Goal: Transaction & Acquisition: Book appointment/travel/reservation

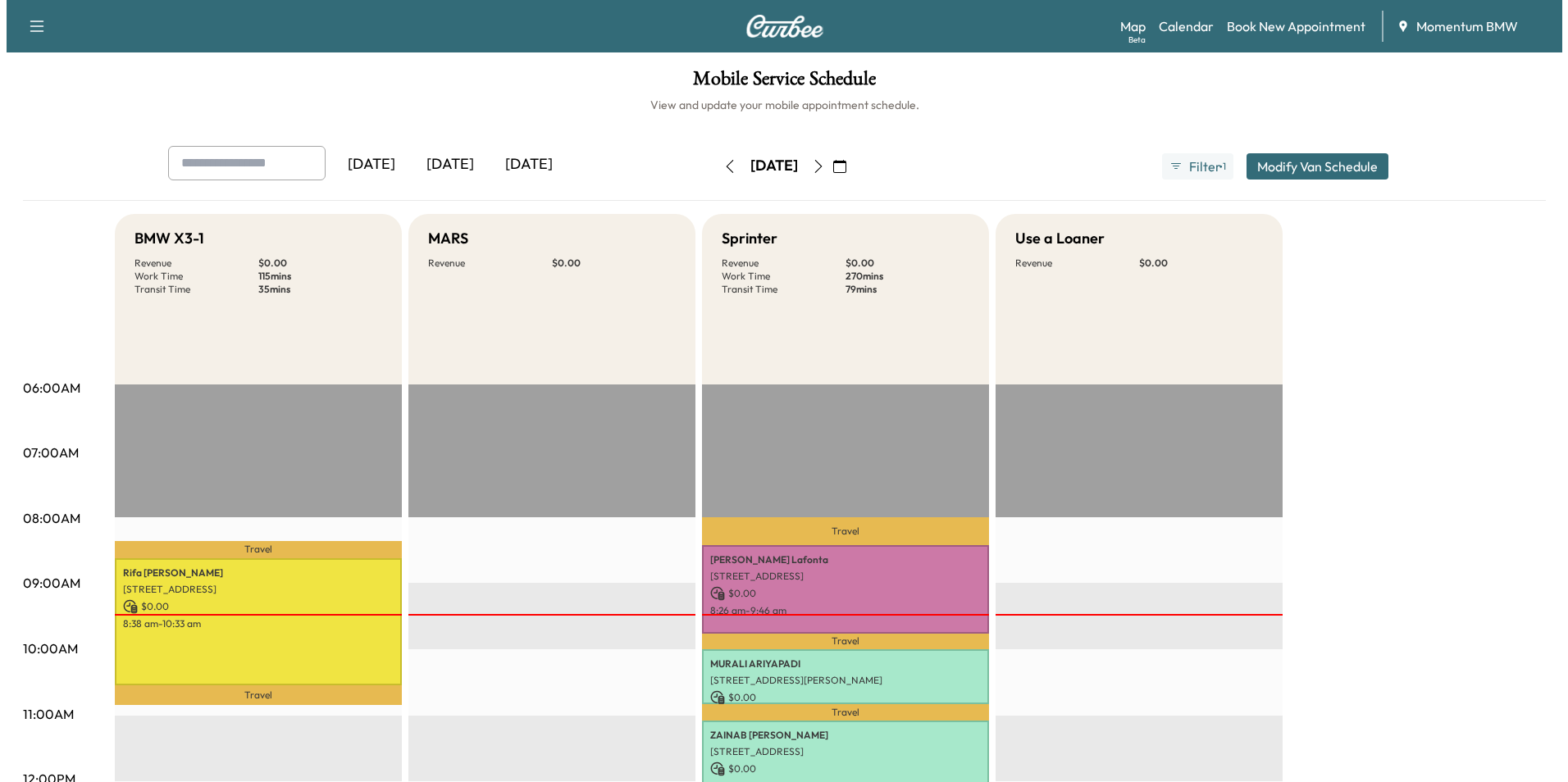
scroll to position [164, 0]
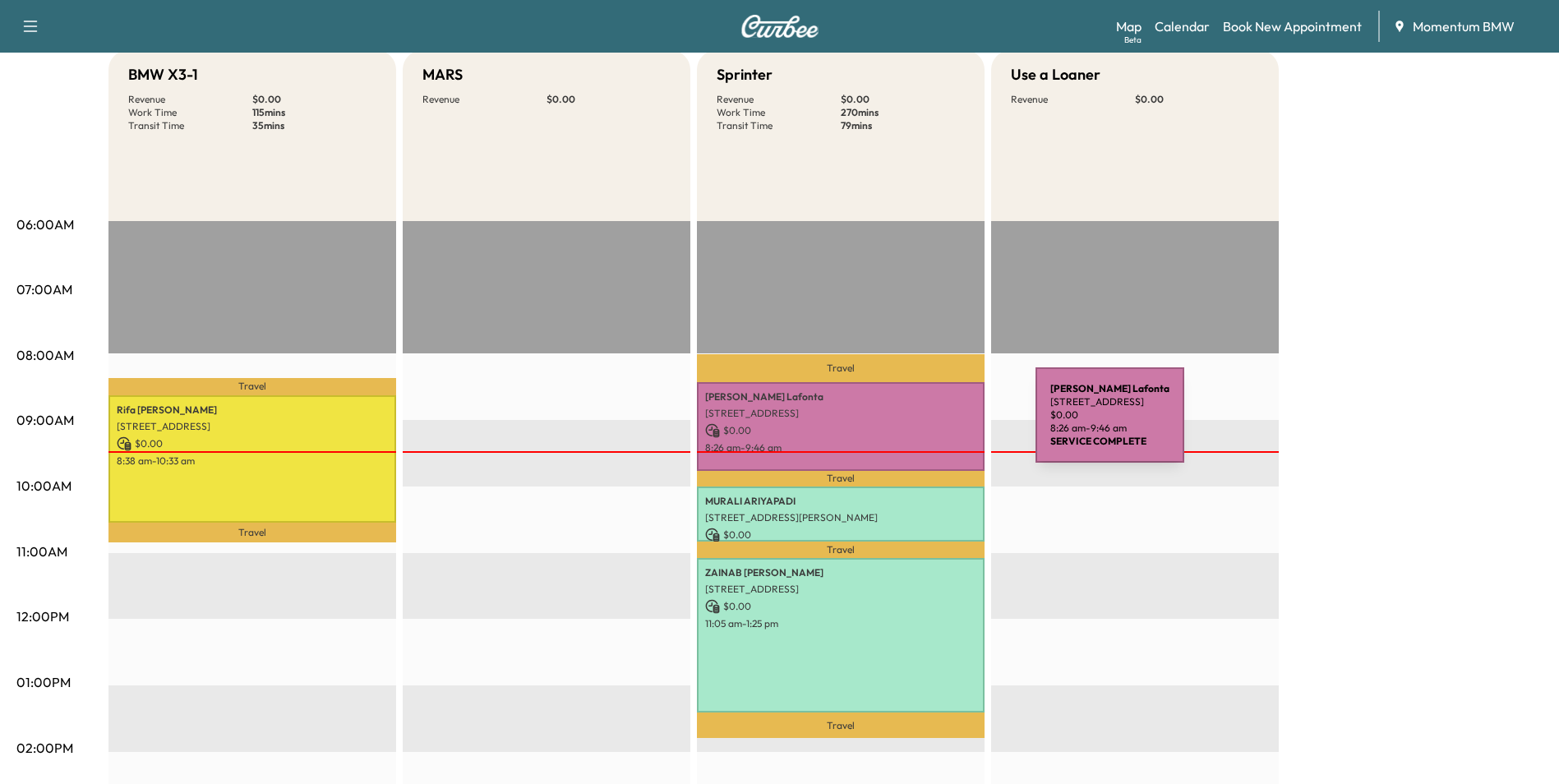
click at [913, 426] on p "$ 0.00" at bounding box center [840, 431] width 271 height 15
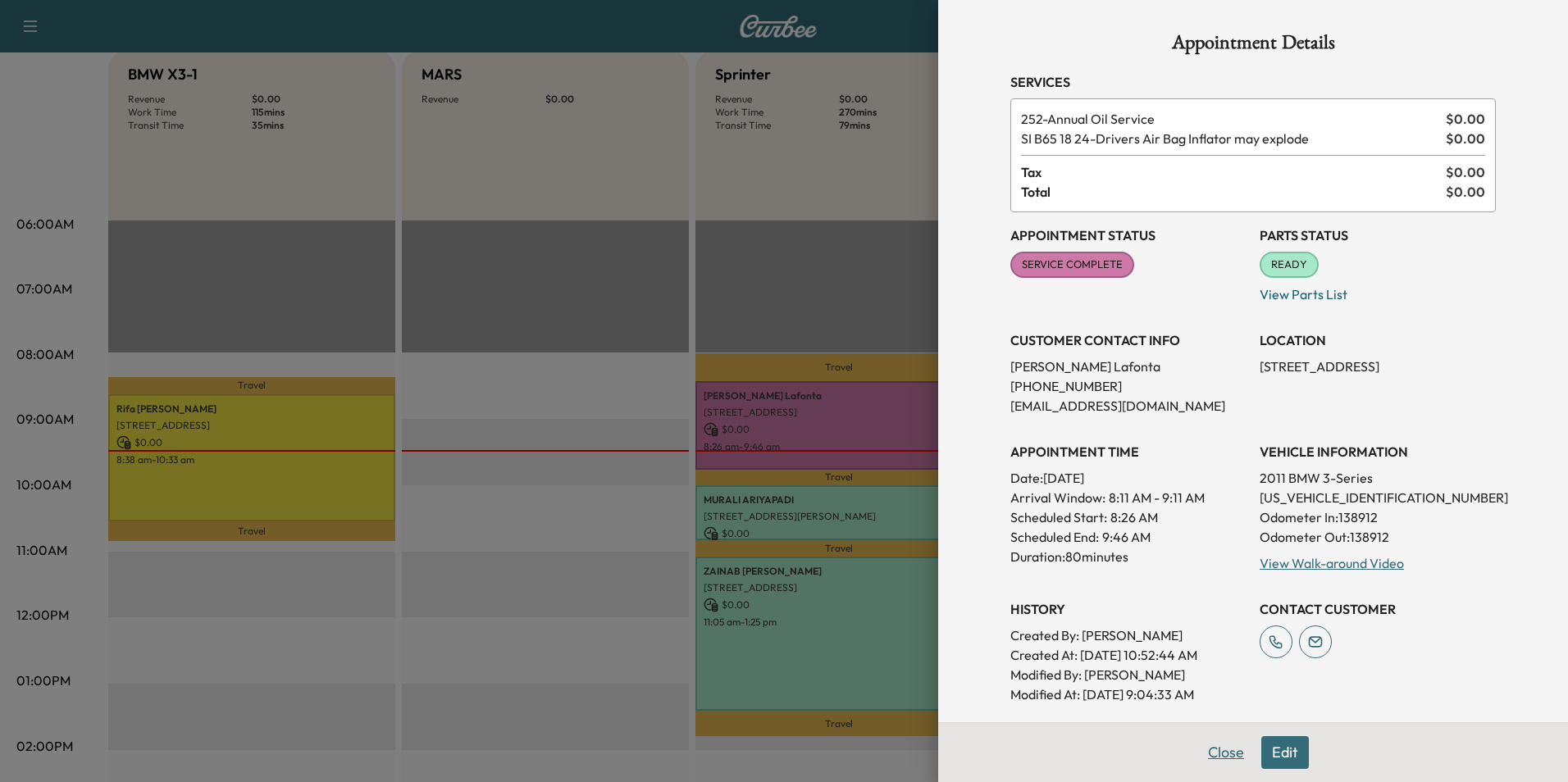
click at [1212, 755] on button "Close" at bounding box center [1225, 753] width 58 height 33
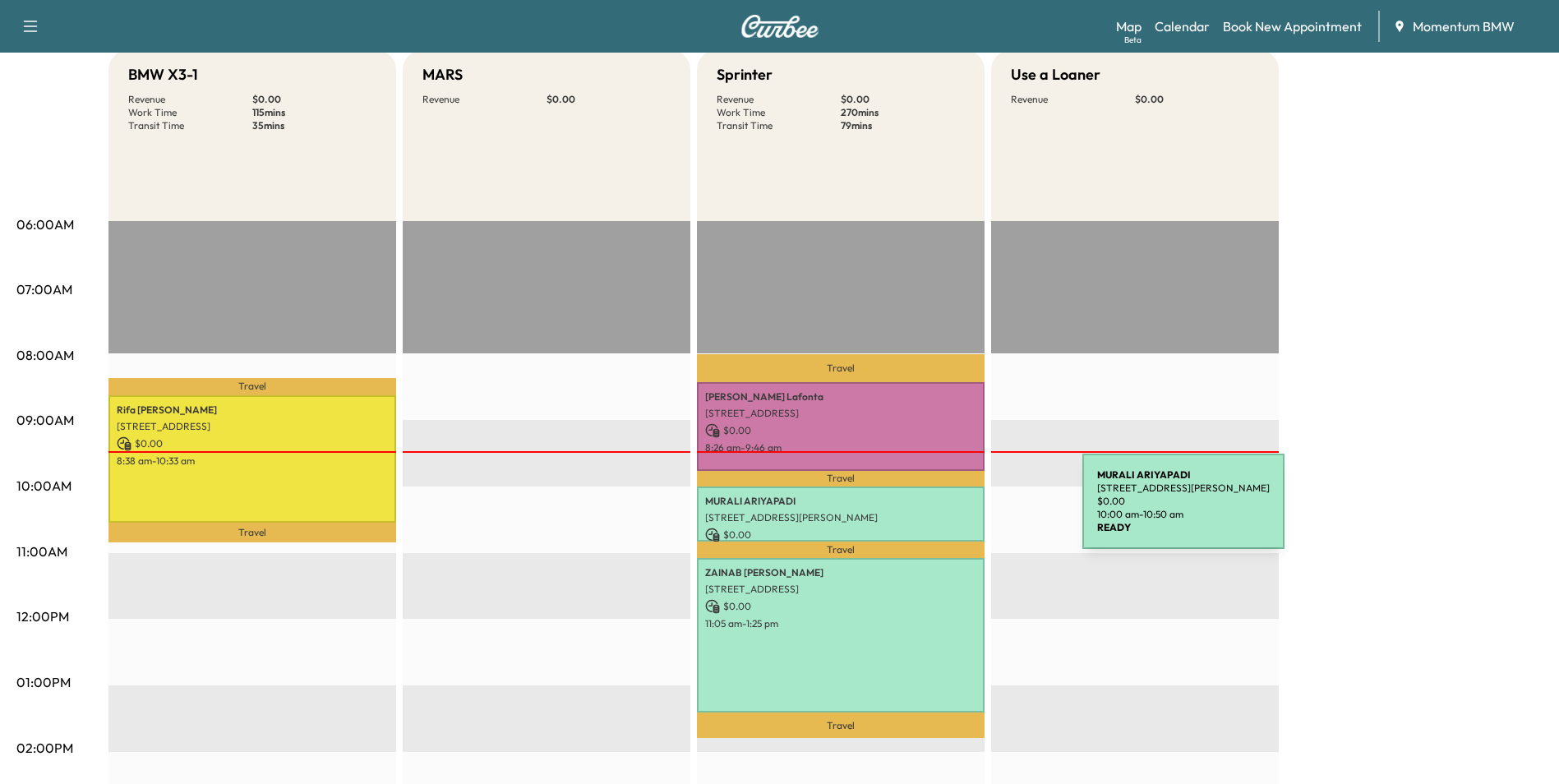
click at [959, 511] on p "[STREET_ADDRESS][PERSON_NAME]" at bounding box center [840, 518] width 271 height 13
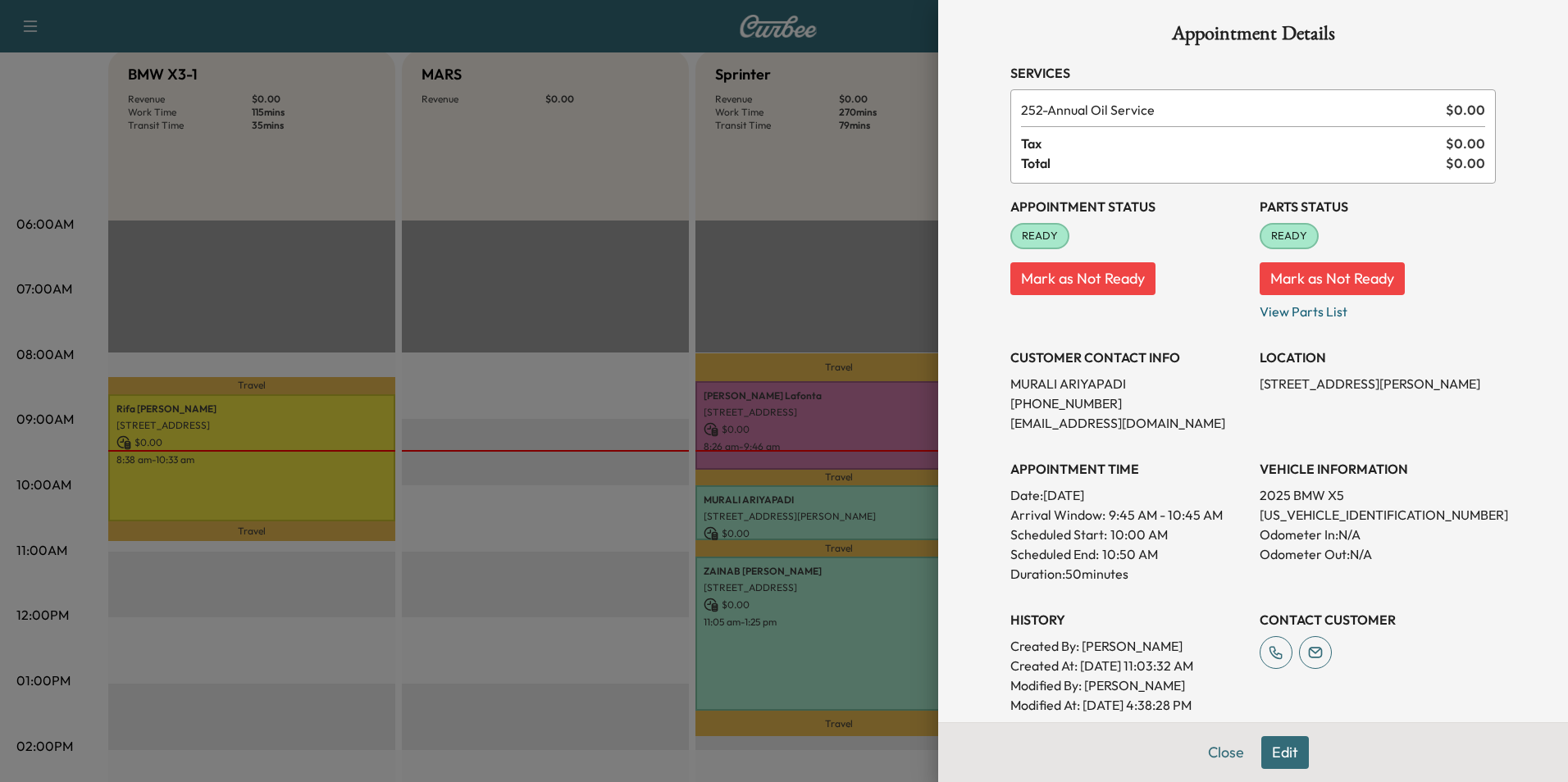
scroll to position [0, 0]
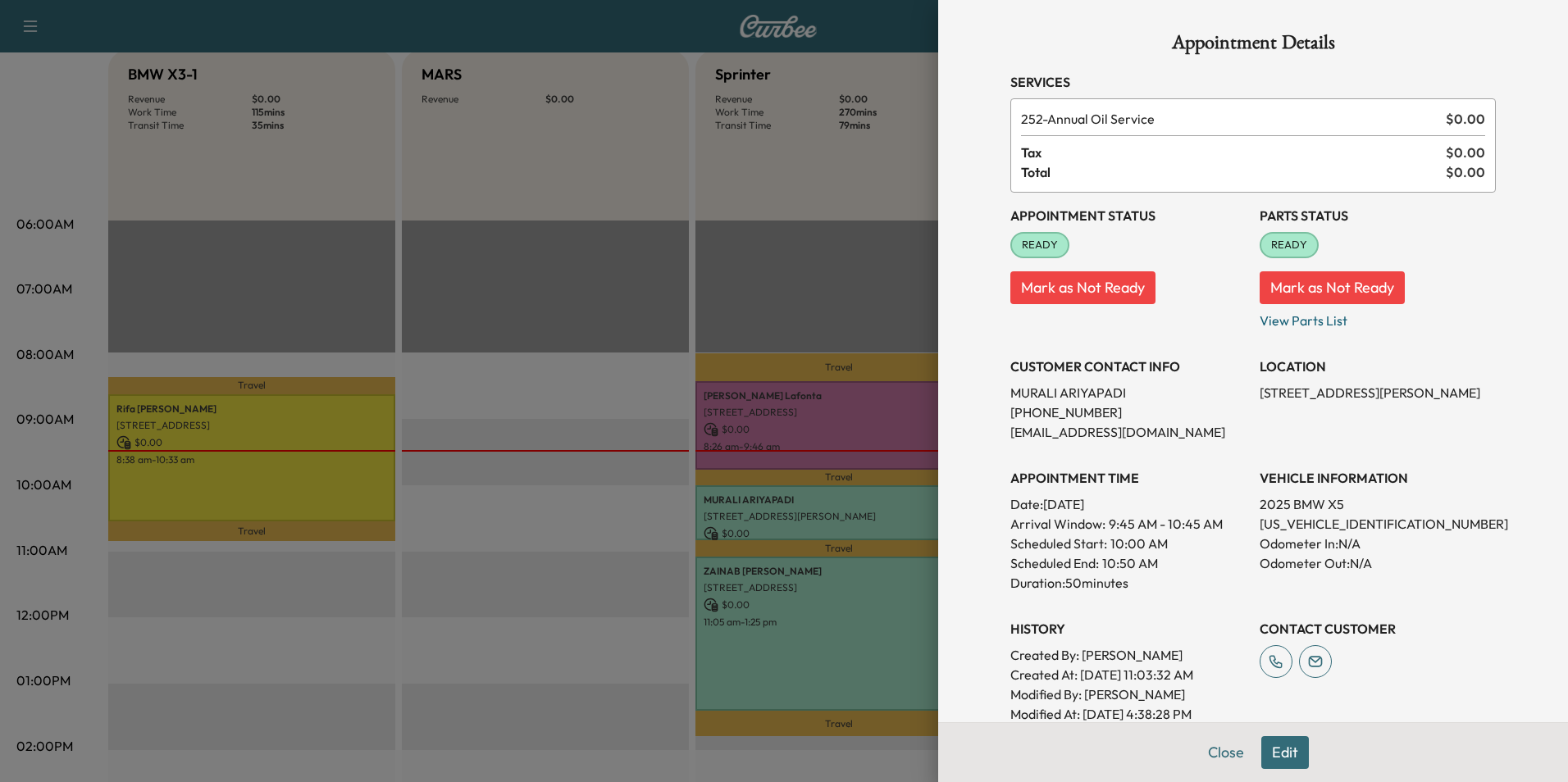
click at [876, 668] on div at bounding box center [784, 391] width 1568 height 782
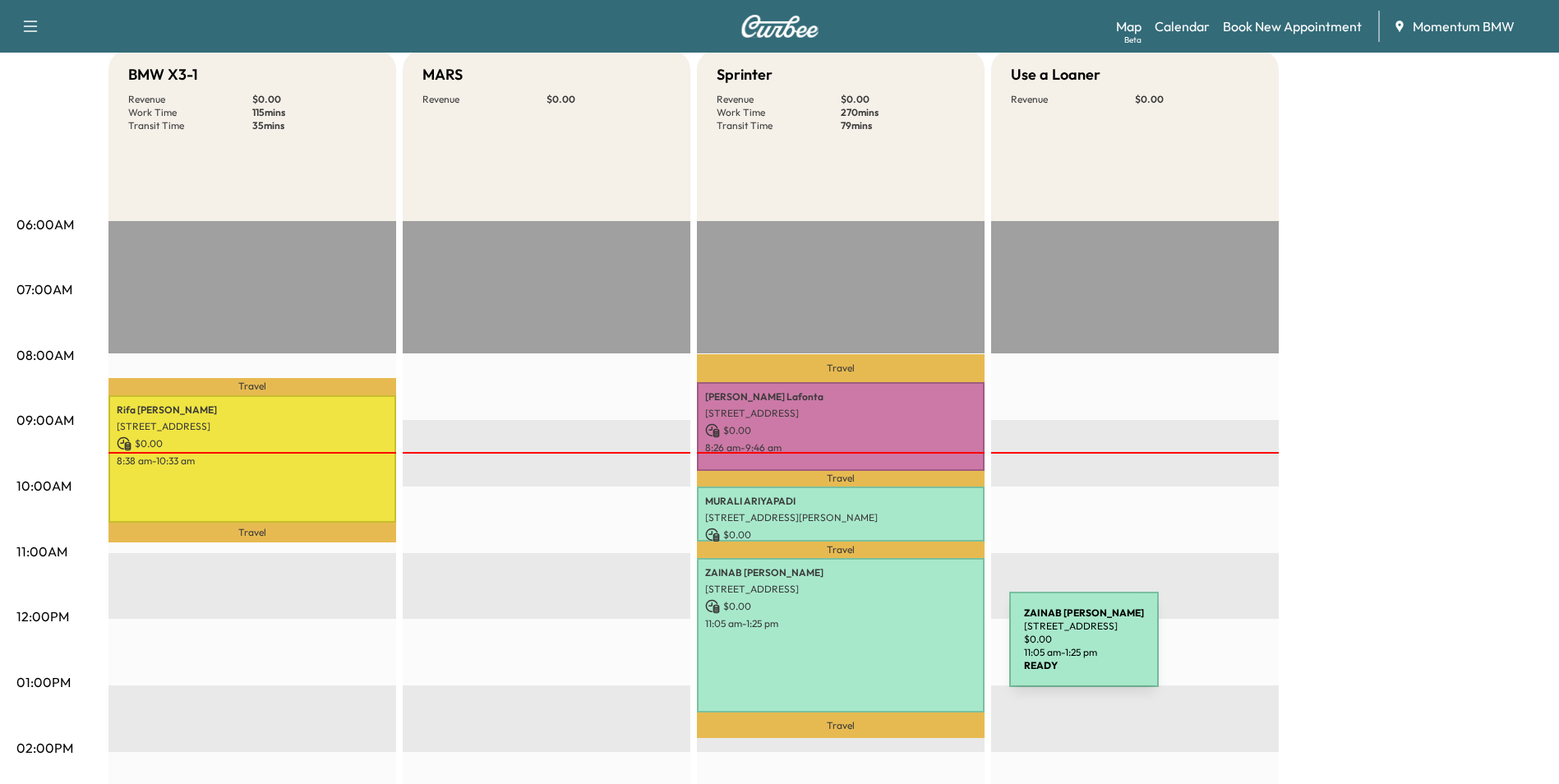
click at [886, 649] on div "[PERSON_NAME] [STREET_ADDRESS] $ 0.00 11:05 am - 1:25 pm" at bounding box center [840, 635] width 287 height 154
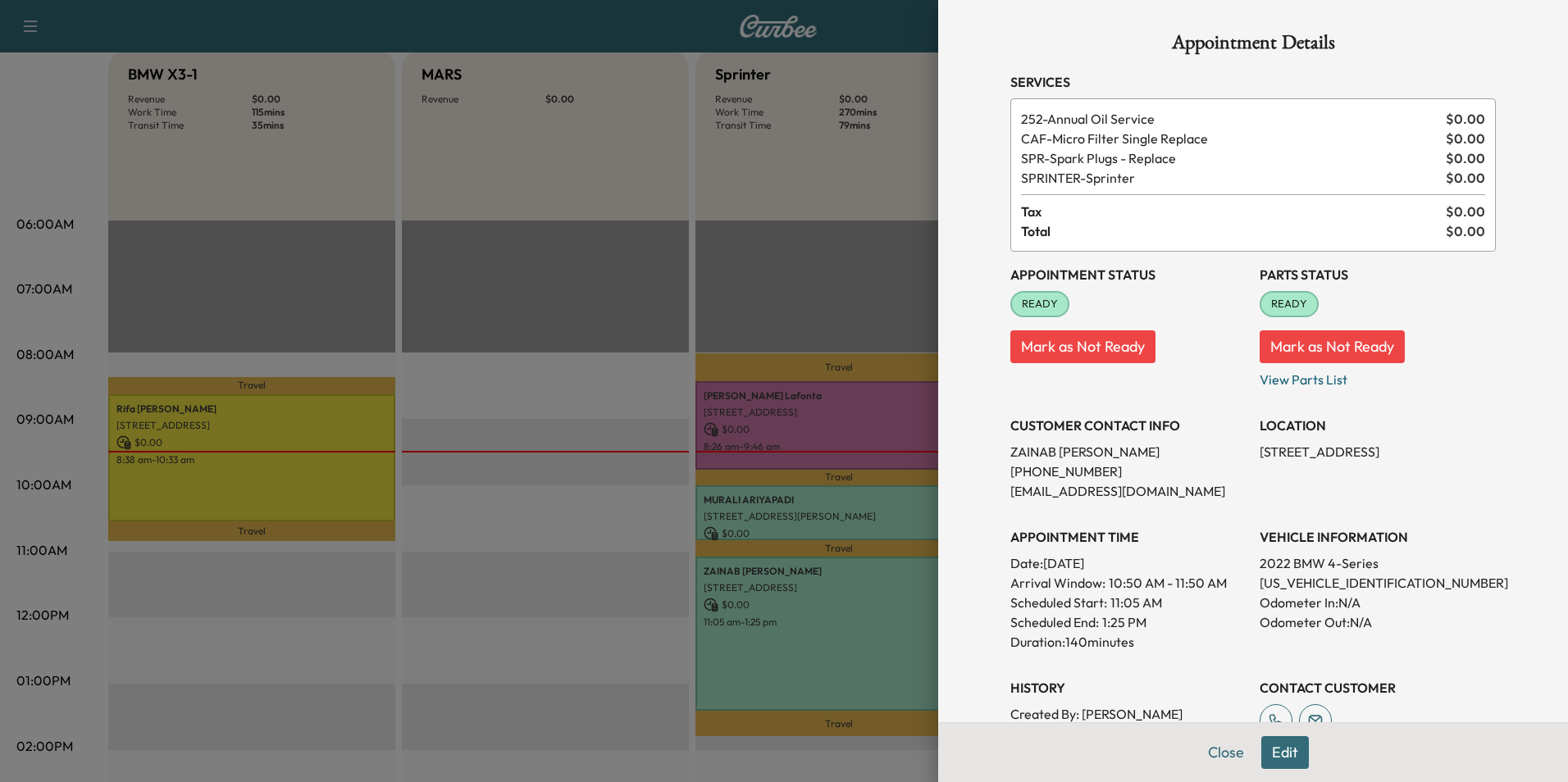
click at [862, 686] on div at bounding box center [784, 391] width 1568 height 782
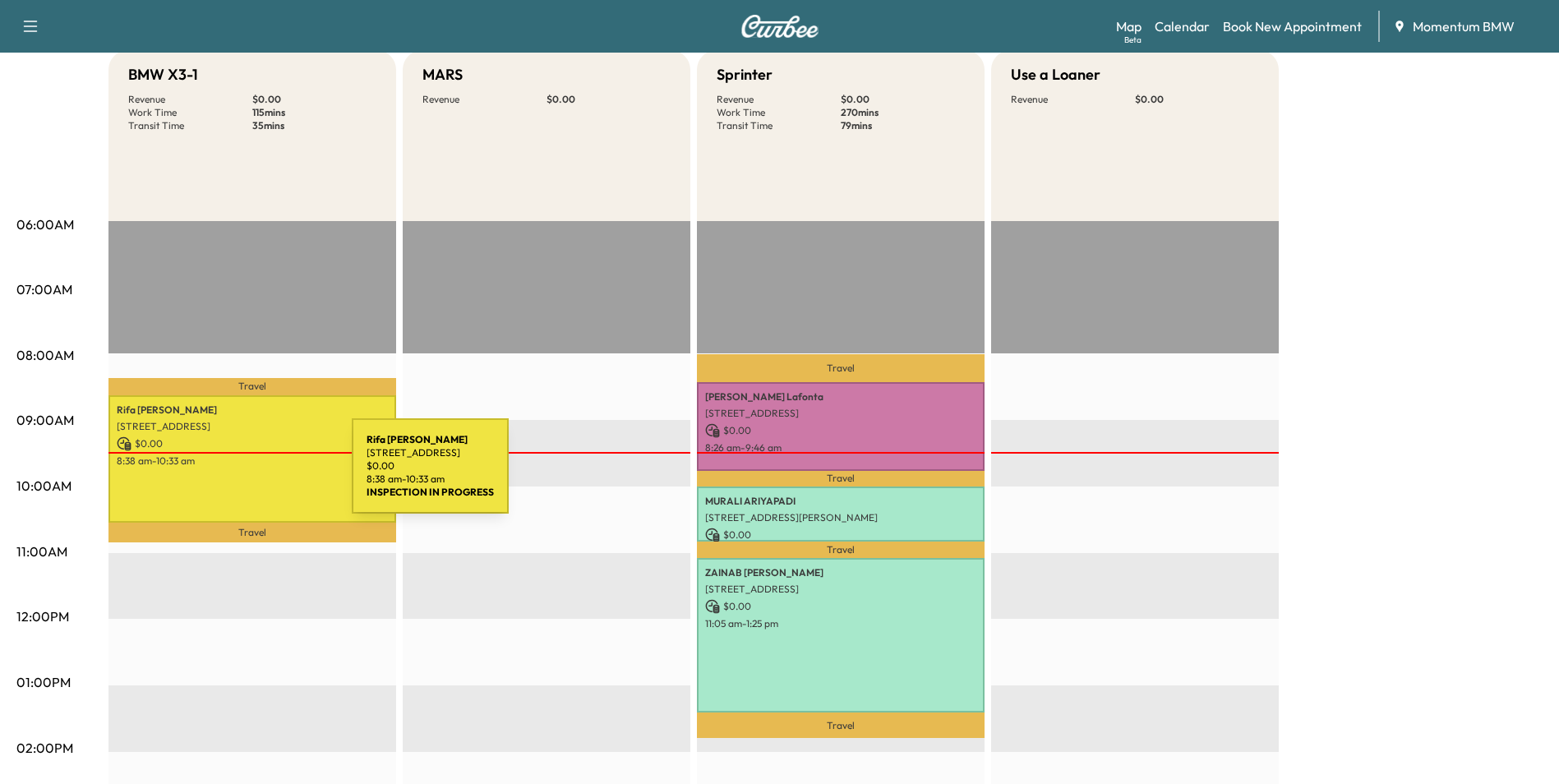
click at [229, 476] on div "Rifa [PERSON_NAME] [STREET_ADDRESS] $ 0.00 8:38 am - 10:33 am" at bounding box center [252, 459] width 287 height 128
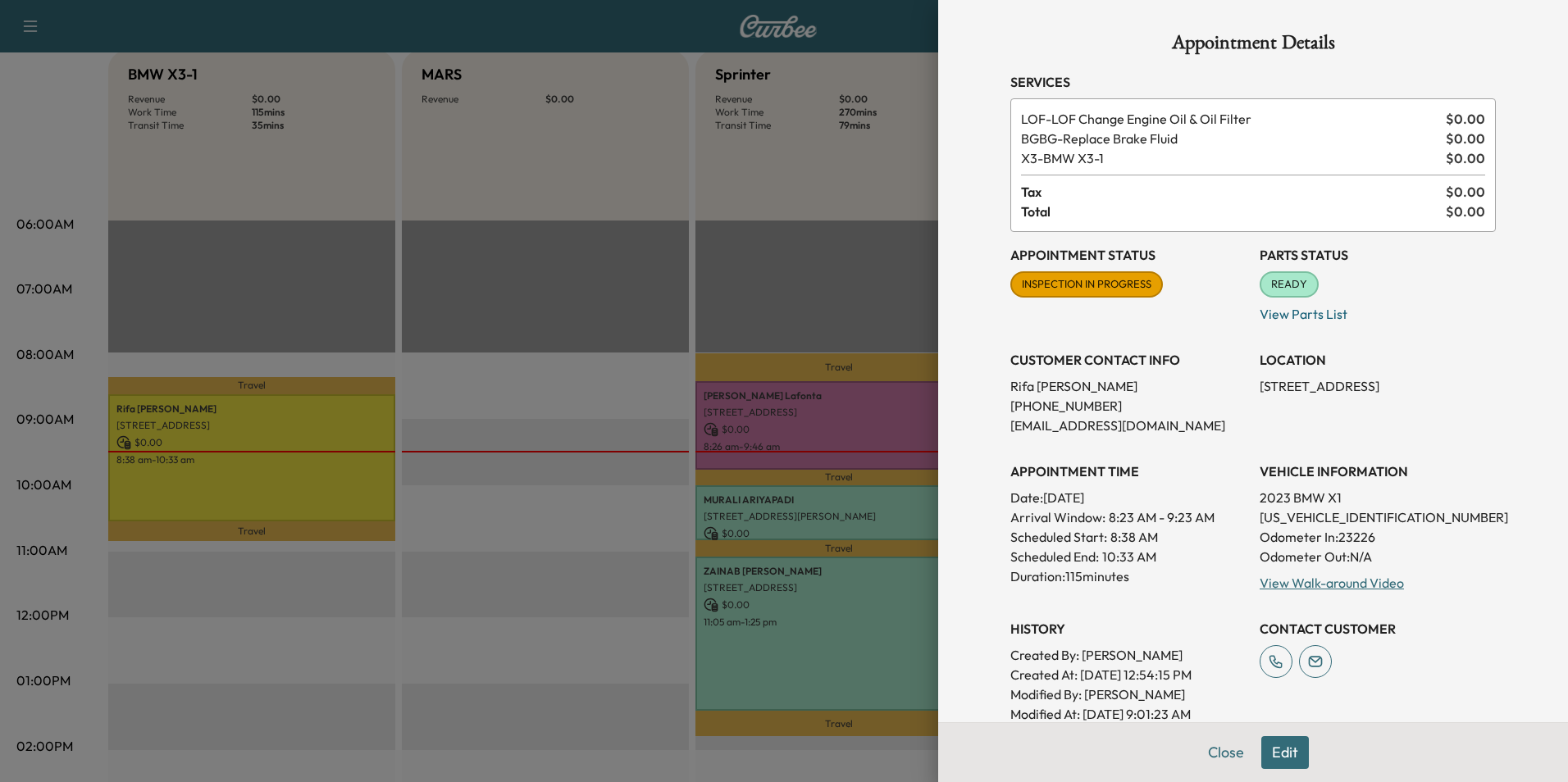
click at [1296, 513] on p "[US_VEHICLE_IDENTIFICATION_NUMBER]" at bounding box center [1377, 516] width 236 height 19
copy p "[US_VEHICLE_IDENTIFICATION_NUMBER]"
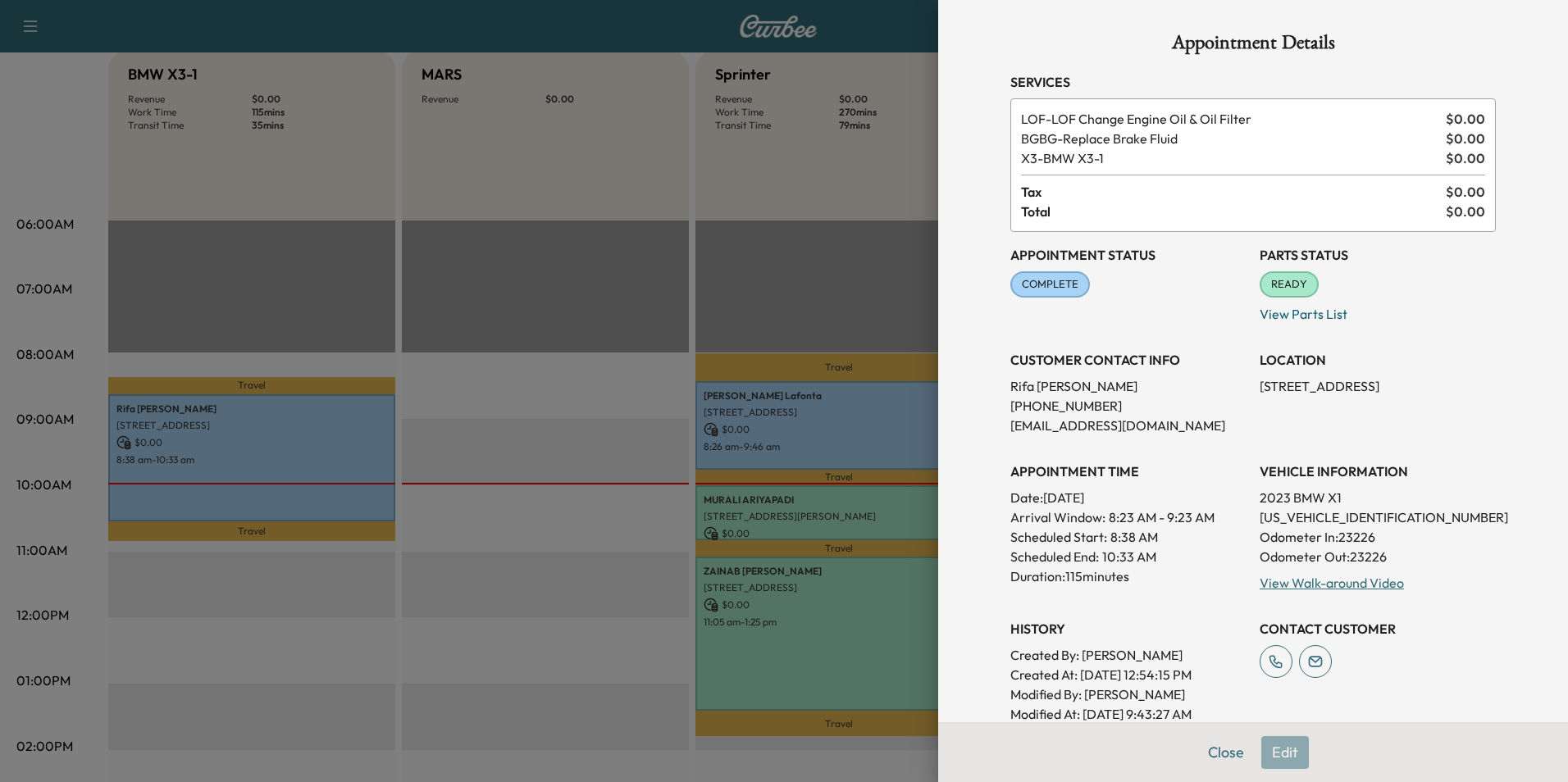
click at [847, 654] on div at bounding box center [784, 391] width 1568 height 782
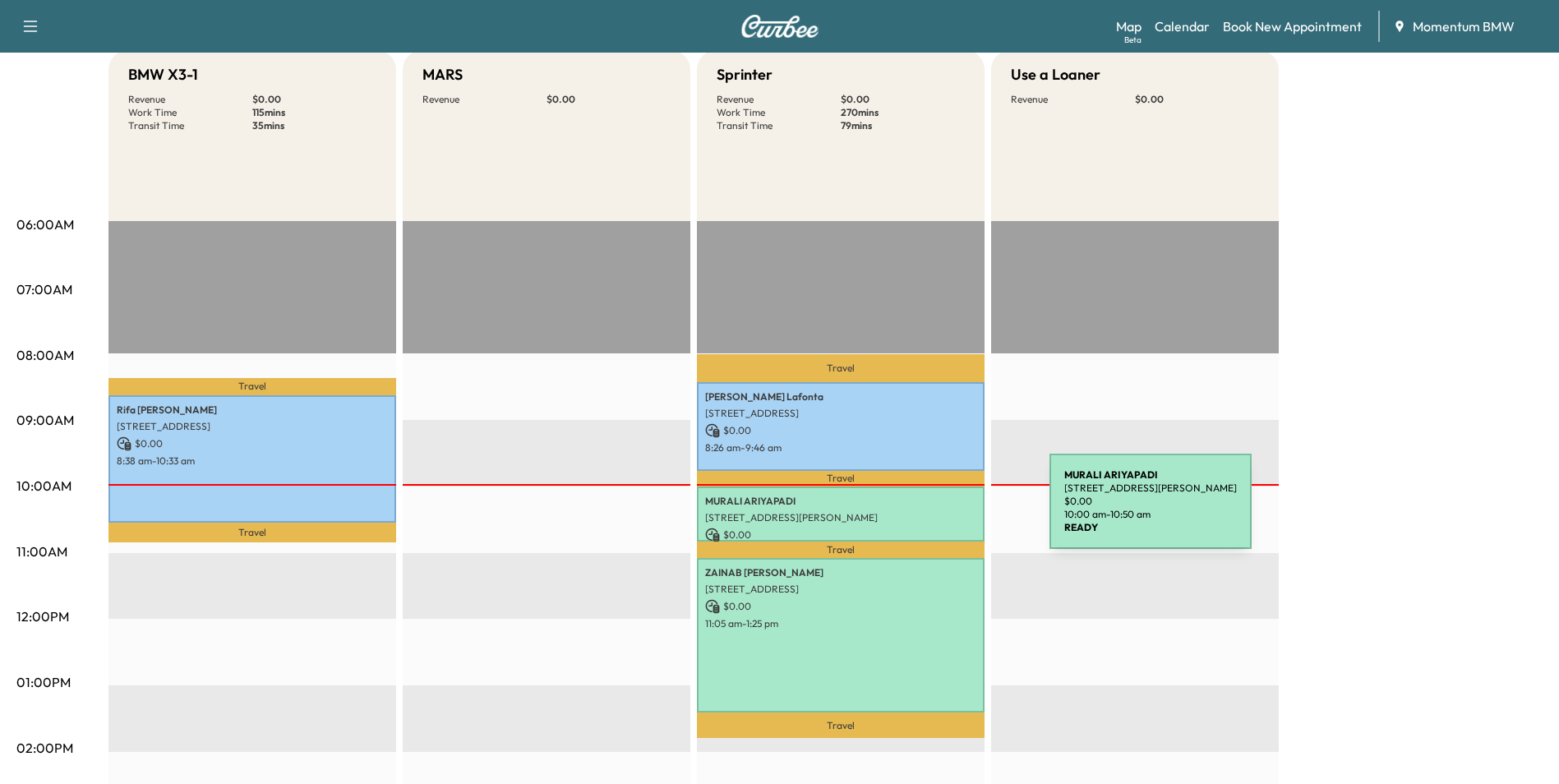
click at [926, 511] on p "[STREET_ADDRESS][PERSON_NAME]" at bounding box center [840, 518] width 271 height 13
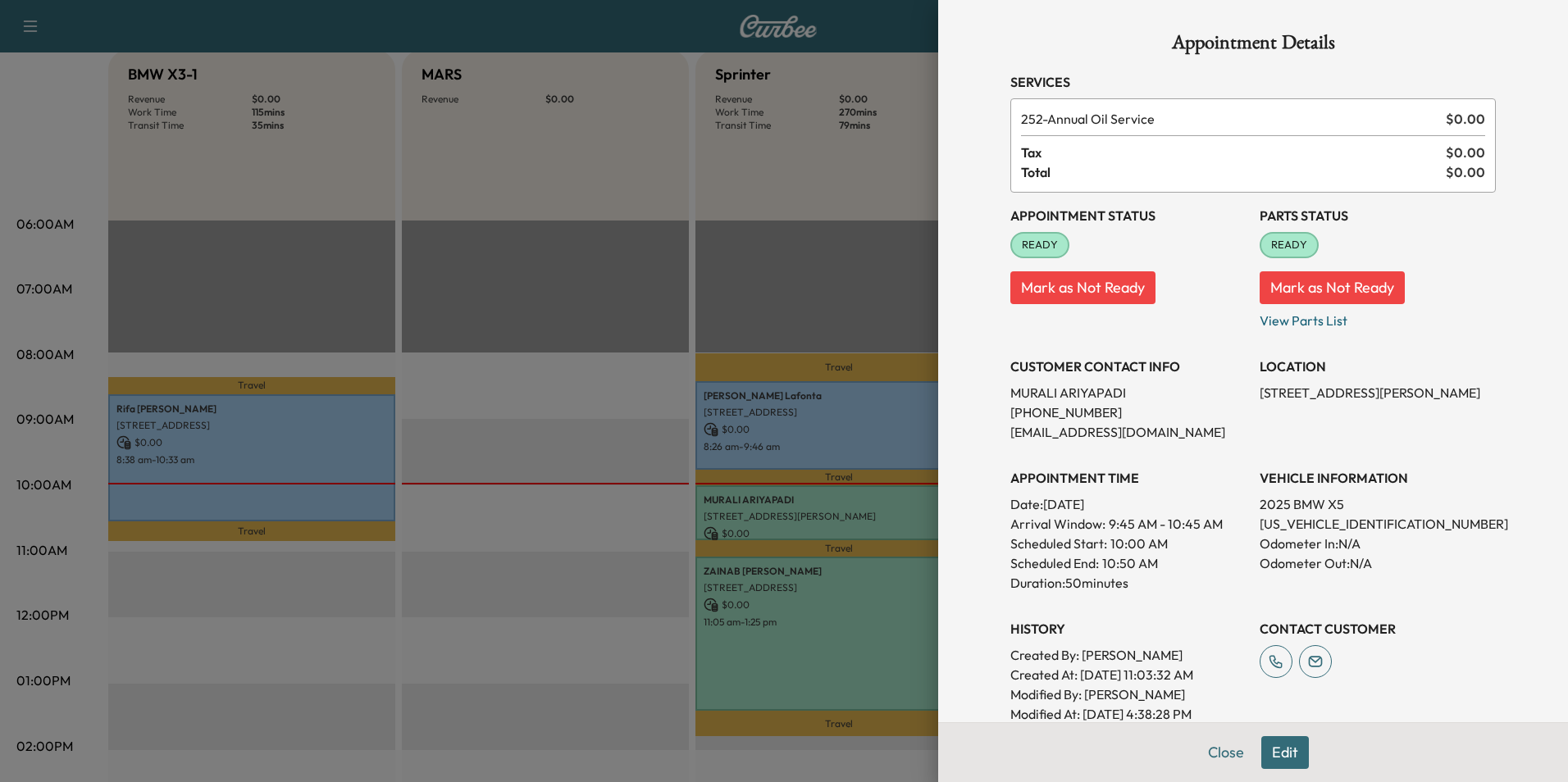
drag, startPoint x: 892, startPoint y: 502, endPoint x: 803, endPoint y: 512, distance: 89.6
click at [803, 512] on div at bounding box center [784, 391] width 1568 height 782
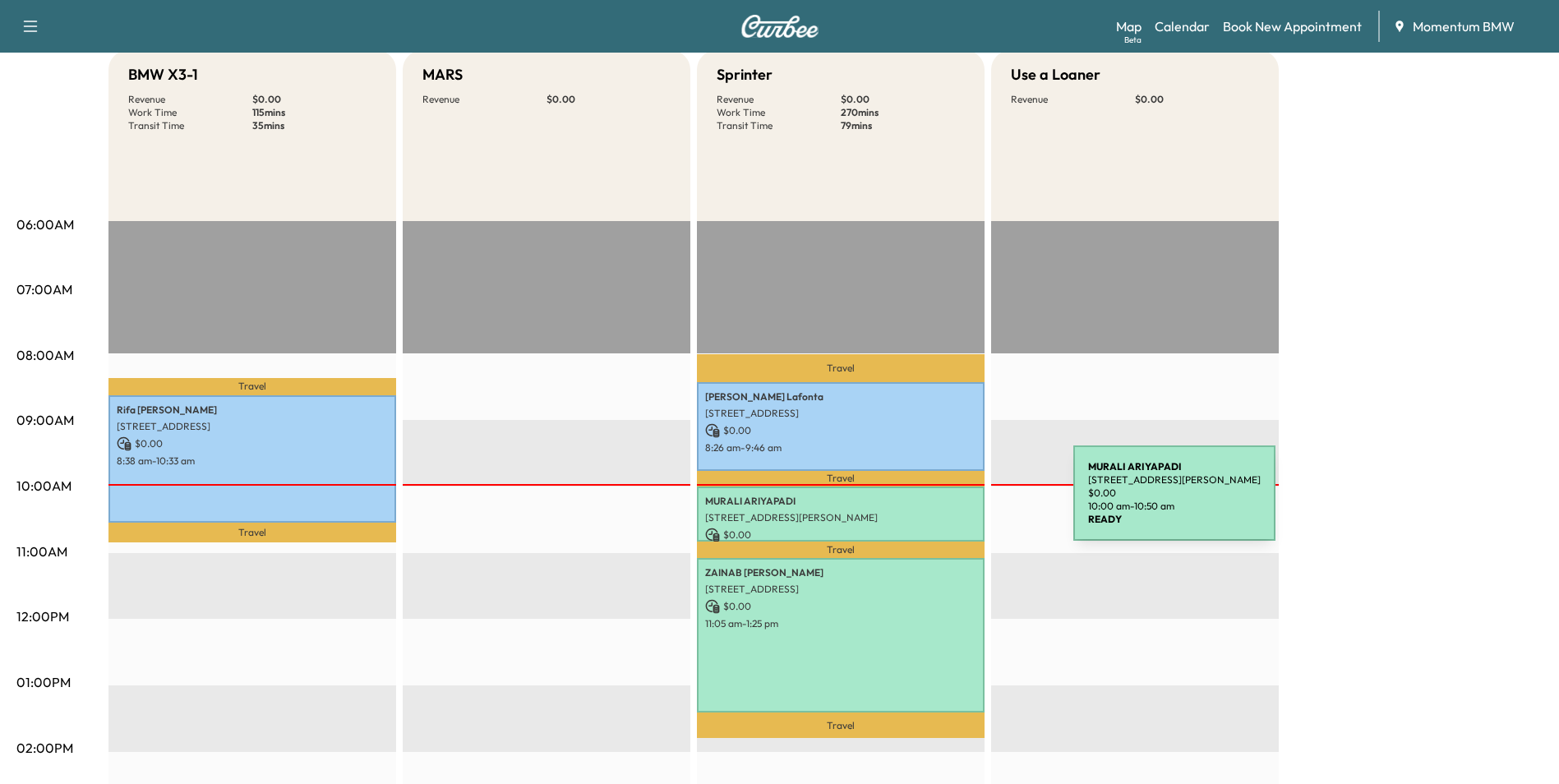
click at [950, 502] on p "[PERSON_NAME]" at bounding box center [840, 501] width 271 height 13
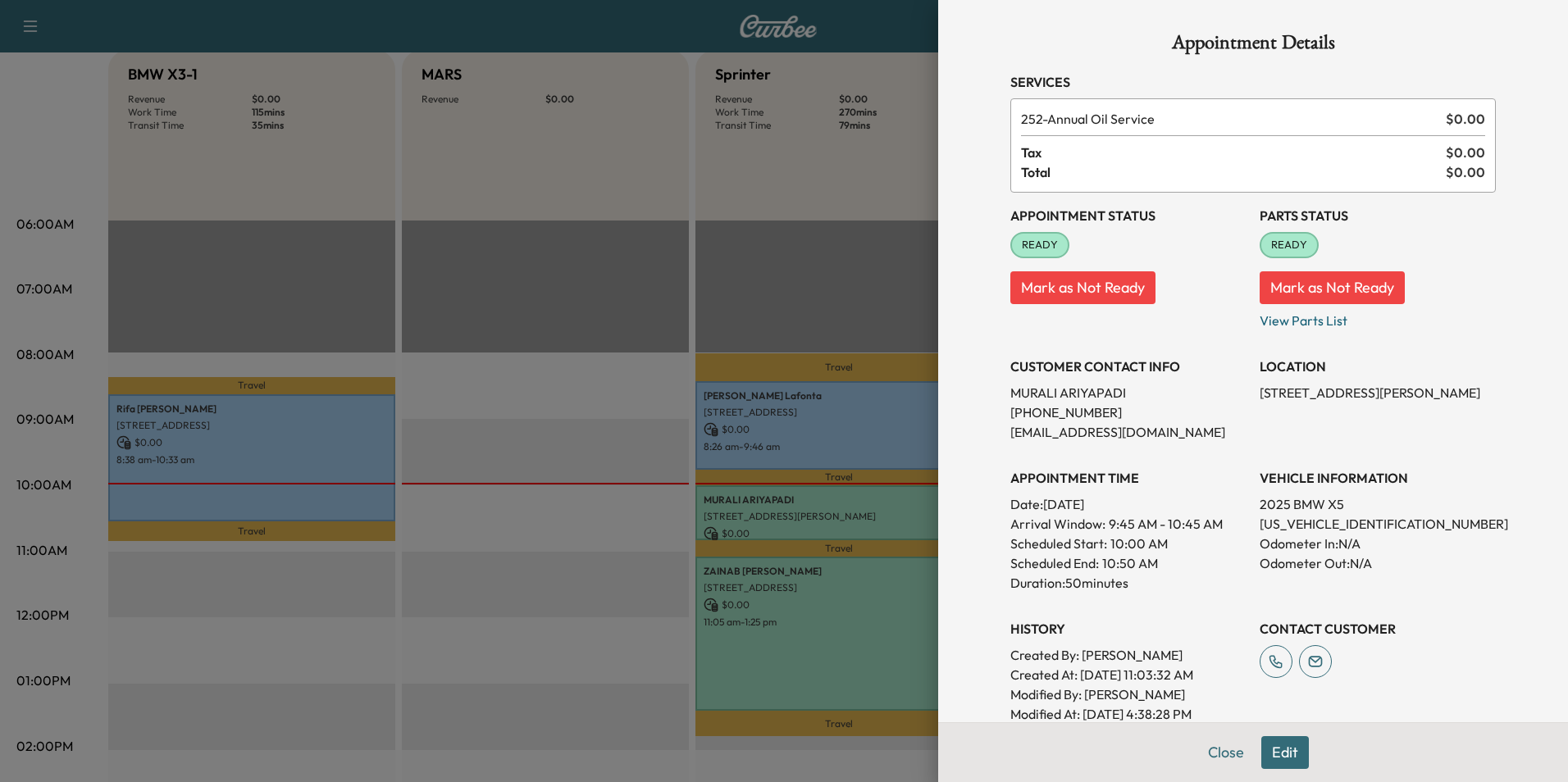
click at [782, 646] on div at bounding box center [784, 391] width 1568 height 782
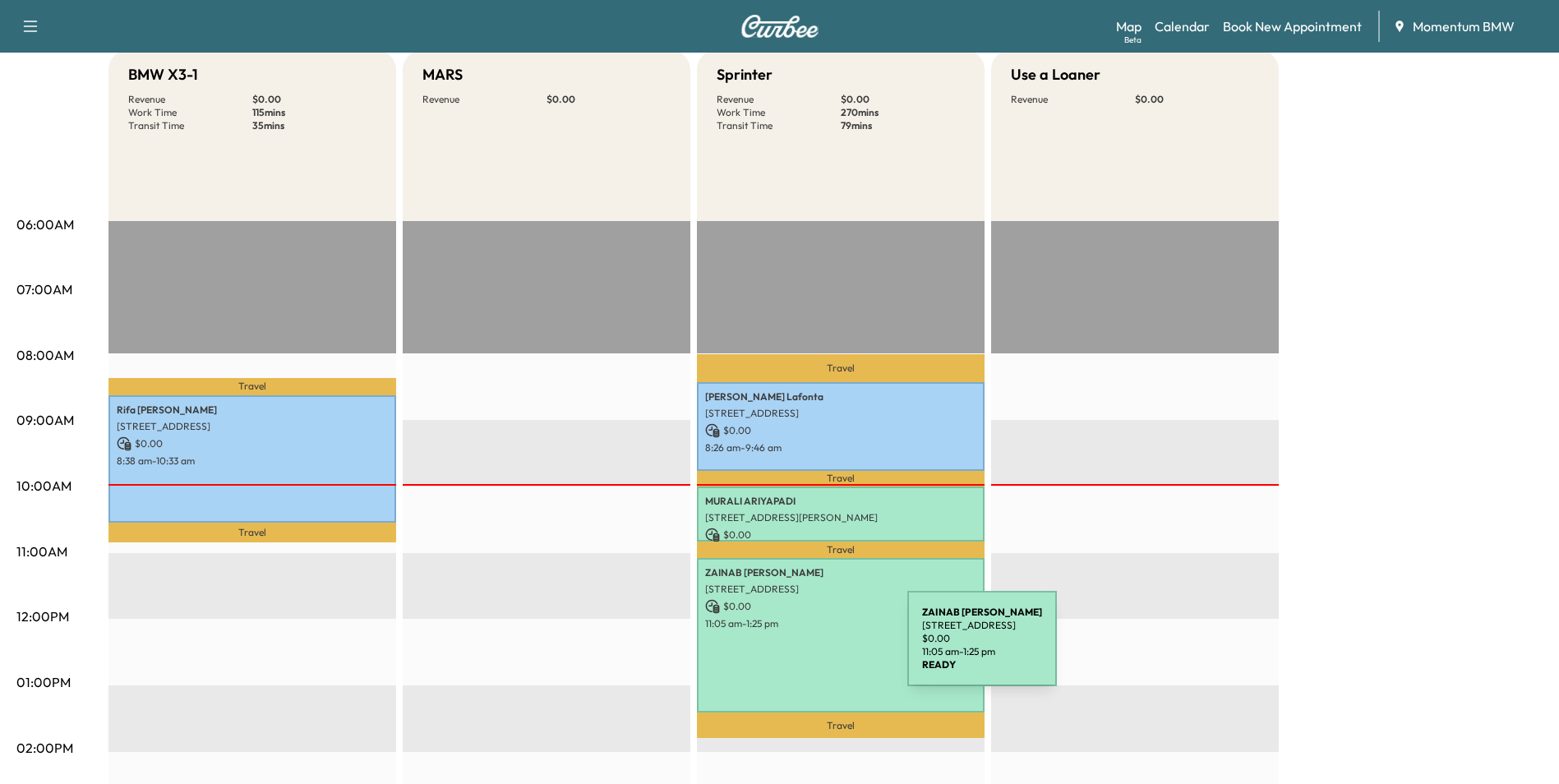
click at [784, 648] on div "[PERSON_NAME] [STREET_ADDRESS] $ 0.00 11:05 am - 1:25 pm" at bounding box center [840, 635] width 287 height 154
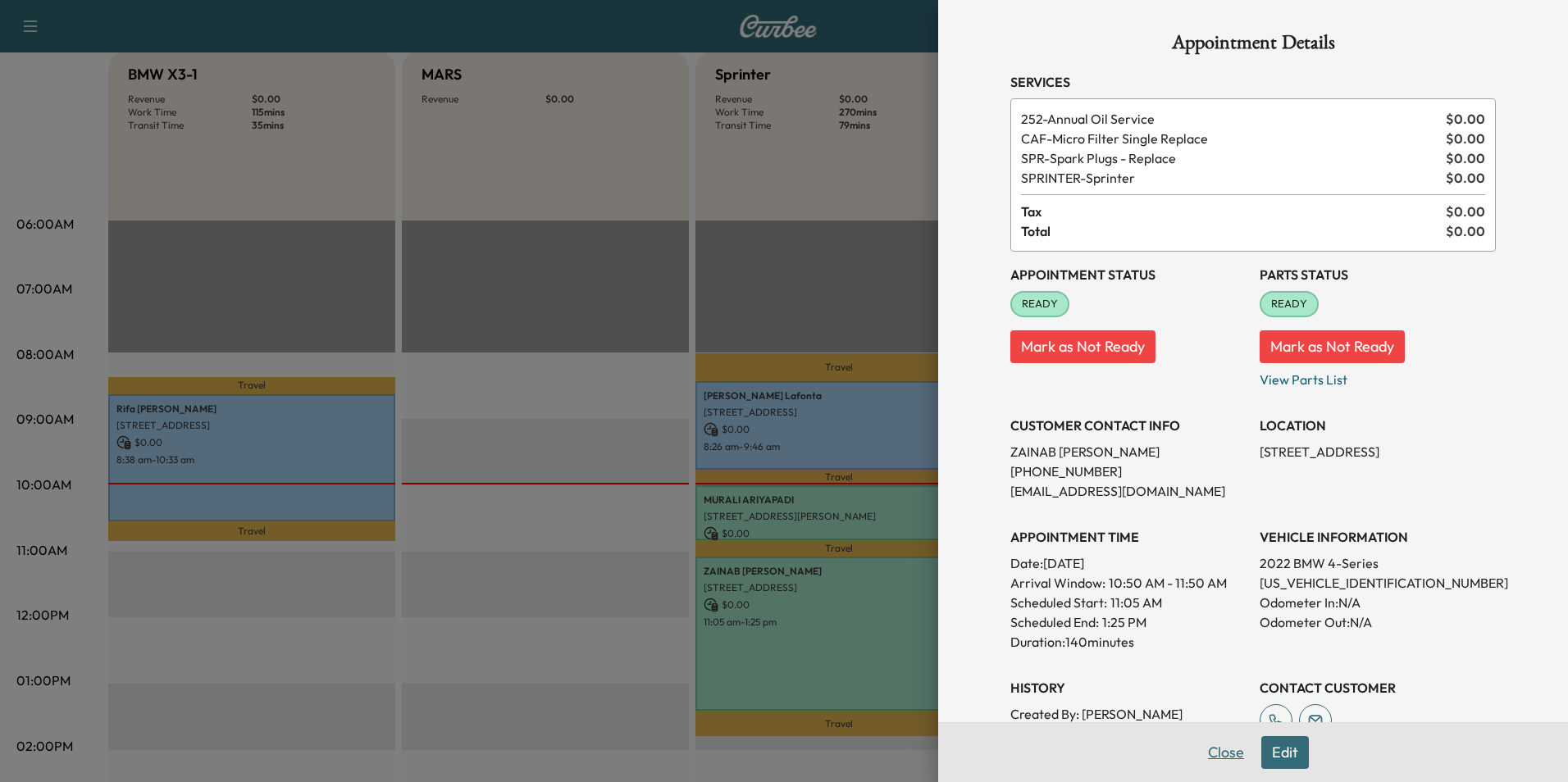
click at [1218, 755] on button "Close" at bounding box center [1225, 753] width 58 height 33
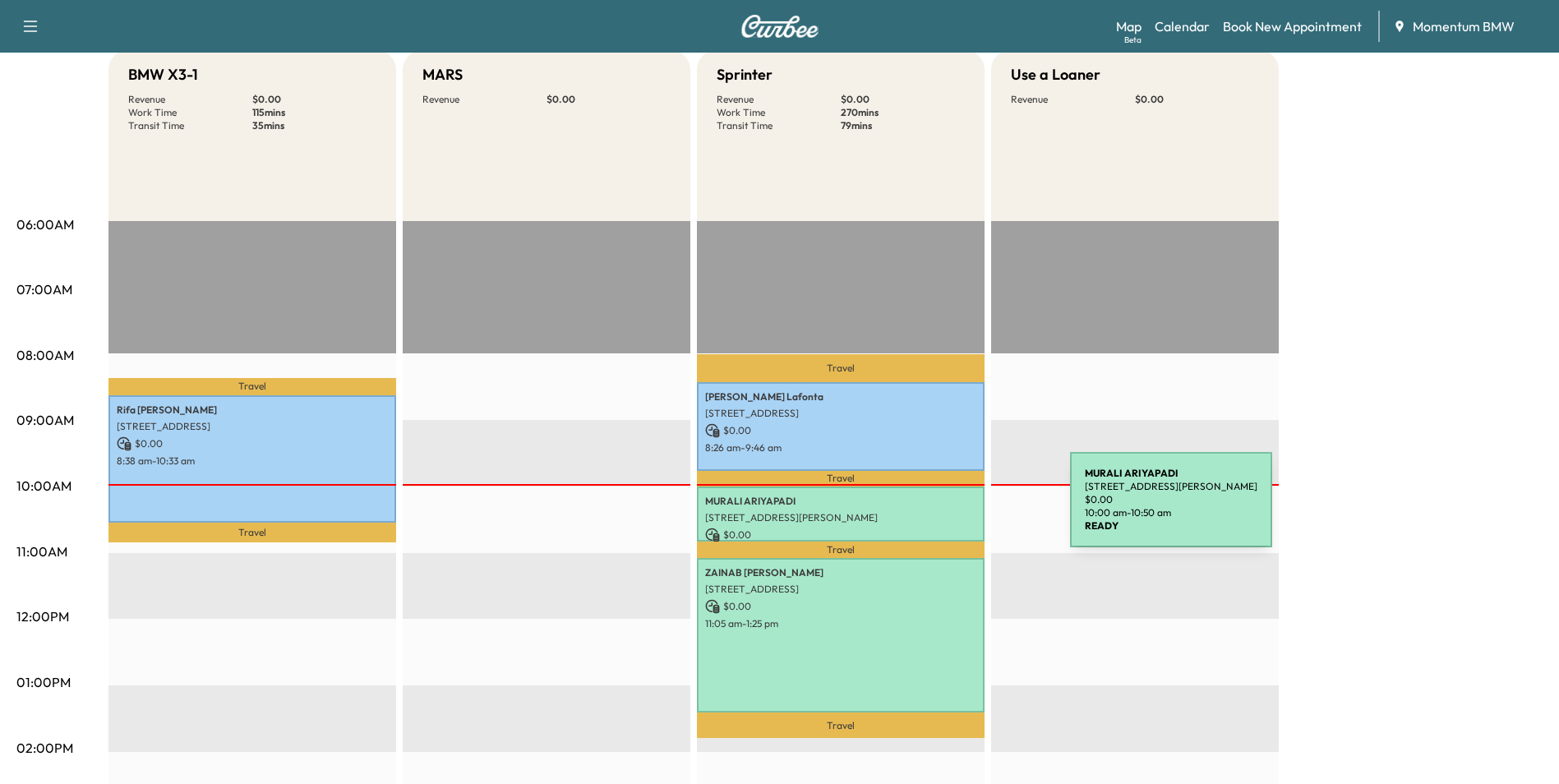
click at [947, 511] on p "[STREET_ADDRESS][PERSON_NAME]" at bounding box center [840, 518] width 271 height 13
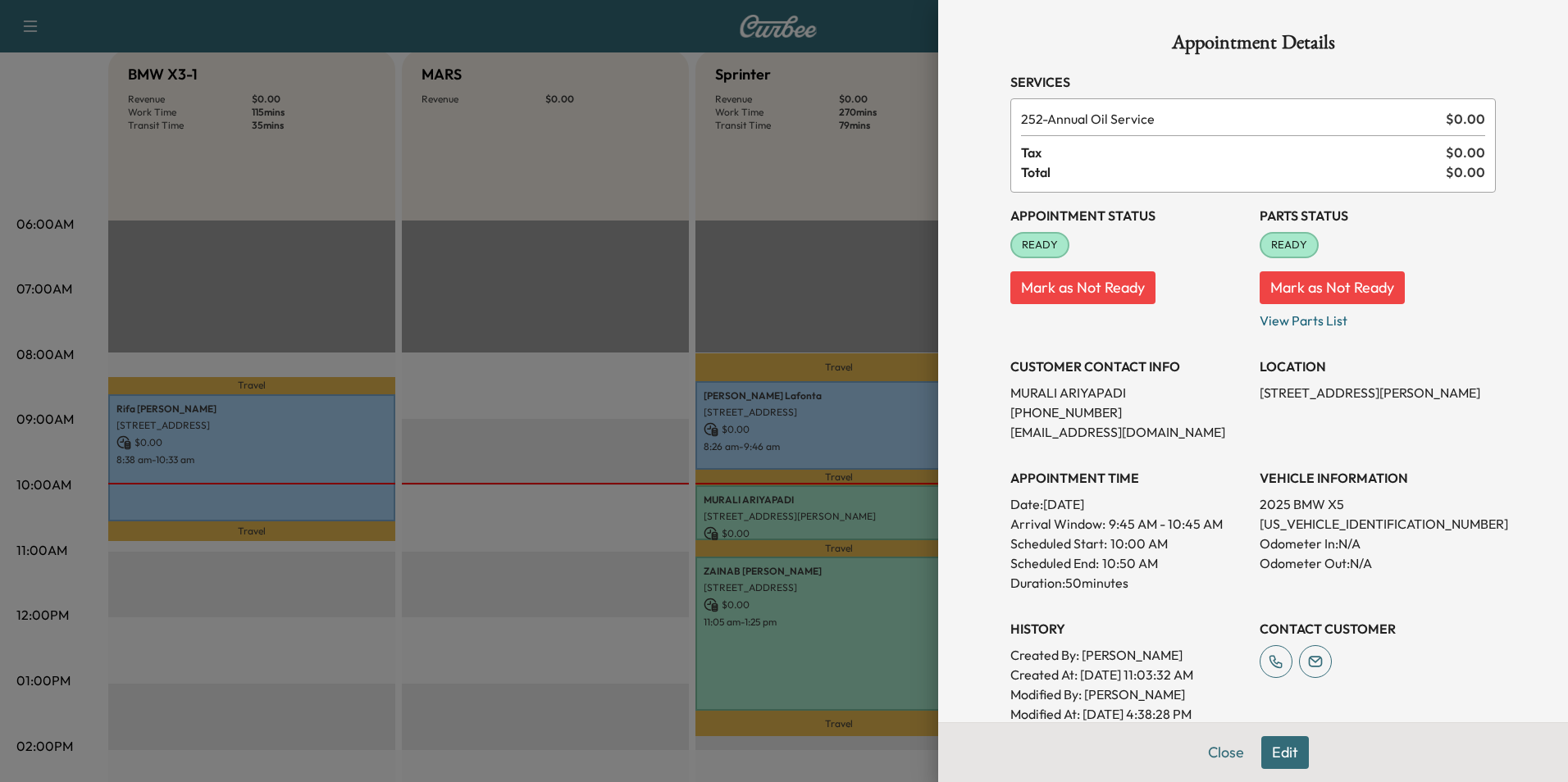
click at [1289, 758] on button "Edit" at bounding box center [1285, 753] width 48 height 33
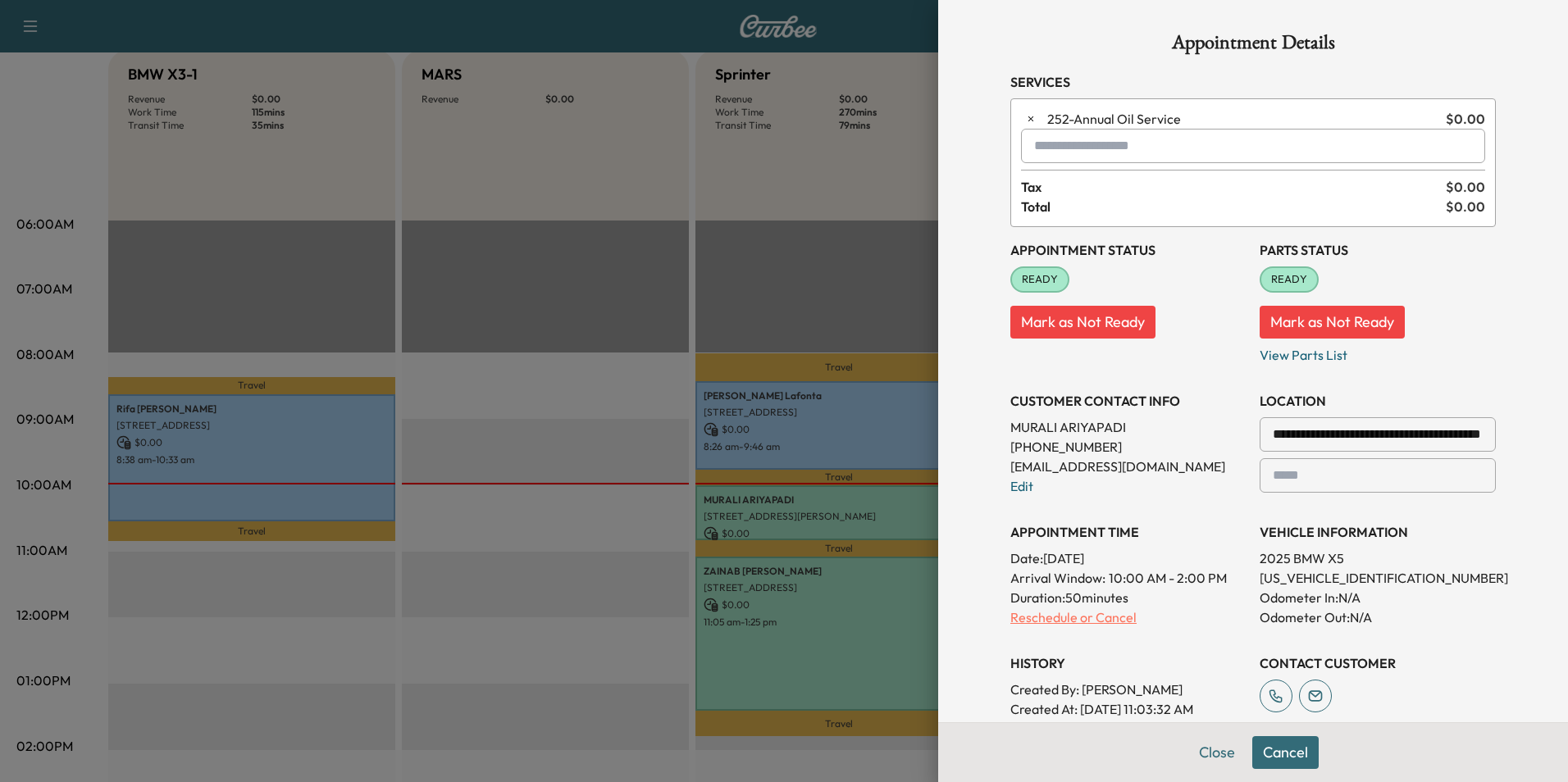
click at [1051, 616] on p "Reschedule or Cancel" at bounding box center [1128, 616] width 236 height 19
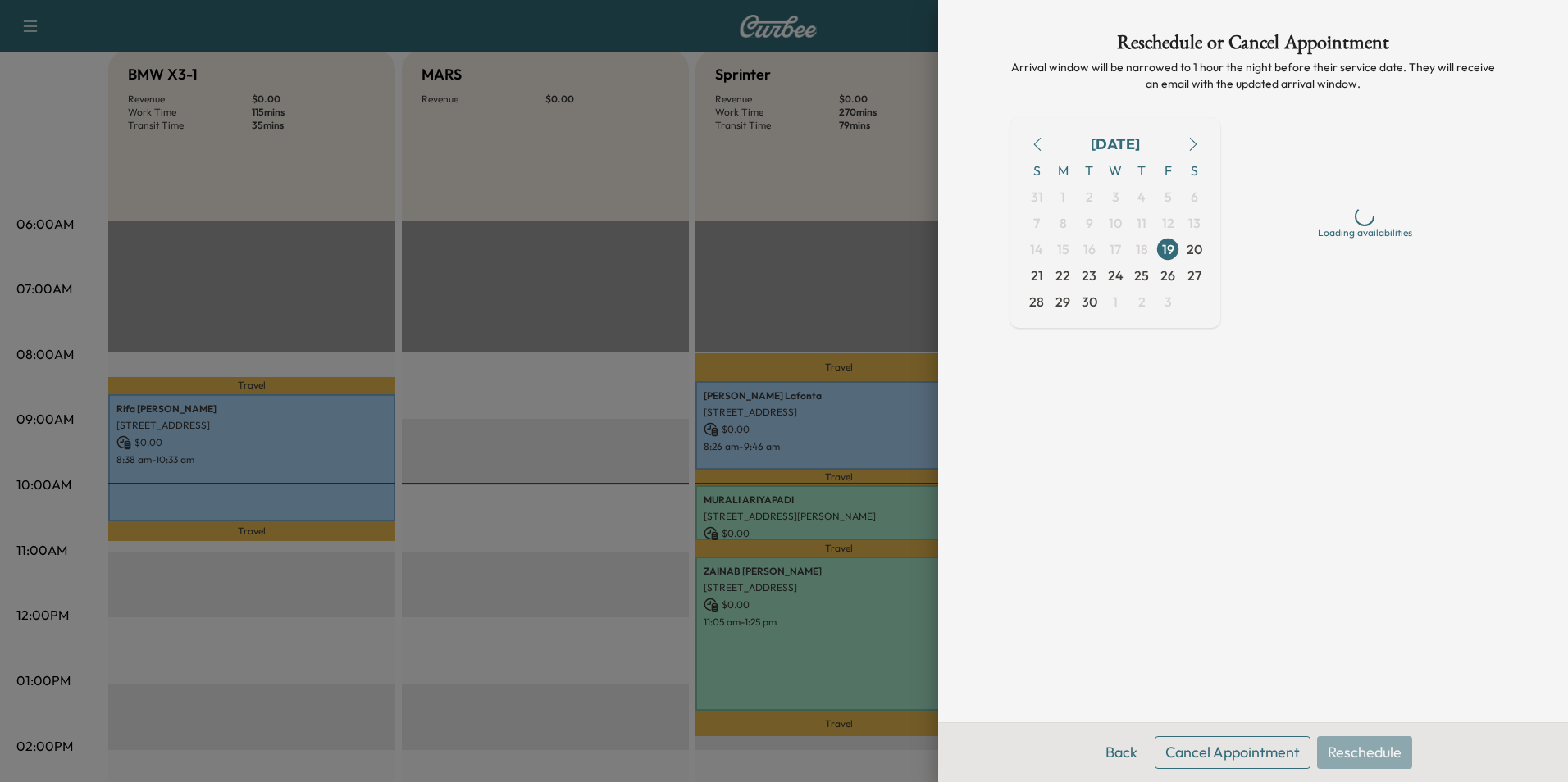
click at [1219, 753] on button "Cancel Appointment" at bounding box center [1233, 753] width 156 height 33
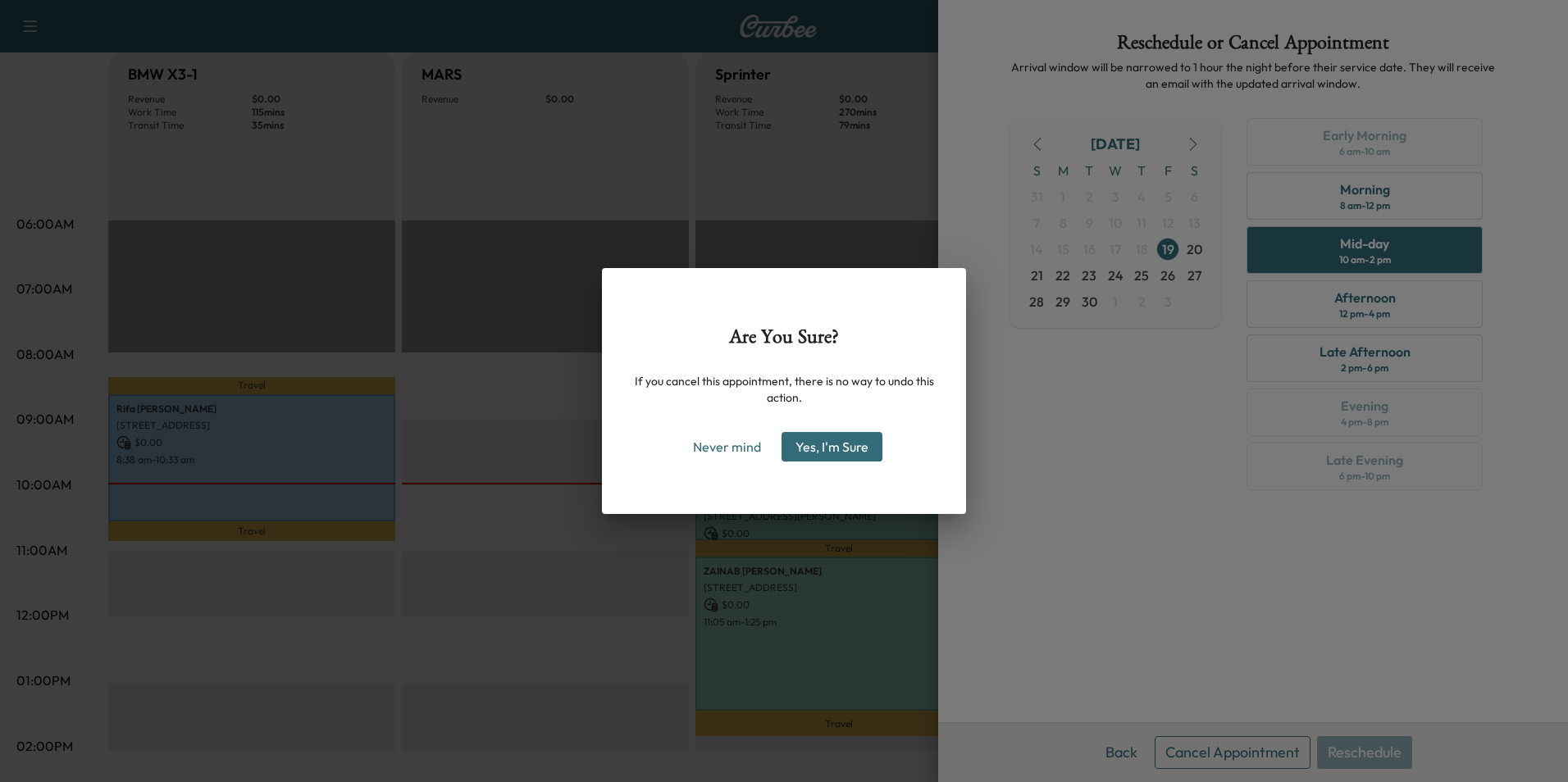
click at [863, 449] on button "Yes, I'm Sure" at bounding box center [832, 447] width 101 height 29
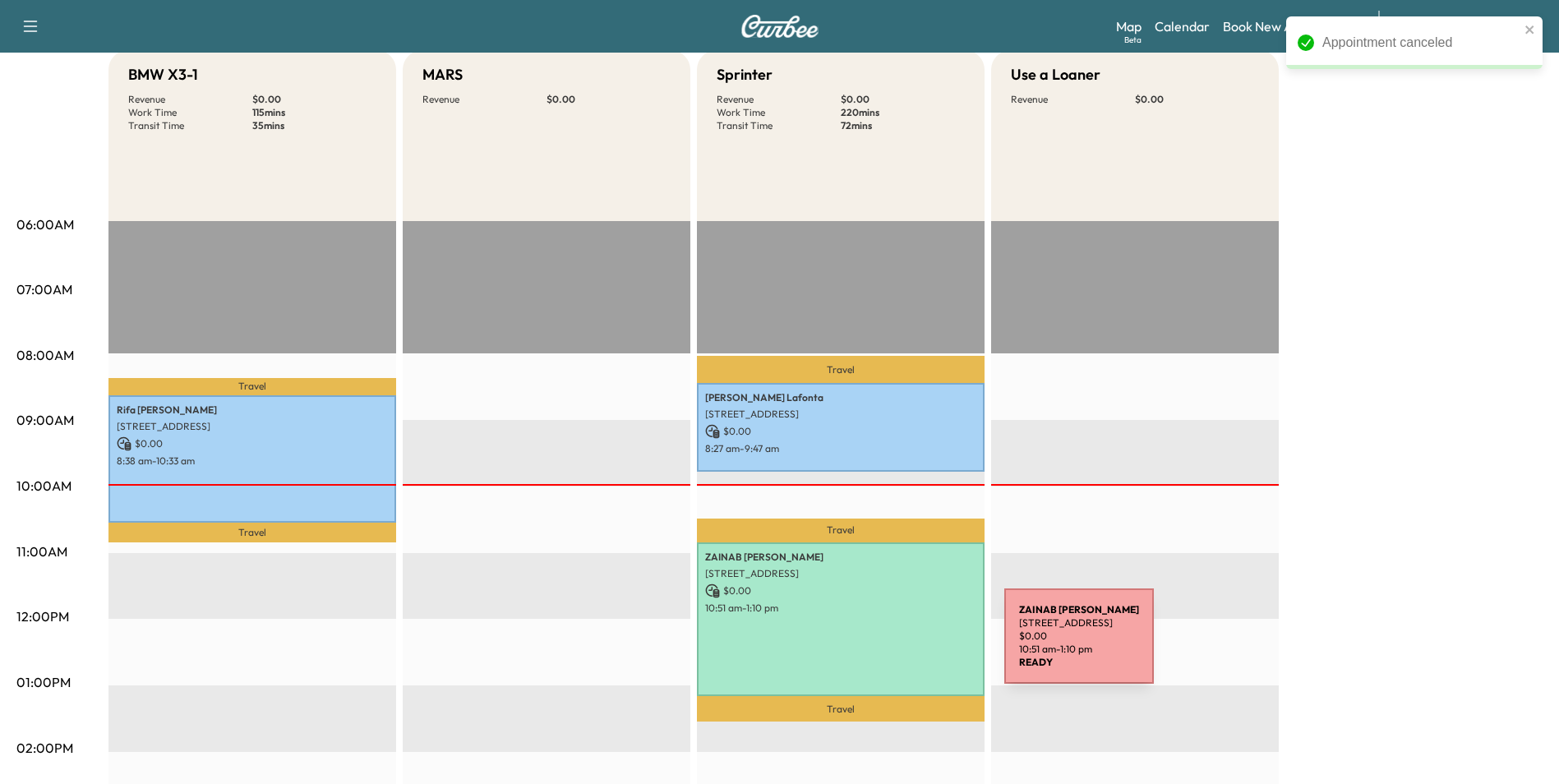
click at [881, 646] on div "[PERSON_NAME] [STREET_ADDRESS] $ 0.00 10:51 am - 1:10 pm" at bounding box center [840, 619] width 287 height 153
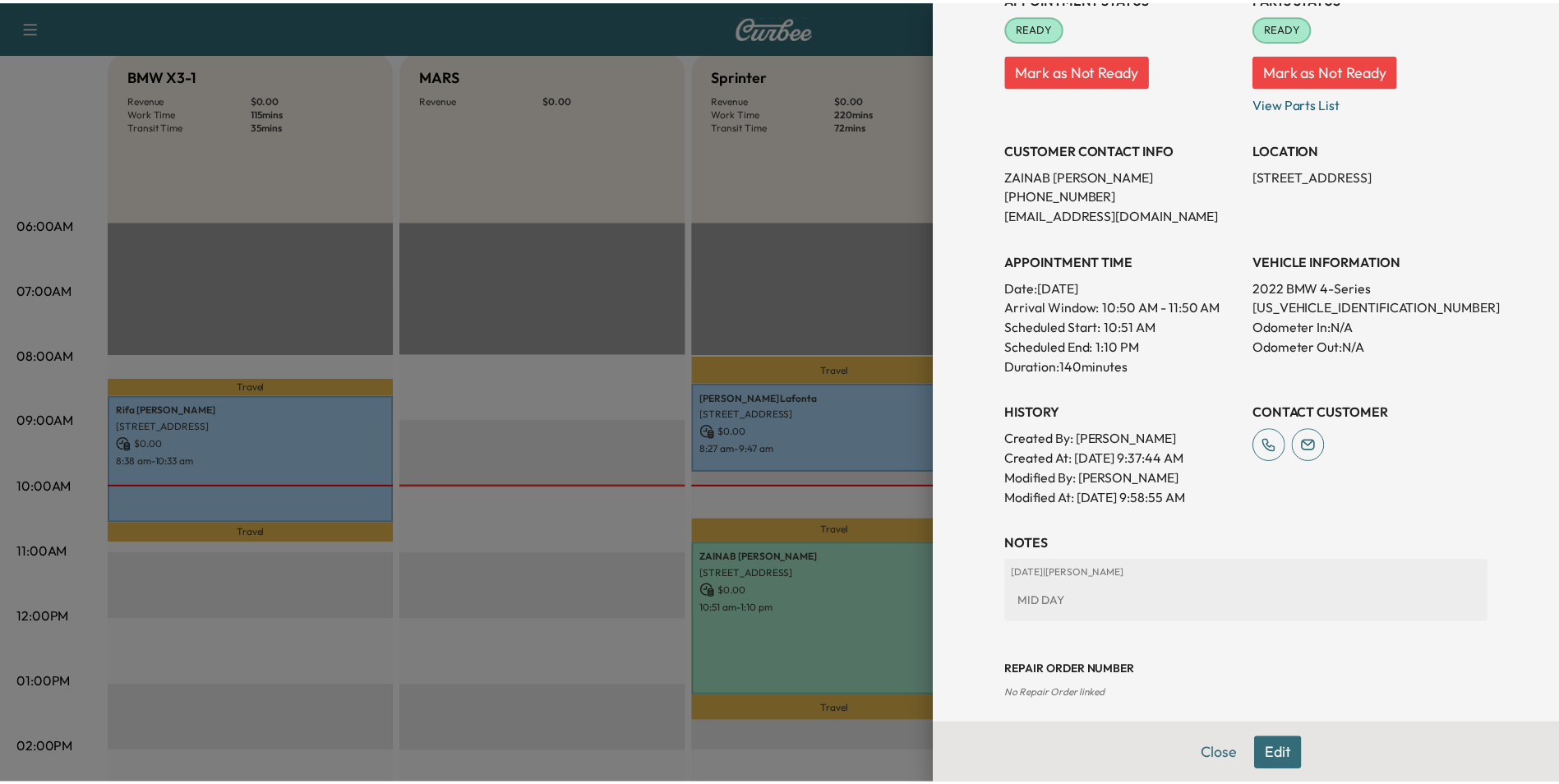
scroll to position [287, 0]
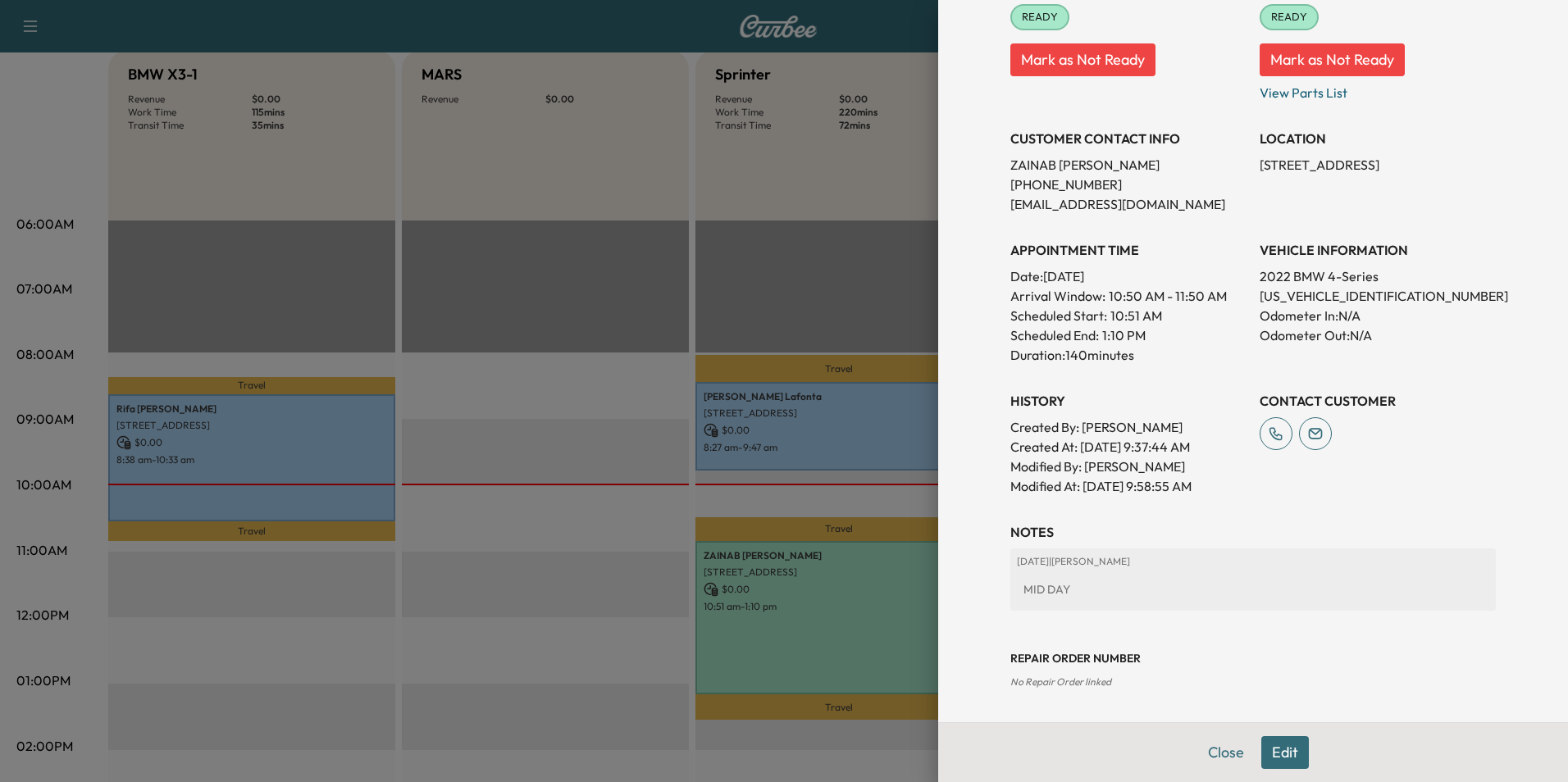
click at [849, 674] on div at bounding box center [784, 391] width 1568 height 782
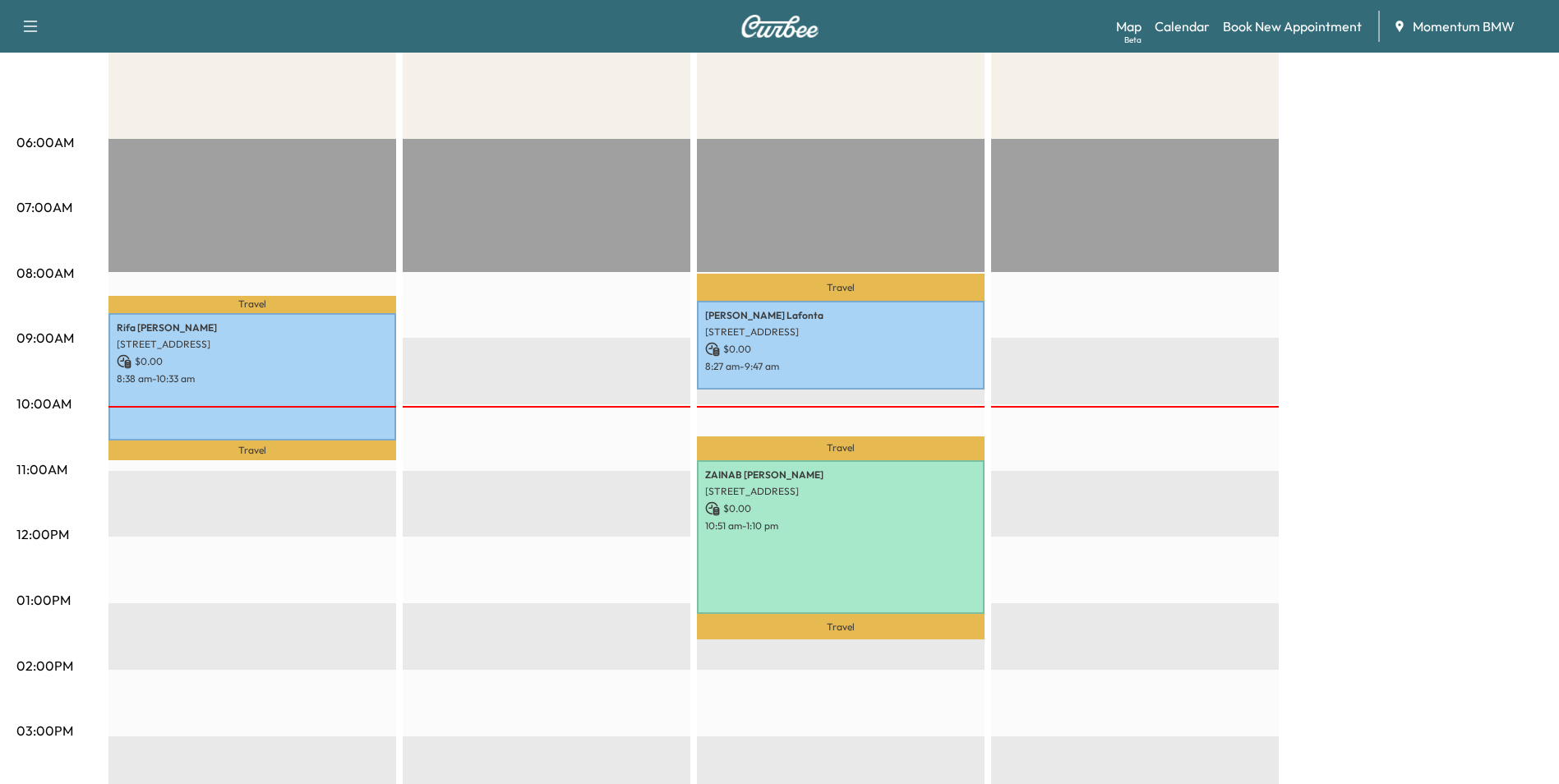
scroll to position [0, 0]
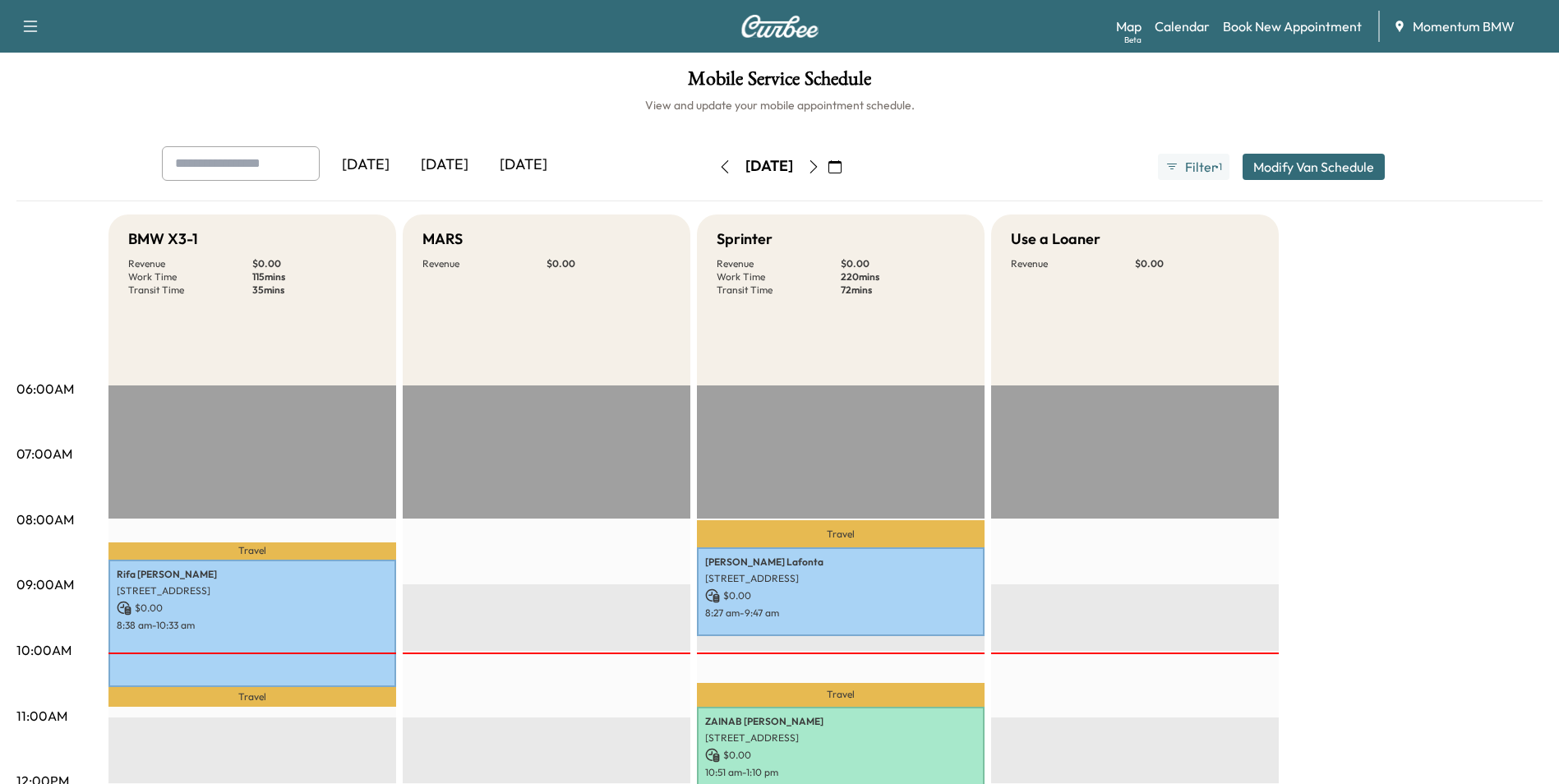
click at [1317, 14] on div "Map Beta Calendar Book New Appointment Momentum BMW" at bounding box center [1331, 27] width 430 height 31
click at [1306, 32] on link "Book New Appointment" at bounding box center [1292, 26] width 139 height 19
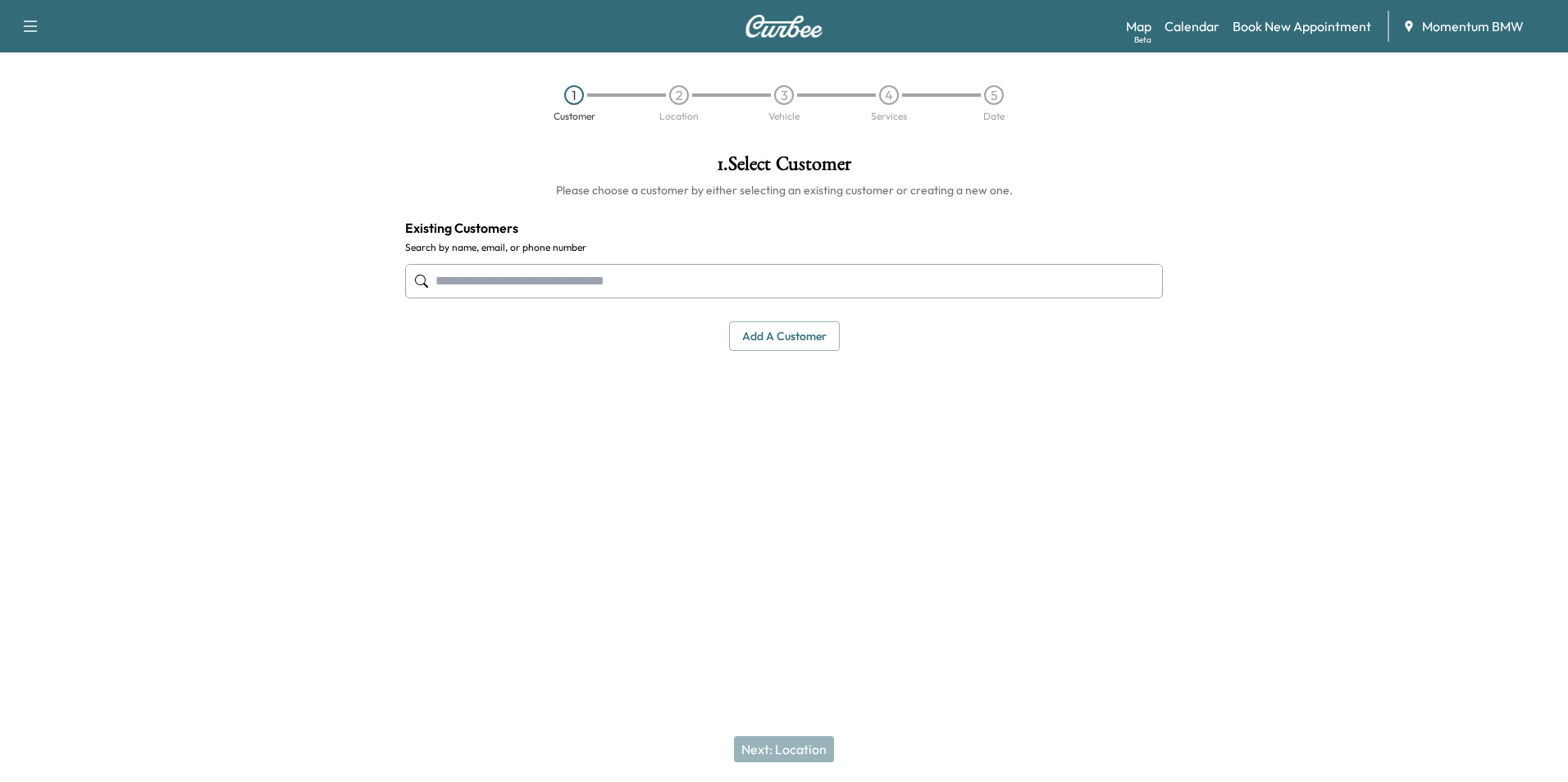
click at [787, 340] on button "Add a customer" at bounding box center [784, 336] width 111 height 30
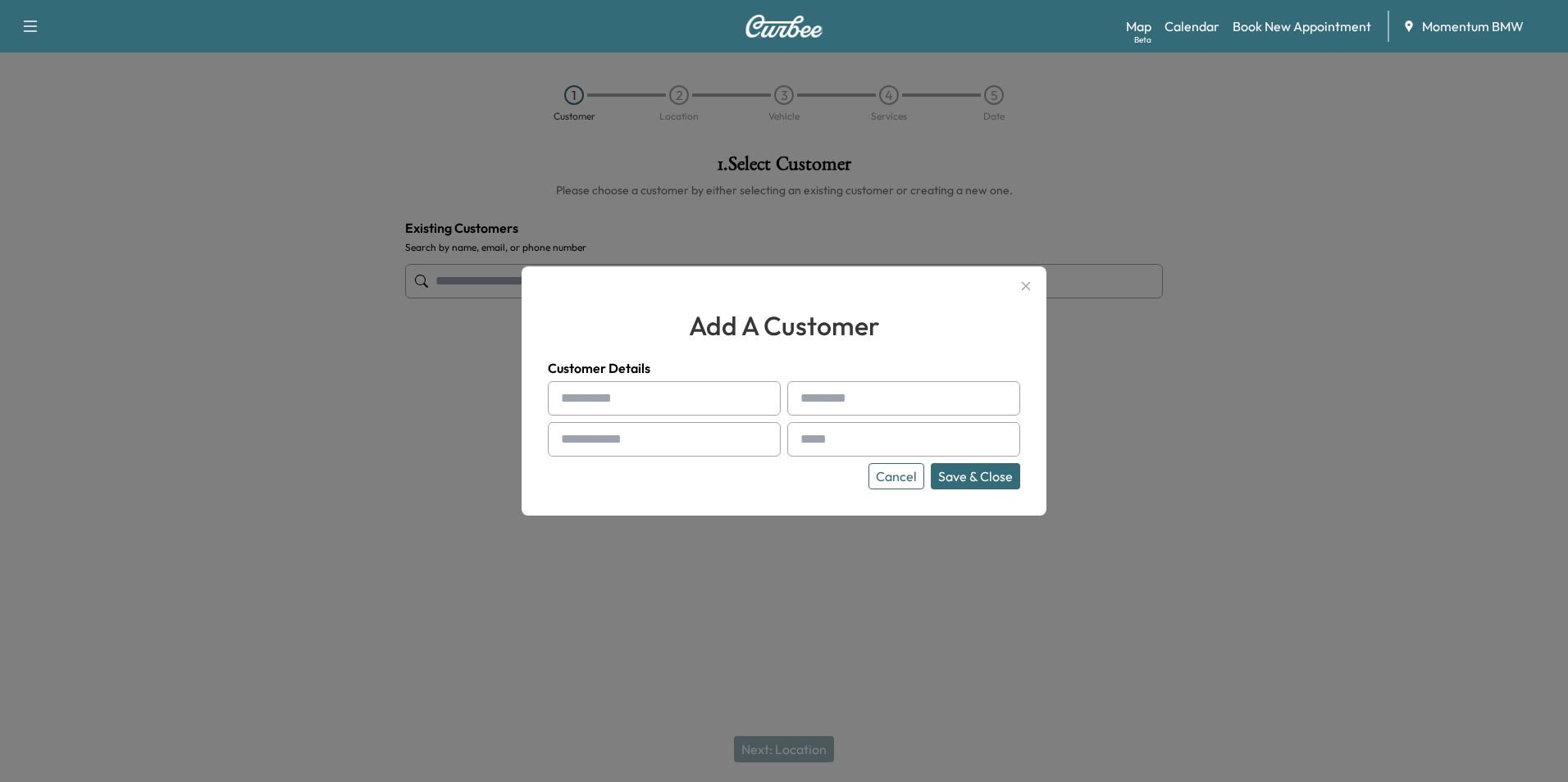
click at [587, 401] on input "text" at bounding box center [664, 398] width 233 height 35
type input "*"
type input "*****"
click at [890, 390] on input "text" at bounding box center [903, 398] width 233 height 35
type input "*******"
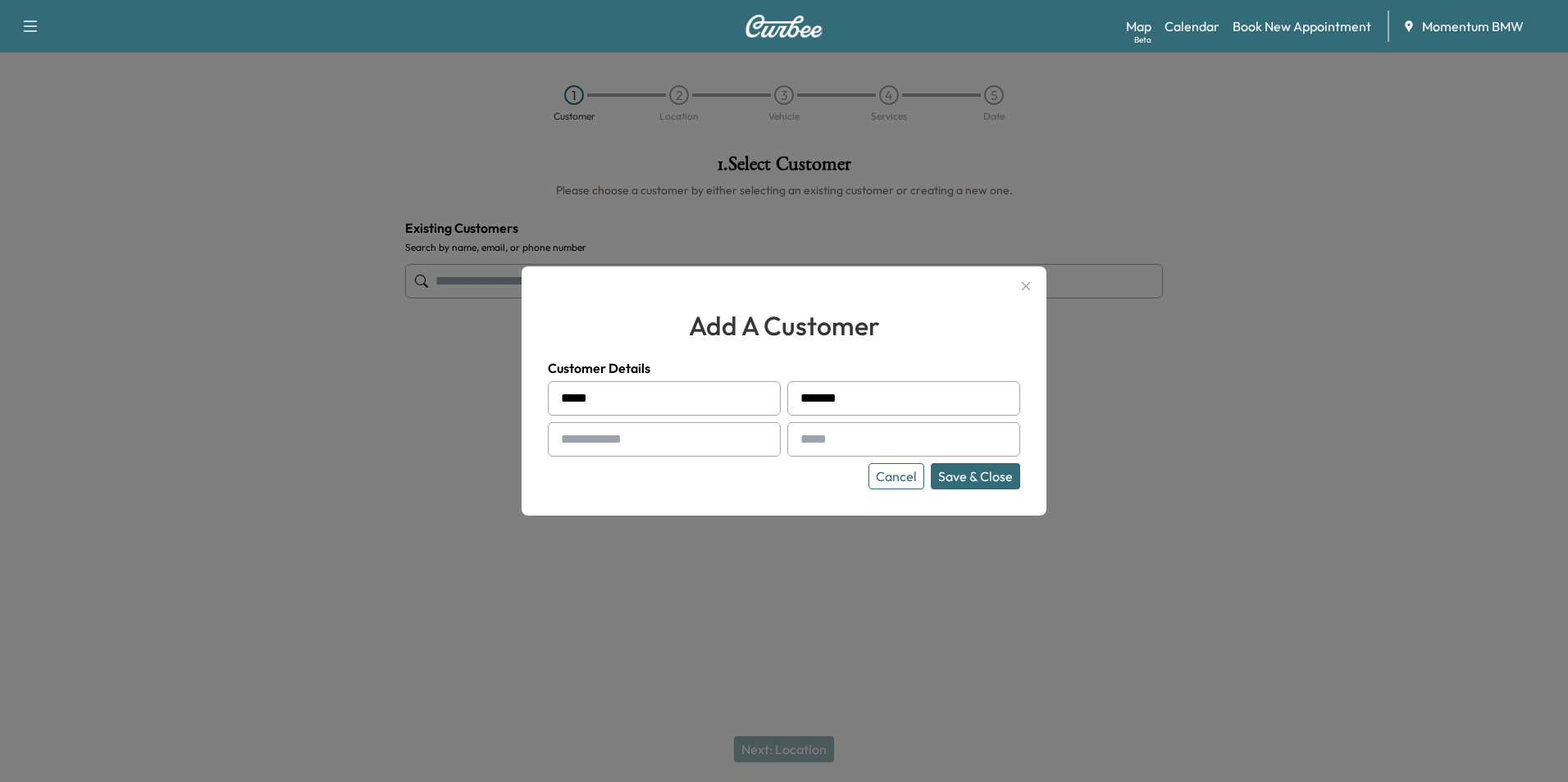
click at [590, 441] on input "text" at bounding box center [664, 440] width 233 height 35
type input "**********"
click at [869, 431] on input "text" at bounding box center [903, 440] width 233 height 35
type input "**********"
click at [971, 478] on button "Save & Close" at bounding box center [975, 476] width 90 height 27
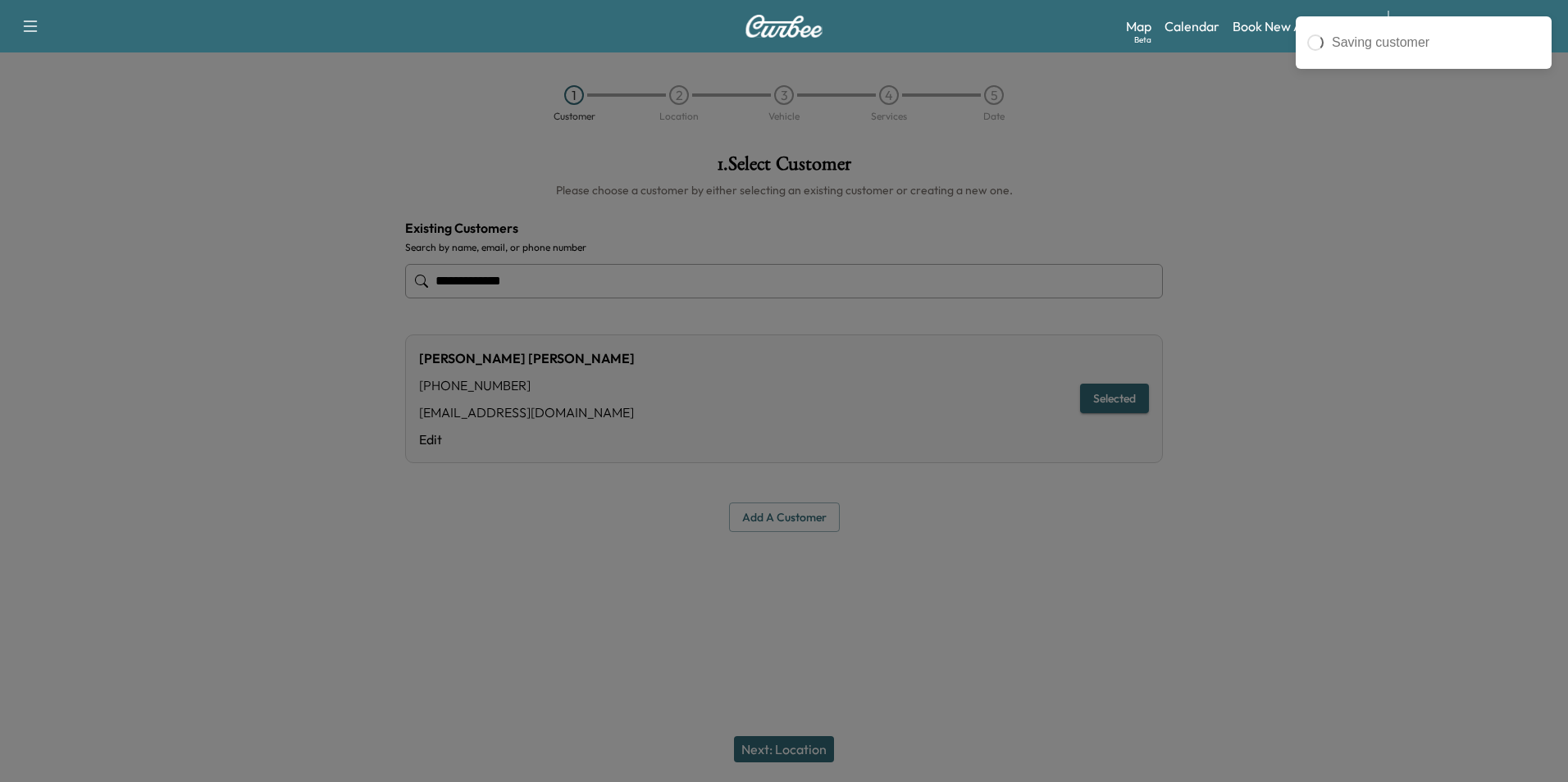
type input "**********"
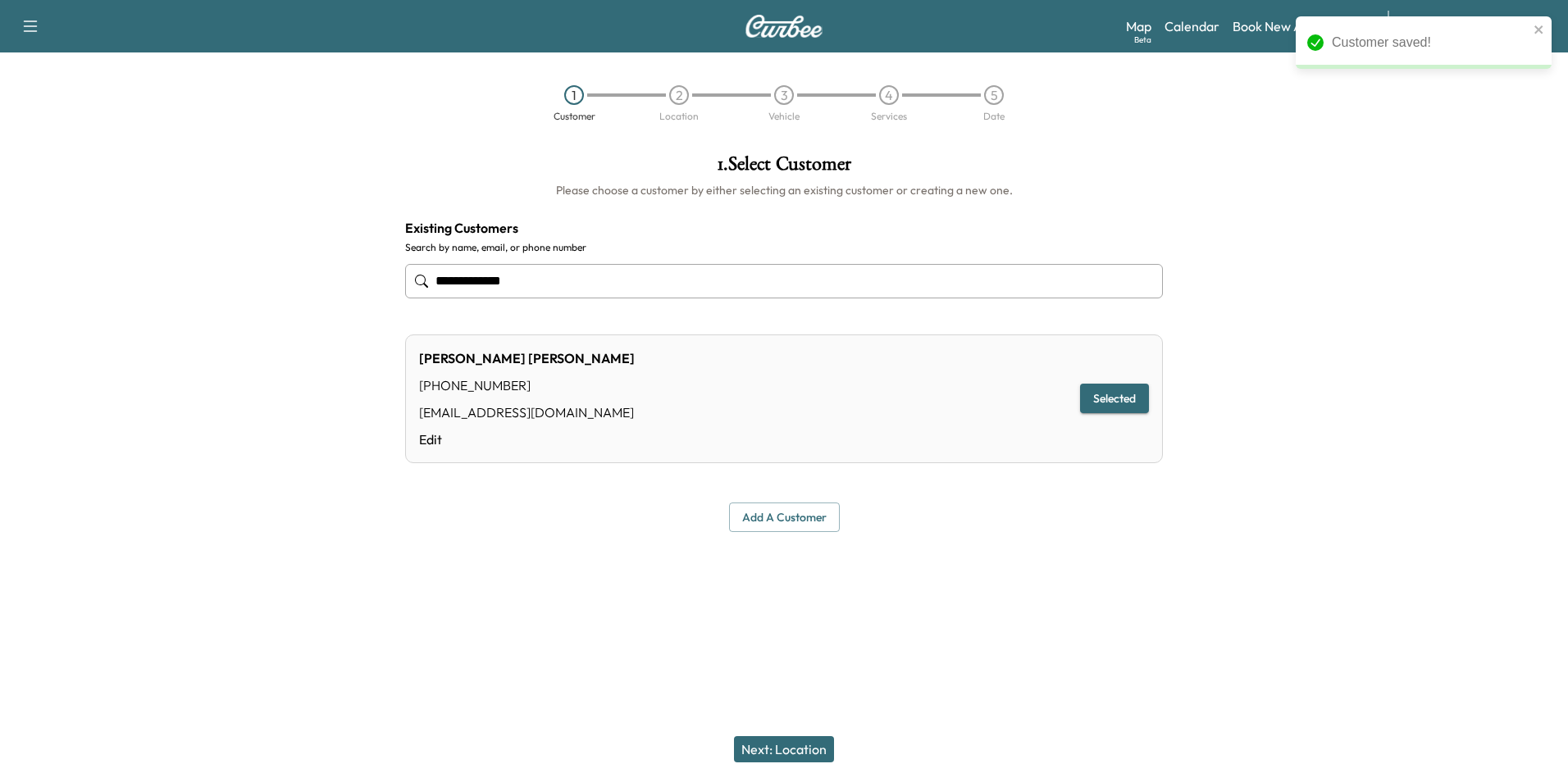
click at [788, 757] on button "Next: Location" at bounding box center [783, 749] width 100 height 27
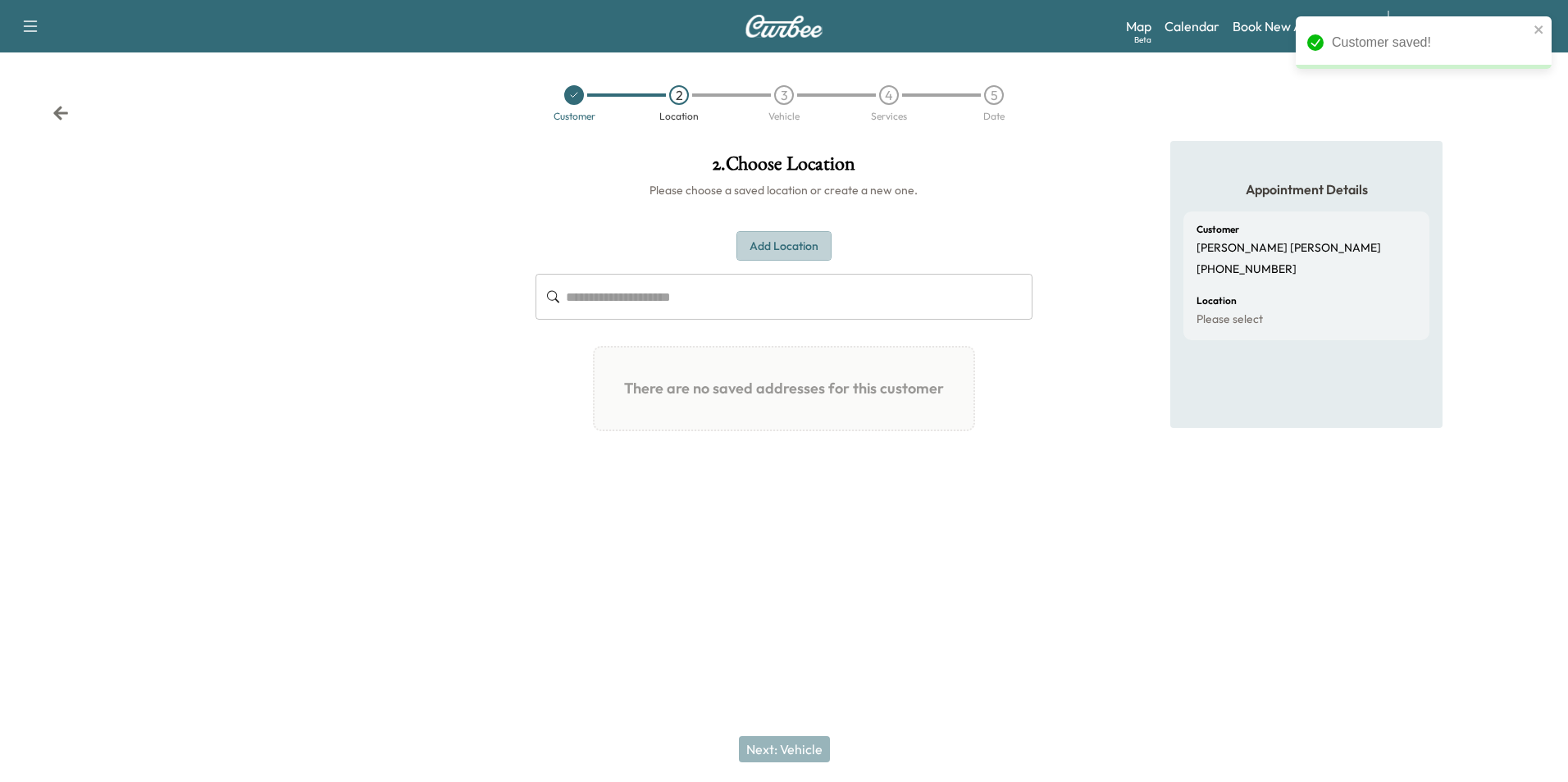
click at [784, 239] on button "Add Location" at bounding box center [784, 245] width 95 height 30
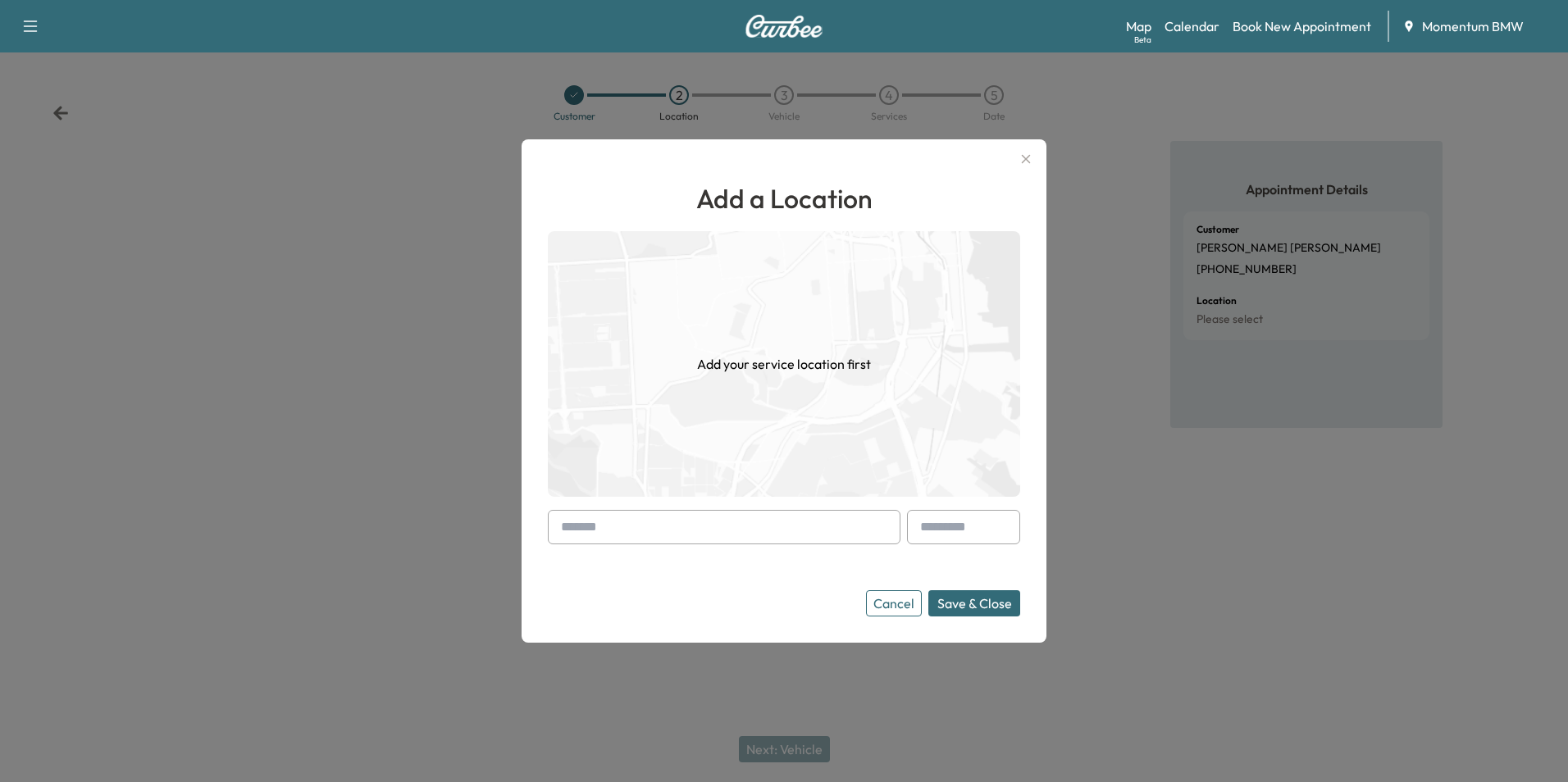
click at [581, 532] on input "text" at bounding box center [724, 527] width 353 height 35
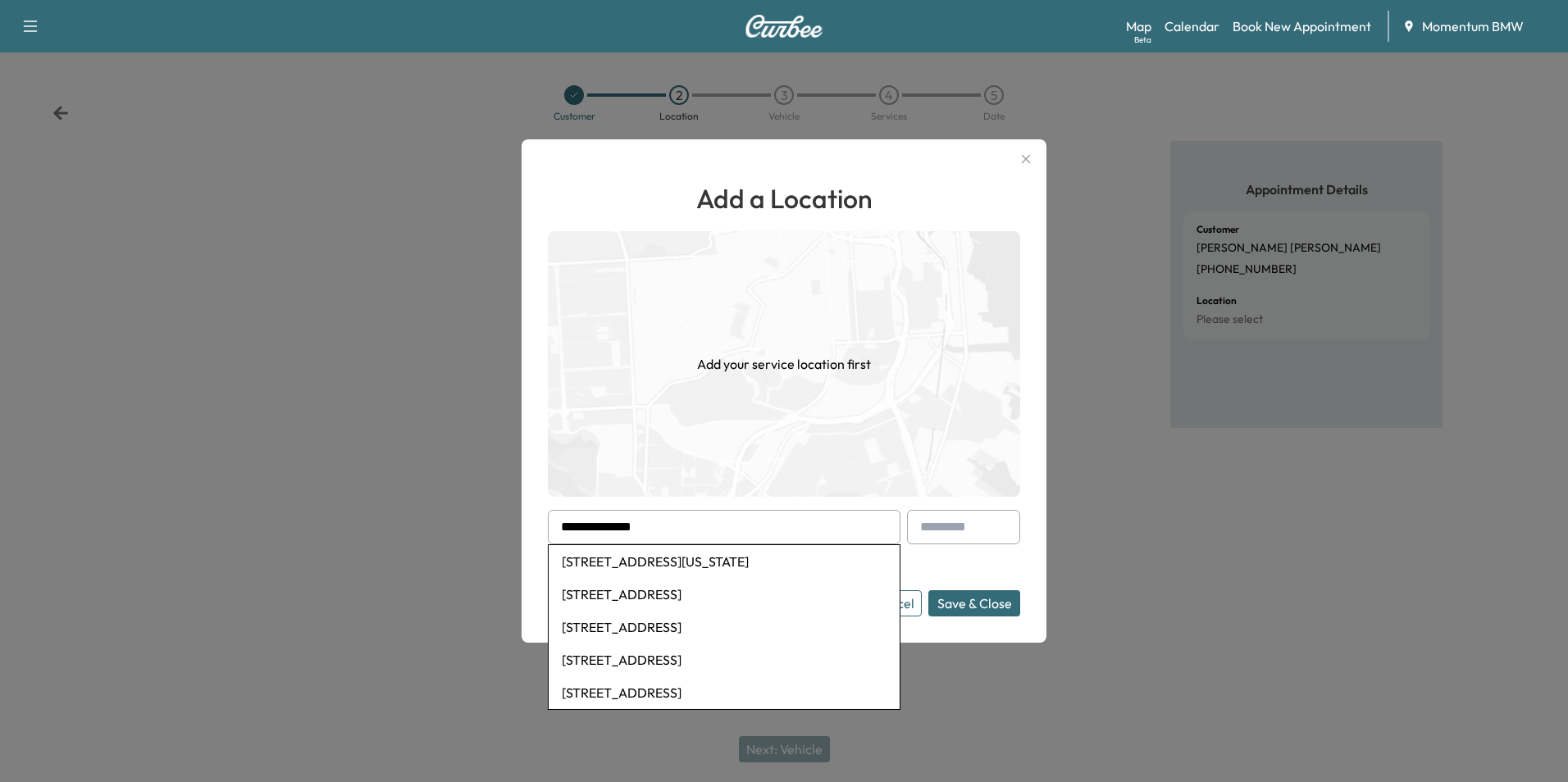
click at [691, 557] on li "[STREET_ADDRESS][US_STATE]" at bounding box center [724, 561] width 351 height 33
type input "**********"
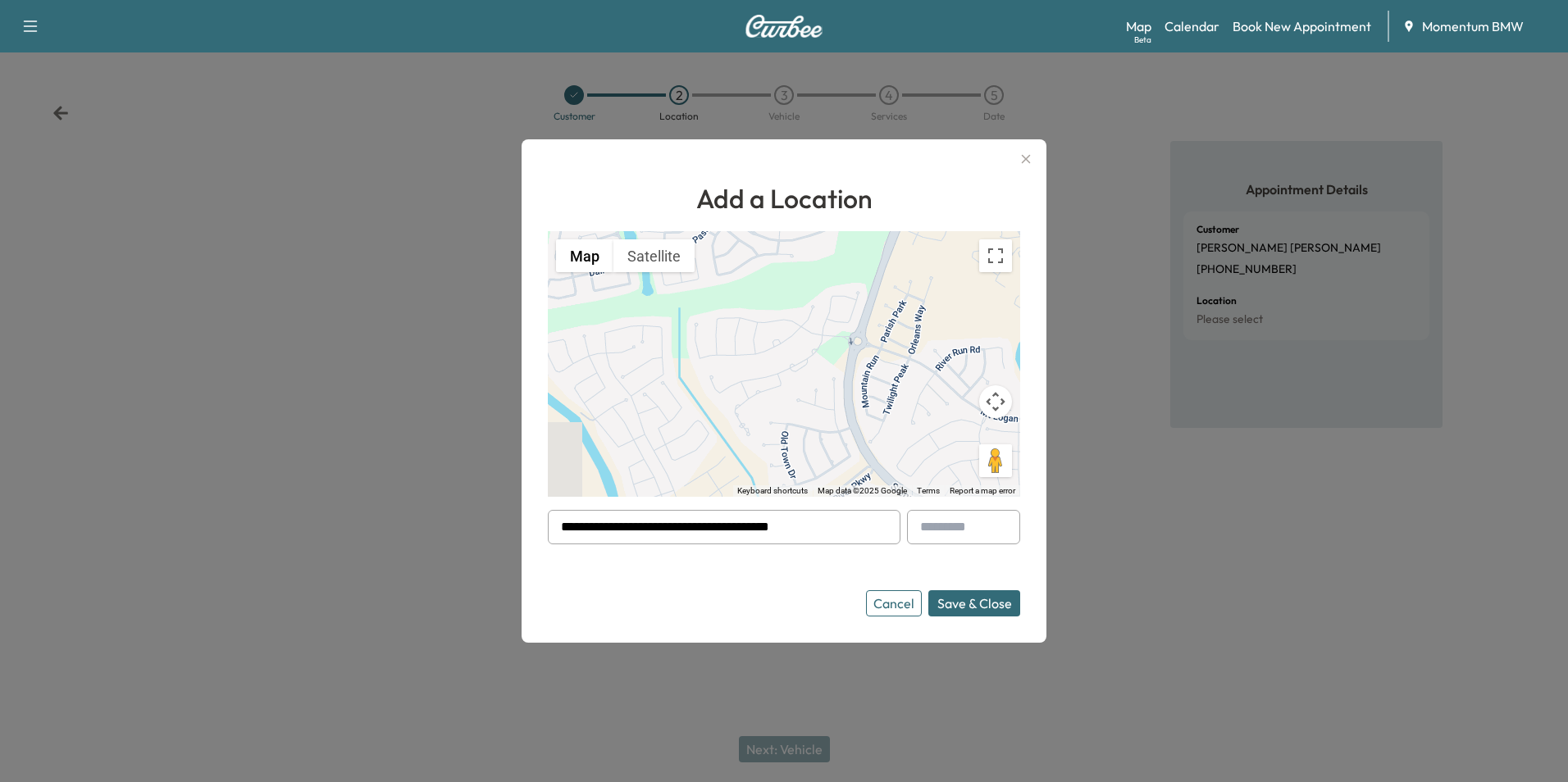
click at [982, 597] on button "Save & Close" at bounding box center [974, 603] width 92 height 27
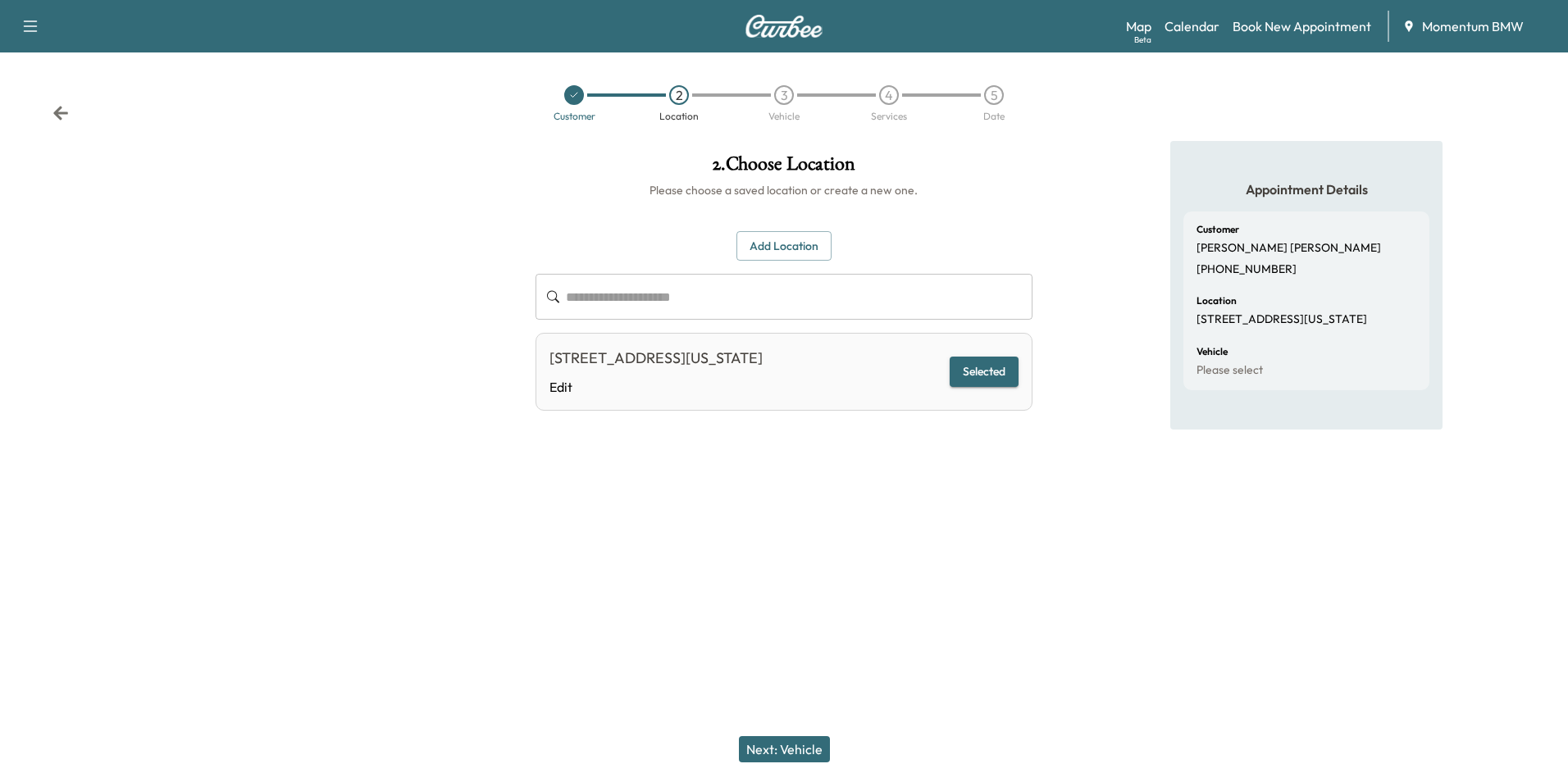
click at [779, 749] on button "Next: Vehicle" at bounding box center [784, 749] width 91 height 27
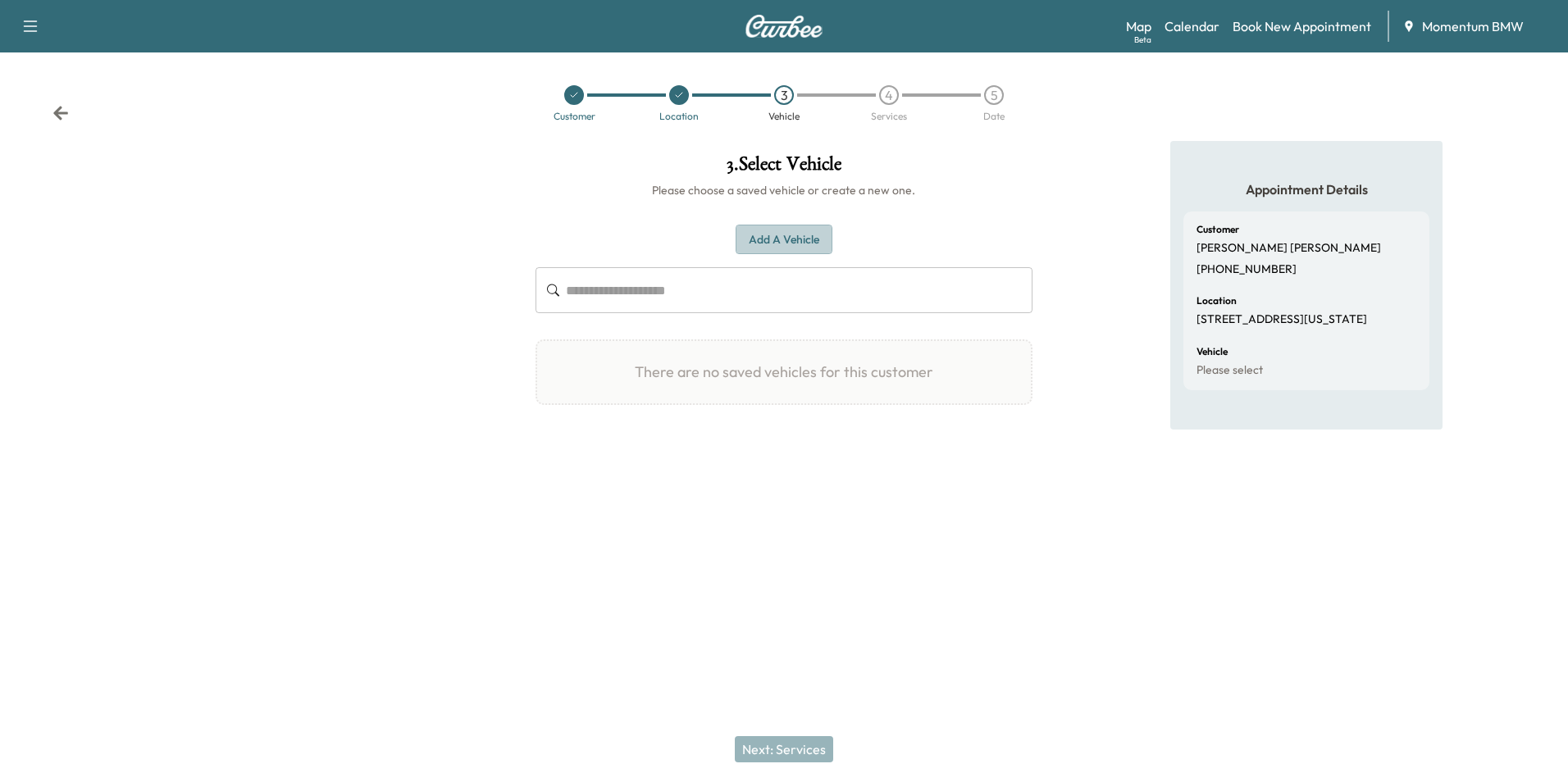
click at [782, 236] on button "Add a Vehicle" at bounding box center [784, 239] width 97 height 30
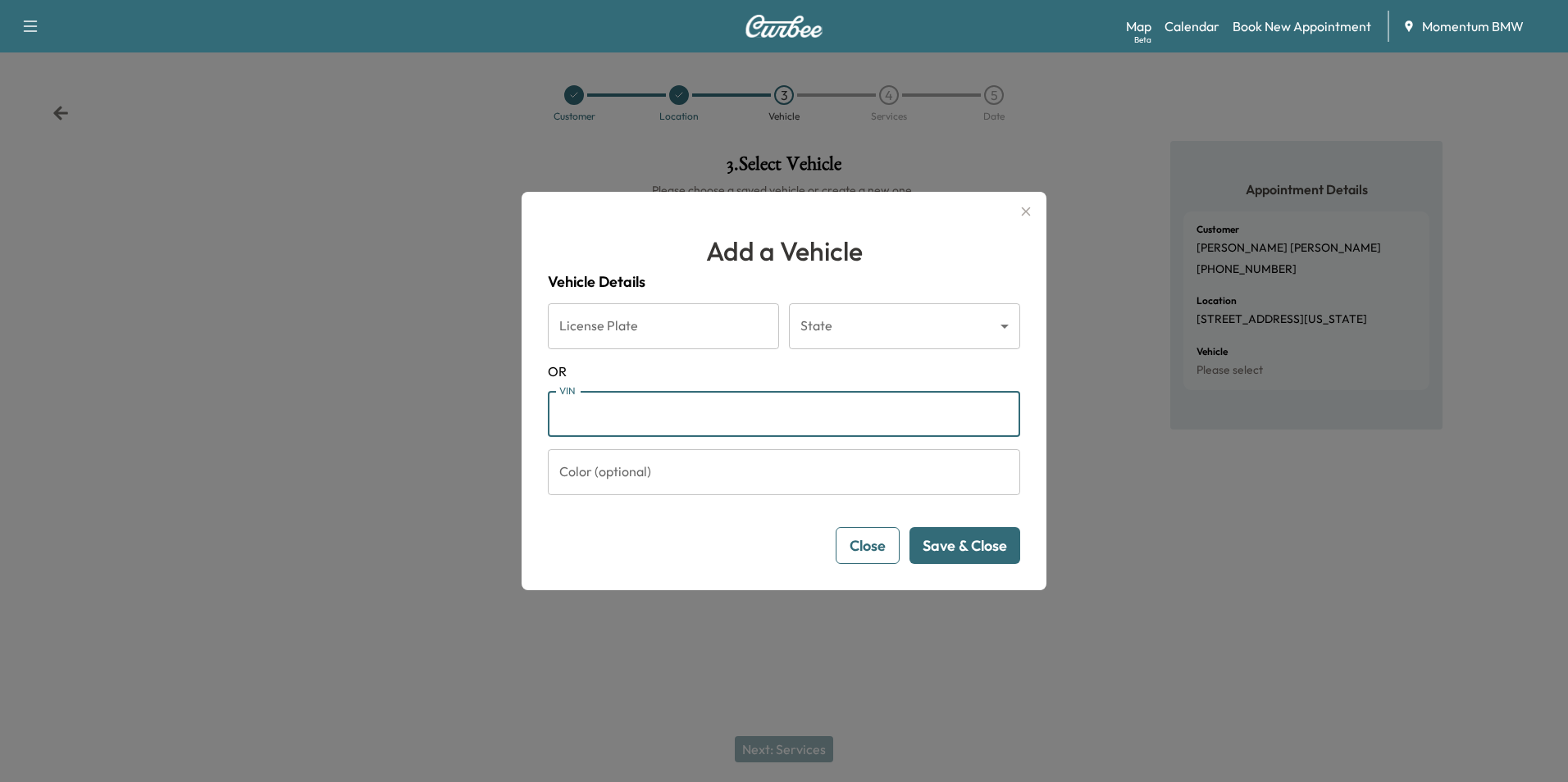
click at [612, 422] on input "VIN" at bounding box center [784, 414] width 473 height 46
paste input "**********"
type input "**********"
click at [972, 555] on button "Save & Close" at bounding box center [964, 546] width 111 height 37
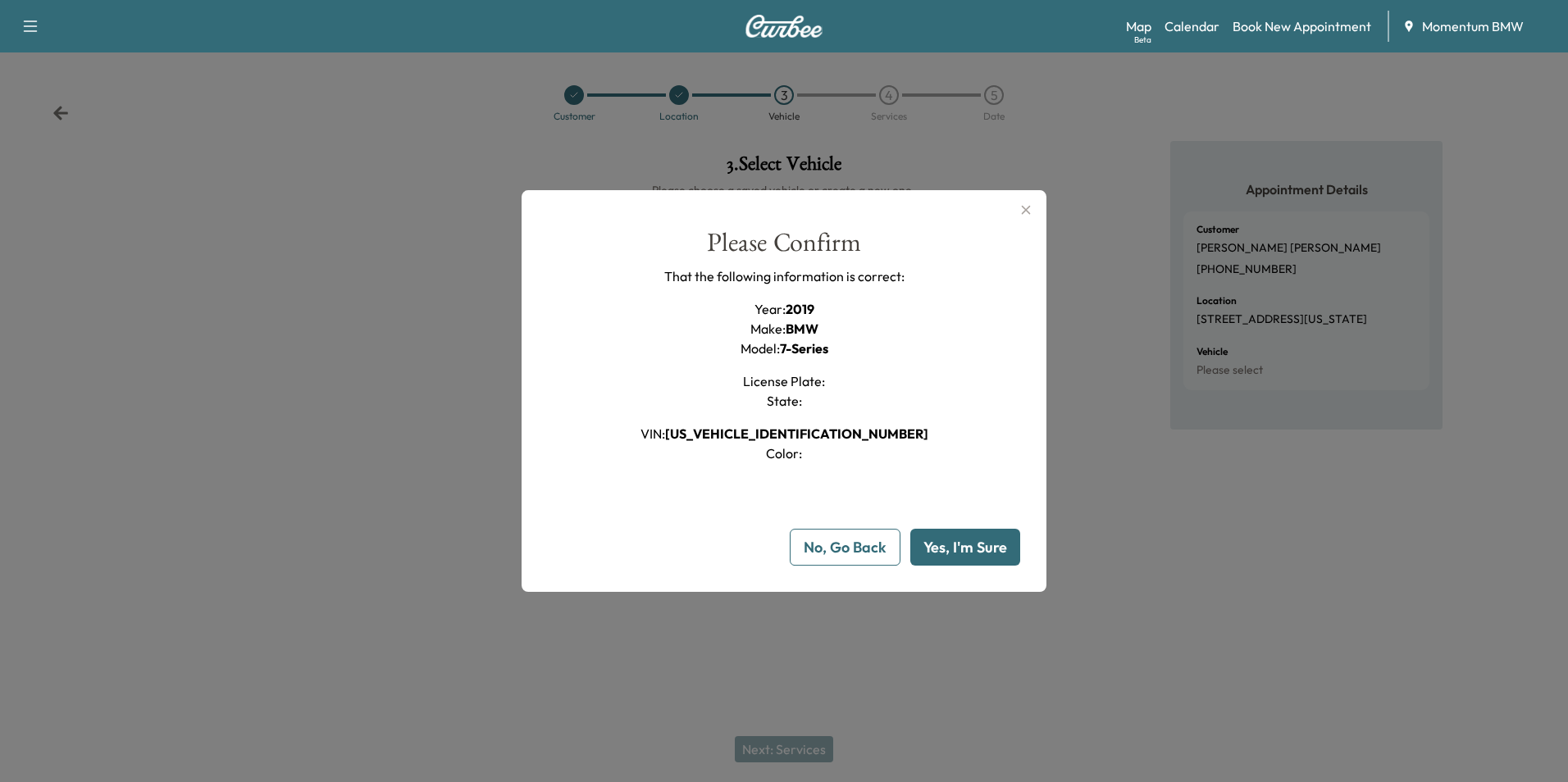
click at [964, 553] on button "Yes, I'm Sure" at bounding box center [965, 547] width 110 height 37
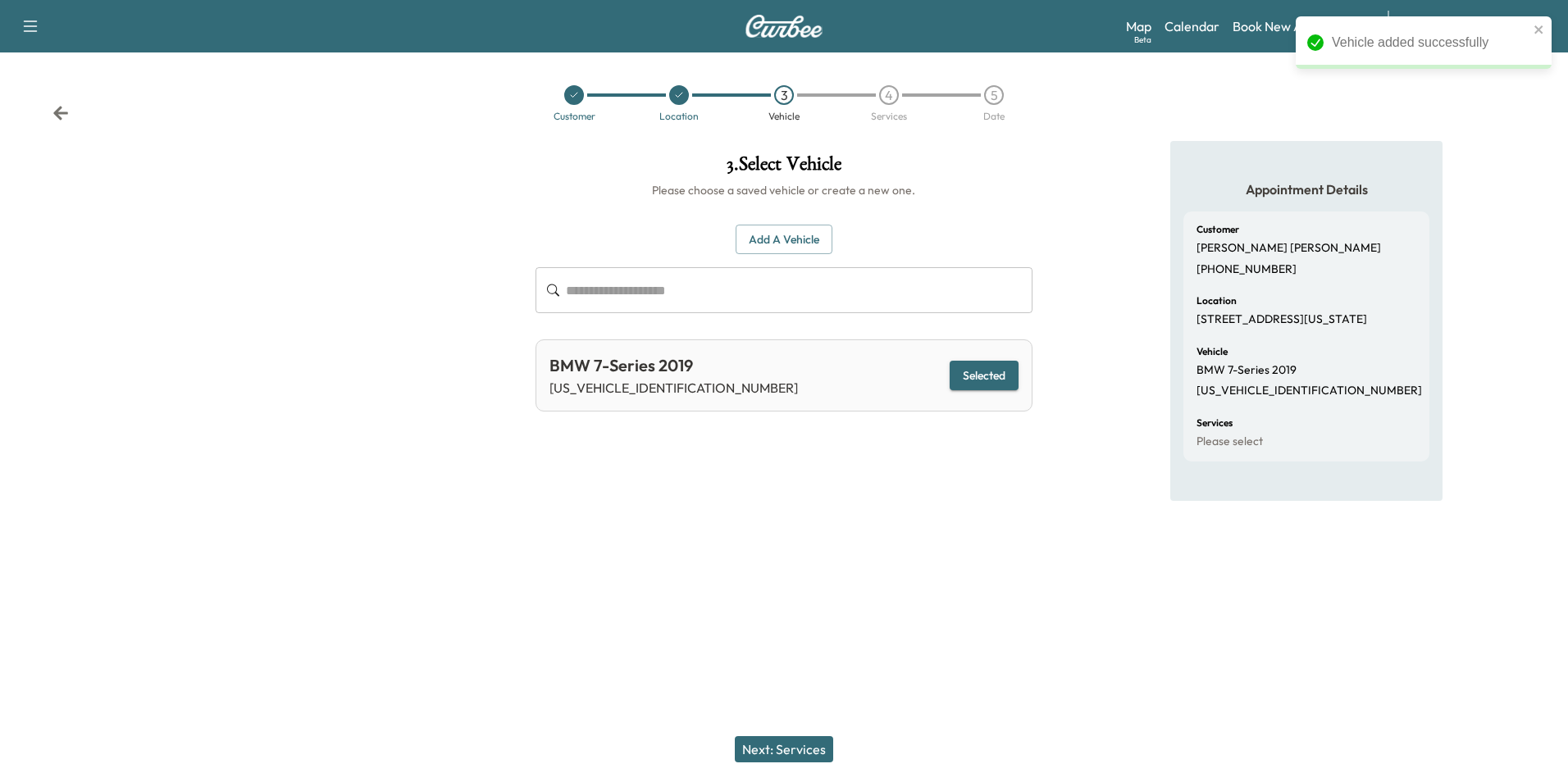
click at [787, 746] on button "Next: Services" at bounding box center [783, 749] width 98 height 27
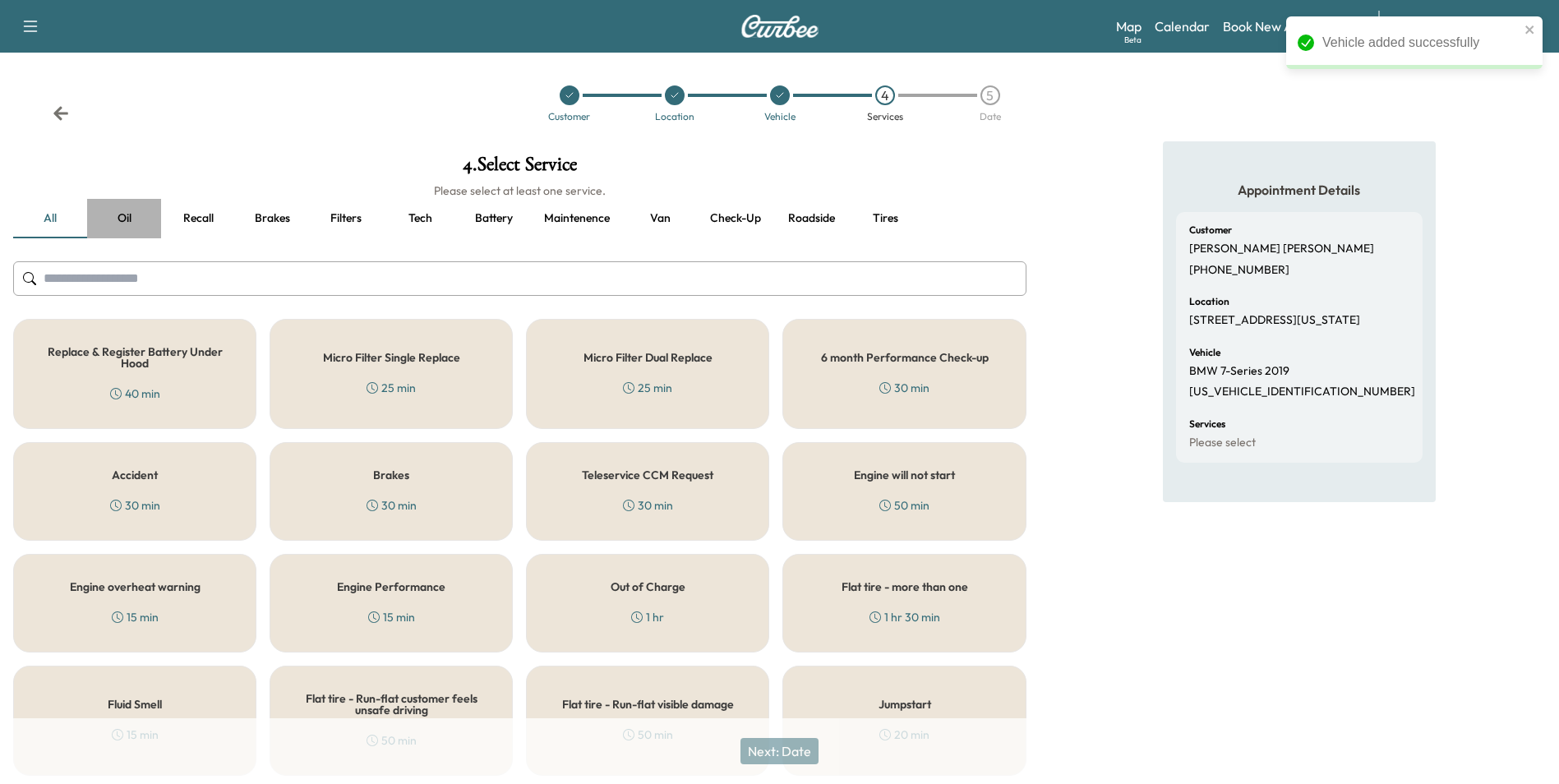
click at [118, 224] on button "Oil" at bounding box center [124, 218] width 74 height 39
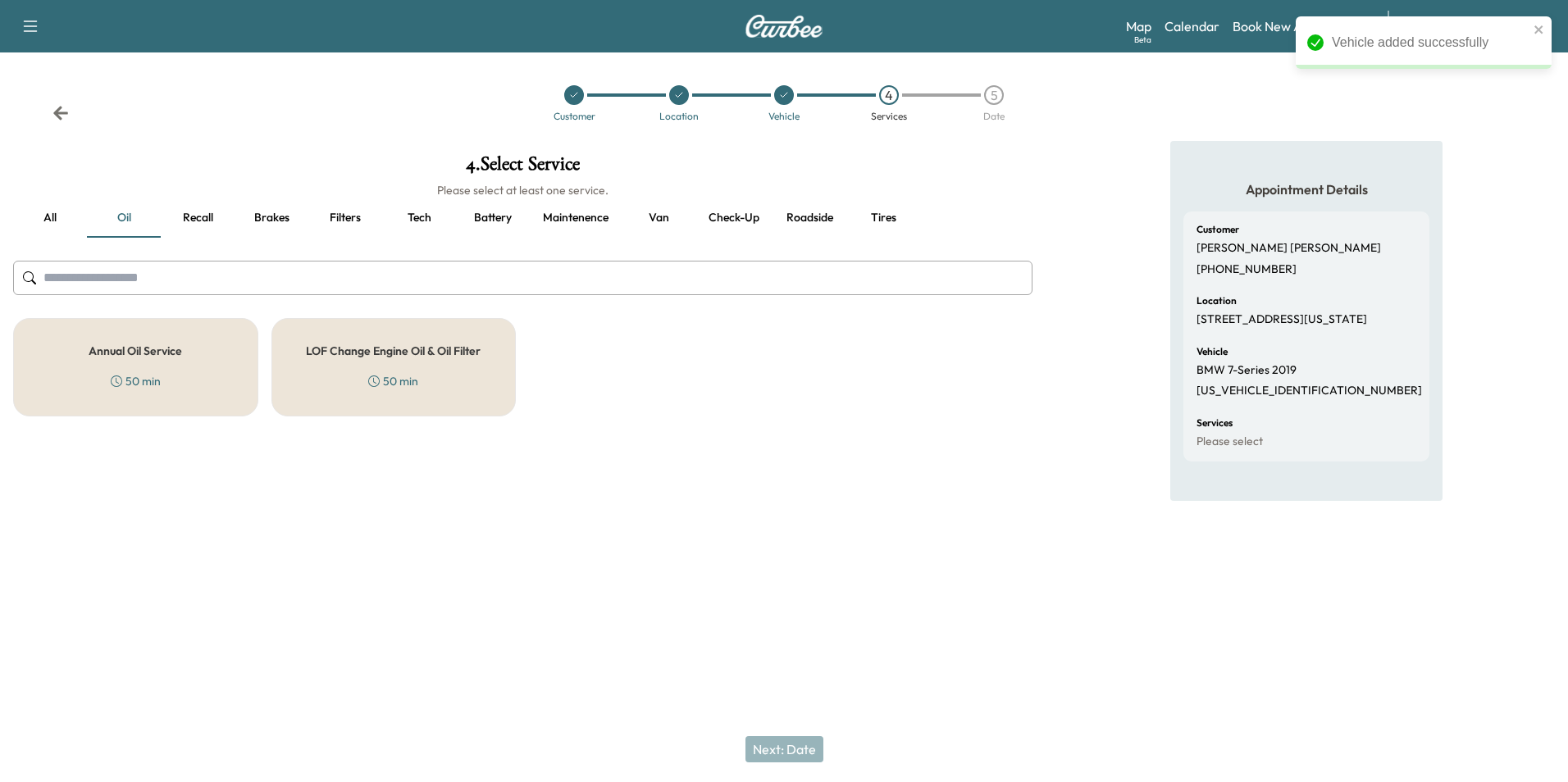
drag, startPoint x: 135, startPoint y: 337, endPoint x: 151, endPoint y: 323, distance: 21.3
click at [135, 336] on div "Annual Oil Service 50 min" at bounding box center [136, 366] width 245 height 98
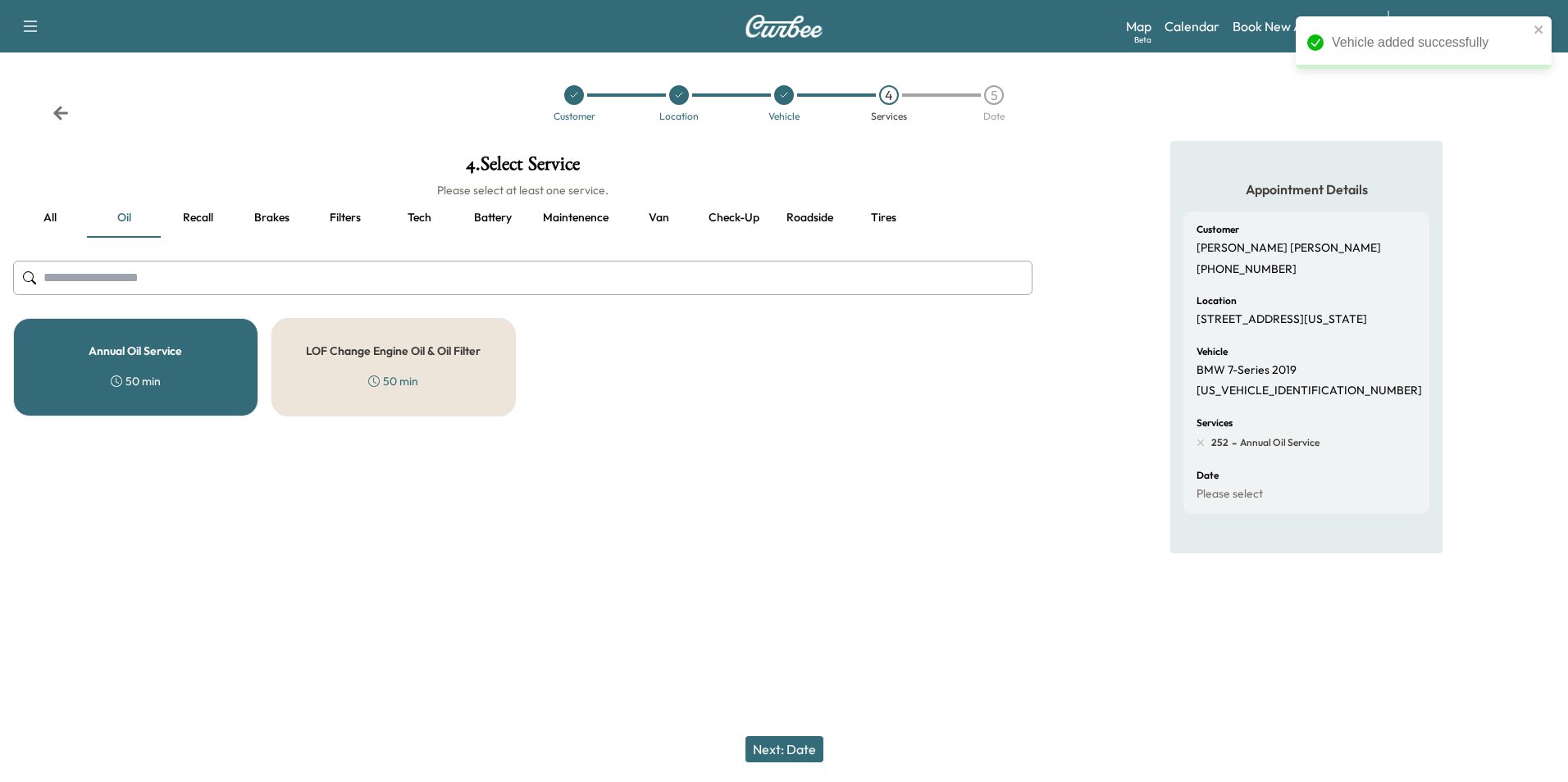
click at [283, 223] on button "Brakes" at bounding box center [271, 218] width 74 height 39
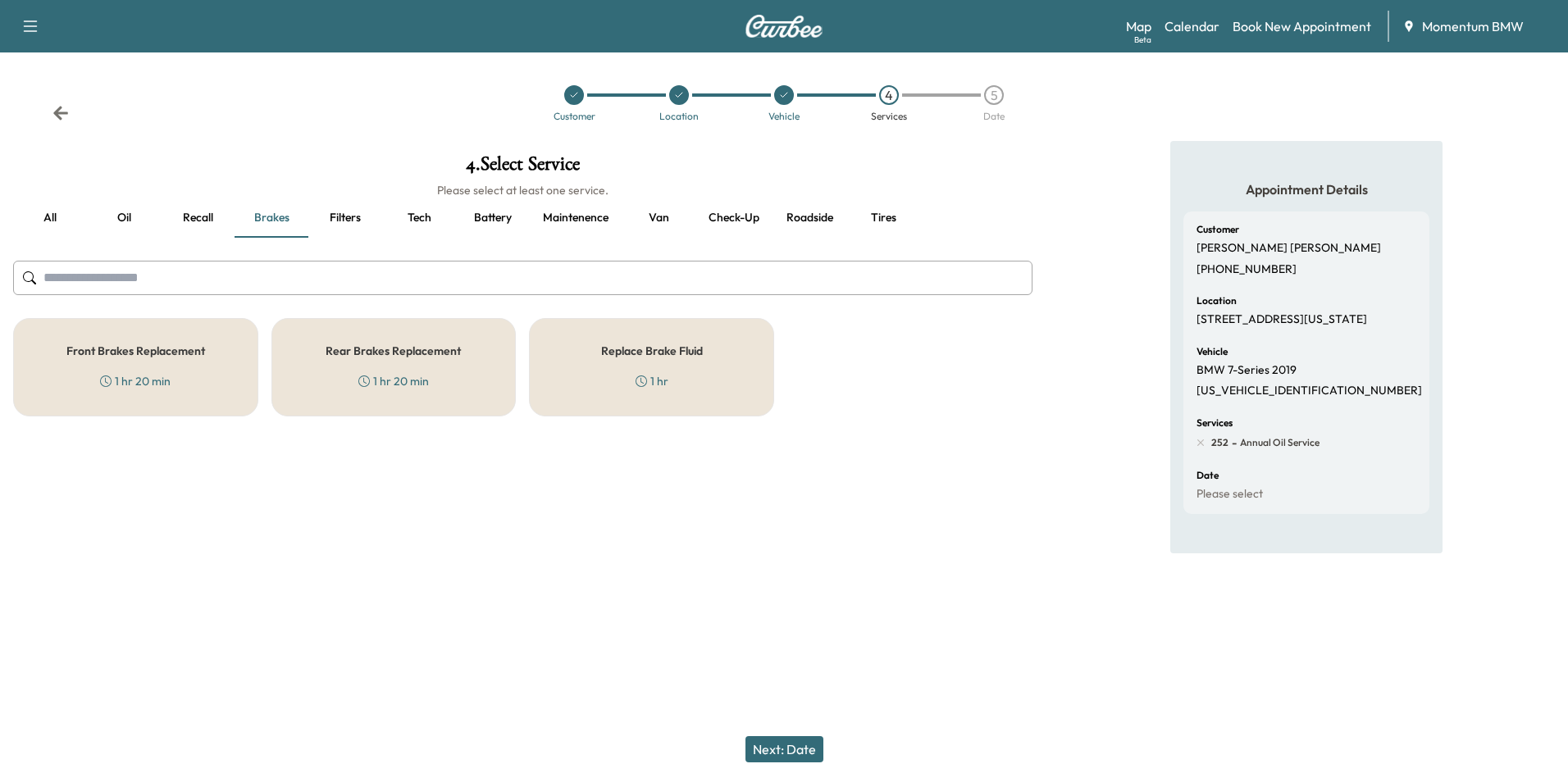
click at [648, 364] on div "Replace Brake Fluid 1 hr" at bounding box center [651, 366] width 245 height 98
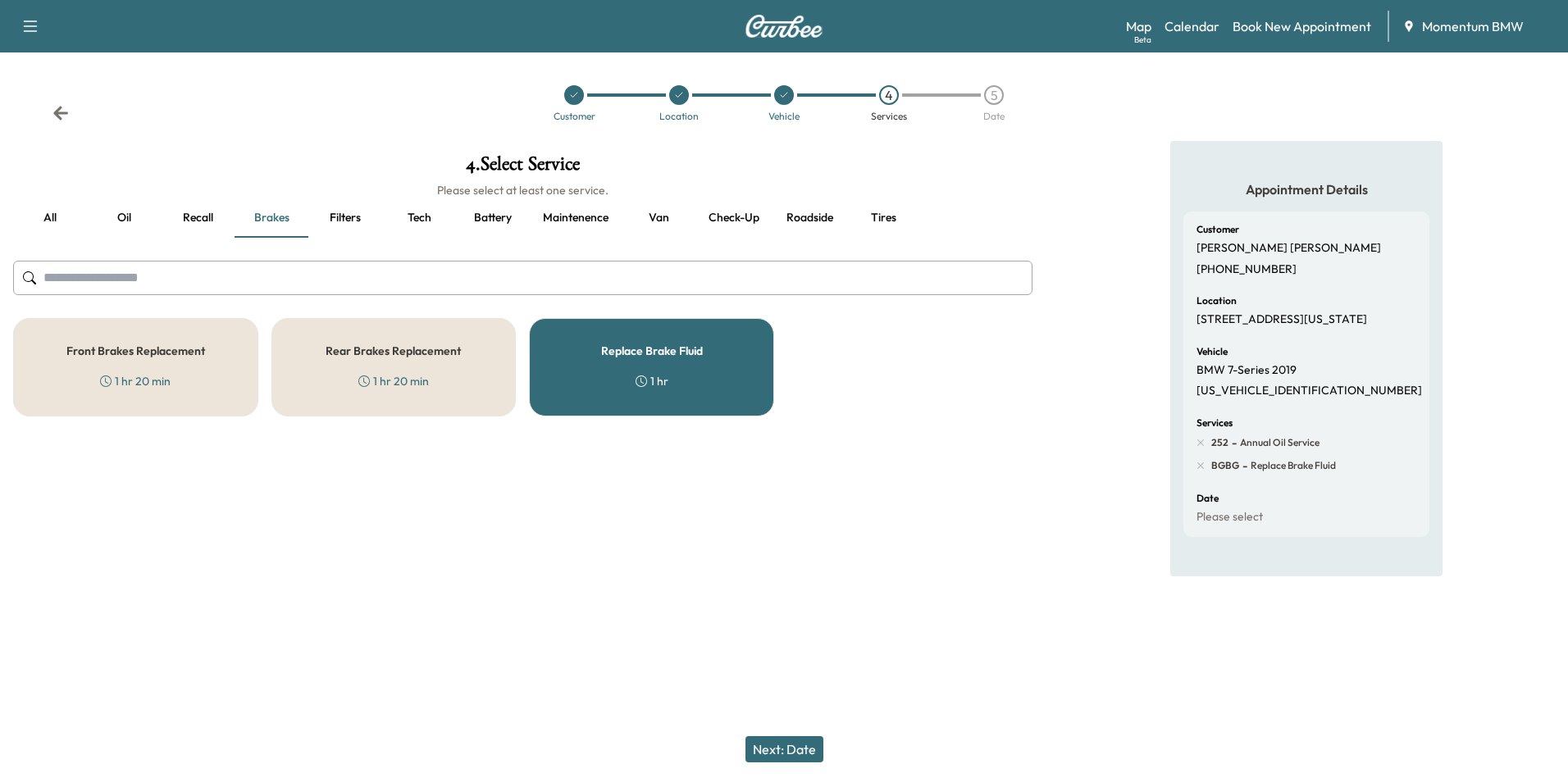
click at [794, 743] on button "Next: Date" at bounding box center [784, 749] width 78 height 27
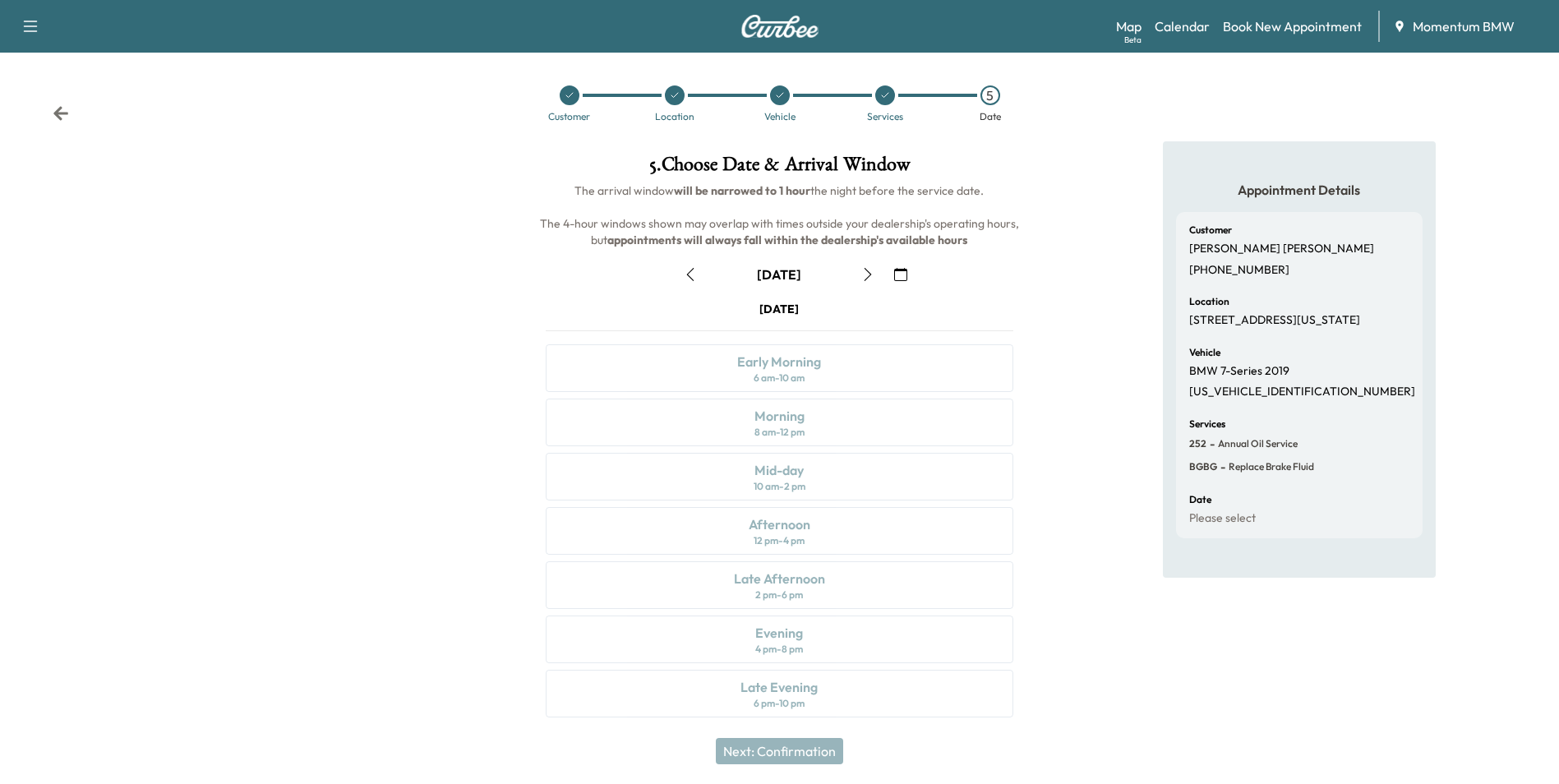
click at [684, 270] on icon "button" at bounding box center [690, 274] width 13 height 13
click at [766, 480] on div "10 am - 2 pm" at bounding box center [780, 487] width 51 height 13
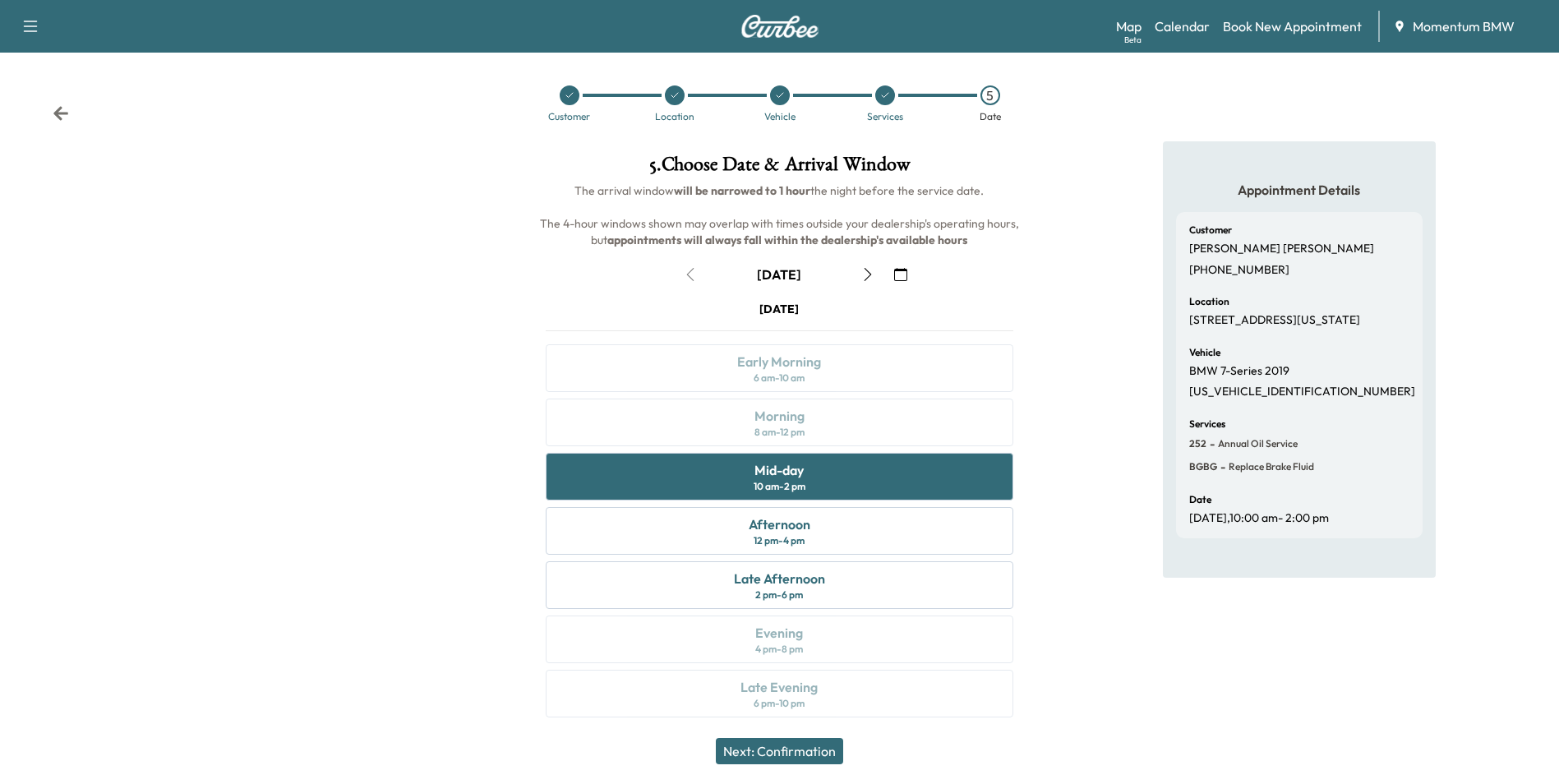
click at [813, 745] on button "Next: Confirmation" at bounding box center [780, 751] width 128 height 27
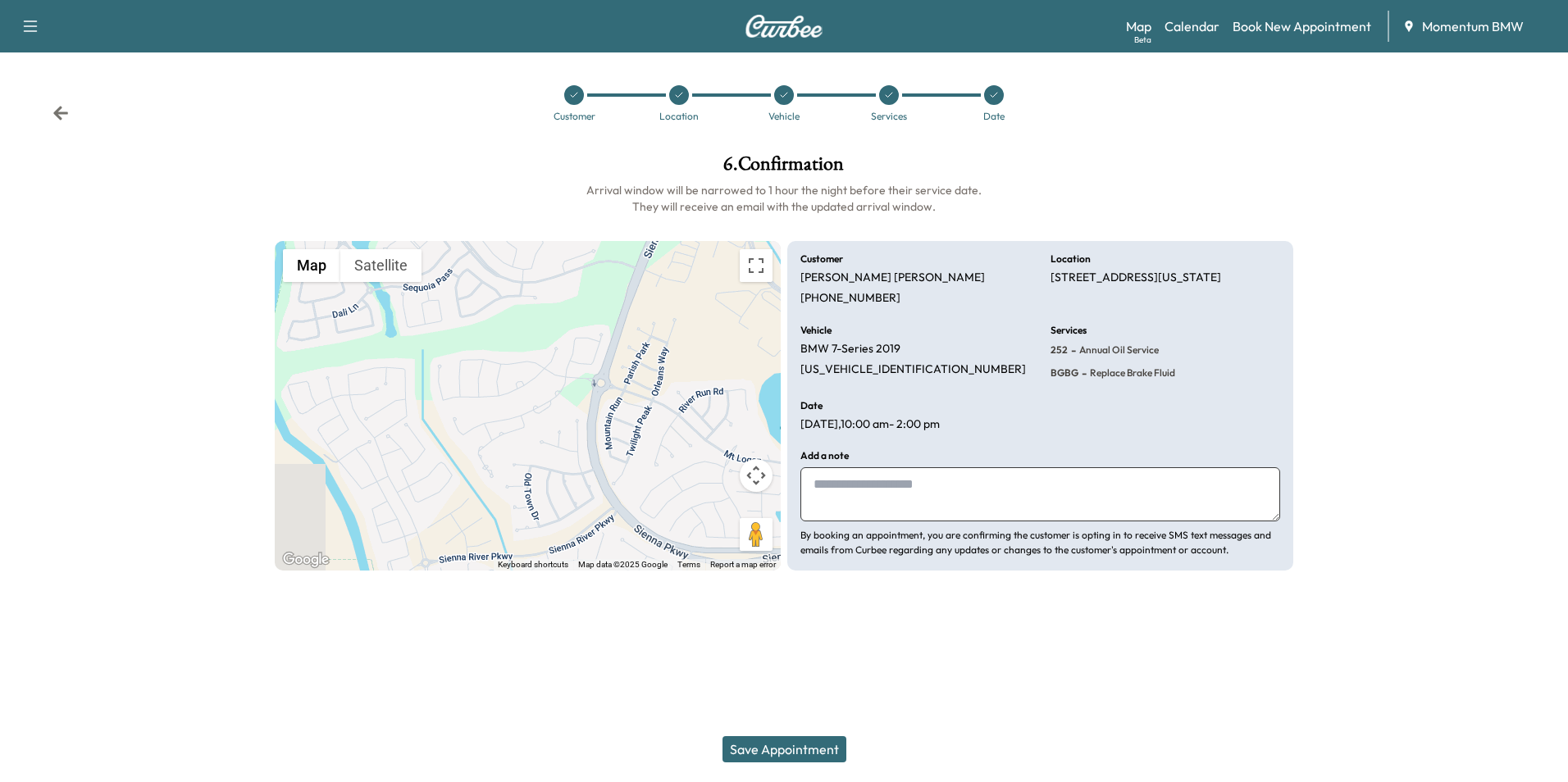
click at [850, 489] on textarea at bounding box center [1040, 494] width 480 height 54
type textarea "****"
click at [784, 749] on button "Save Appointment" at bounding box center [784, 749] width 124 height 27
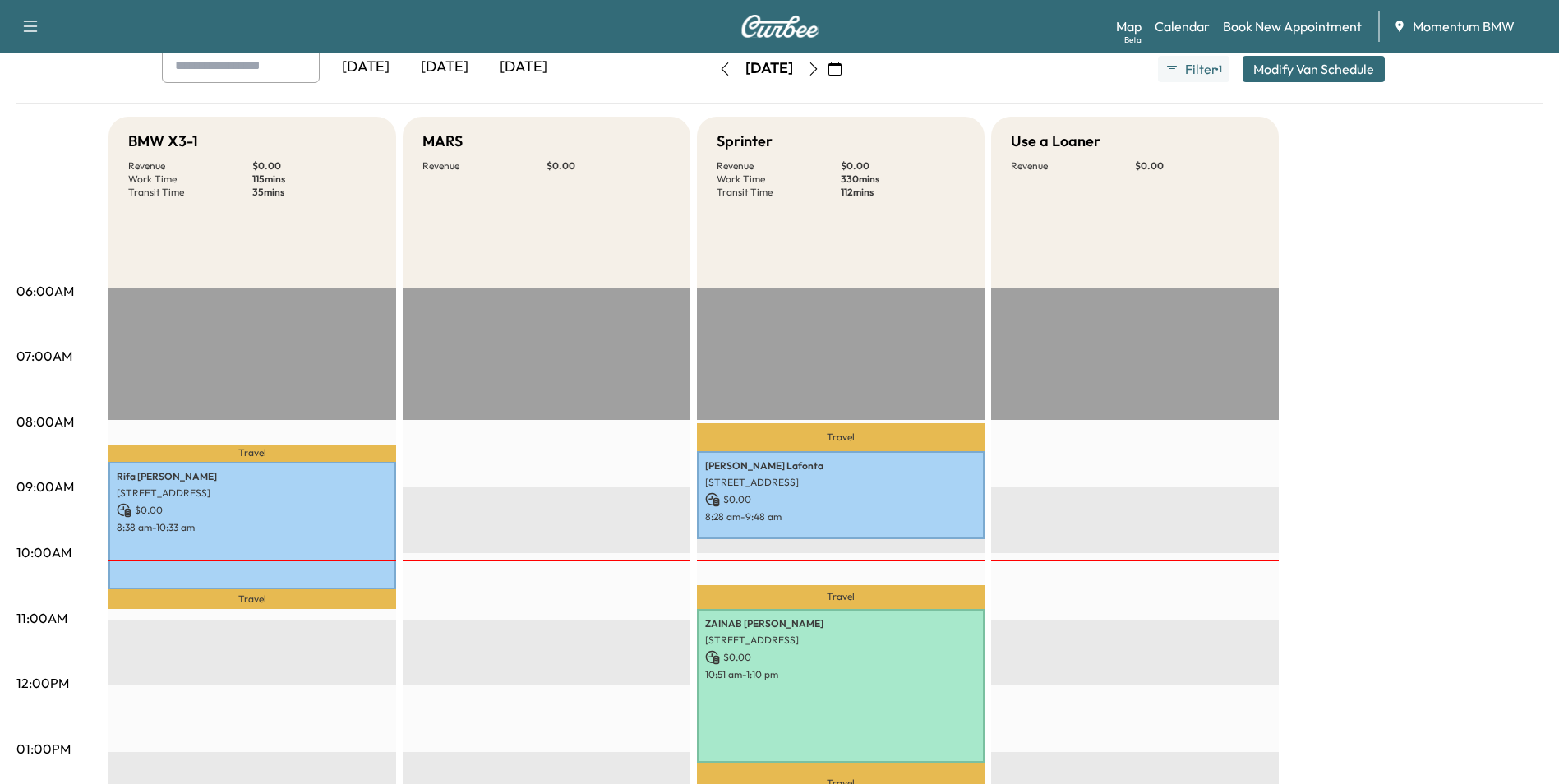
scroll to position [493, 0]
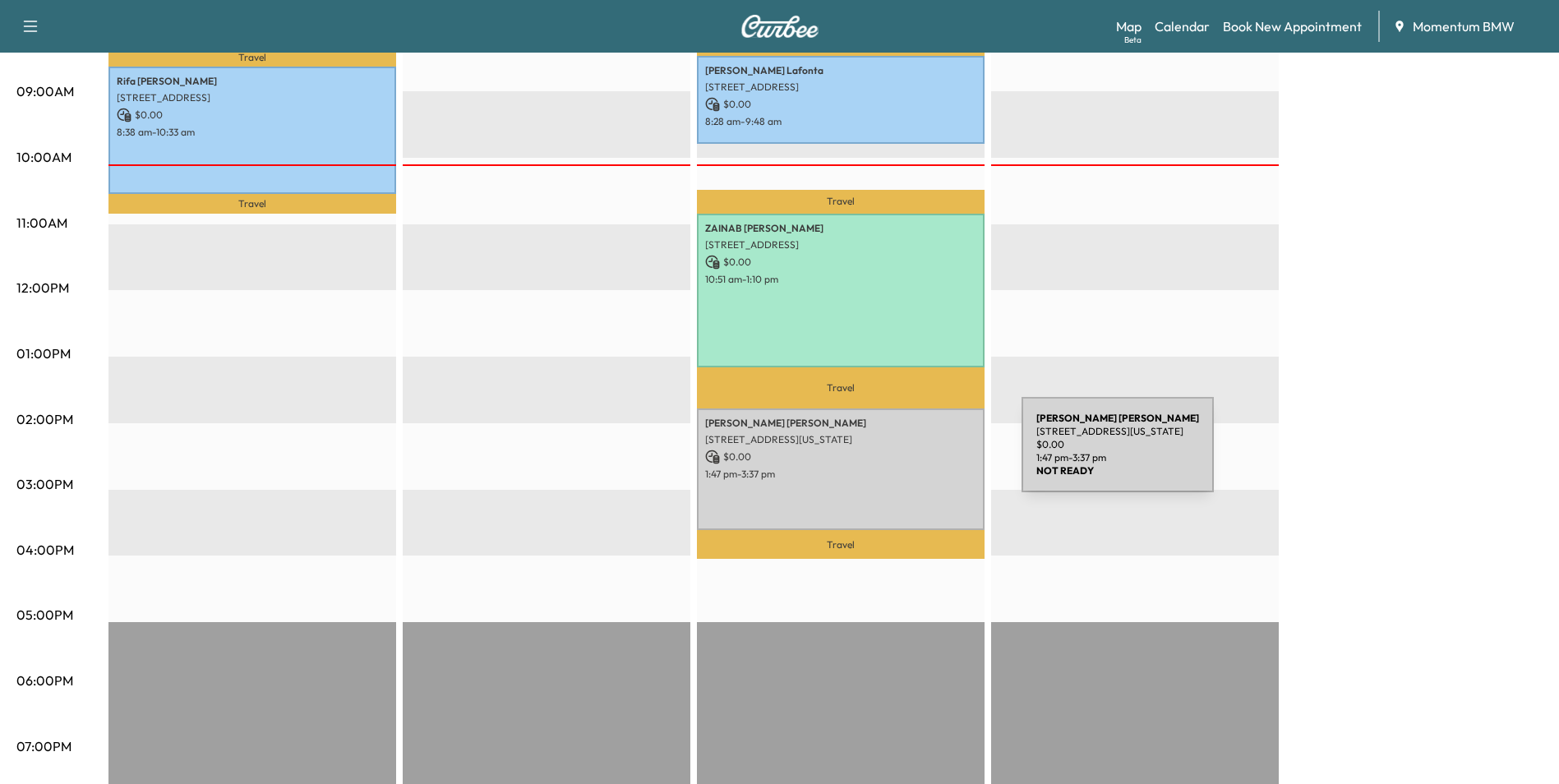
click at [899, 456] on p "$ 0.00" at bounding box center [840, 457] width 271 height 15
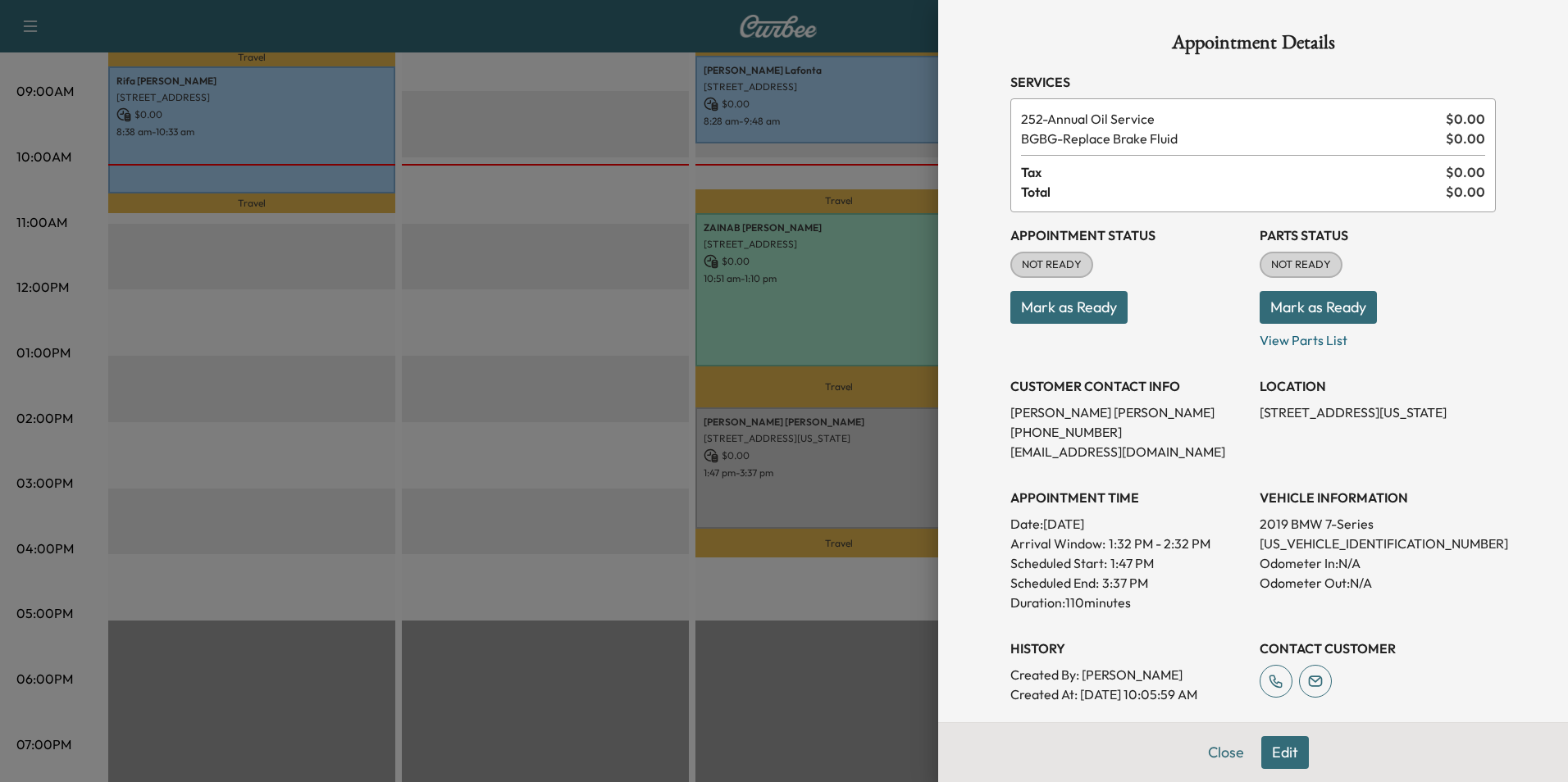
click at [1073, 307] on button "Mark as Ready" at bounding box center [1069, 308] width 117 height 33
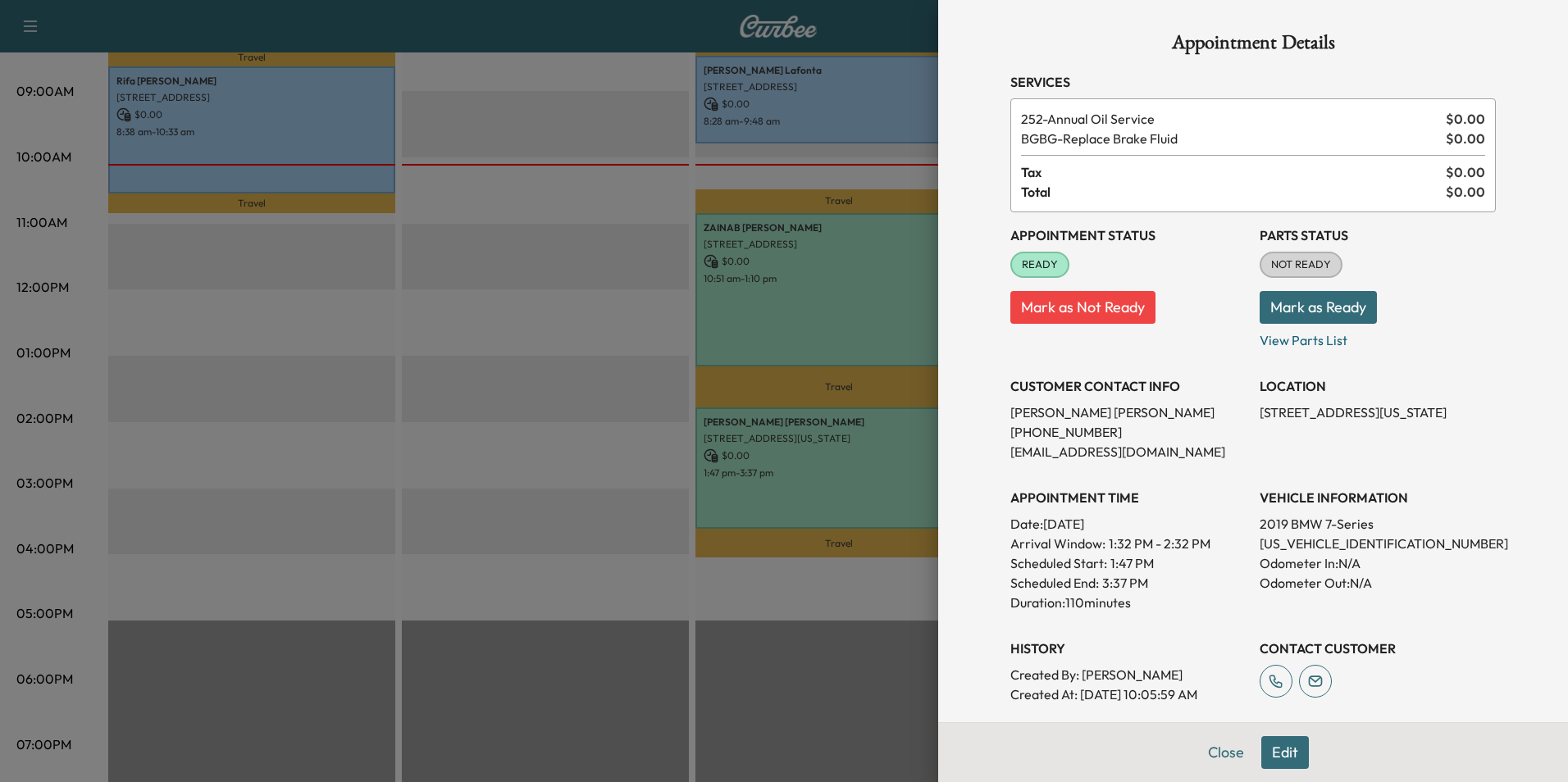
click at [1304, 309] on button "Mark as Ready" at bounding box center [1318, 308] width 117 height 33
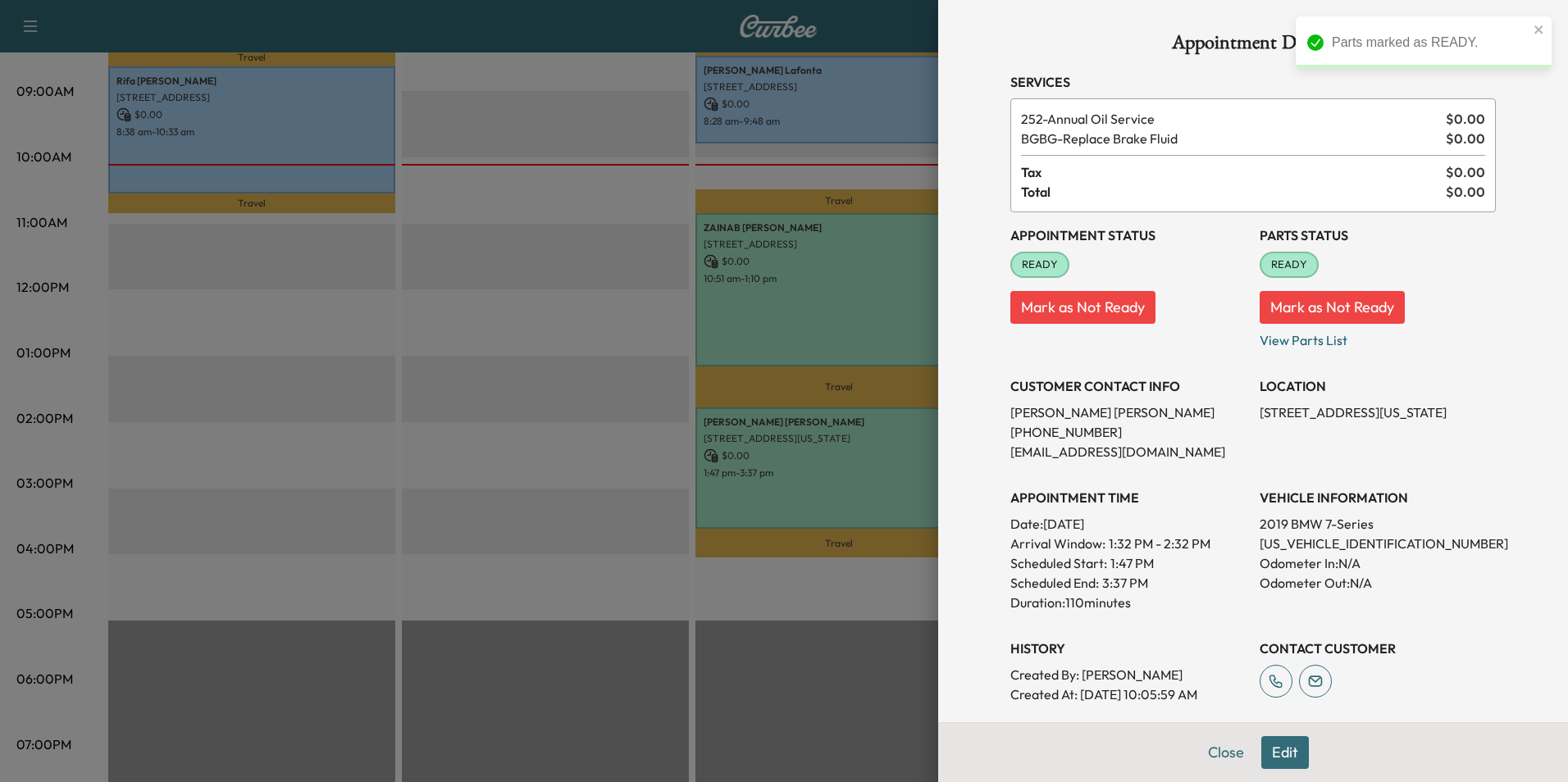
click at [1278, 755] on button "Edit" at bounding box center [1285, 753] width 48 height 33
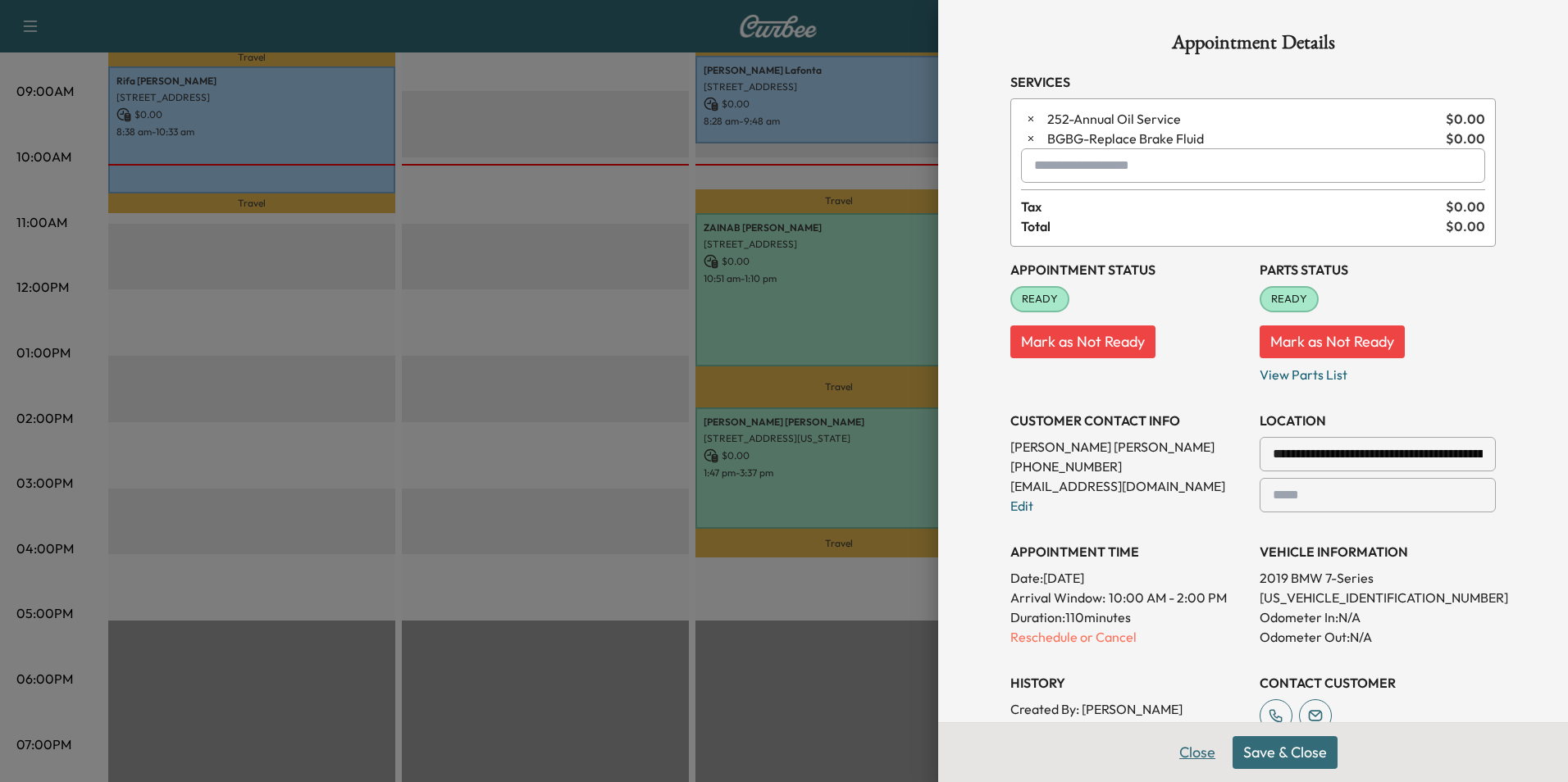
click at [1181, 752] on button "Close" at bounding box center [1197, 753] width 58 height 33
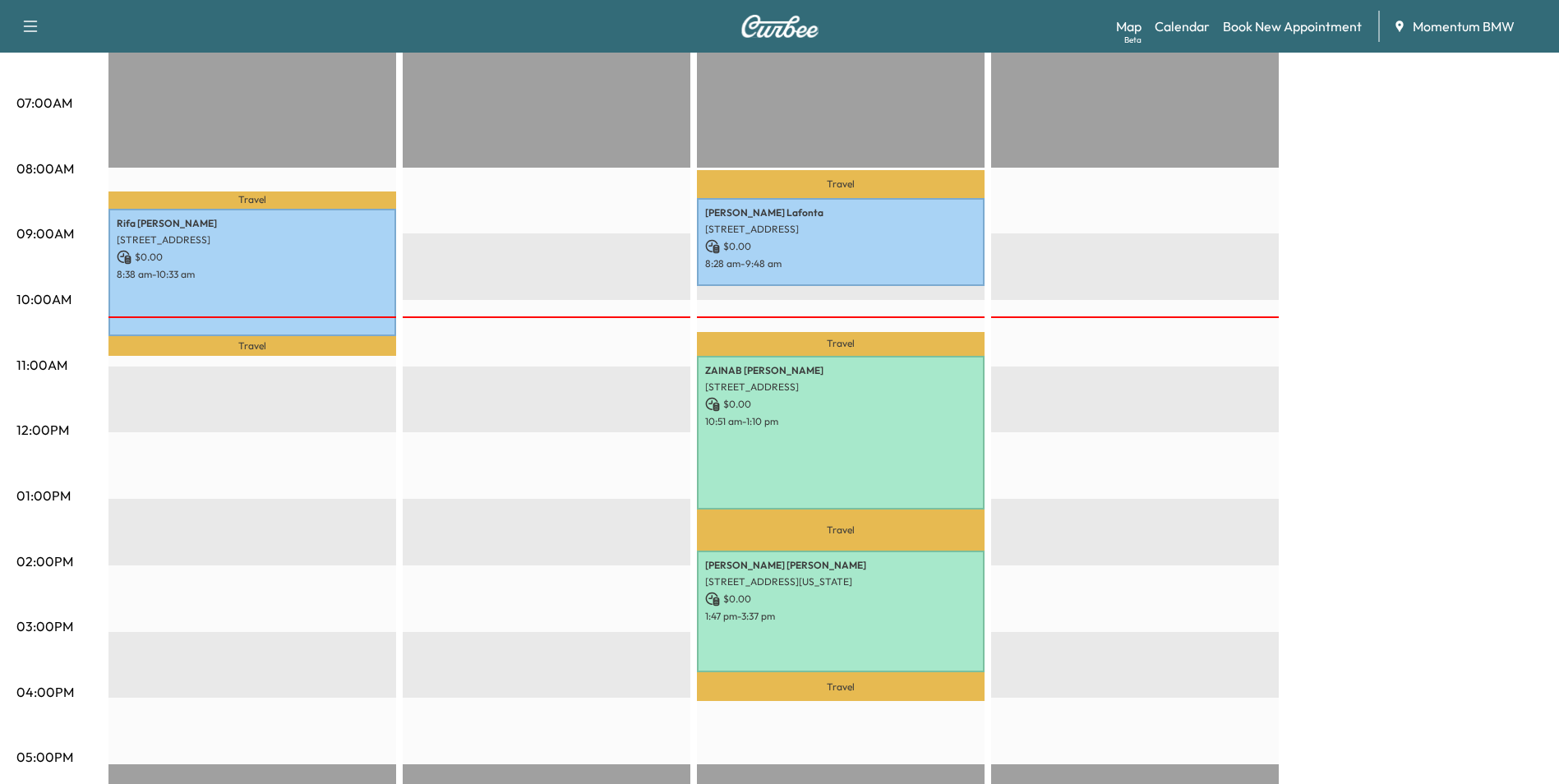
scroll to position [576, 0]
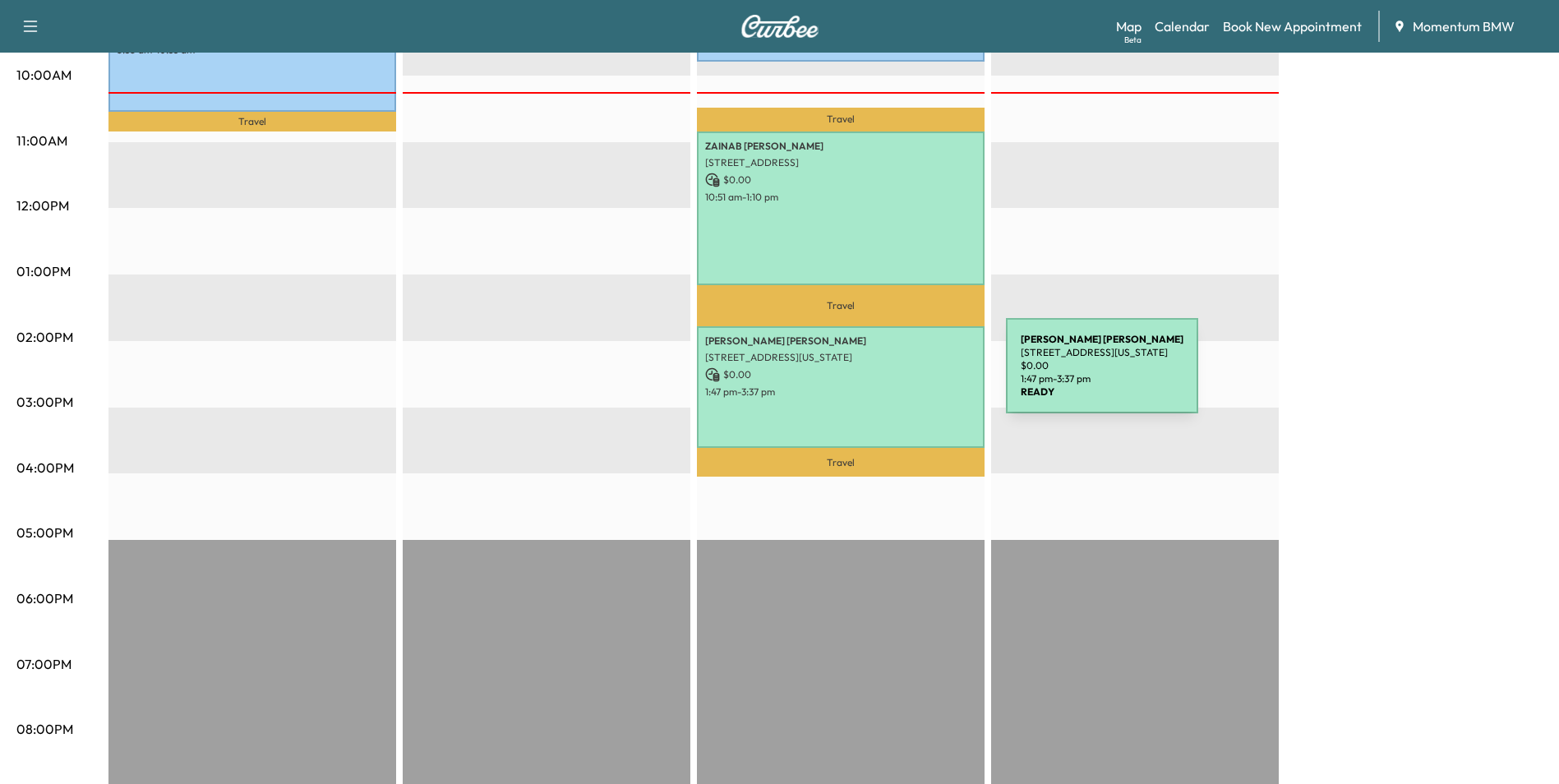
drag, startPoint x: 883, startPoint y: 375, endPoint x: 848, endPoint y: 384, distance: 36.1
click at [848, 386] on p "1:47 pm - 3:37 pm" at bounding box center [840, 392] width 271 height 13
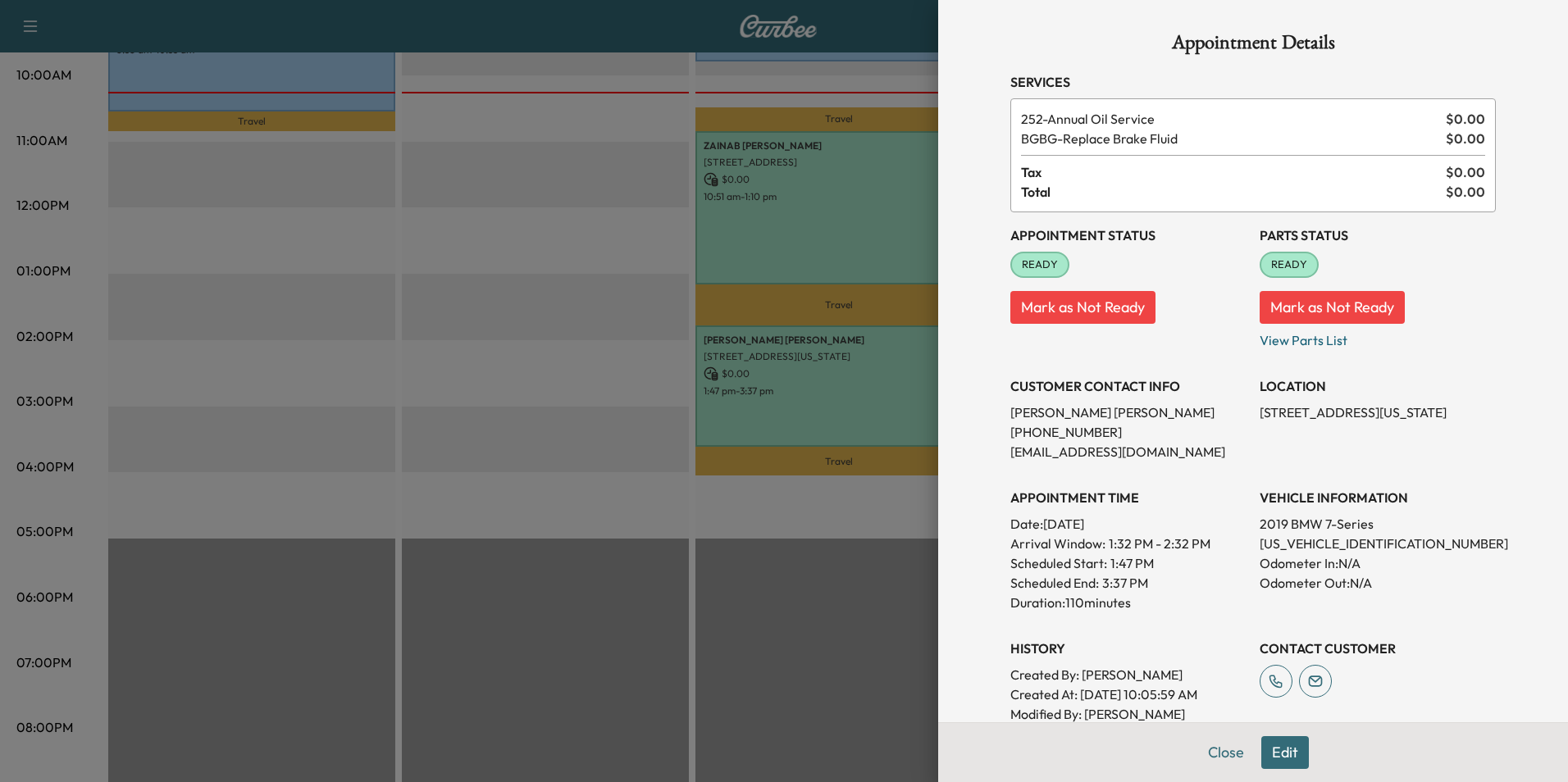
click at [1265, 753] on button "Edit" at bounding box center [1285, 753] width 48 height 33
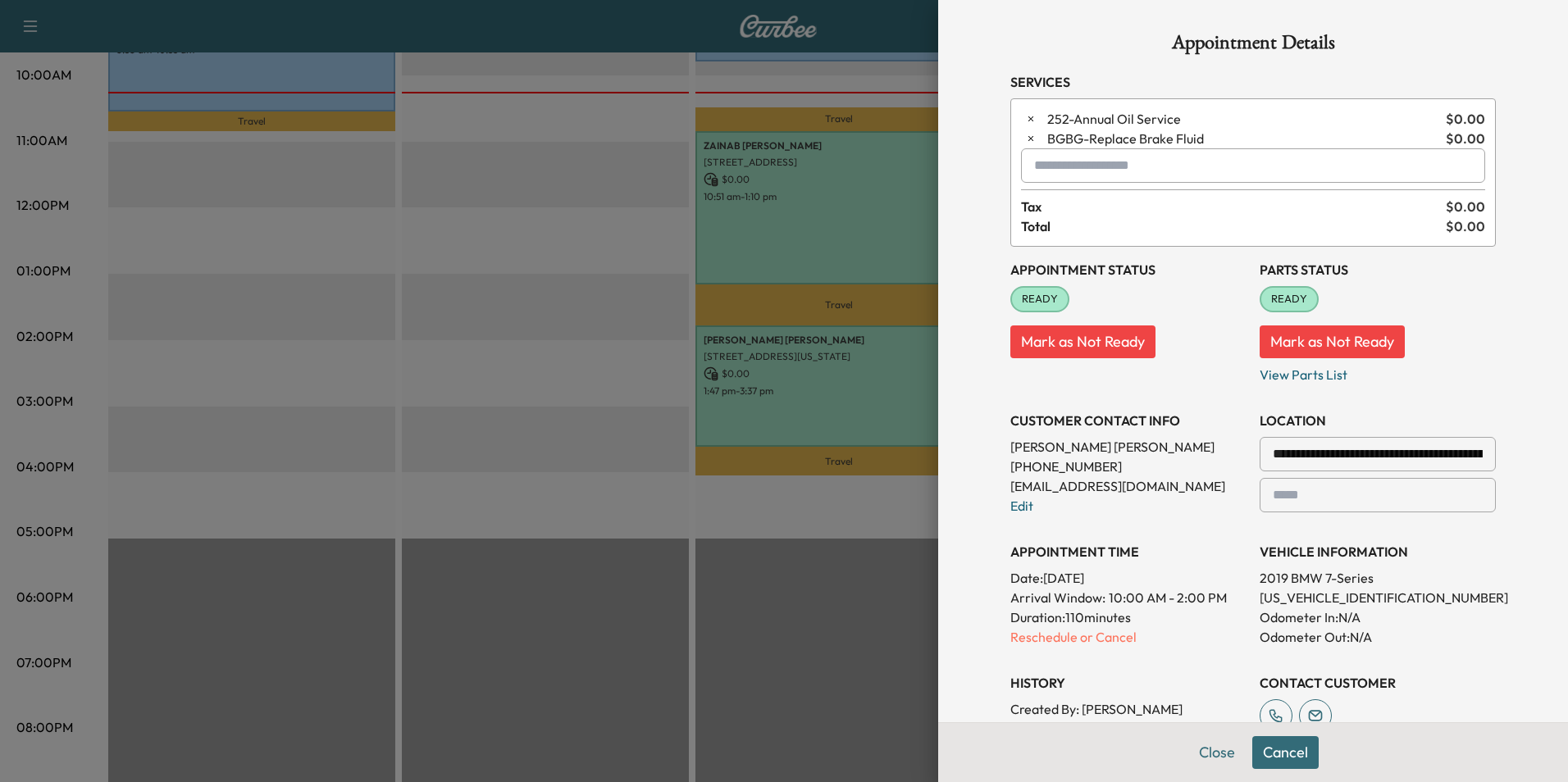
click at [1040, 166] on input "text" at bounding box center [1253, 166] width 464 height 35
type input "******"
click at [1199, 754] on button "Close" at bounding box center [1216, 753] width 58 height 33
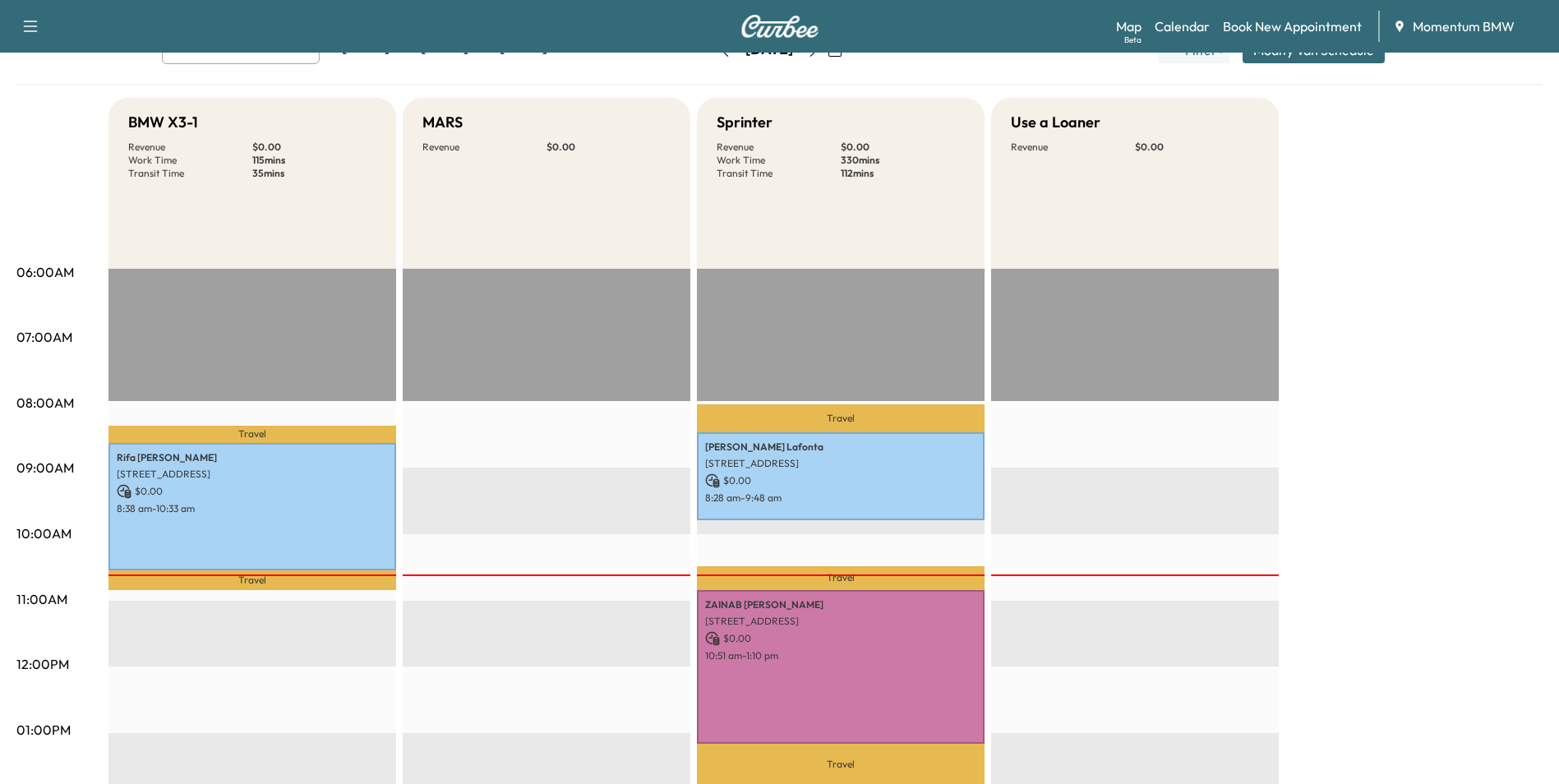
scroll to position [0, 0]
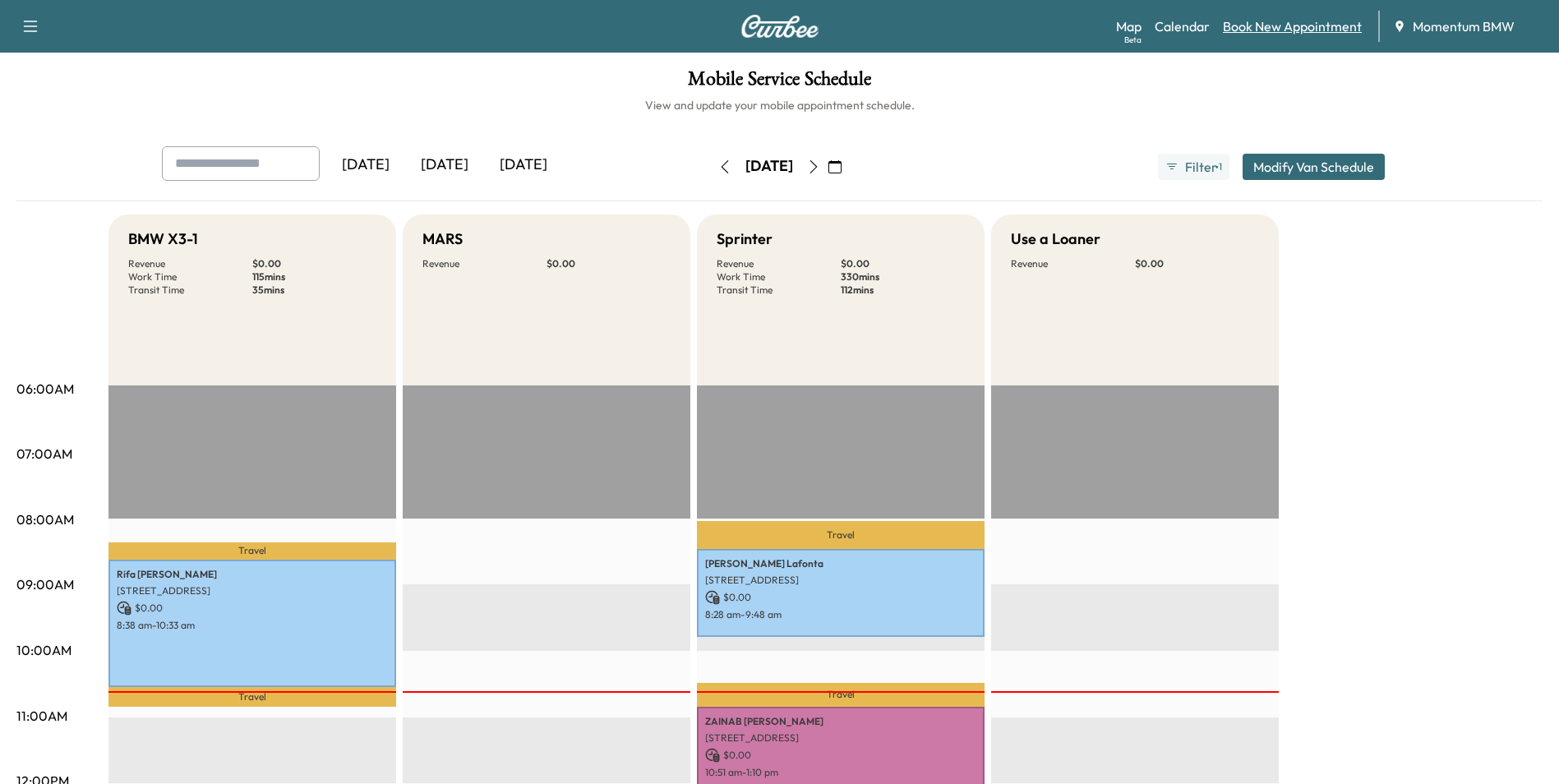
click at [1291, 35] on link "Book New Appointment" at bounding box center [1292, 26] width 139 height 19
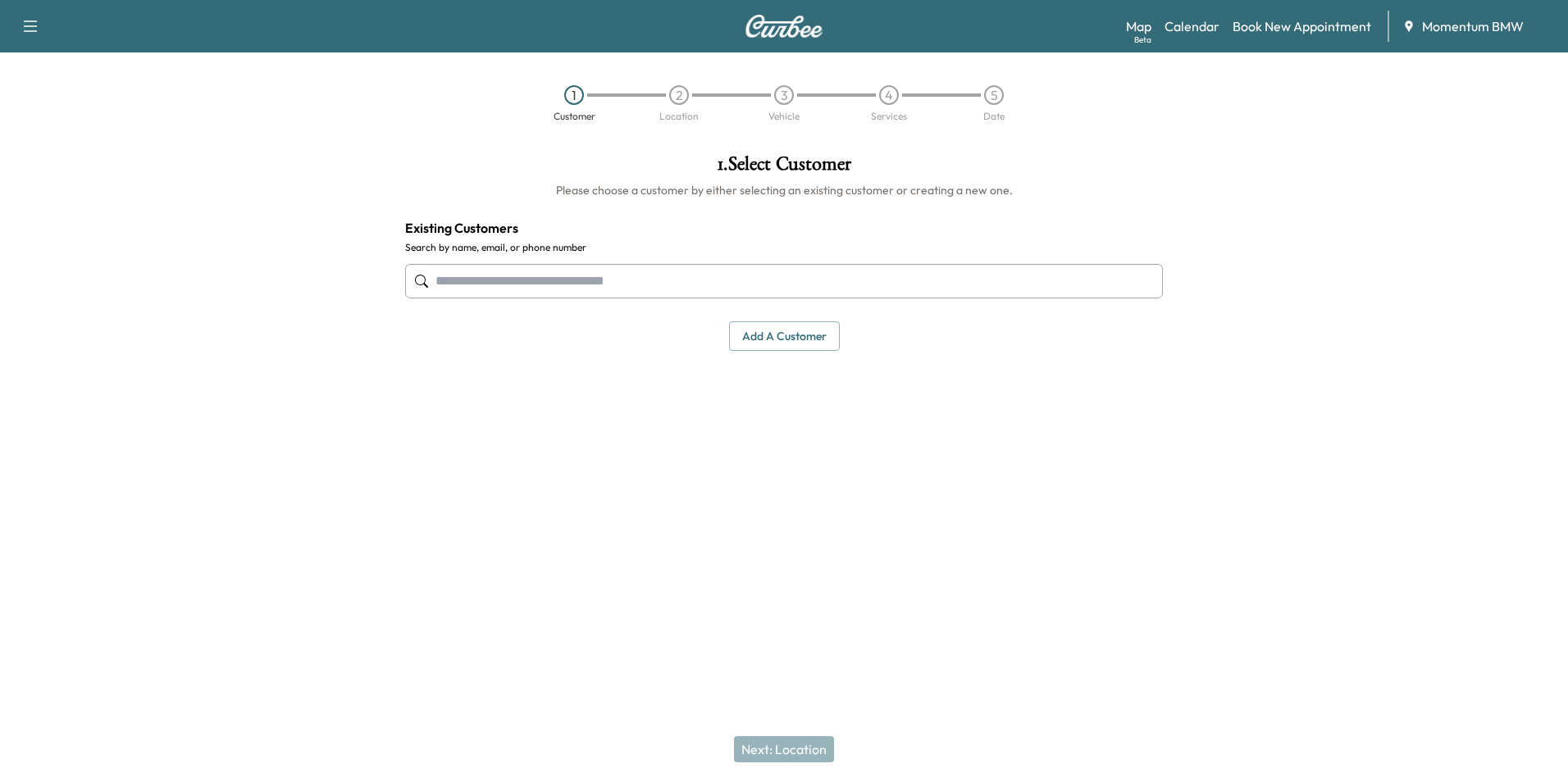
click at [773, 339] on button "Add a customer" at bounding box center [784, 336] width 111 height 30
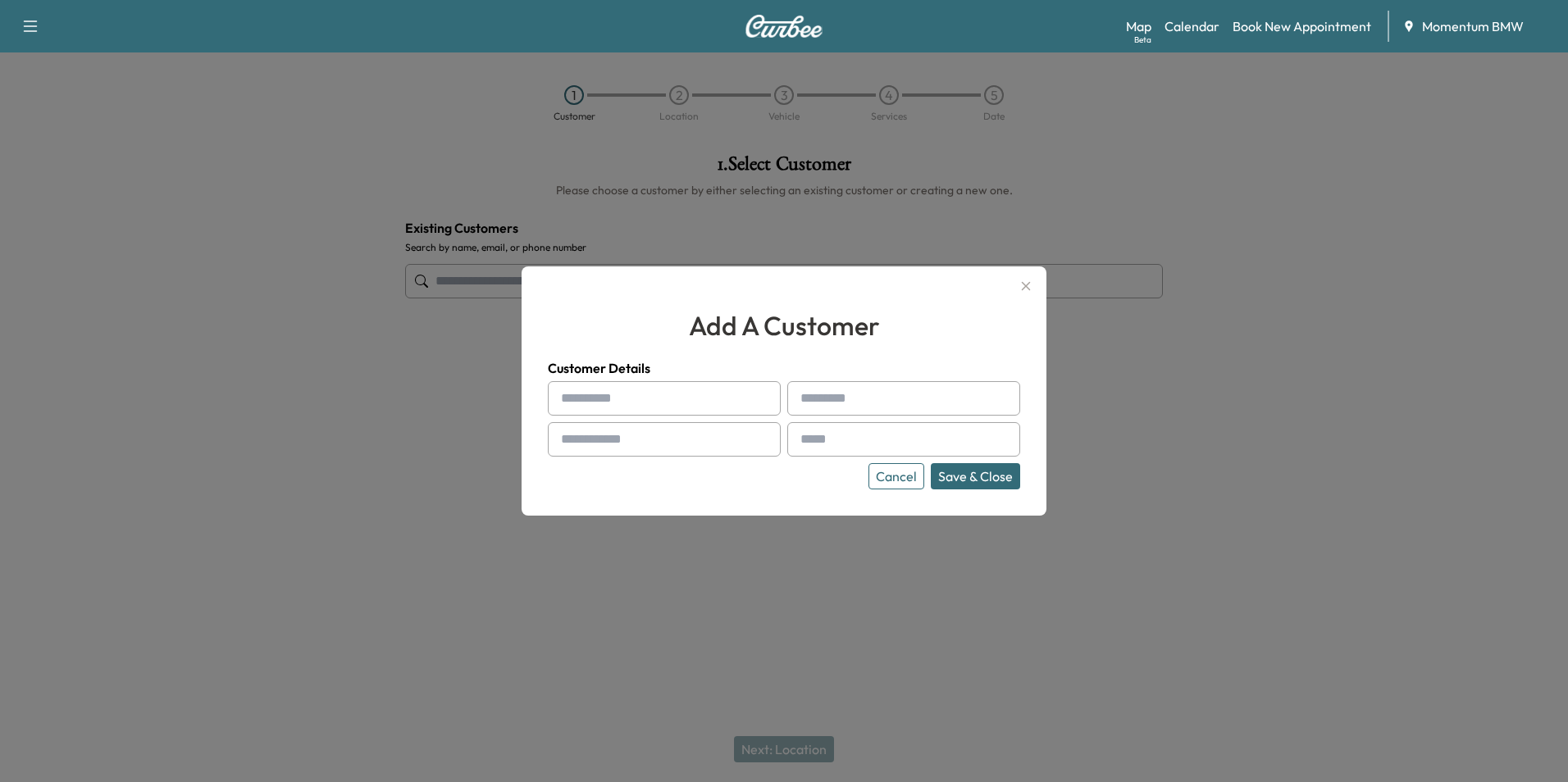
click at [617, 403] on input "text" at bounding box center [664, 398] width 233 height 35
click at [615, 396] on input "text" at bounding box center [664, 398] width 233 height 35
paste input "****"
type input "****"
click at [837, 403] on input "text" at bounding box center [903, 398] width 233 height 35
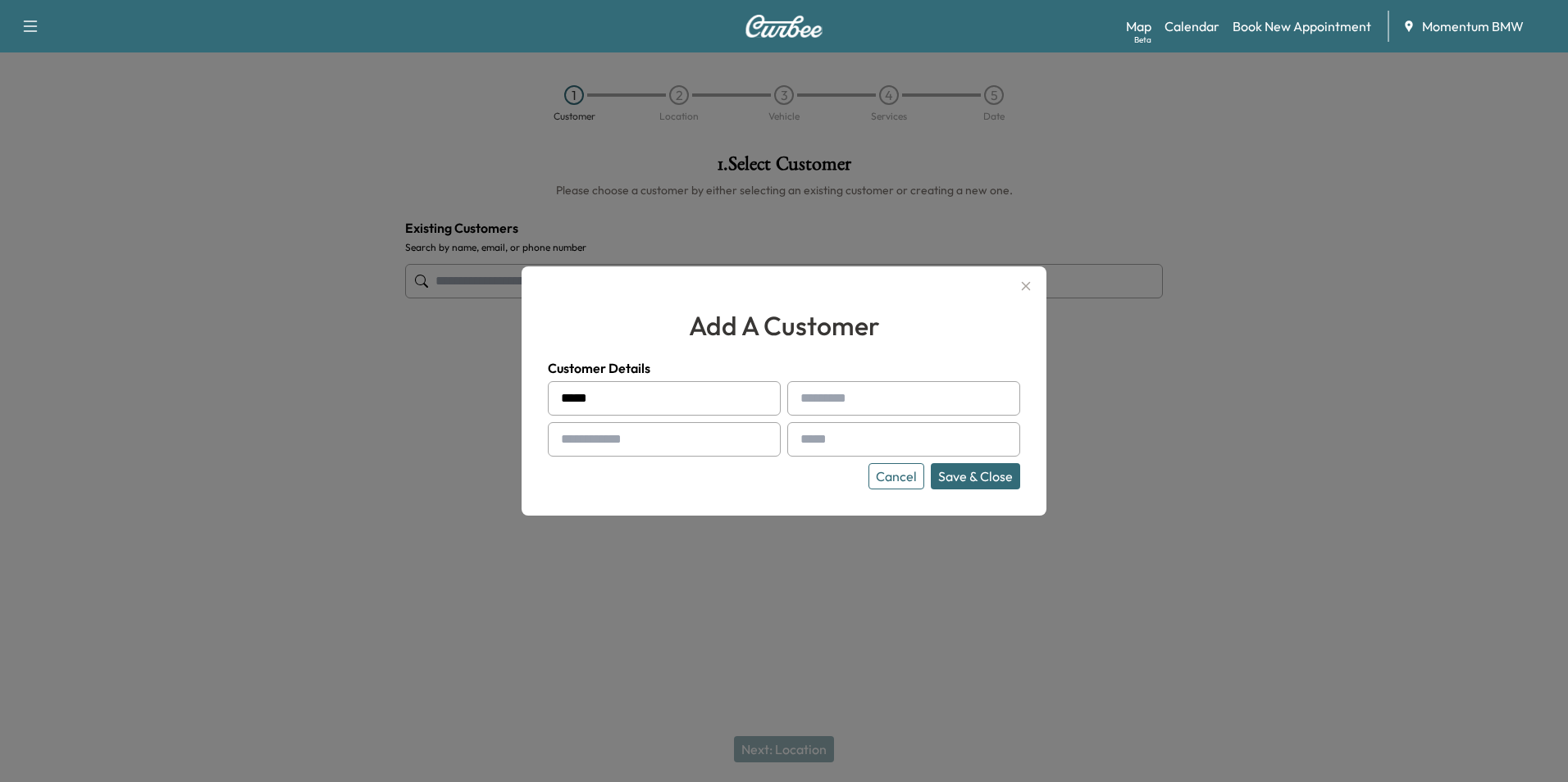
paste input "********"
type input "********"
click at [632, 446] on input "text" at bounding box center [664, 440] width 233 height 35
paste input "**********"
type input "**********"
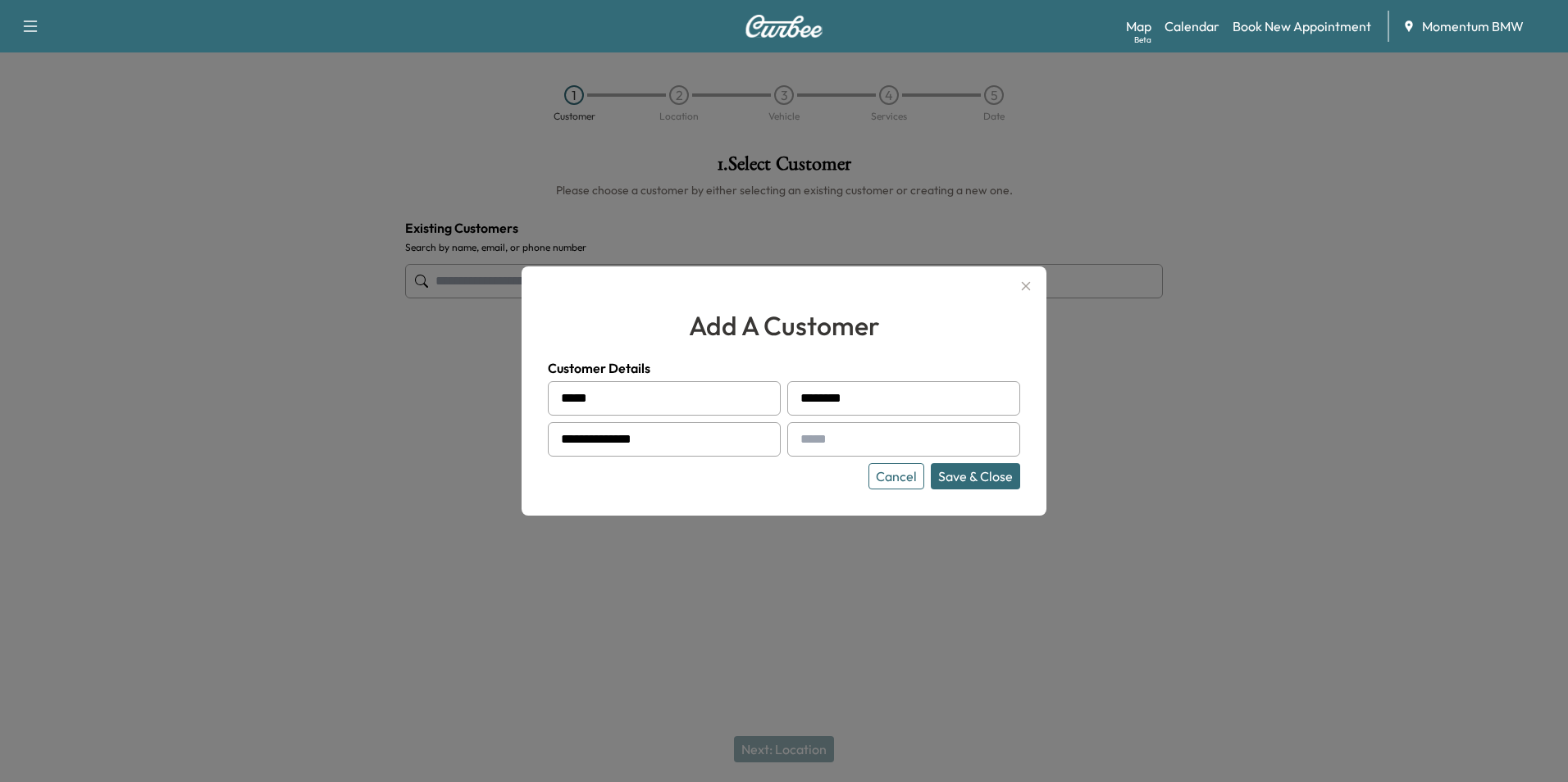
click at [828, 438] on input "text" at bounding box center [903, 440] width 233 height 35
paste input "**********"
type input "**********"
click at [982, 479] on button "Save & Close" at bounding box center [975, 476] width 90 height 27
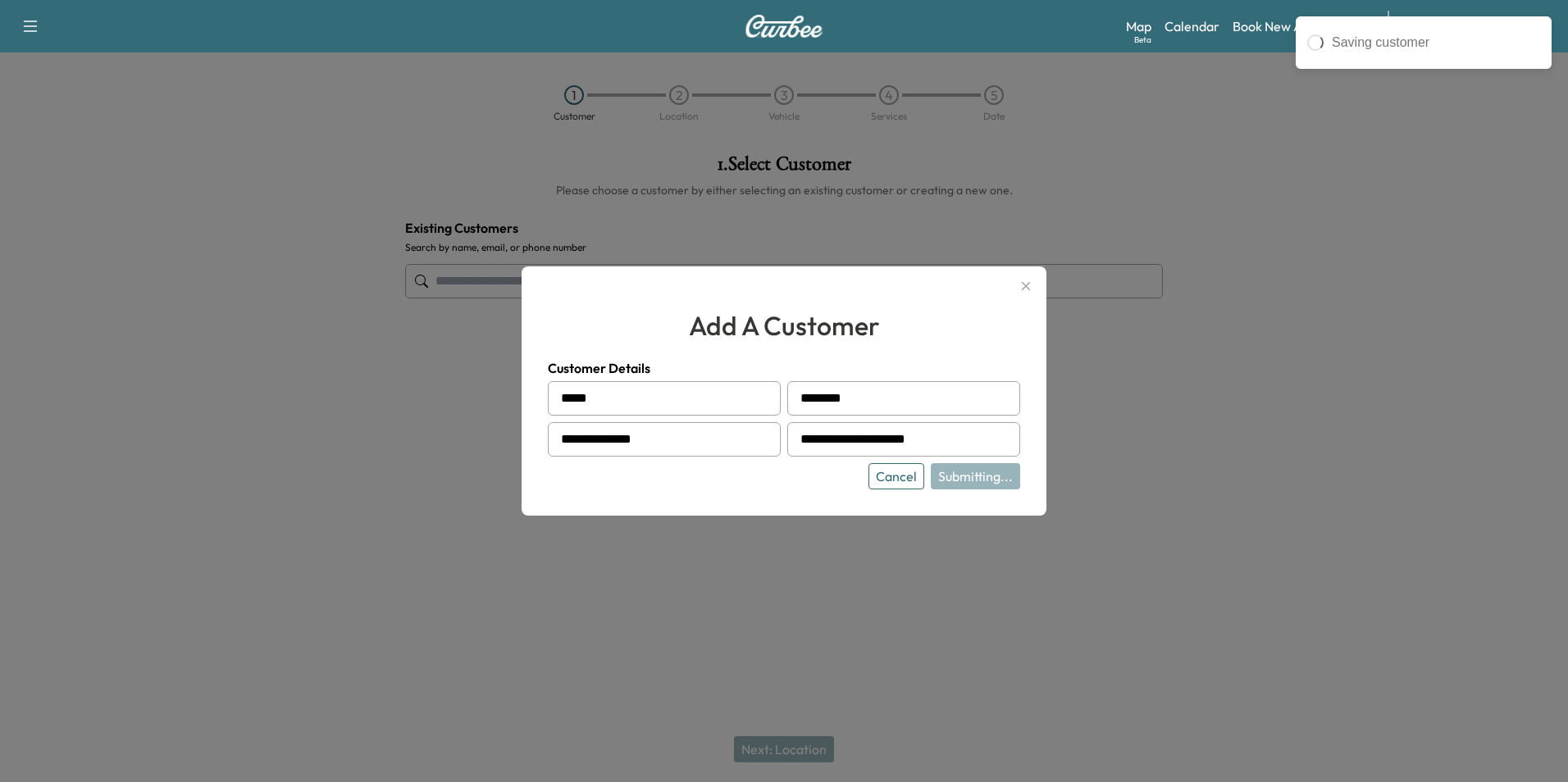
type input "**********"
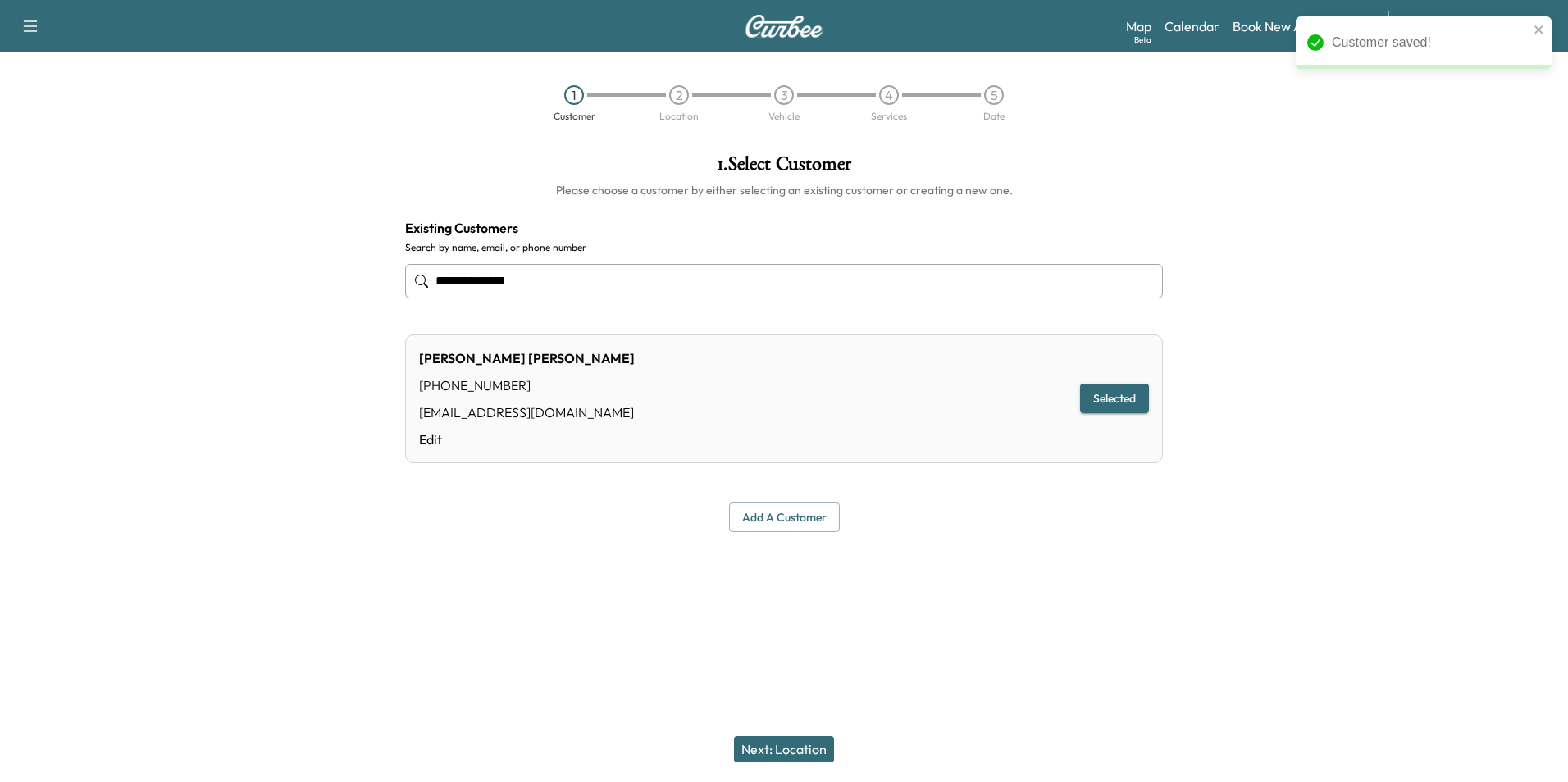
click at [800, 747] on button "Next: Location" at bounding box center [783, 749] width 100 height 27
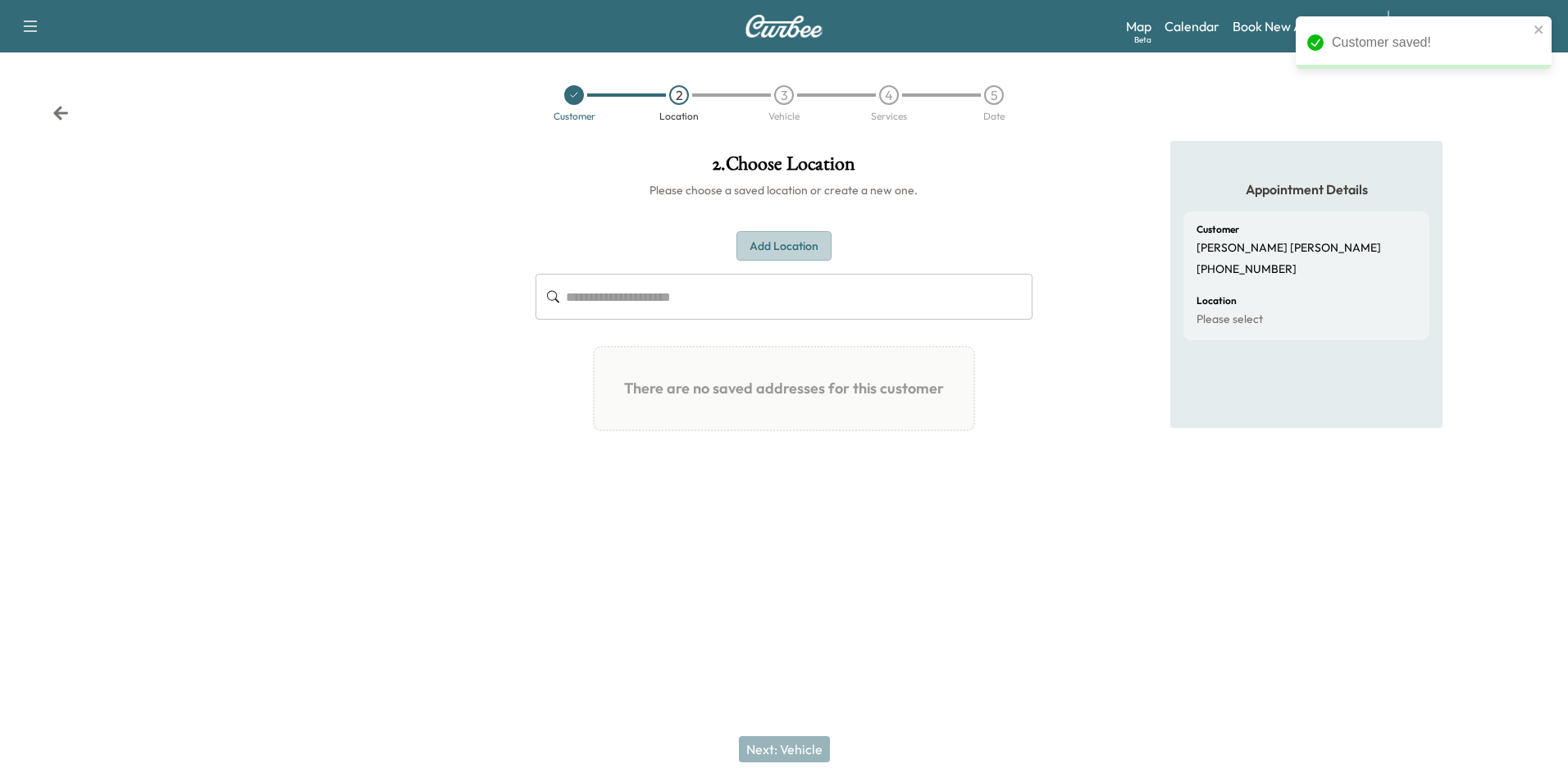
click at [798, 247] on button "Add Location" at bounding box center [784, 245] width 95 height 30
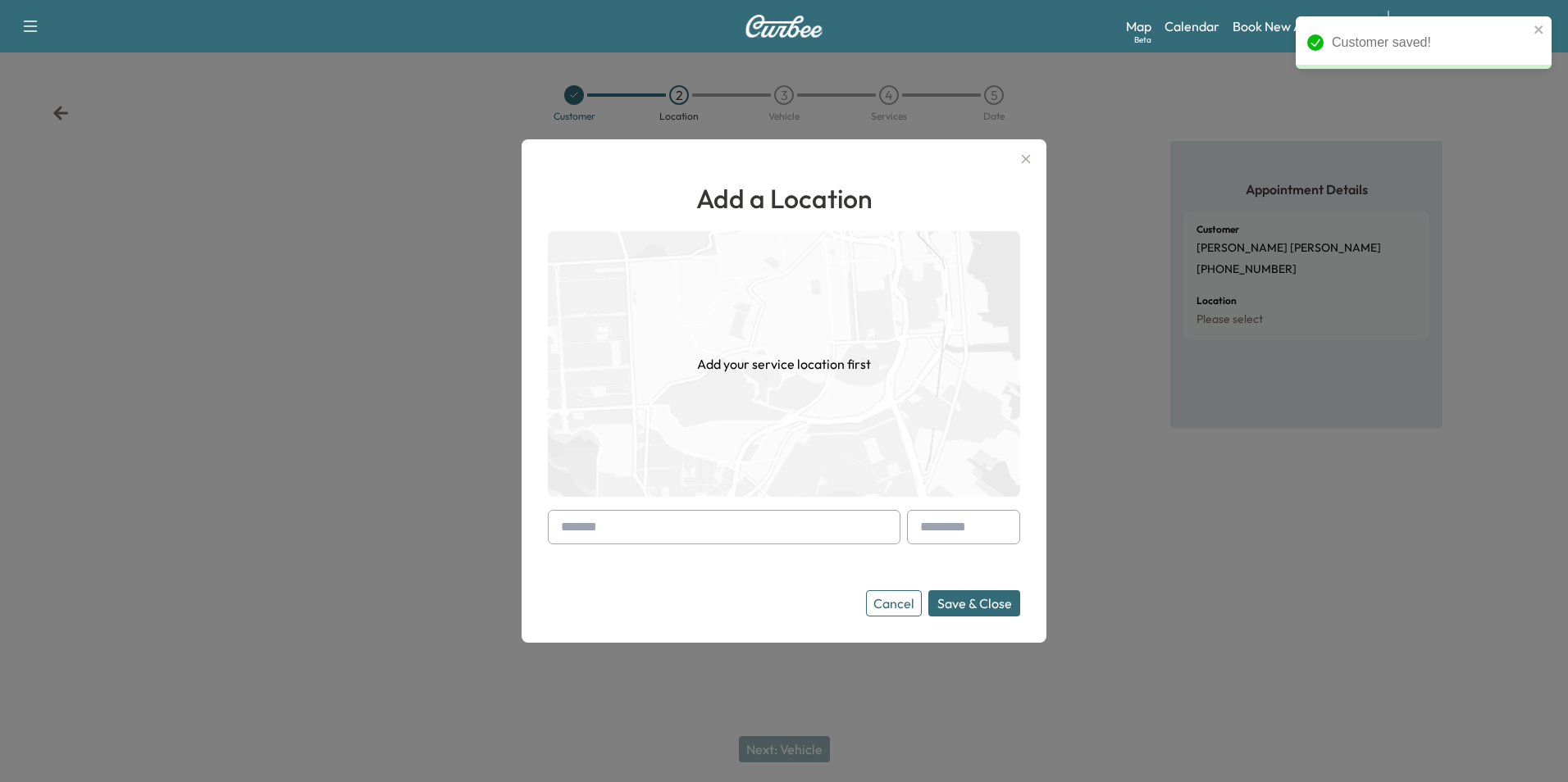
click at [630, 533] on input "text" at bounding box center [724, 527] width 353 height 35
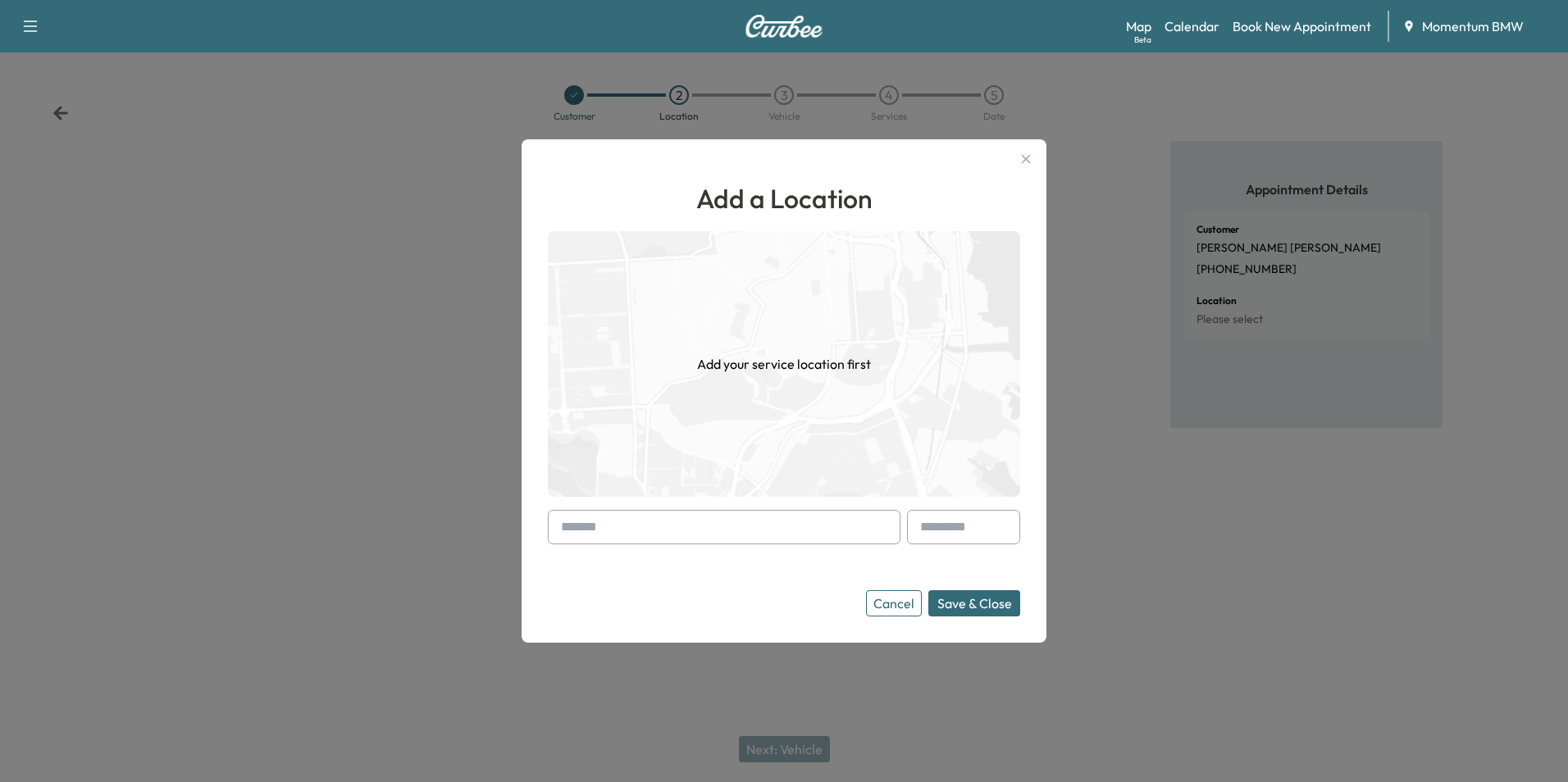
paste input "**********"
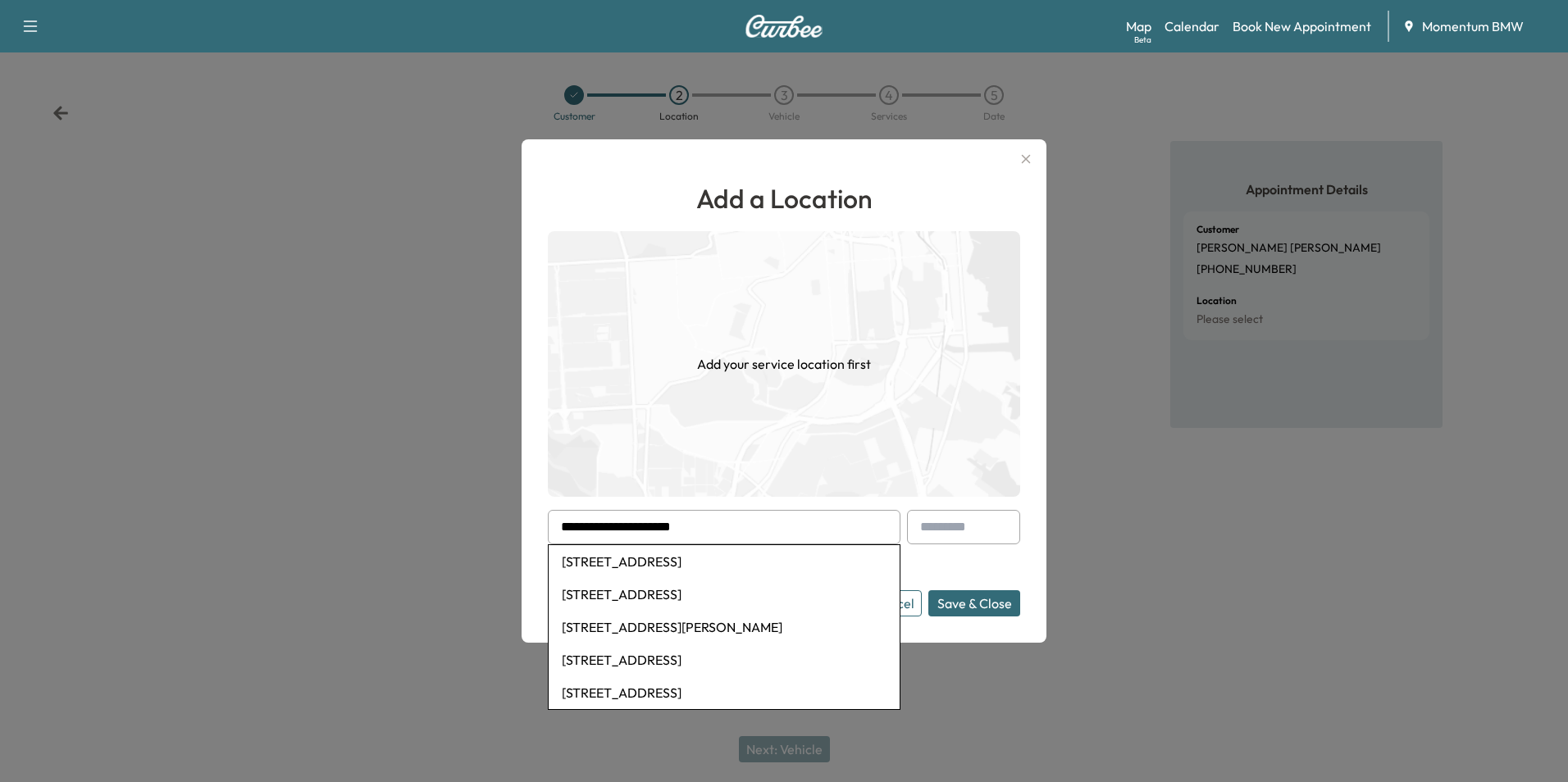
click at [709, 564] on li "[STREET_ADDRESS]" at bounding box center [724, 561] width 351 height 33
type input "**********"
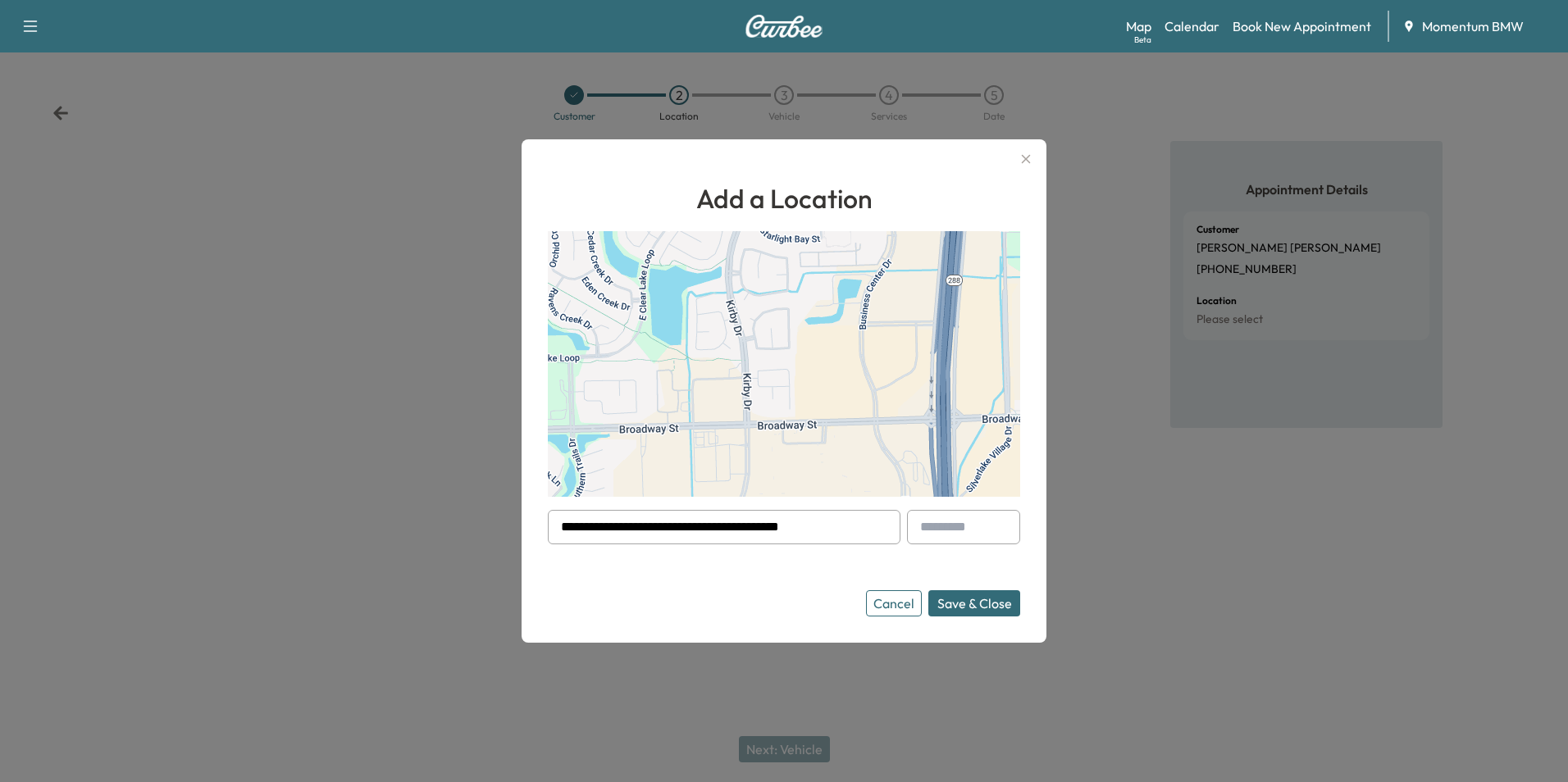
click at [974, 599] on button "Save & Close" at bounding box center [974, 603] width 92 height 27
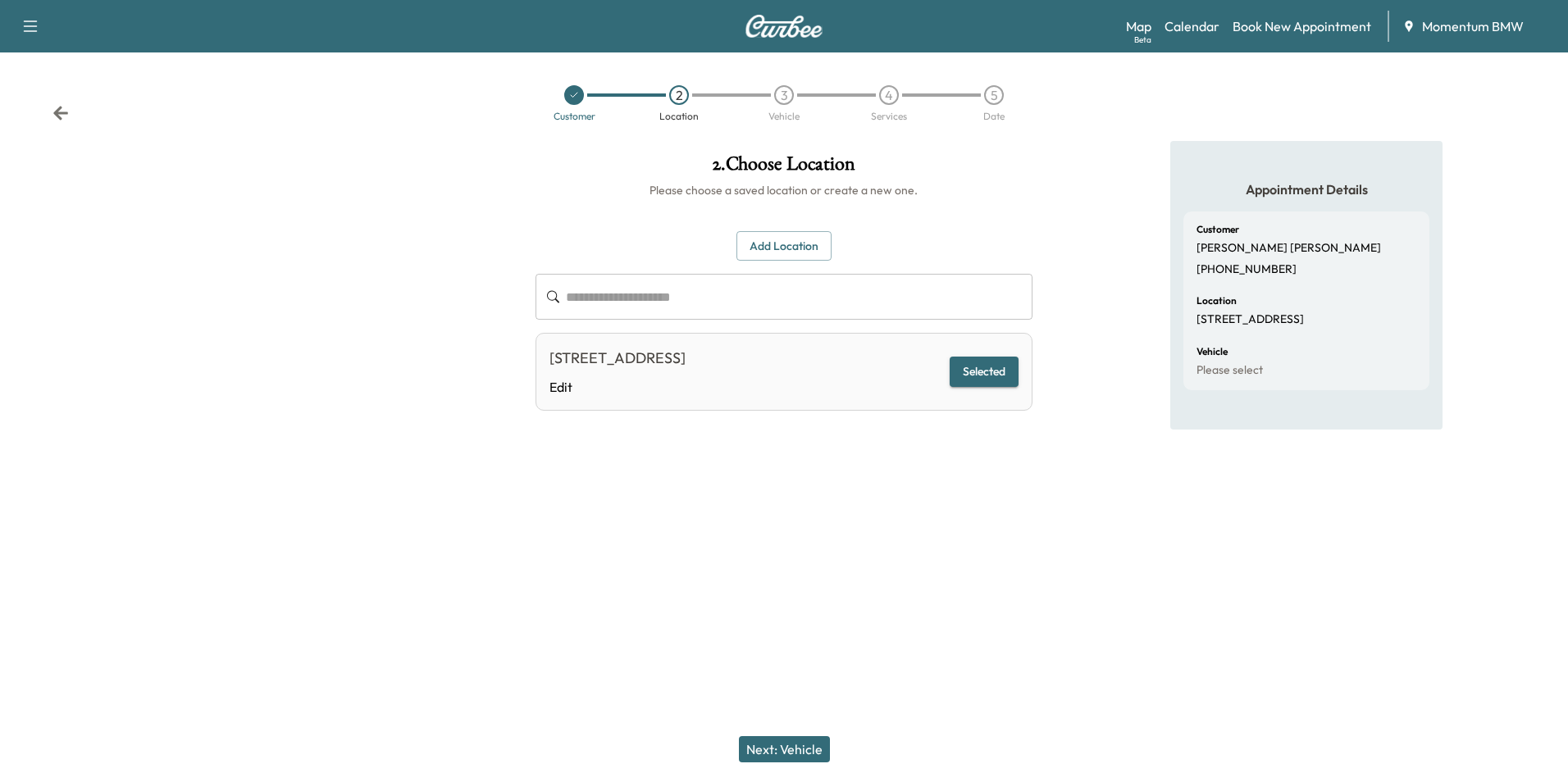
click at [801, 744] on button "Next: Vehicle" at bounding box center [784, 749] width 91 height 27
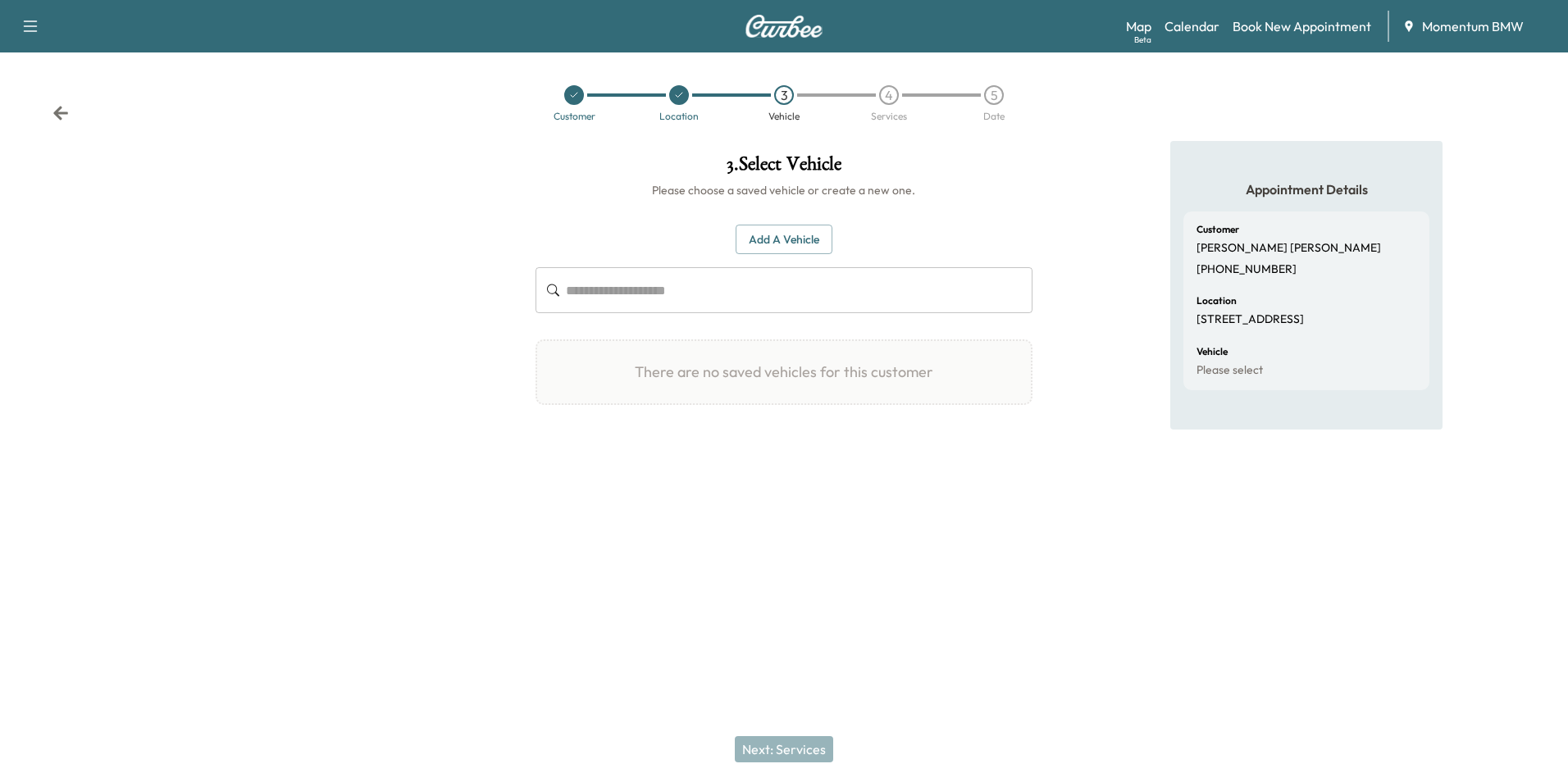
click at [779, 237] on button "Add a Vehicle" at bounding box center [784, 239] width 97 height 30
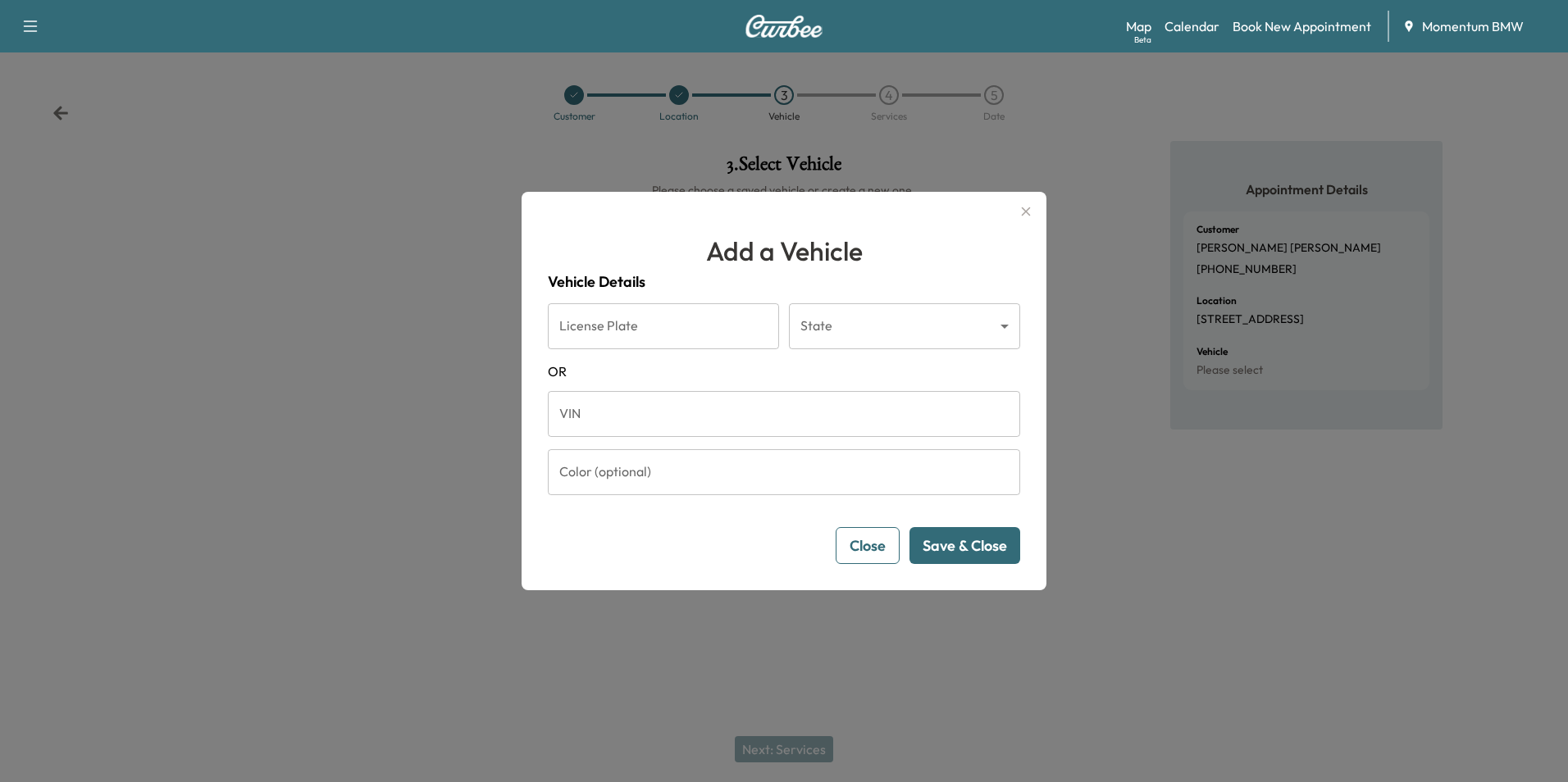
drag, startPoint x: 612, startPoint y: 404, endPoint x: 613, endPoint y: 426, distance: 22.0
click at [612, 404] on input "VIN" at bounding box center [784, 414] width 473 height 46
paste input "**********"
type input "**********"
click at [957, 549] on button "Save & Close" at bounding box center [964, 546] width 111 height 37
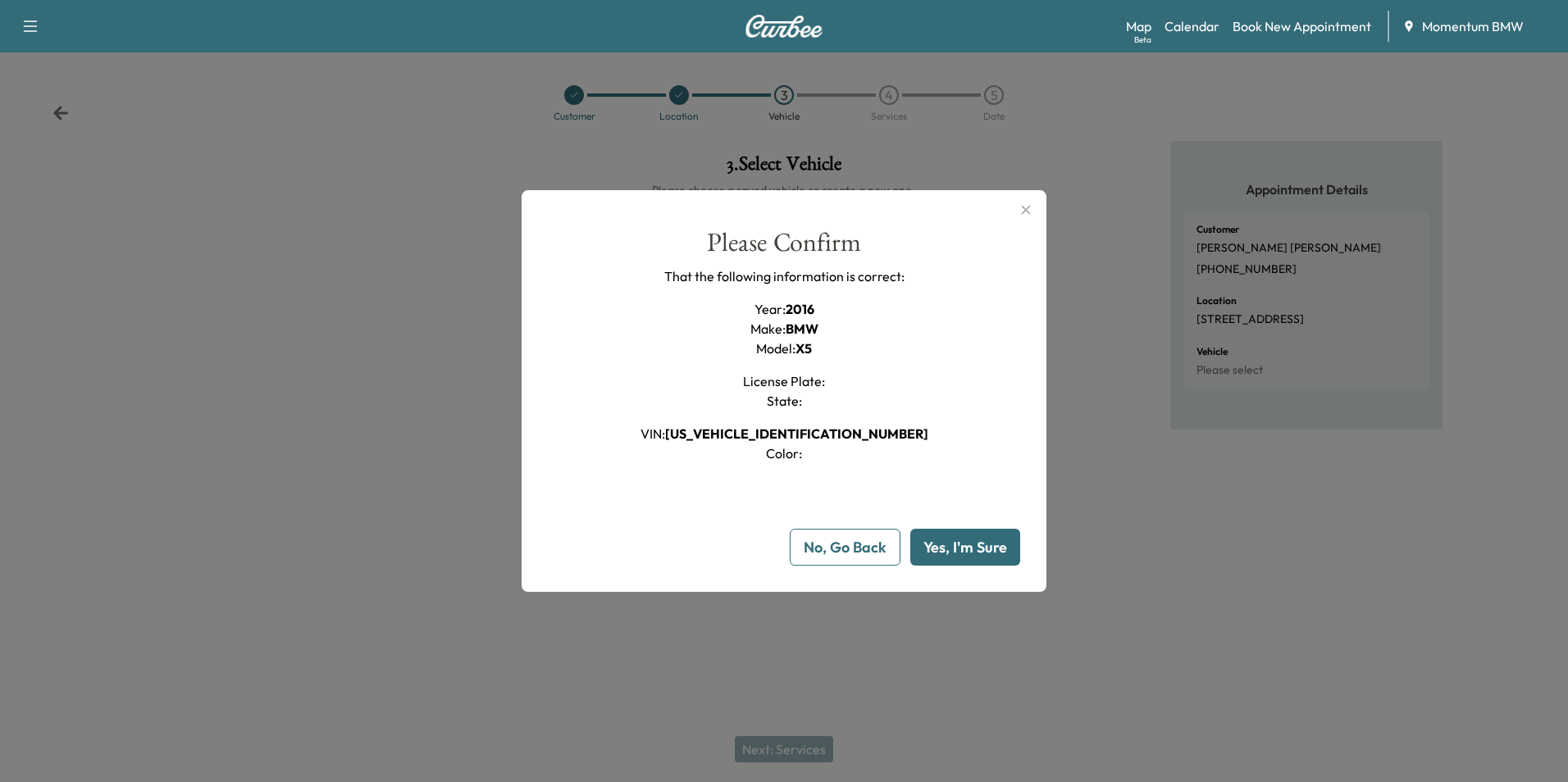
click at [957, 548] on button "Yes, I'm Sure" at bounding box center [965, 547] width 110 height 37
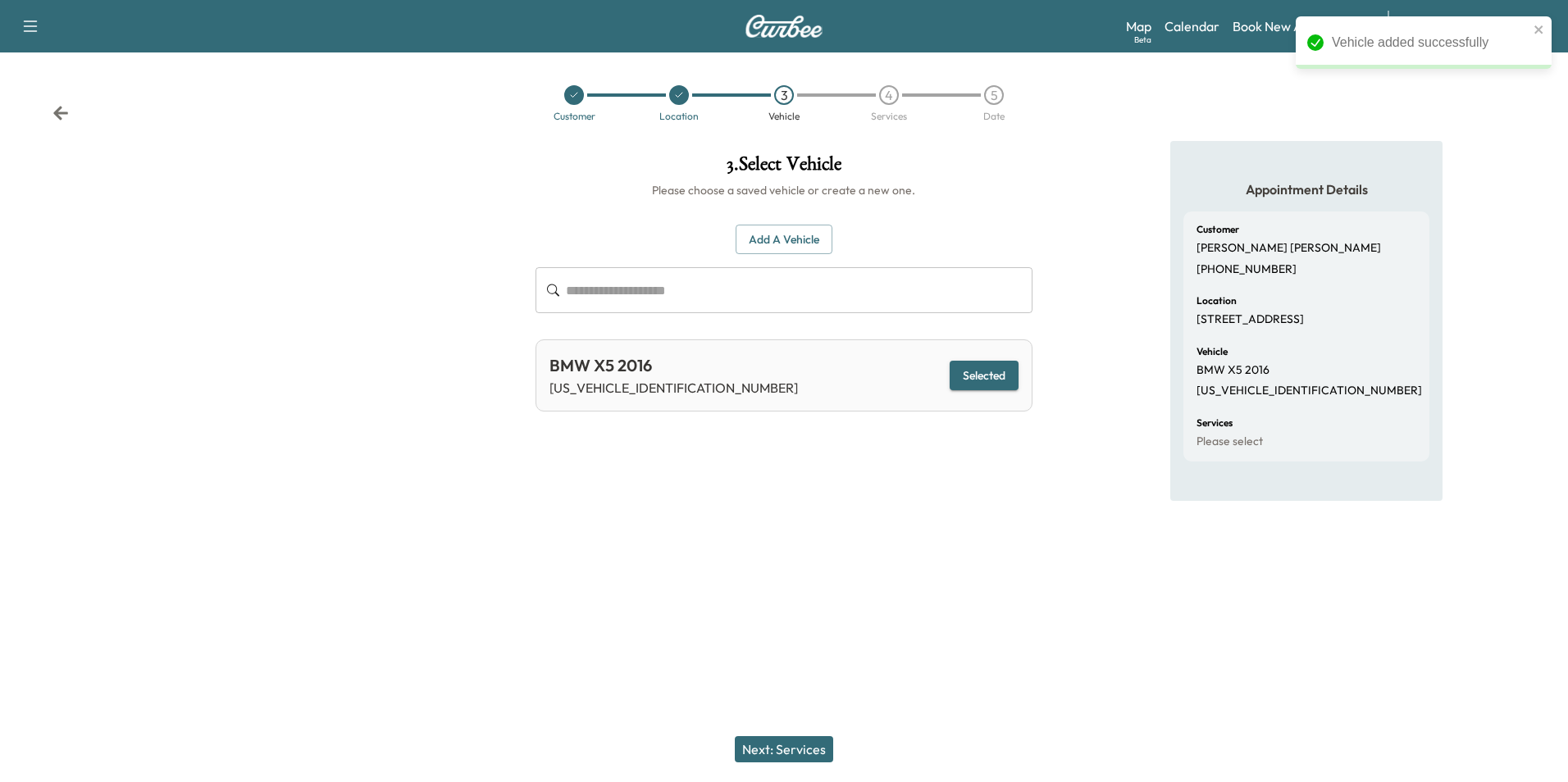
click at [801, 747] on button "Next: Services" at bounding box center [783, 749] width 98 height 27
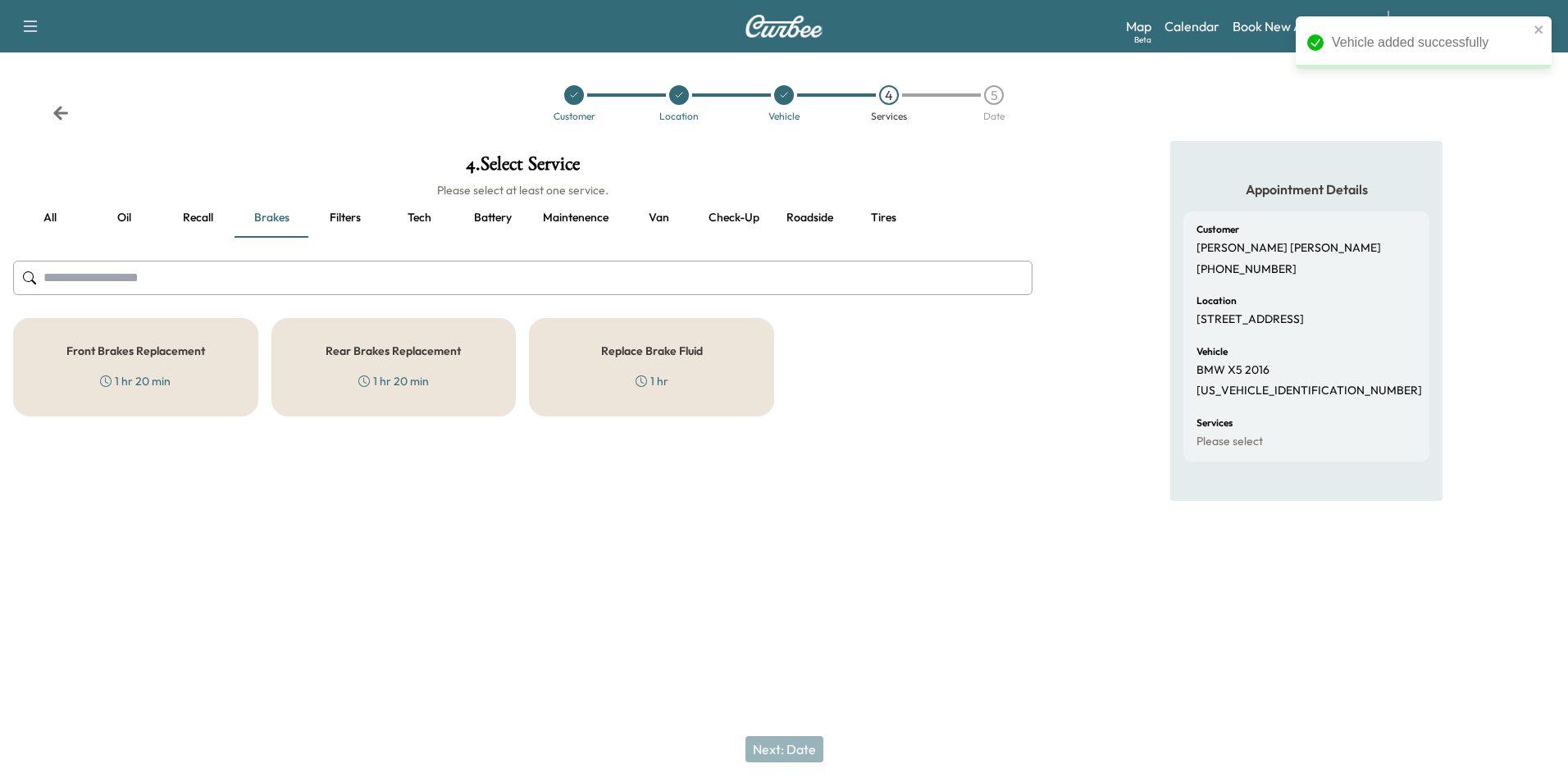
click at [889, 218] on button "Tires" at bounding box center [883, 218] width 74 height 39
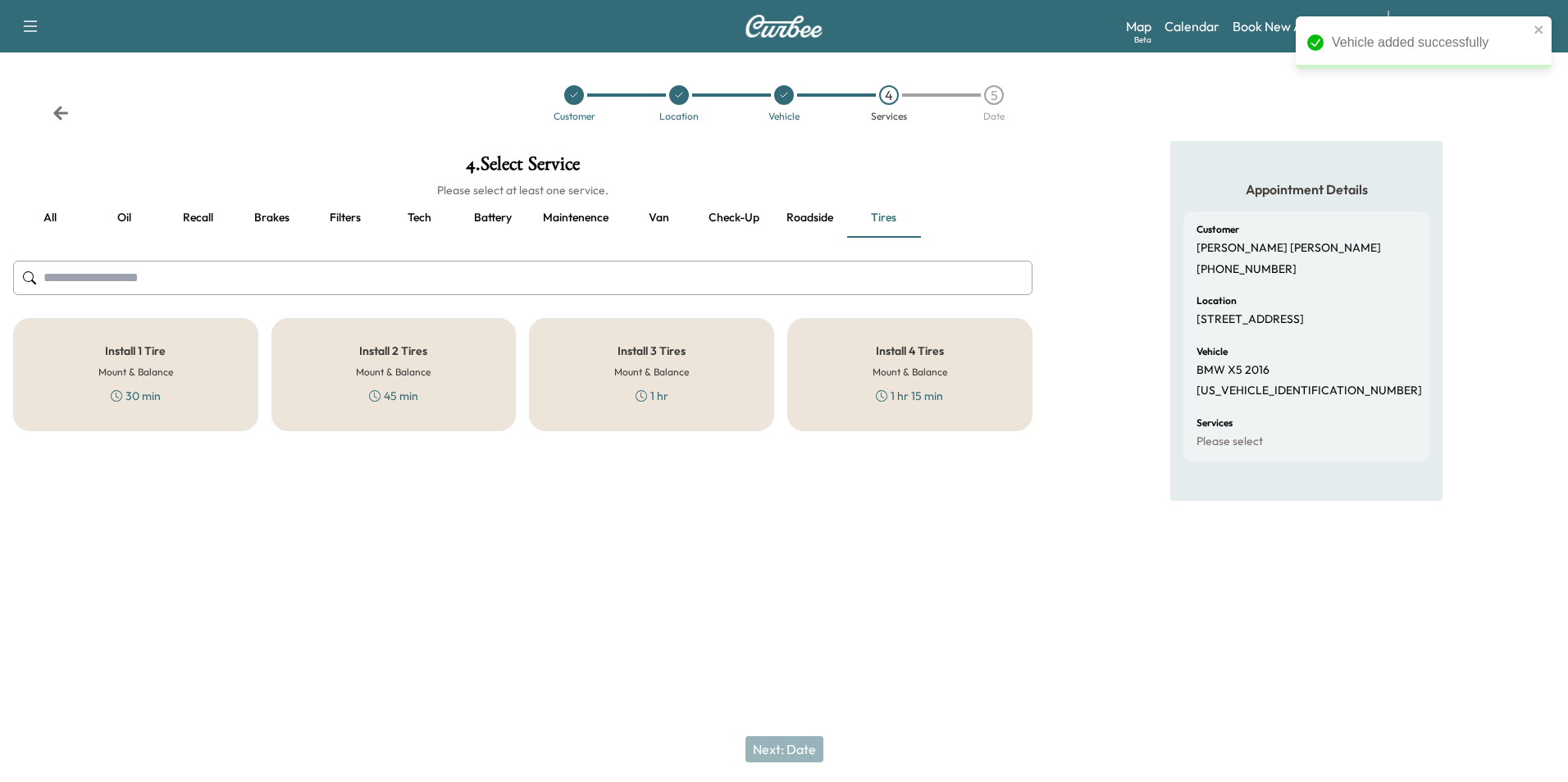
click at [466, 361] on div "Install 2 Tires Mount & Balance 45 min" at bounding box center [394, 375] width 245 height 114
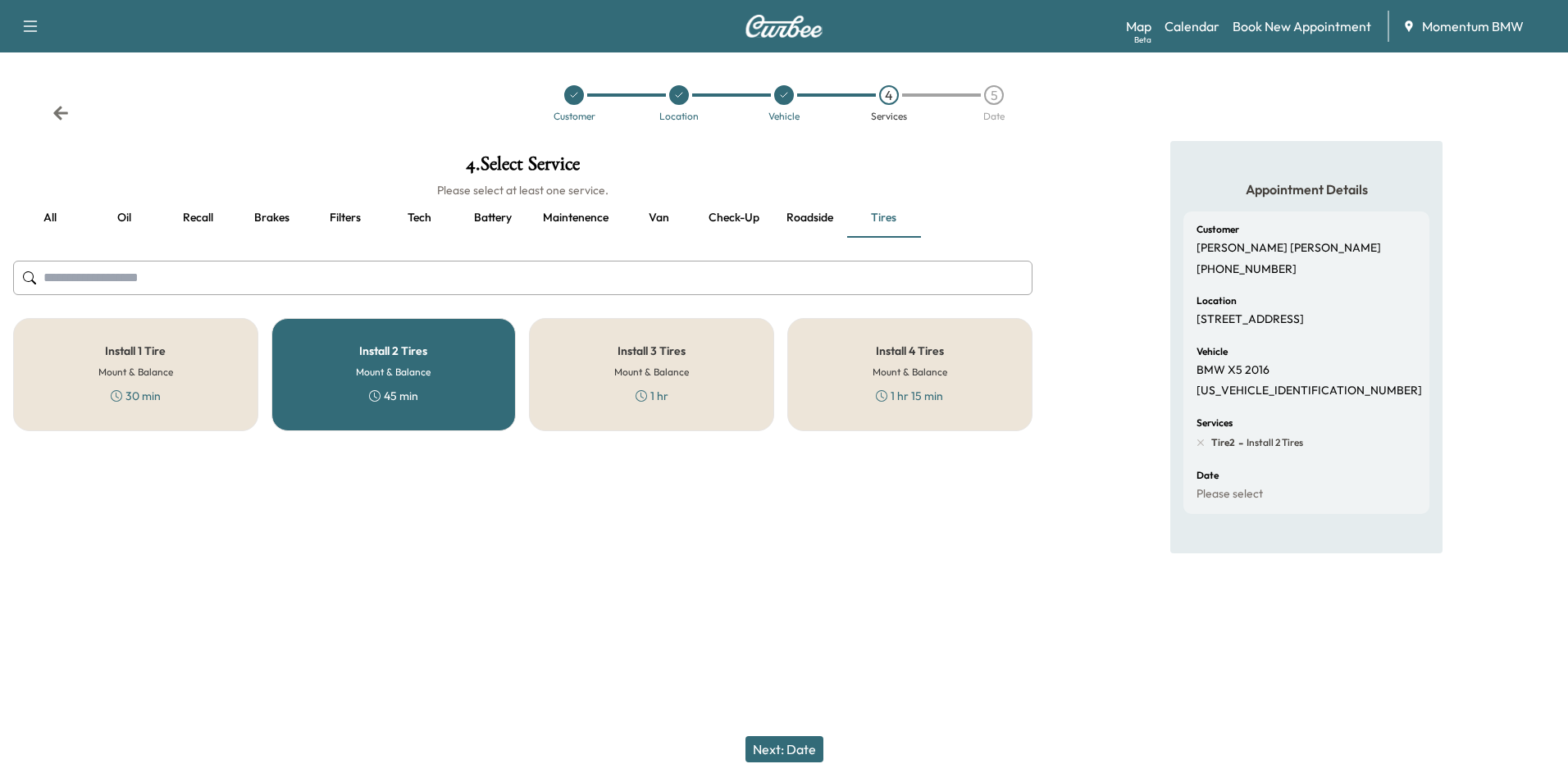
click at [482, 347] on div "Install 2 Tires Mount & Balance 45 min" at bounding box center [394, 375] width 245 height 114
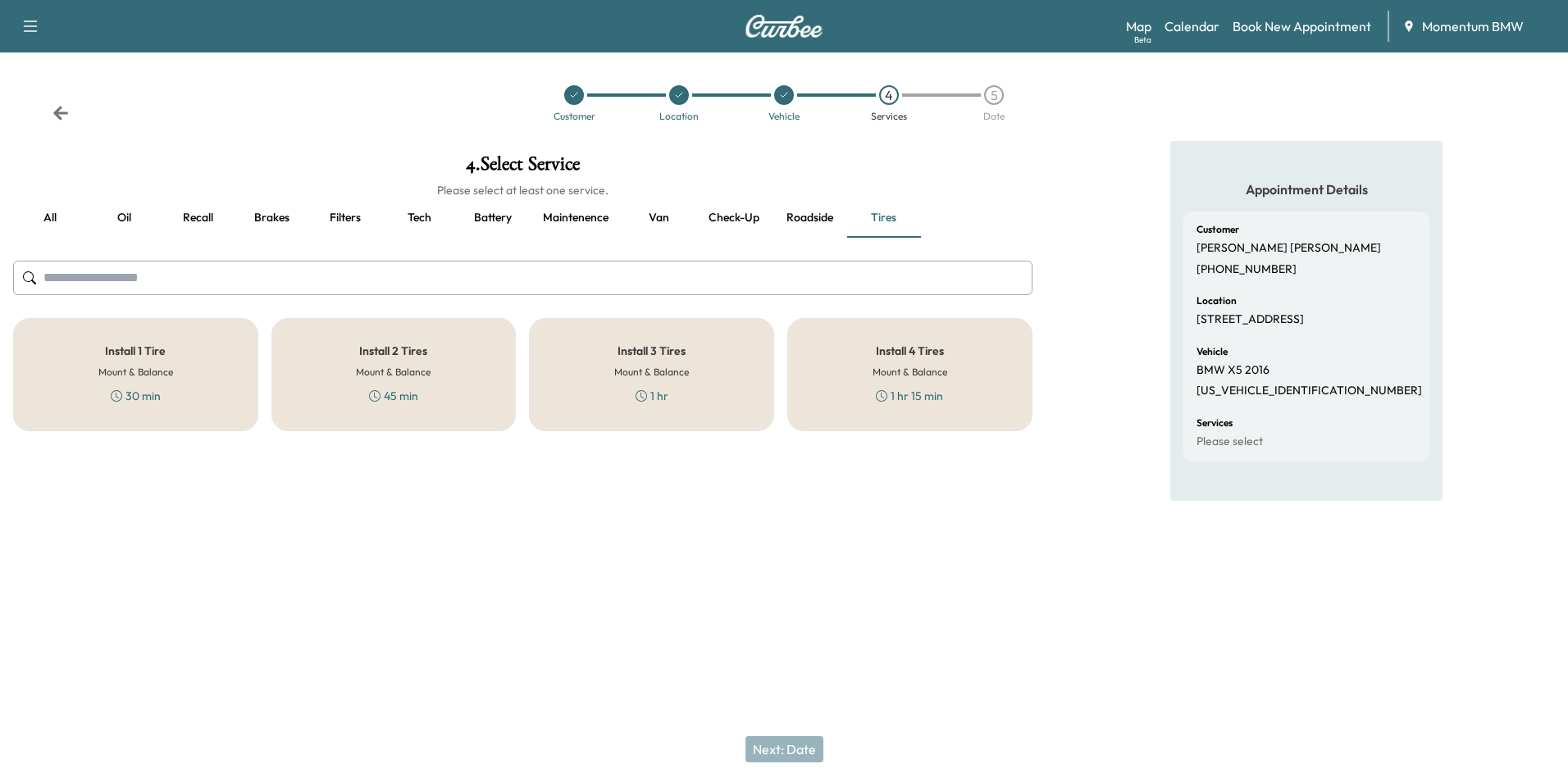
click at [654, 219] on button "Van" at bounding box center [659, 218] width 74 height 39
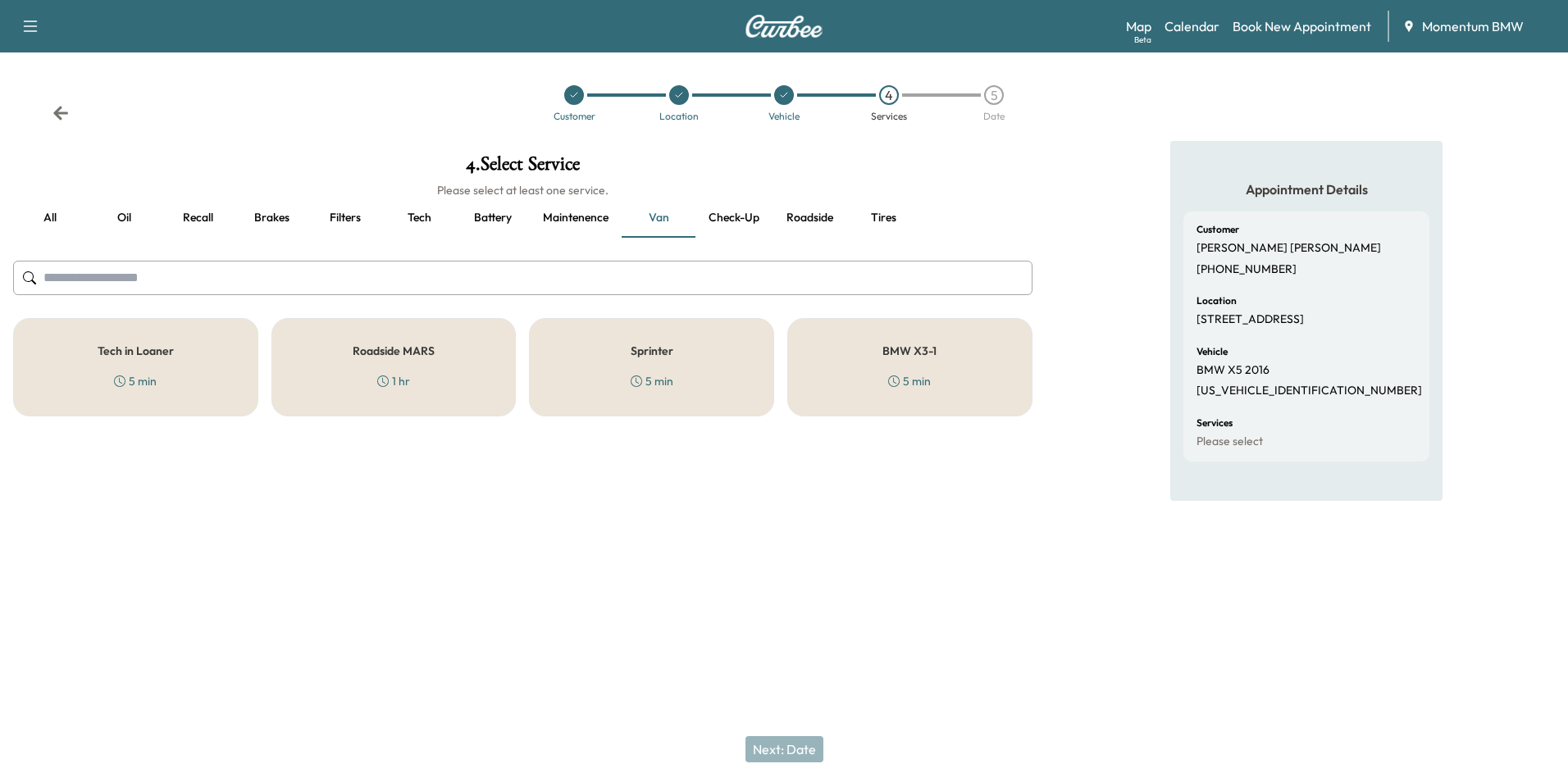
click at [658, 359] on div "Sprinter 5 min" at bounding box center [651, 366] width 245 height 98
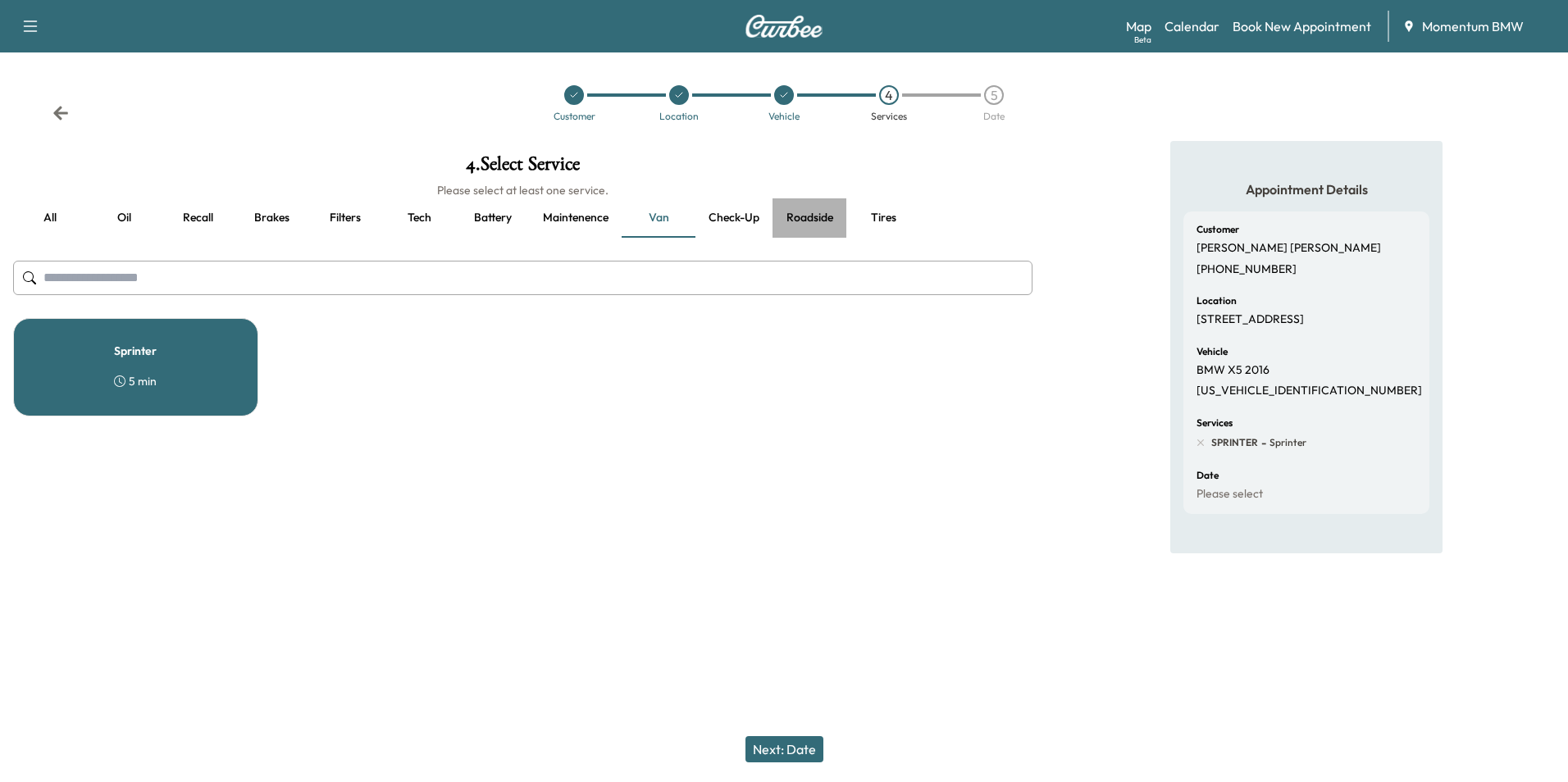
click at [804, 214] on button "Roadside" at bounding box center [809, 218] width 74 height 39
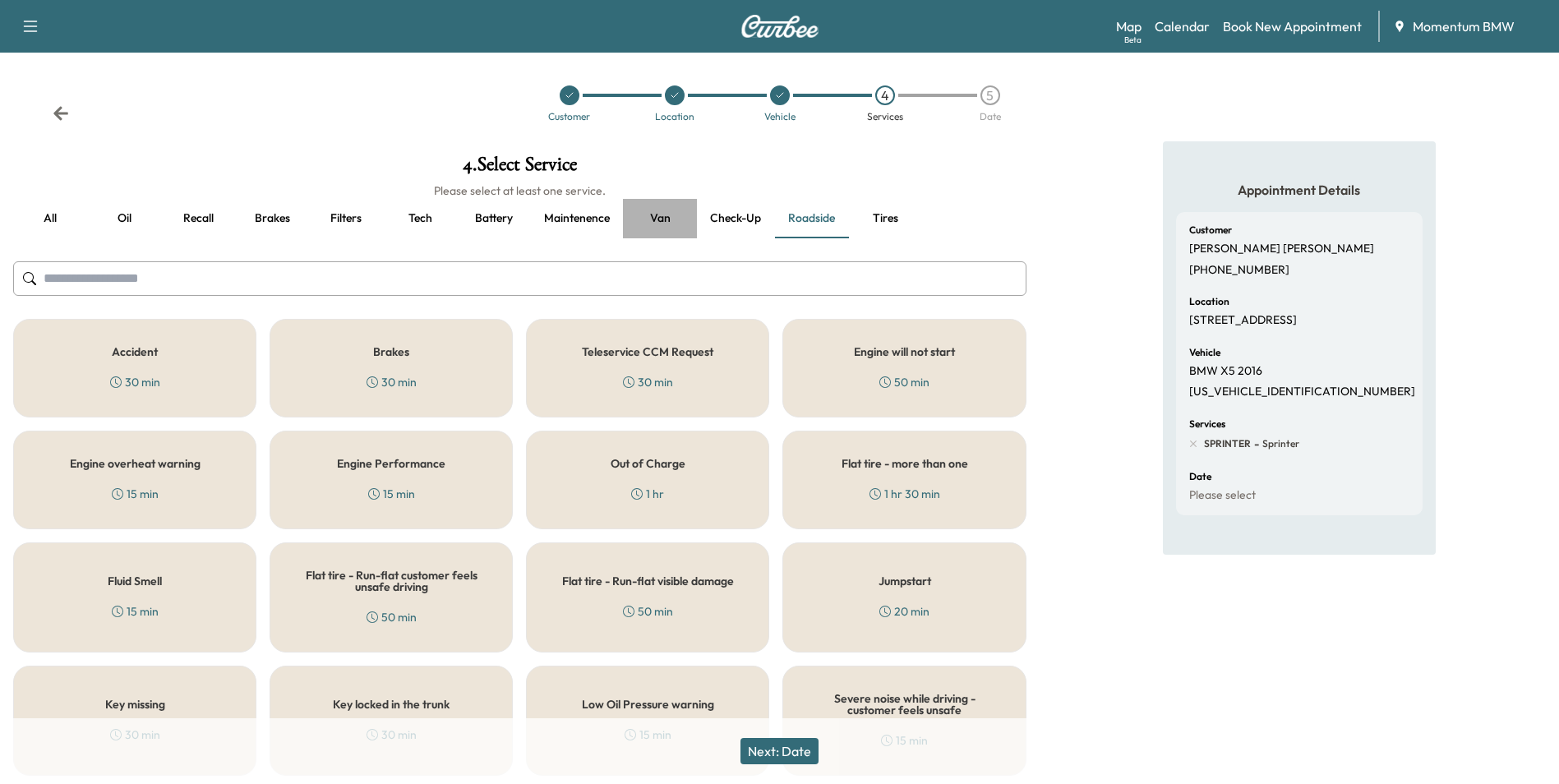
click at [659, 219] on button "Van" at bounding box center [660, 218] width 74 height 39
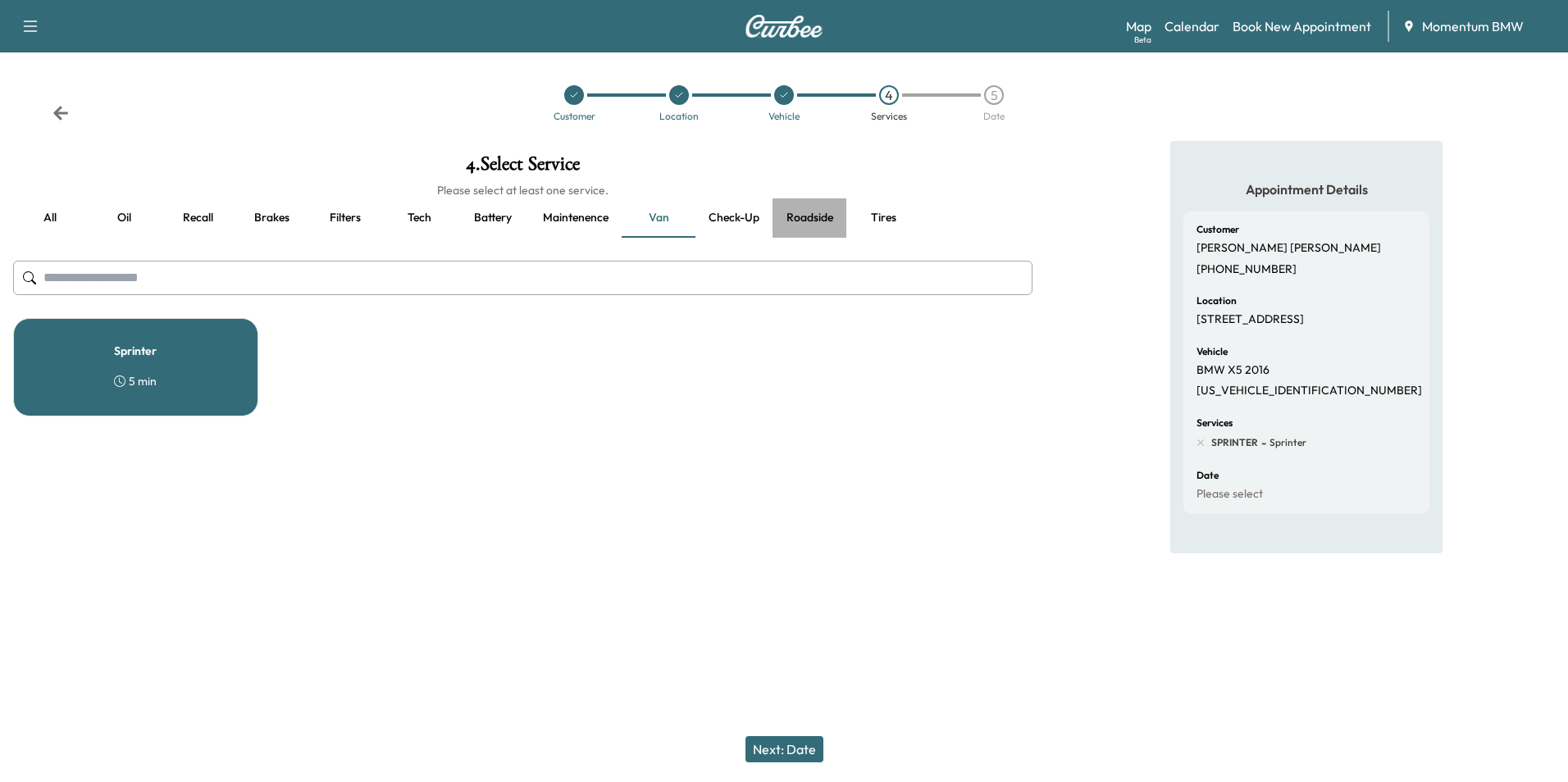
click at [813, 221] on button "Roadside" at bounding box center [809, 218] width 74 height 39
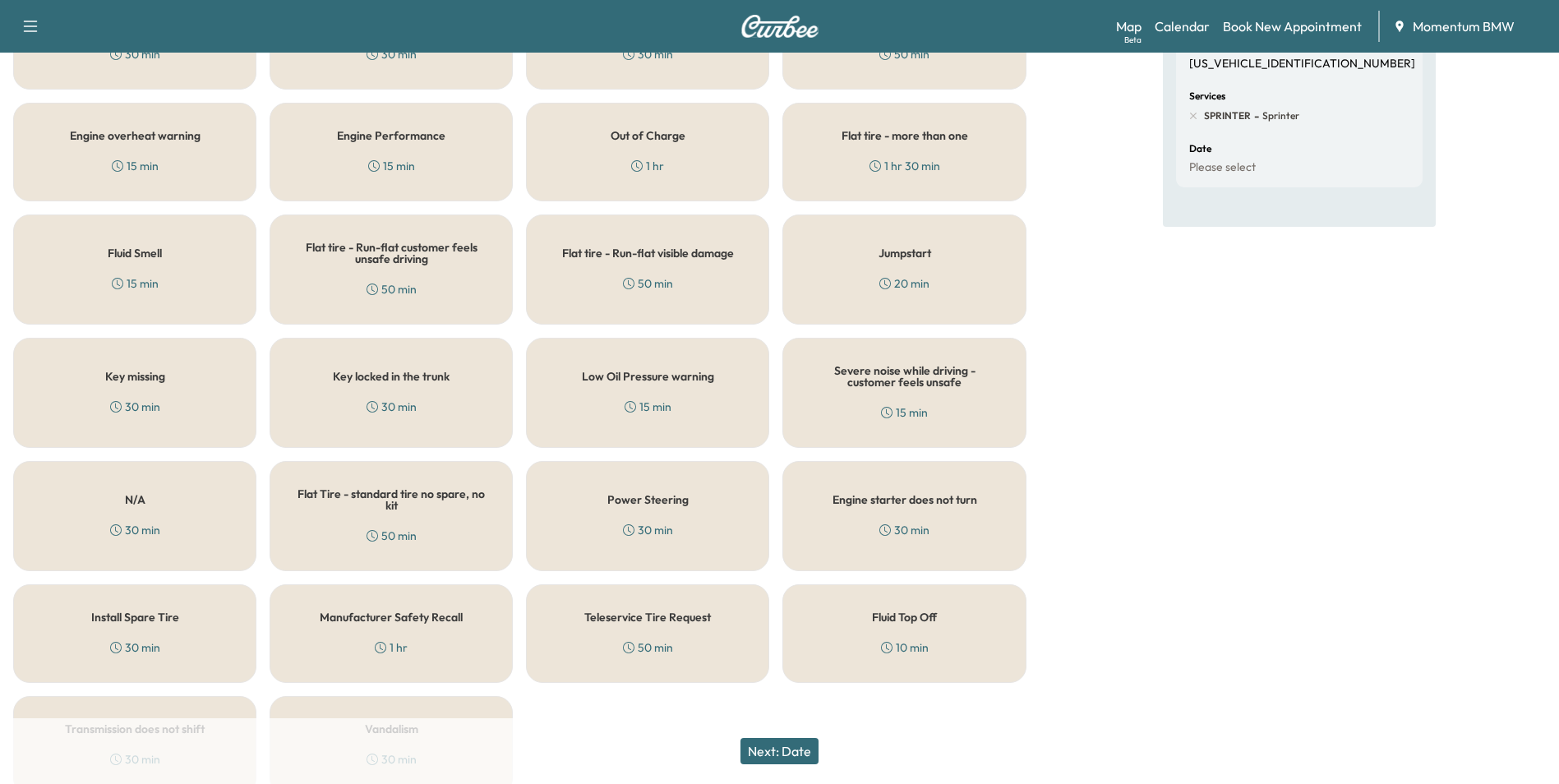
scroll to position [329, 0]
click at [176, 632] on div "Install Spare Tire 30 min" at bounding box center [134, 633] width 243 height 98
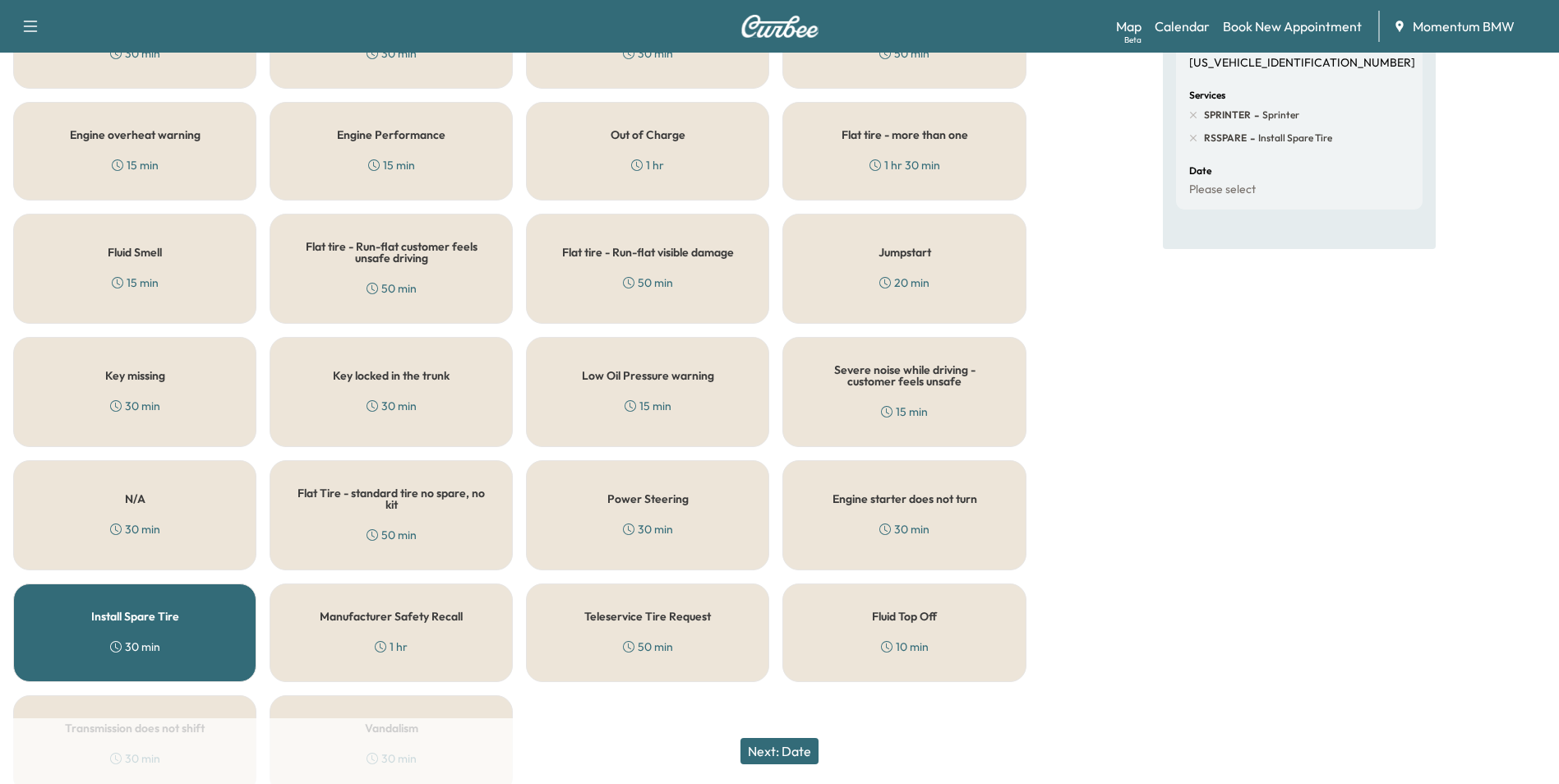
click at [792, 754] on button "Next: Date" at bounding box center [780, 751] width 78 height 27
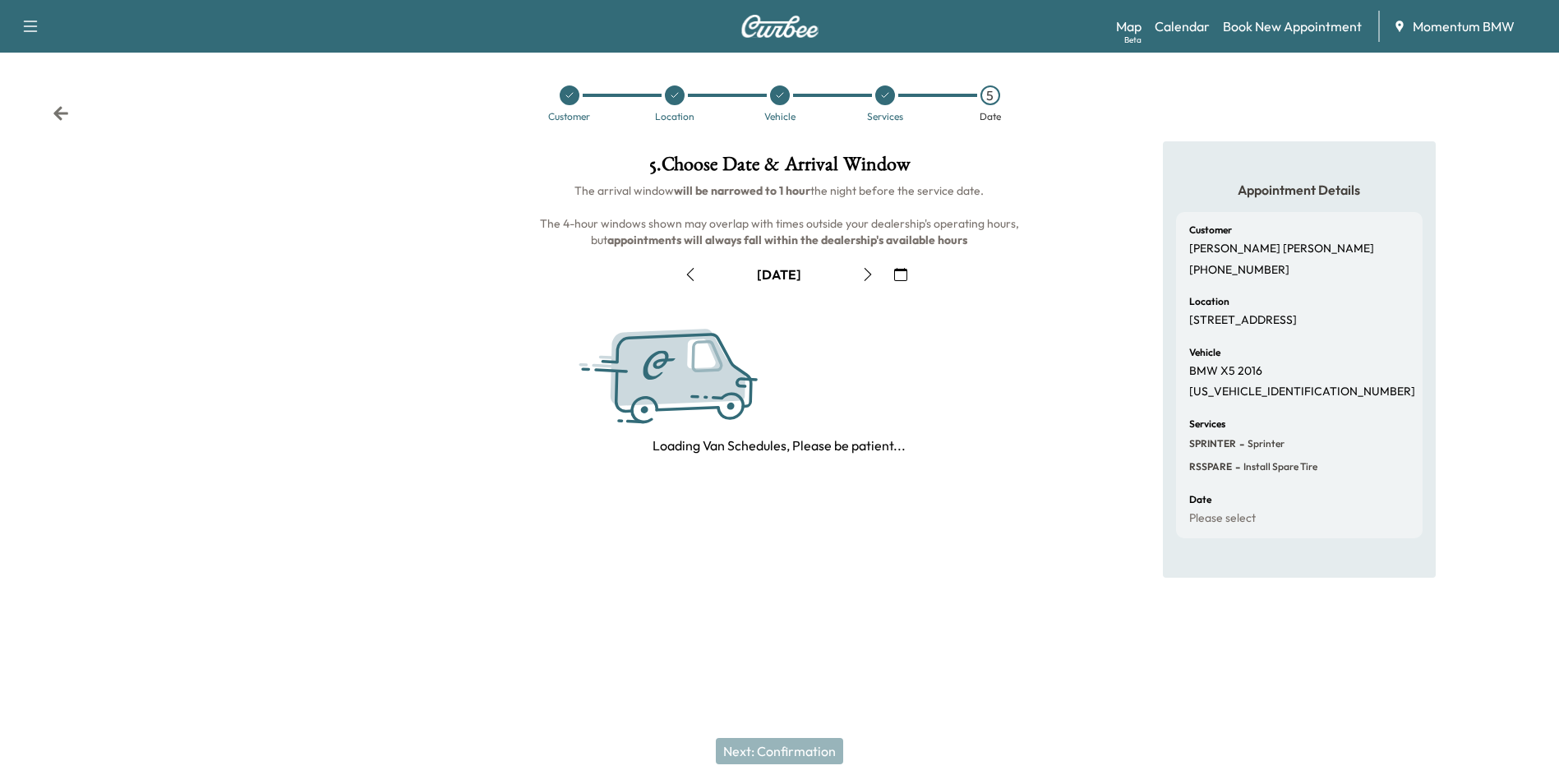
scroll to position [0, 0]
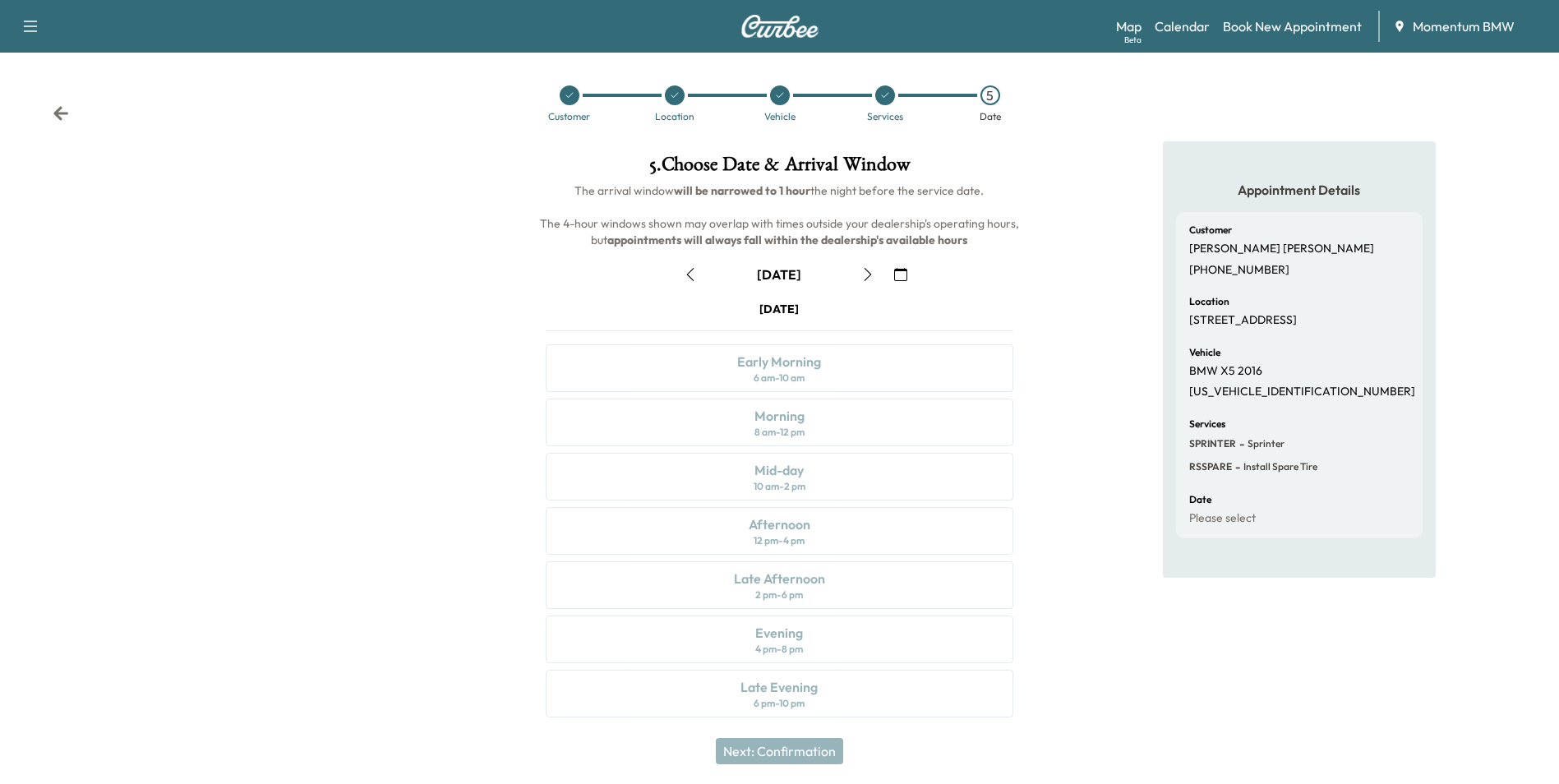
click at [690, 271] on icon "button" at bounding box center [690, 274] width 13 height 13
click at [782, 532] on div "Afternoon" at bounding box center [780, 523] width 62 height 19
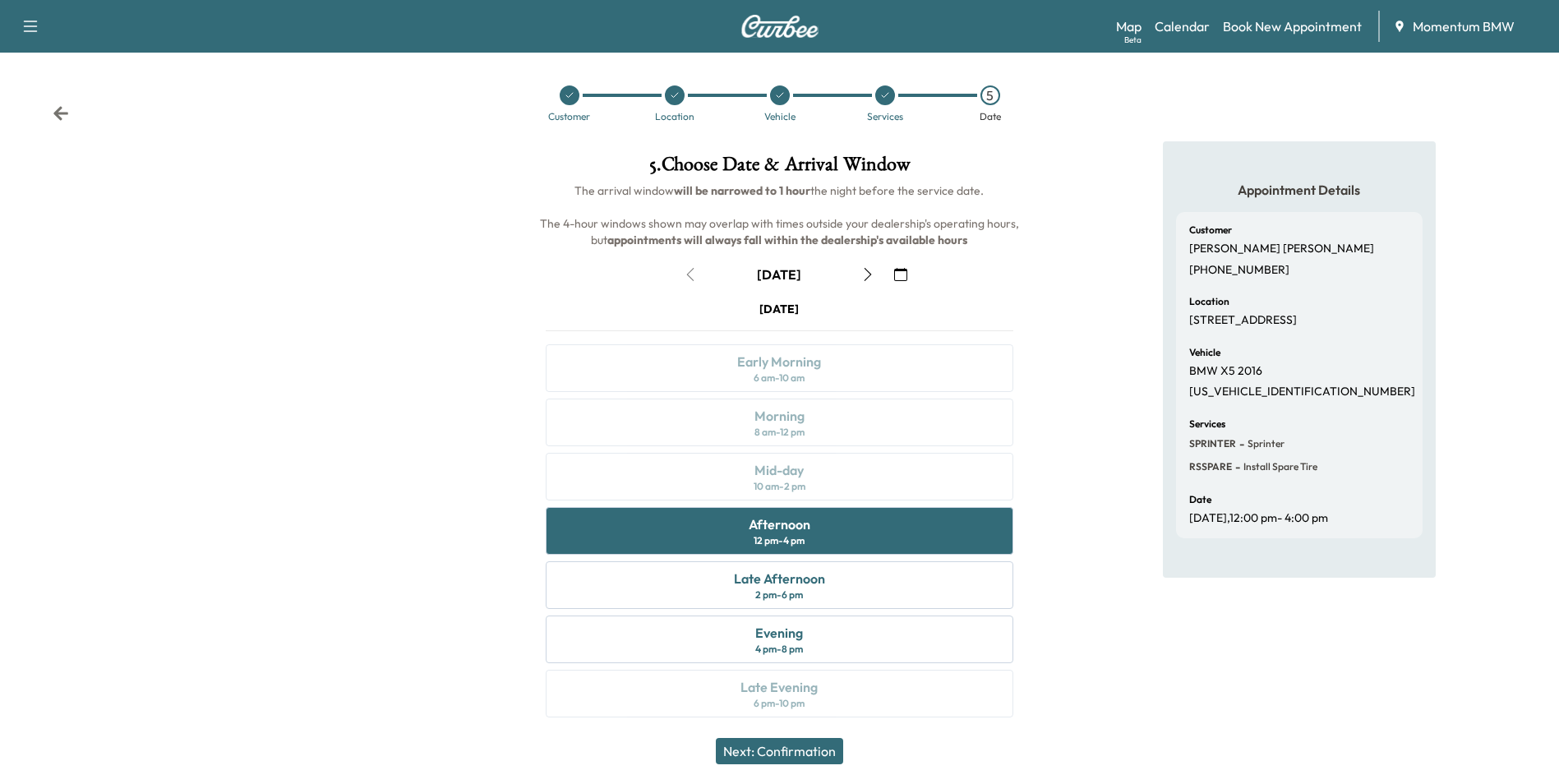
click at [791, 749] on button "Next: Confirmation" at bounding box center [780, 751] width 128 height 27
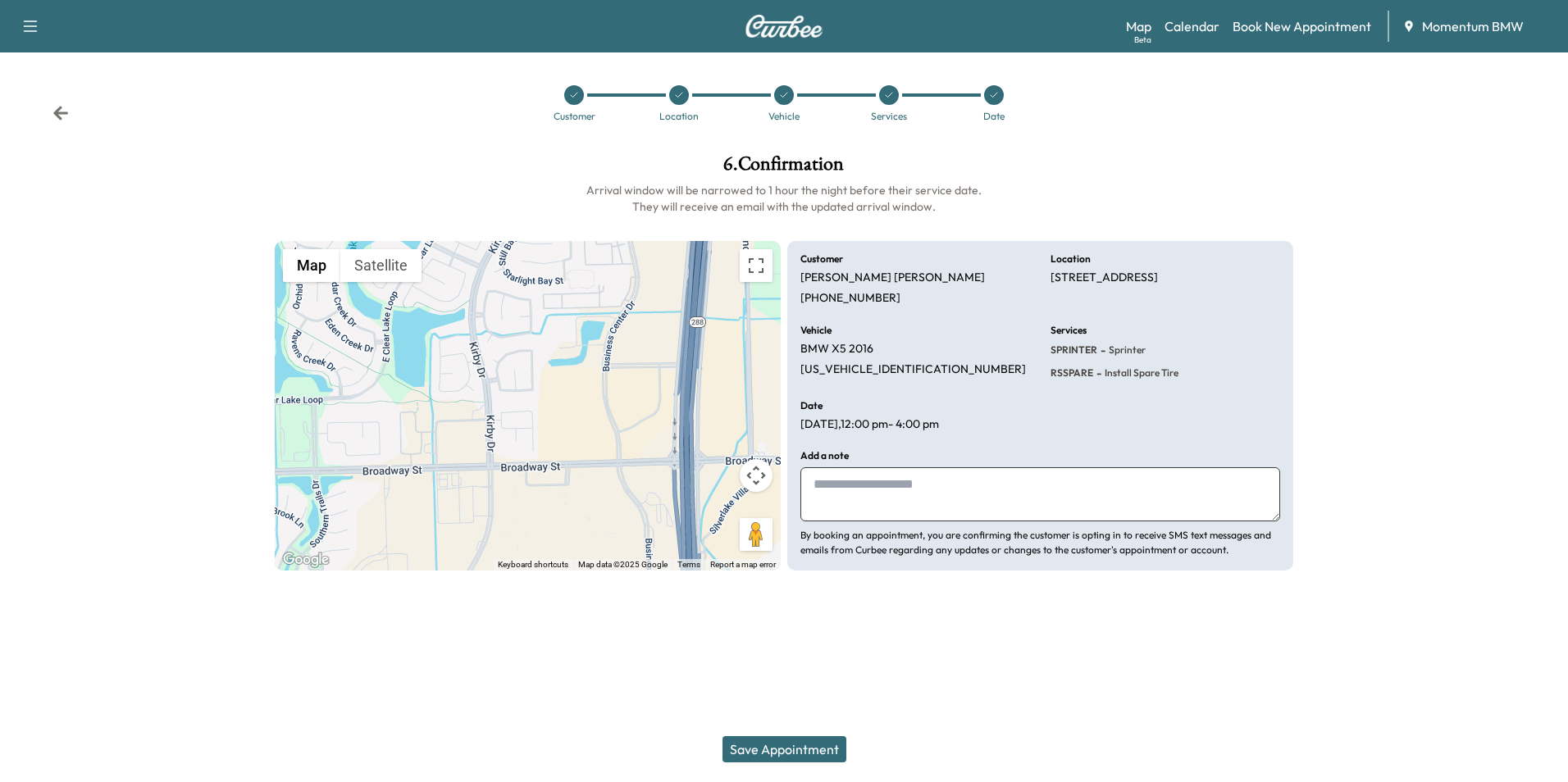
click at [799, 742] on button "Save Appointment" at bounding box center [784, 749] width 124 height 27
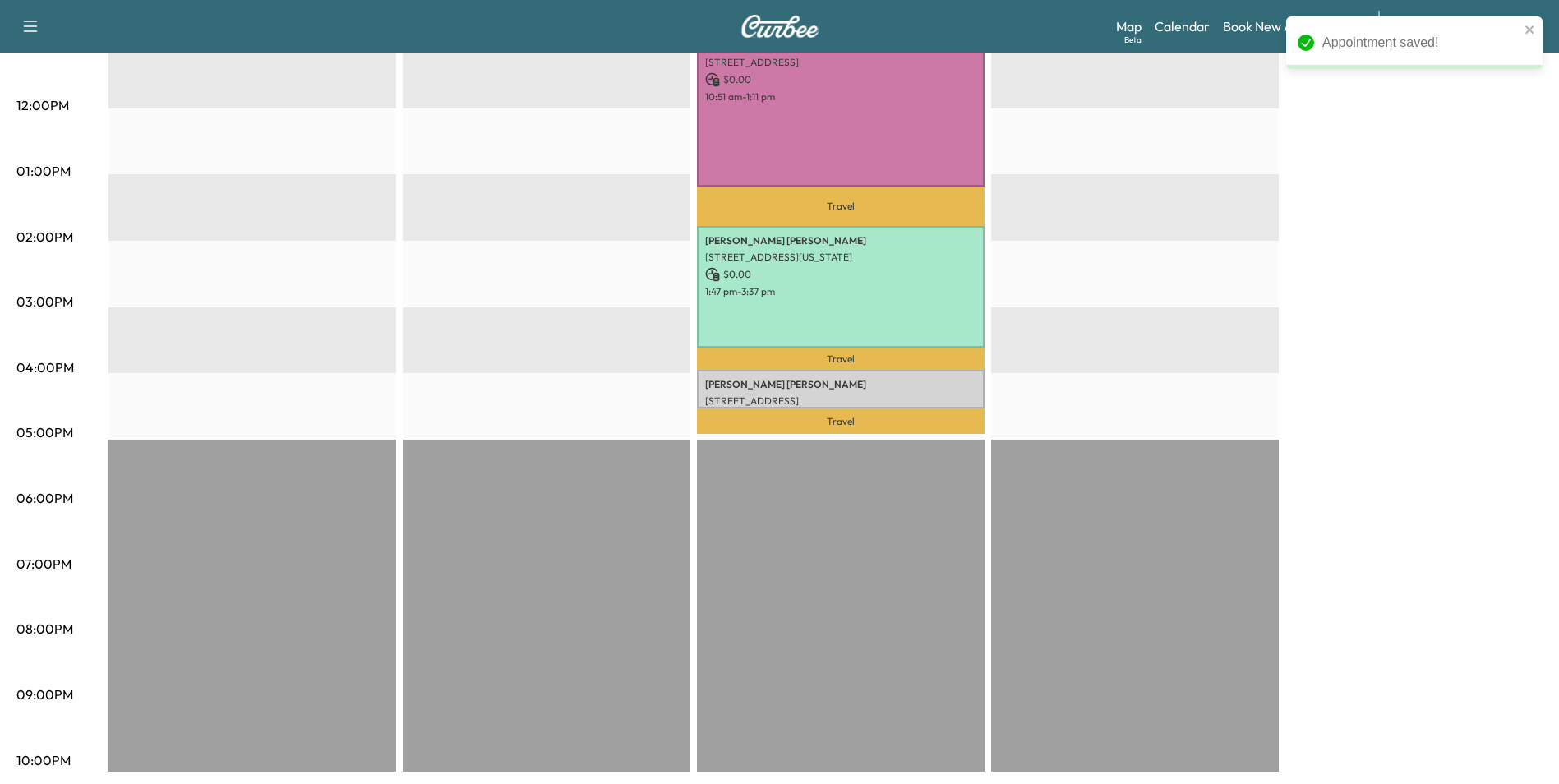
scroll to position [679, 0]
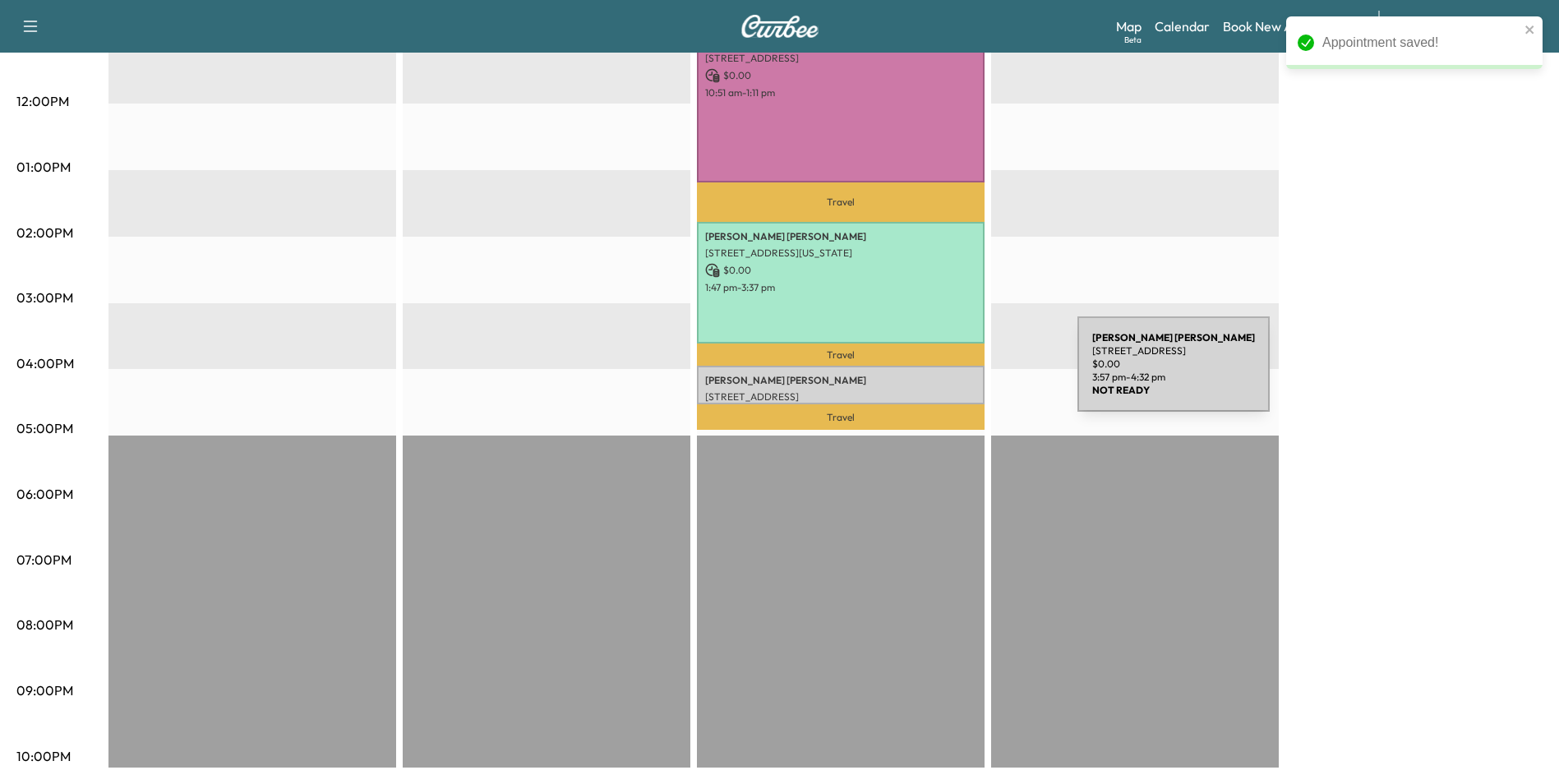
click at [954, 374] on p "[PERSON_NAME]" at bounding box center [840, 380] width 271 height 13
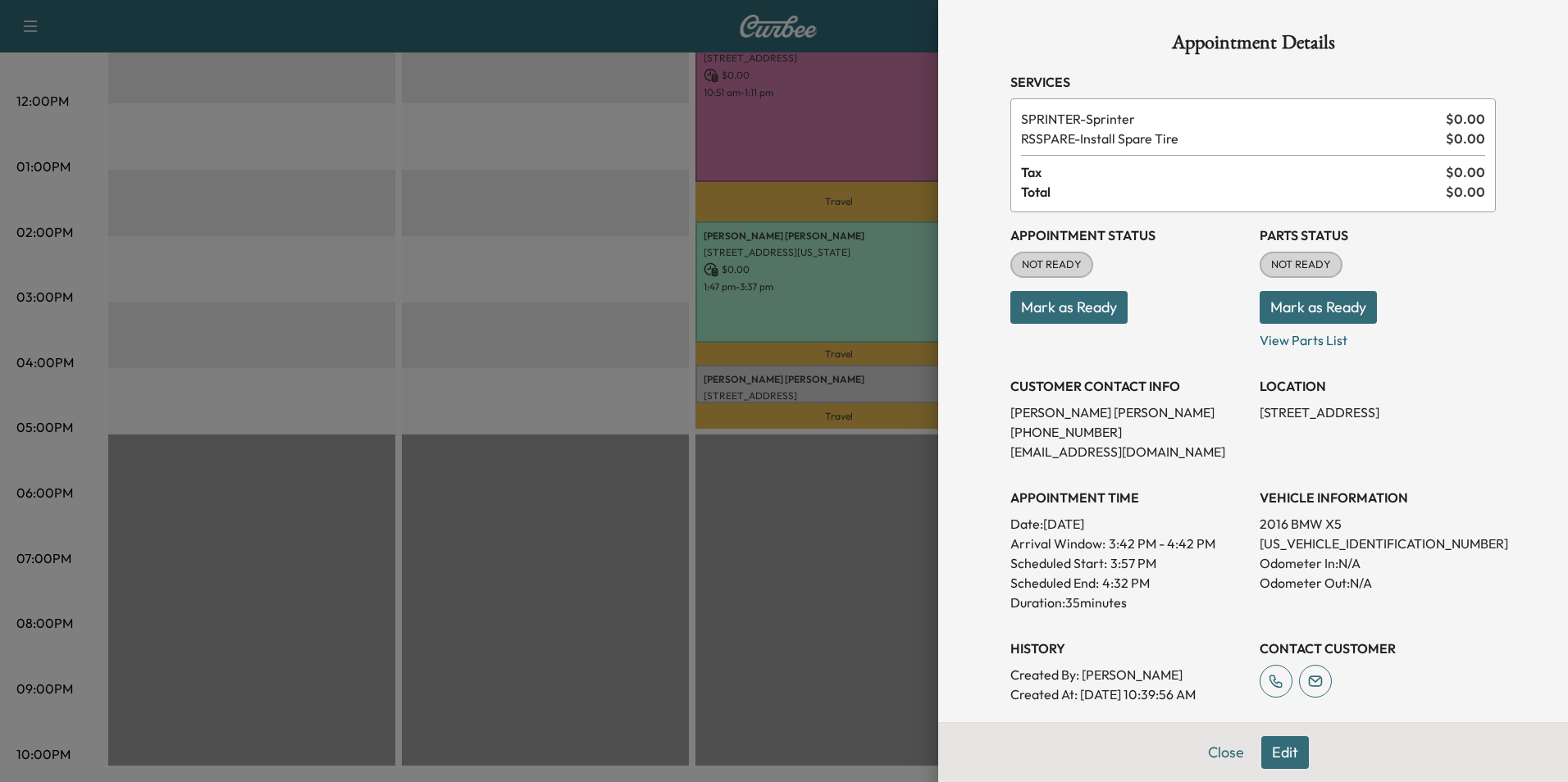
click at [1066, 302] on button "Mark as Ready" at bounding box center [1069, 308] width 117 height 33
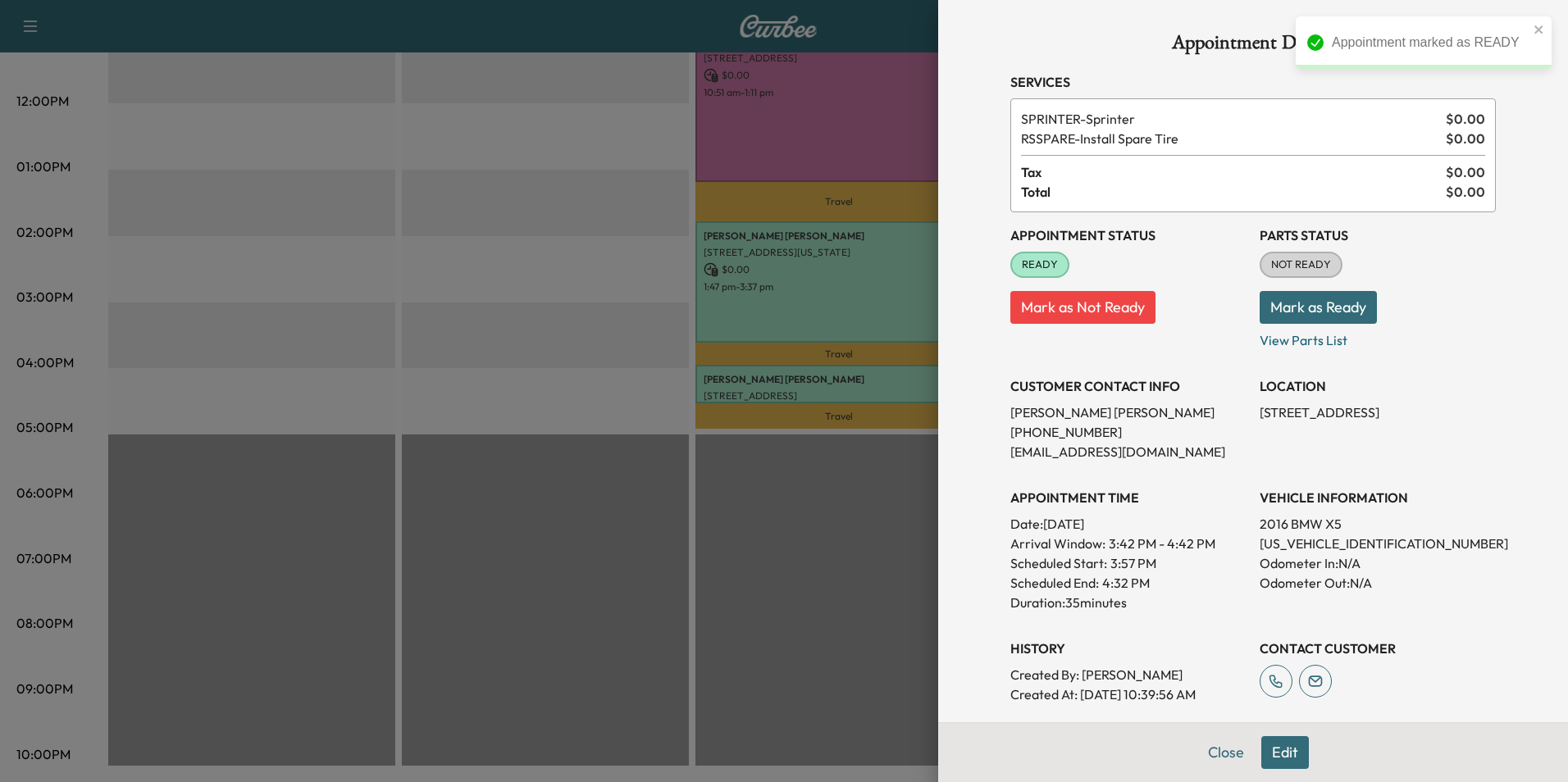
click at [1297, 306] on button "Mark as Ready" at bounding box center [1318, 308] width 117 height 33
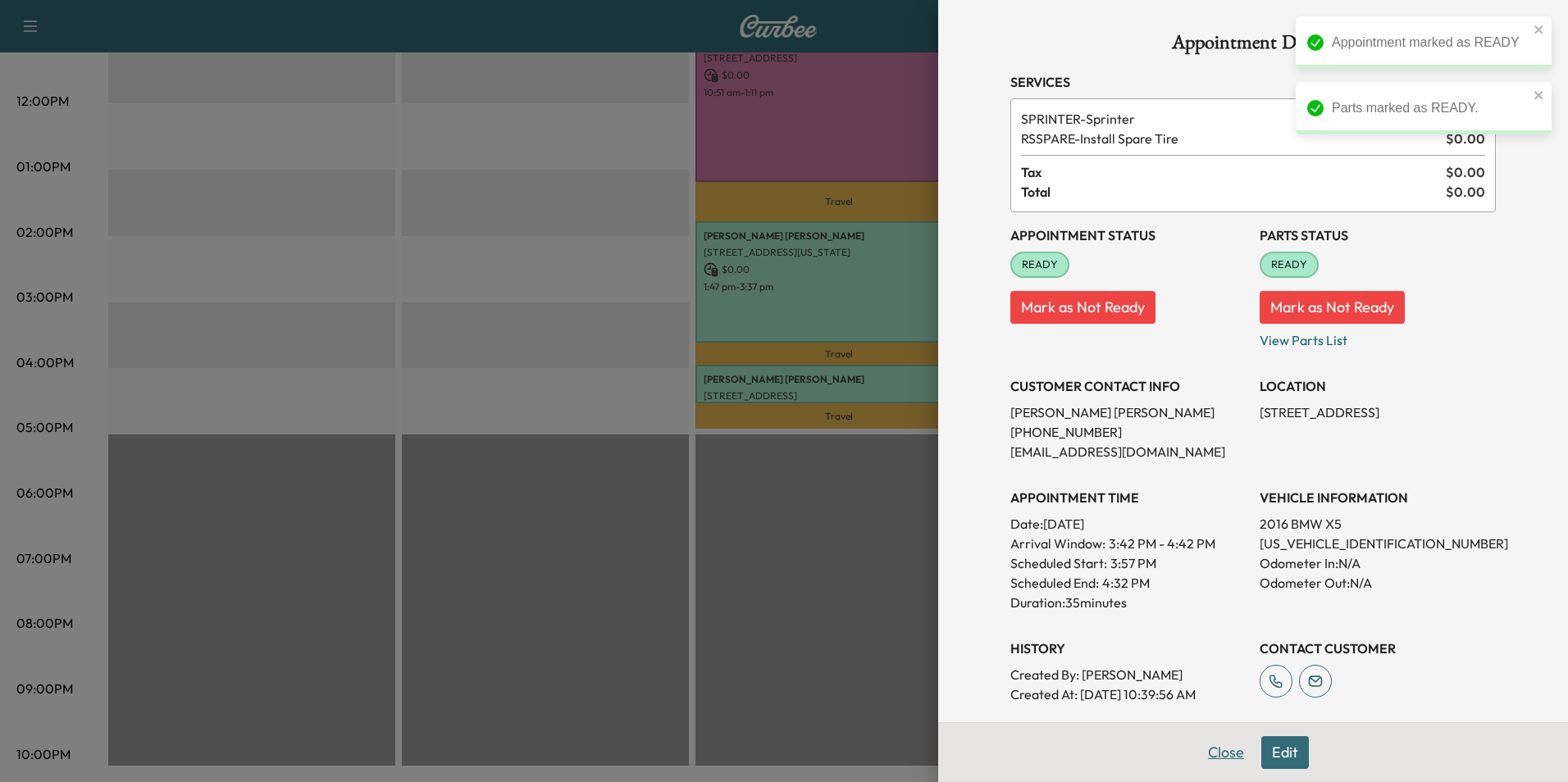
click at [1220, 755] on button "Close" at bounding box center [1225, 753] width 58 height 33
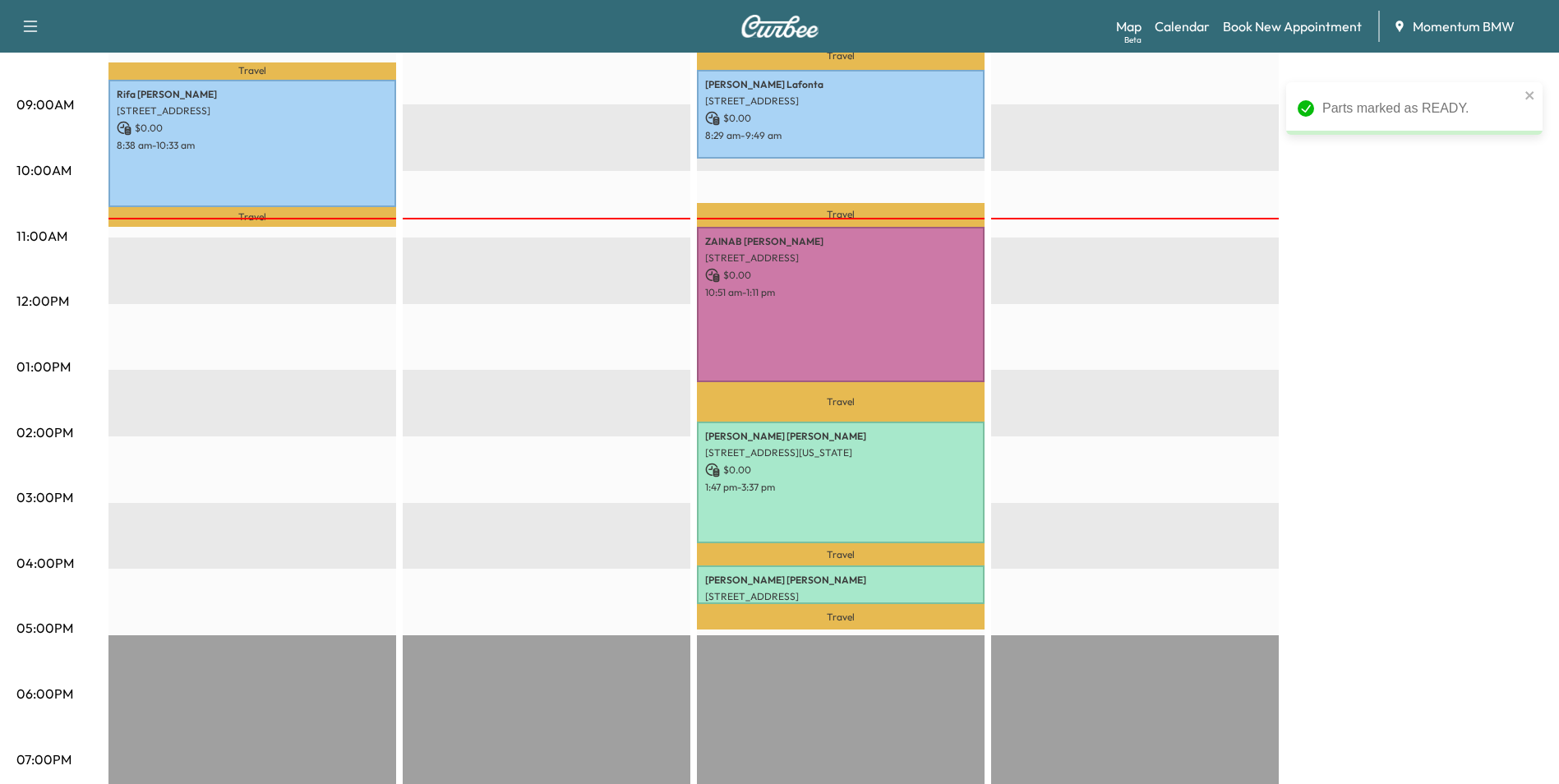
scroll to position [186, 0]
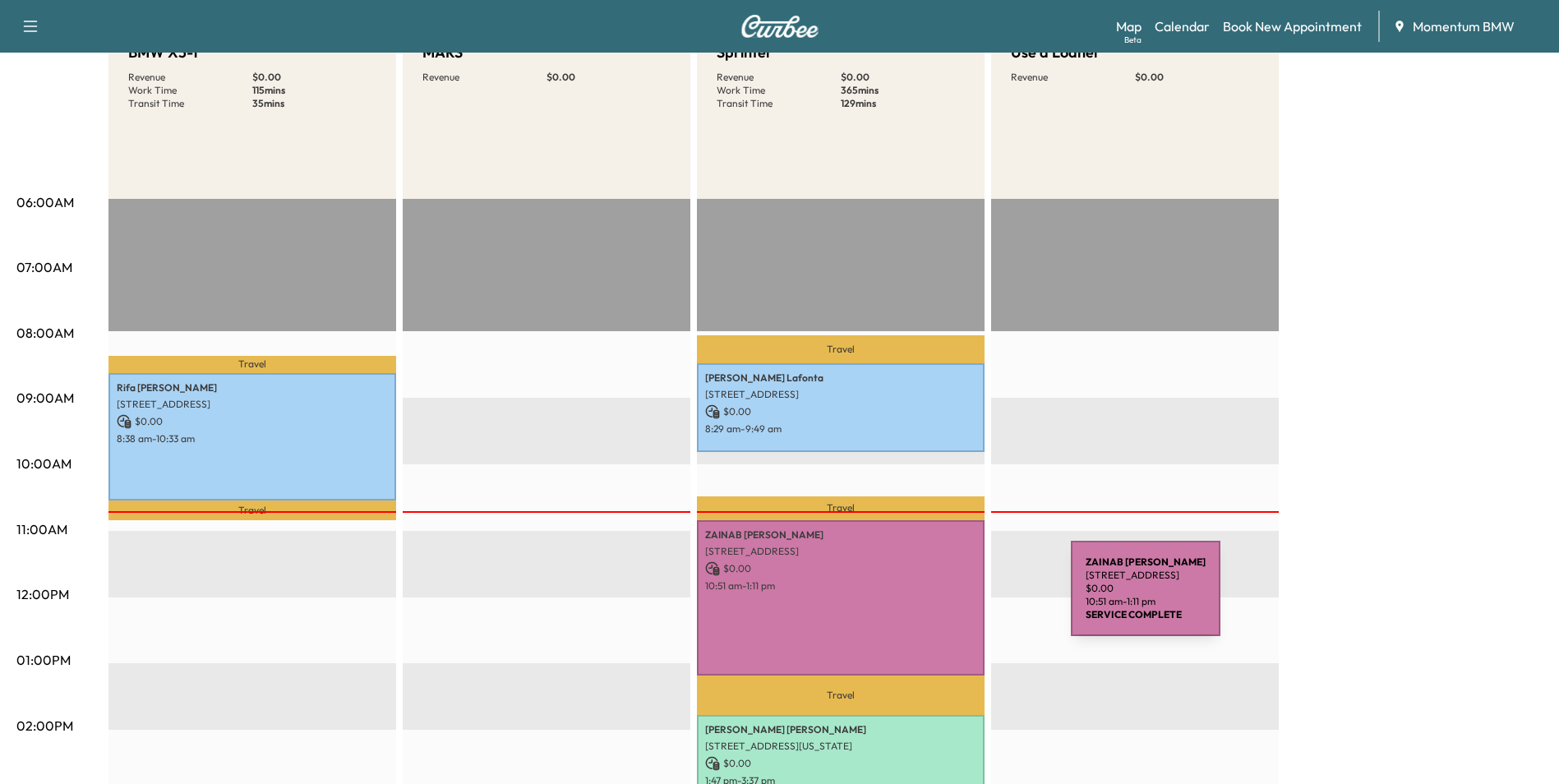
click at [948, 599] on div "[PERSON_NAME] [STREET_ADDRESS] $ 0.00 10:51 am - 1:11 pm" at bounding box center [840, 598] width 287 height 154
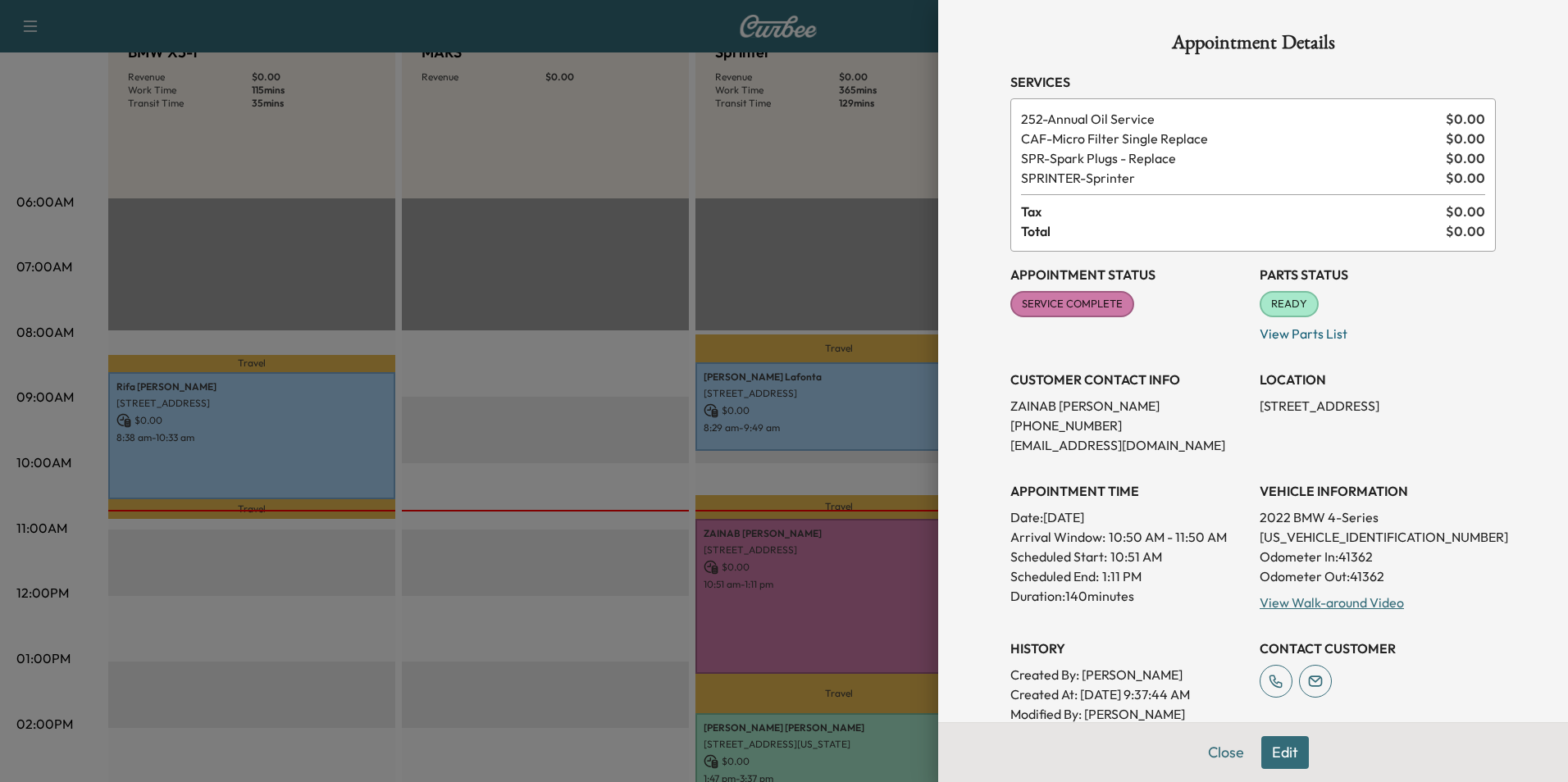
click at [1296, 537] on p "[US_VEHICLE_IDENTIFICATION_NUMBER]" at bounding box center [1377, 537] width 236 height 19
copy p "[US_VEHICLE_IDENTIFICATION_NUMBER]"
drag, startPoint x: 1243, startPoint y: 408, endPoint x: 1358, endPoint y: 400, distance: 115.3
click at [1358, 400] on div "Appointment Status SERVICE COMPLETE Mark as Not Ready Parts Status READY Mark a…" at bounding box center [1253, 497] width 485 height 492
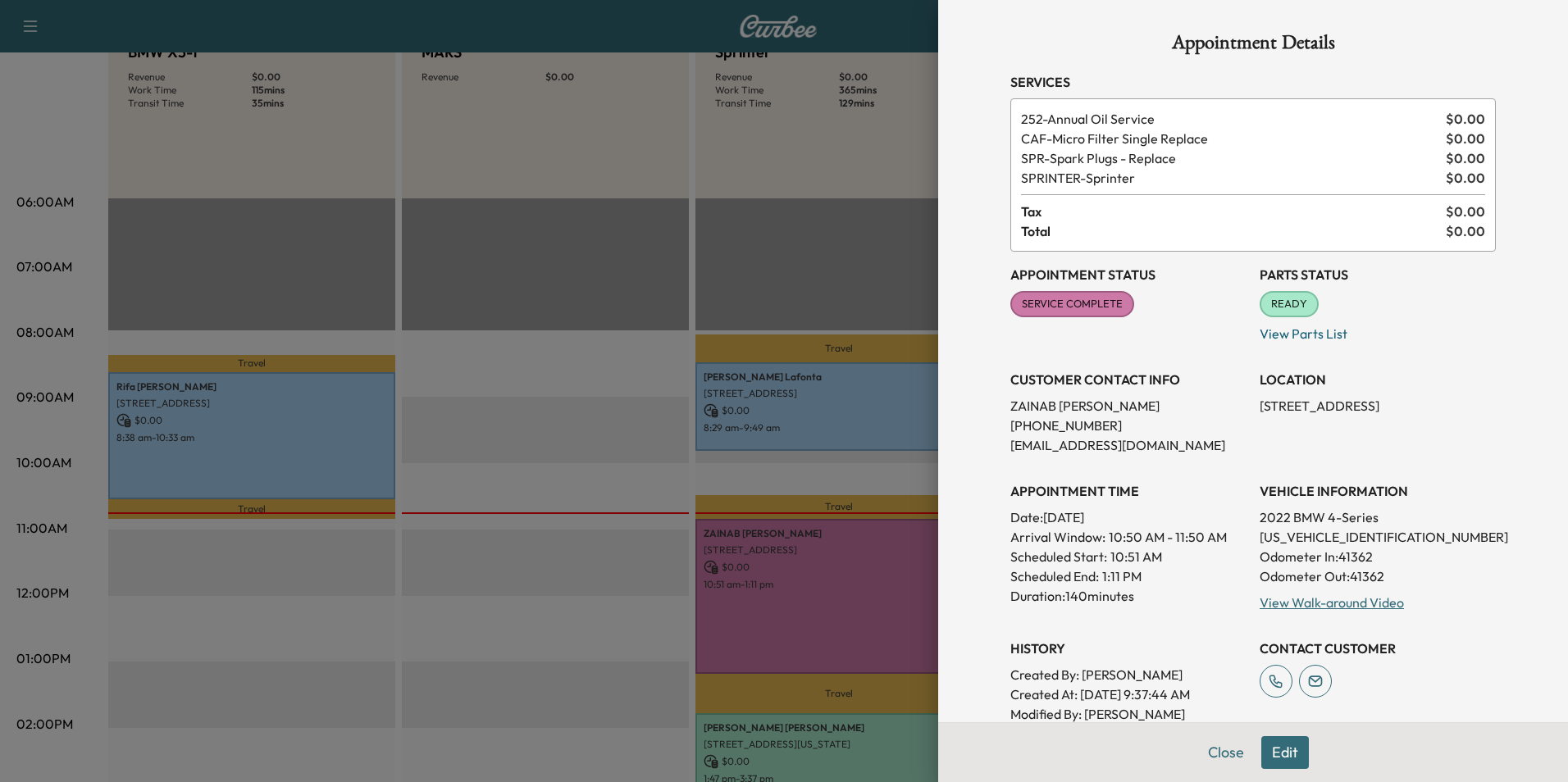
drag, startPoint x: 1358, startPoint y: 400, endPoint x: 1344, endPoint y: 399, distance: 14.0
copy p "[STREET_ADDRESS]"
click at [1214, 752] on button "Close" at bounding box center [1225, 753] width 58 height 33
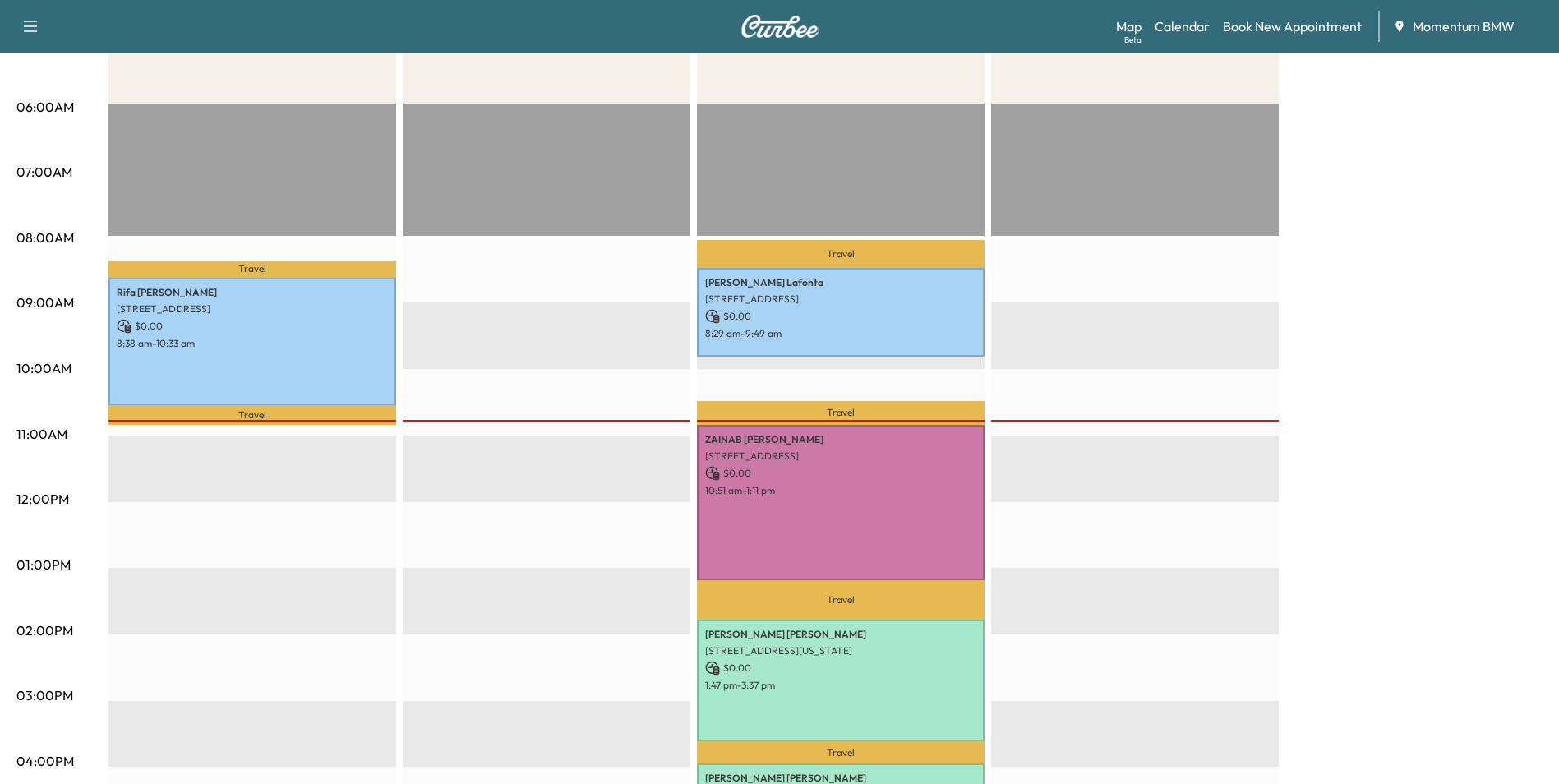
scroll to position [433, 0]
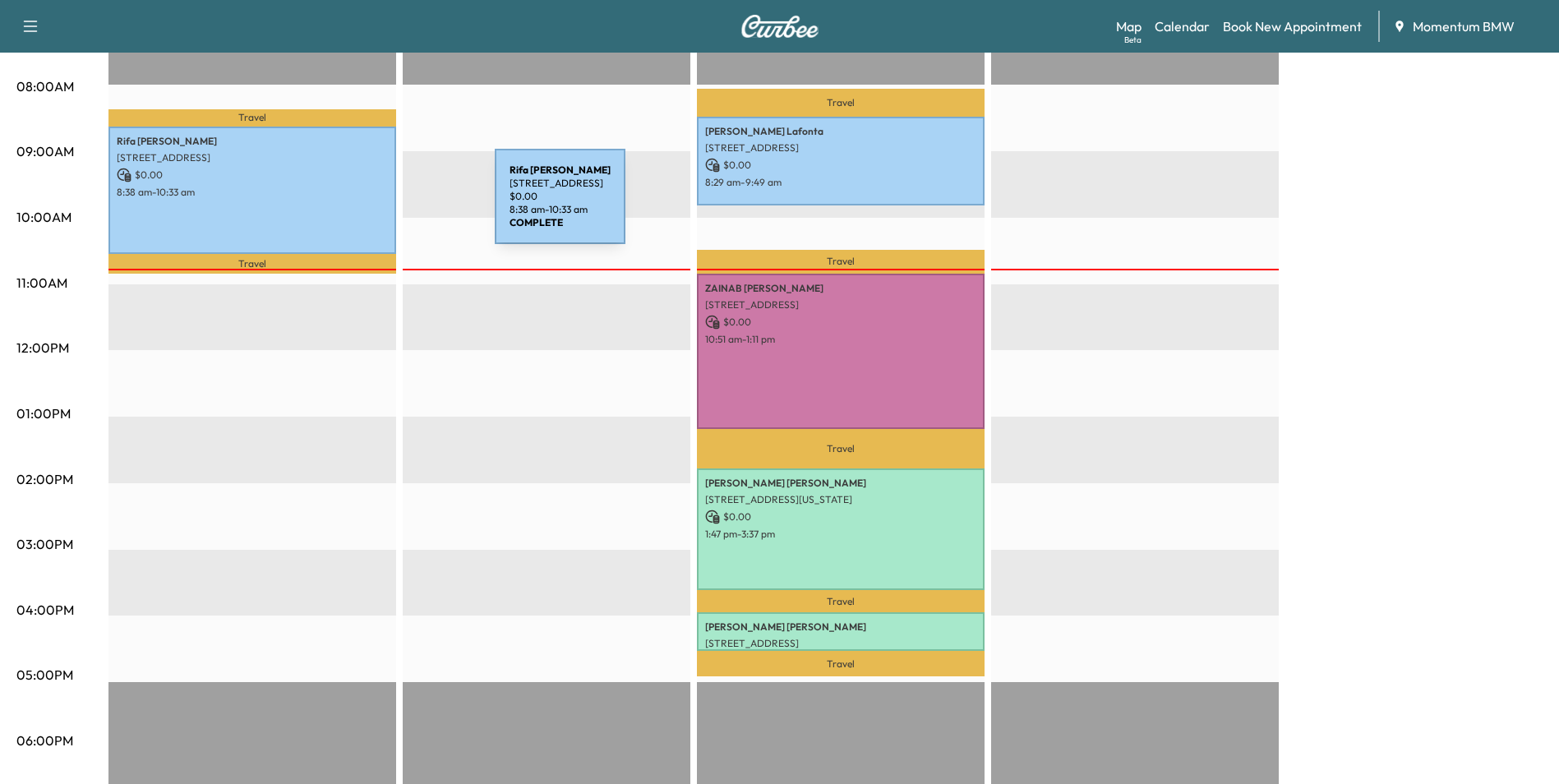
click at [372, 207] on div "Rifa [PERSON_NAME] [STREET_ADDRESS] $ 0.00 8:38 am - 10:33 am" at bounding box center [252, 190] width 287 height 128
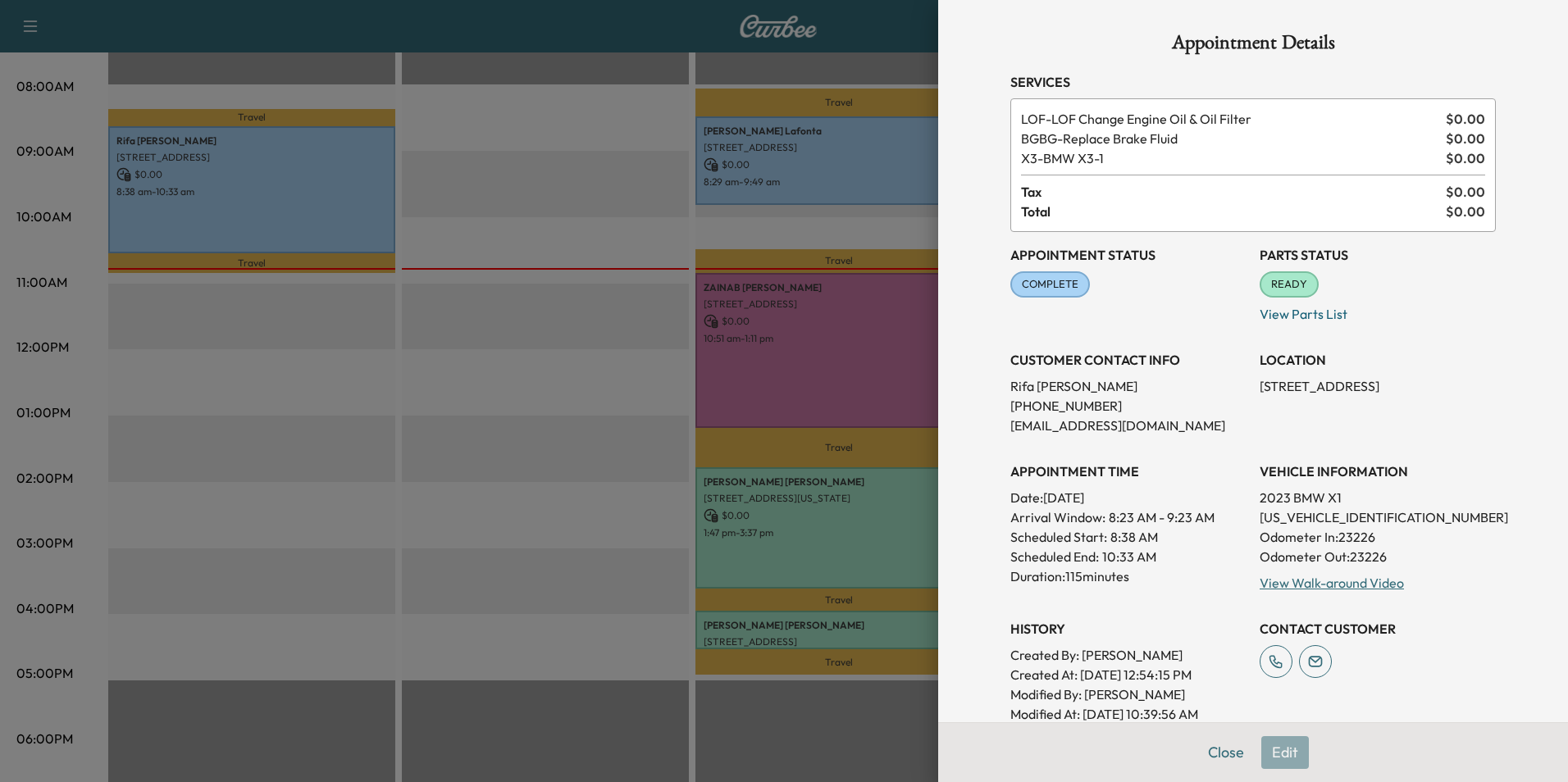
click at [1315, 516] on p "[US_VEHICLE_IDENTIFICATION_NUMBER]" at bounding box center [1377, 516] width 236 height 19
copy p "[US_VEHICLE_IDENTIFICATION_NUMBER]"
drag, startPoint x: 1250, startPoint y: 385, endPoint x: 1360, endPoint y: 388, distance: 110.0
click at [1360, 388] on div "Appointment Status COMPLETE Mark as Not Ready Parts Status READY Mark as Not Re…" at bounding box center [1253, 477] width 485 height 492
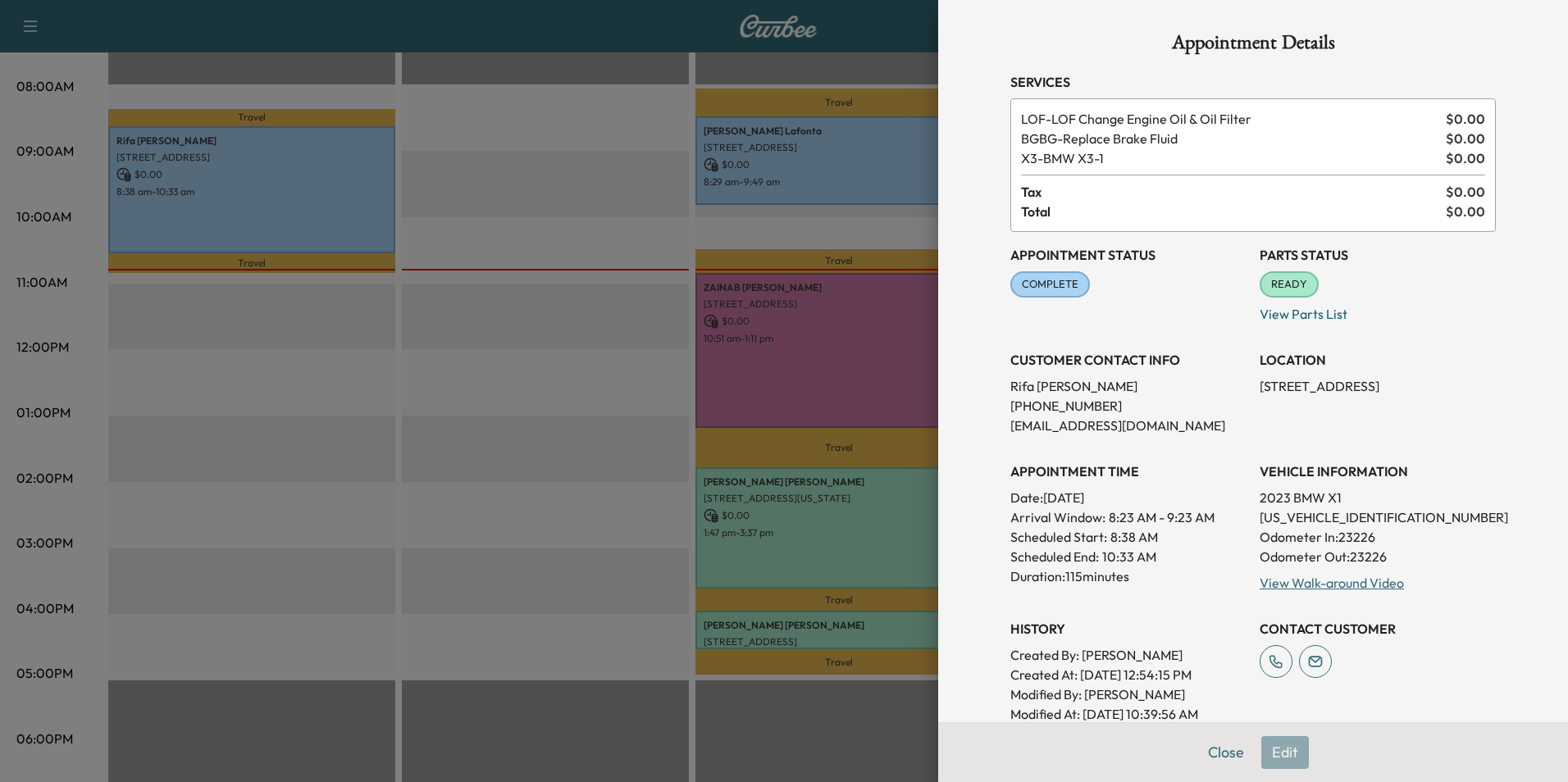
drag, startPoint x: 1360, startPoint y: 388, endPoint x: 1334, endPoint y: 380, distance: 27.2
copy p "[STREET_ADDRESS],"
click at [1213, 755] on button "Close" at bounding box center [1225, 753] width 58 height 33
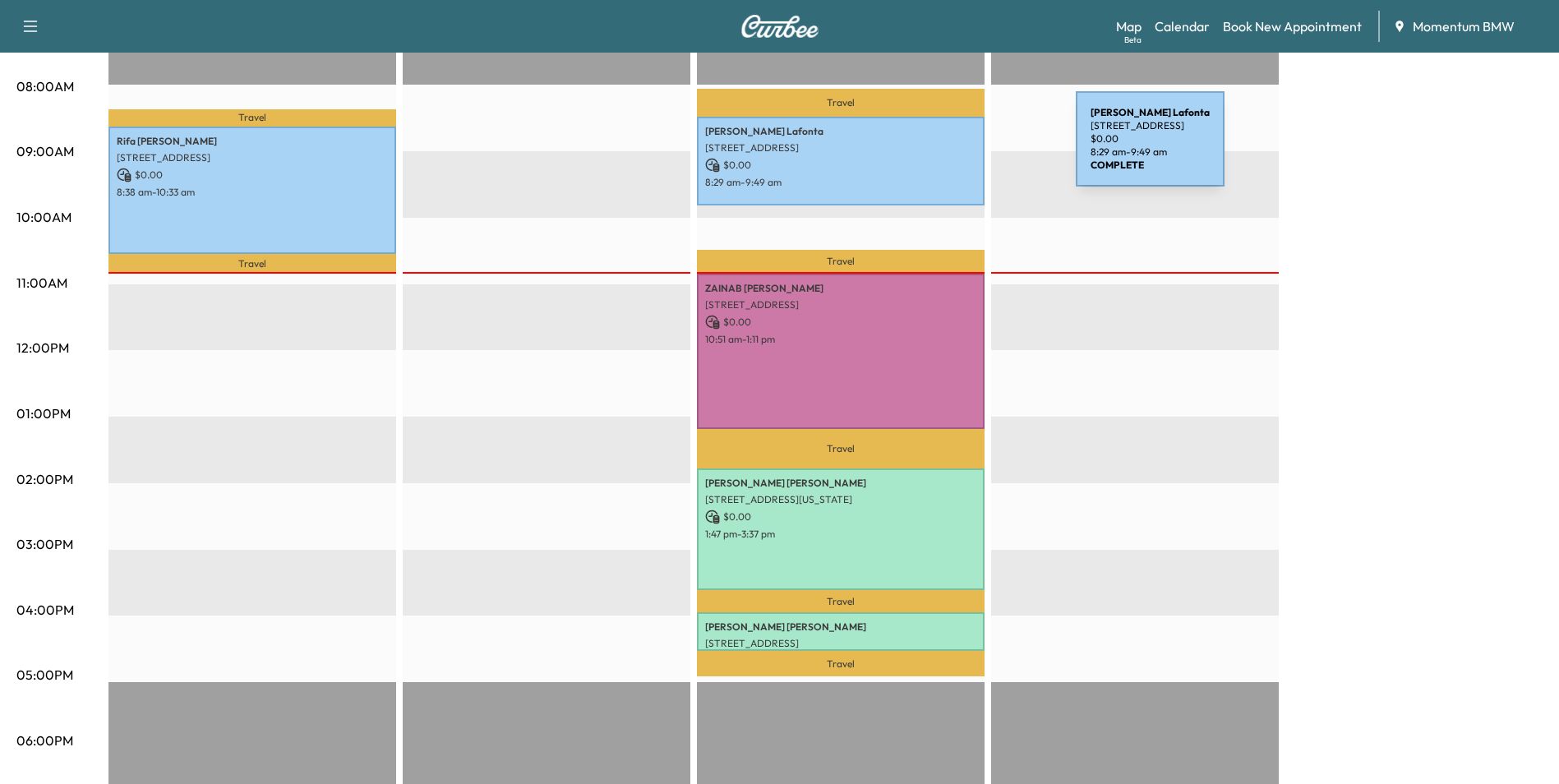
click at [953, 150] on p "[STREET_ADDRESS]" at bounding box center [840, 148] width 271 height 13
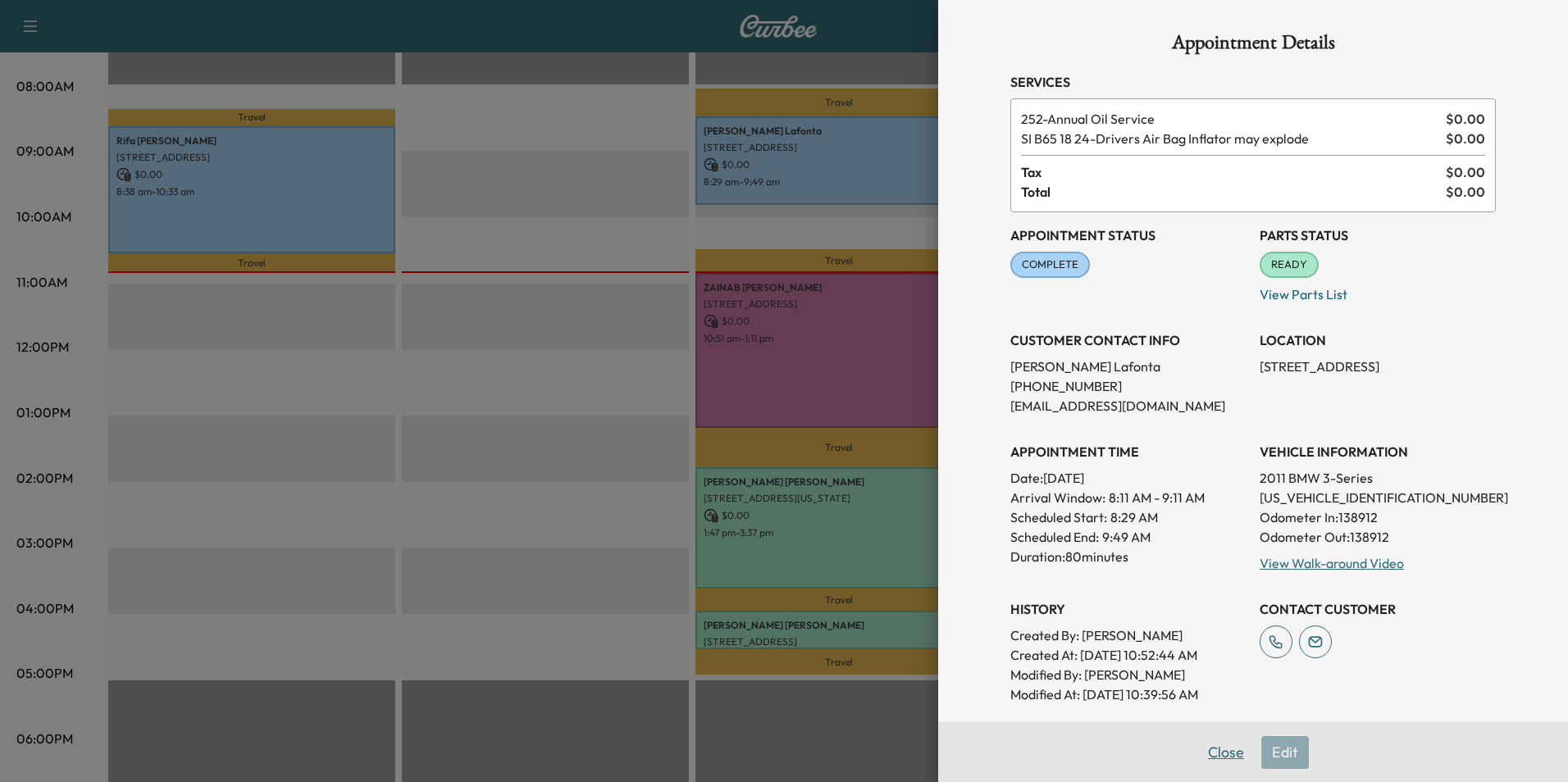
click at [1218, 750] on button "Close" at bounding box center [1225, 753] width 58 height 33
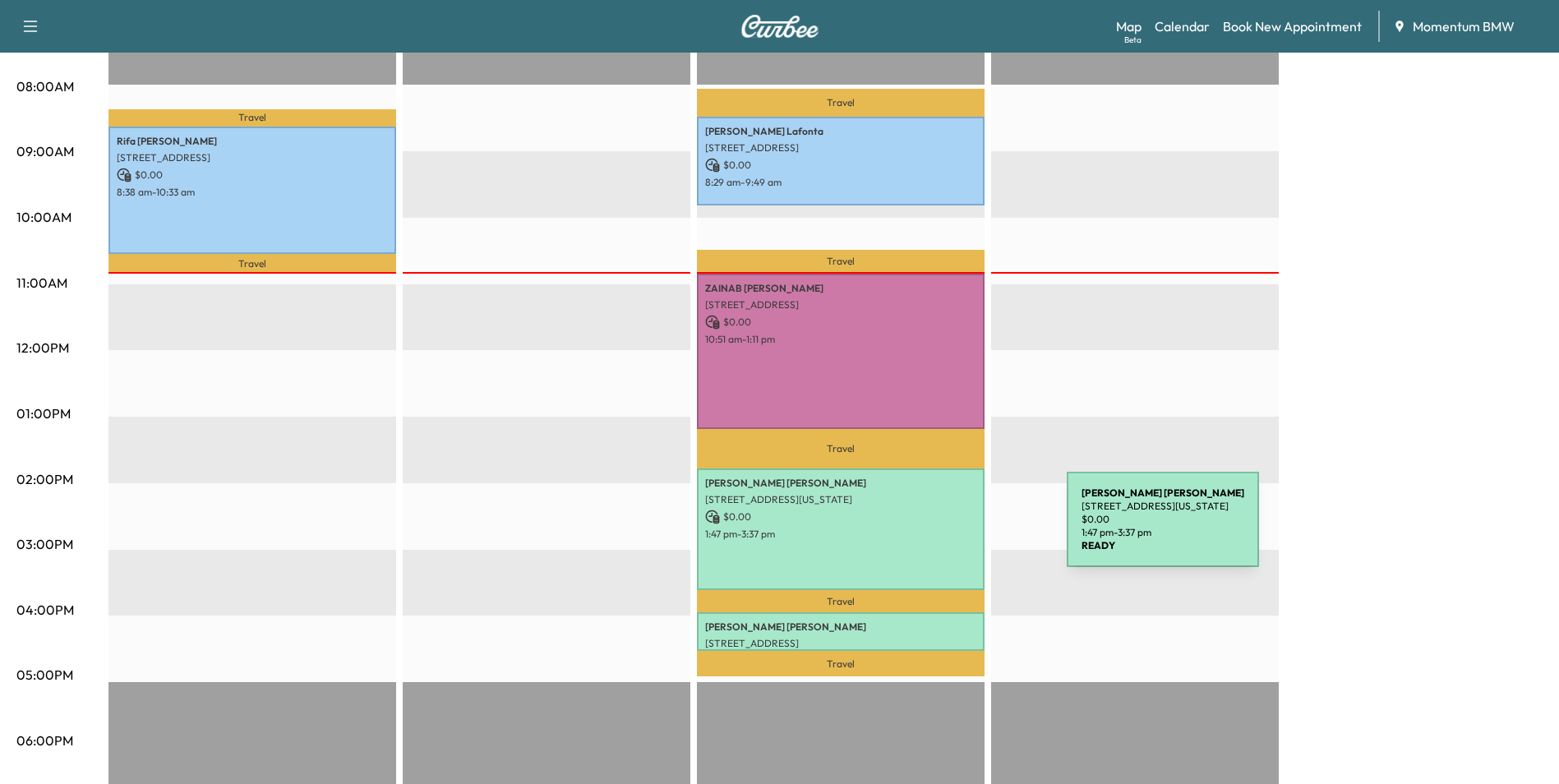
click at [944, 530] on p "1:47 pm - 3:37 pm" at bounding box center [840, 534] width 271 height 13
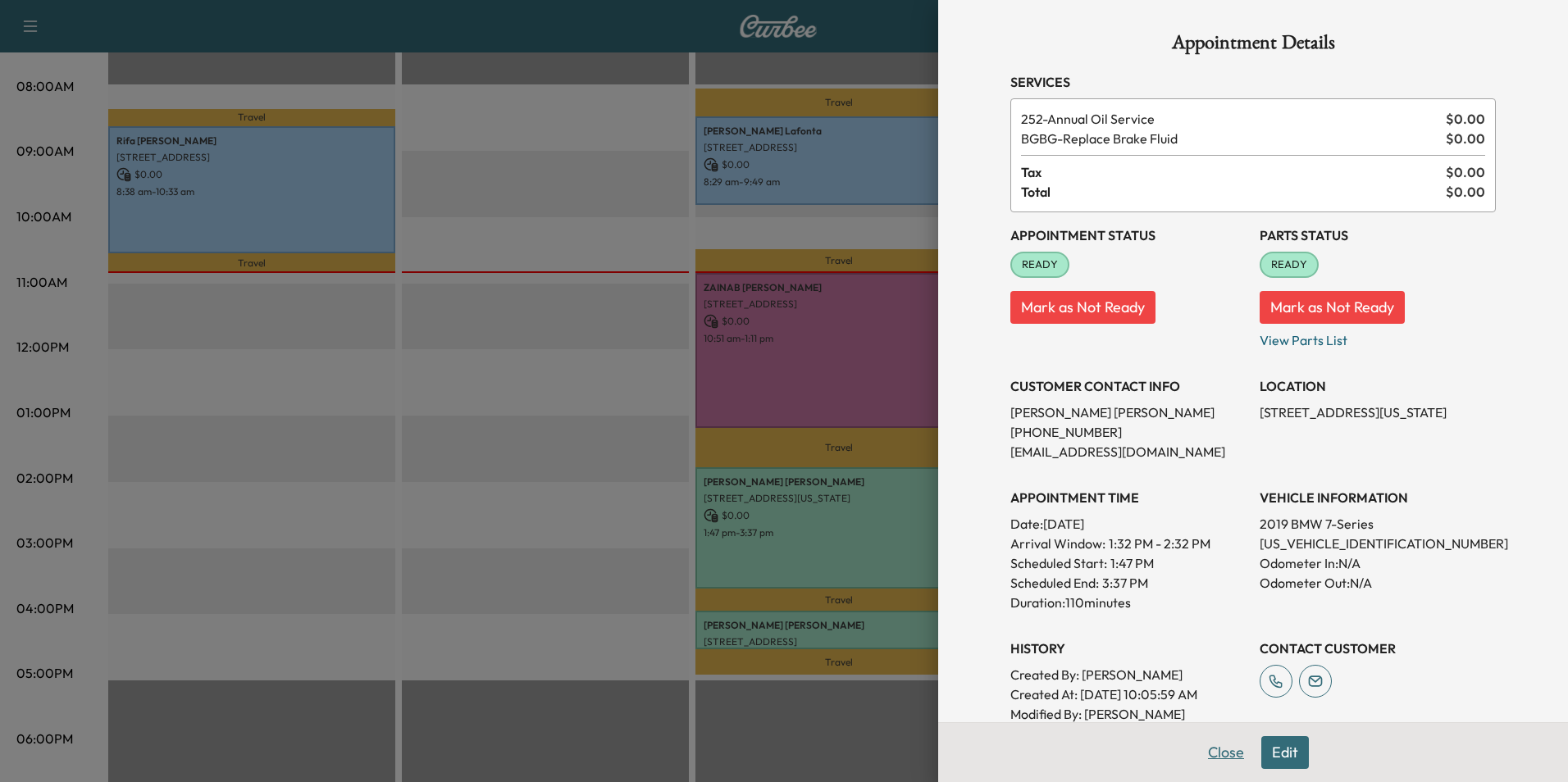
click at [1205, 749] on button "Close" at bounding box center [1225, 753] width 58 height 33
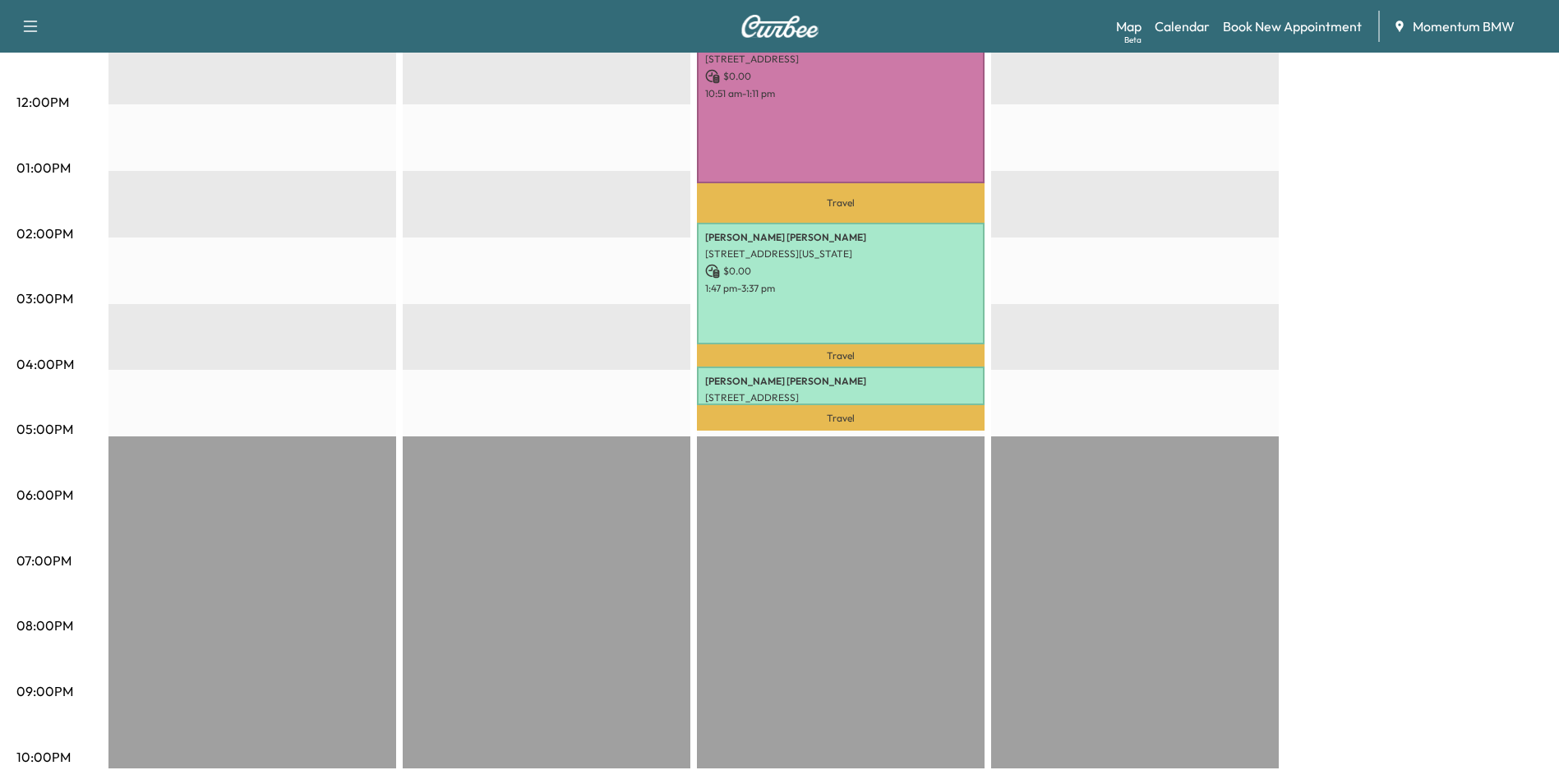
scroll to position [679, 0]
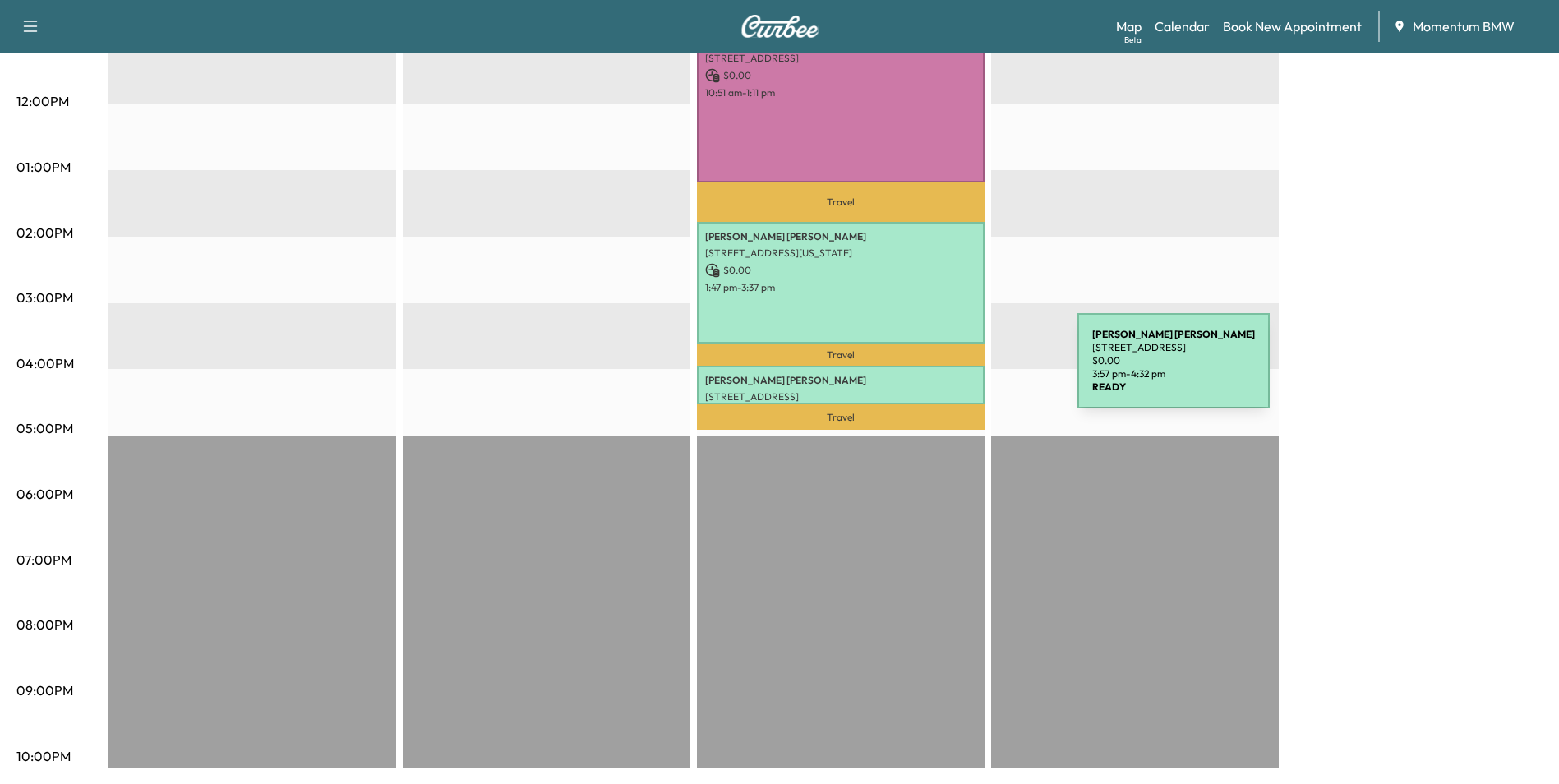
click at [954, 374] on p "[PERSON_NAME]" at bounding box center [840, 380] width 271 height 13
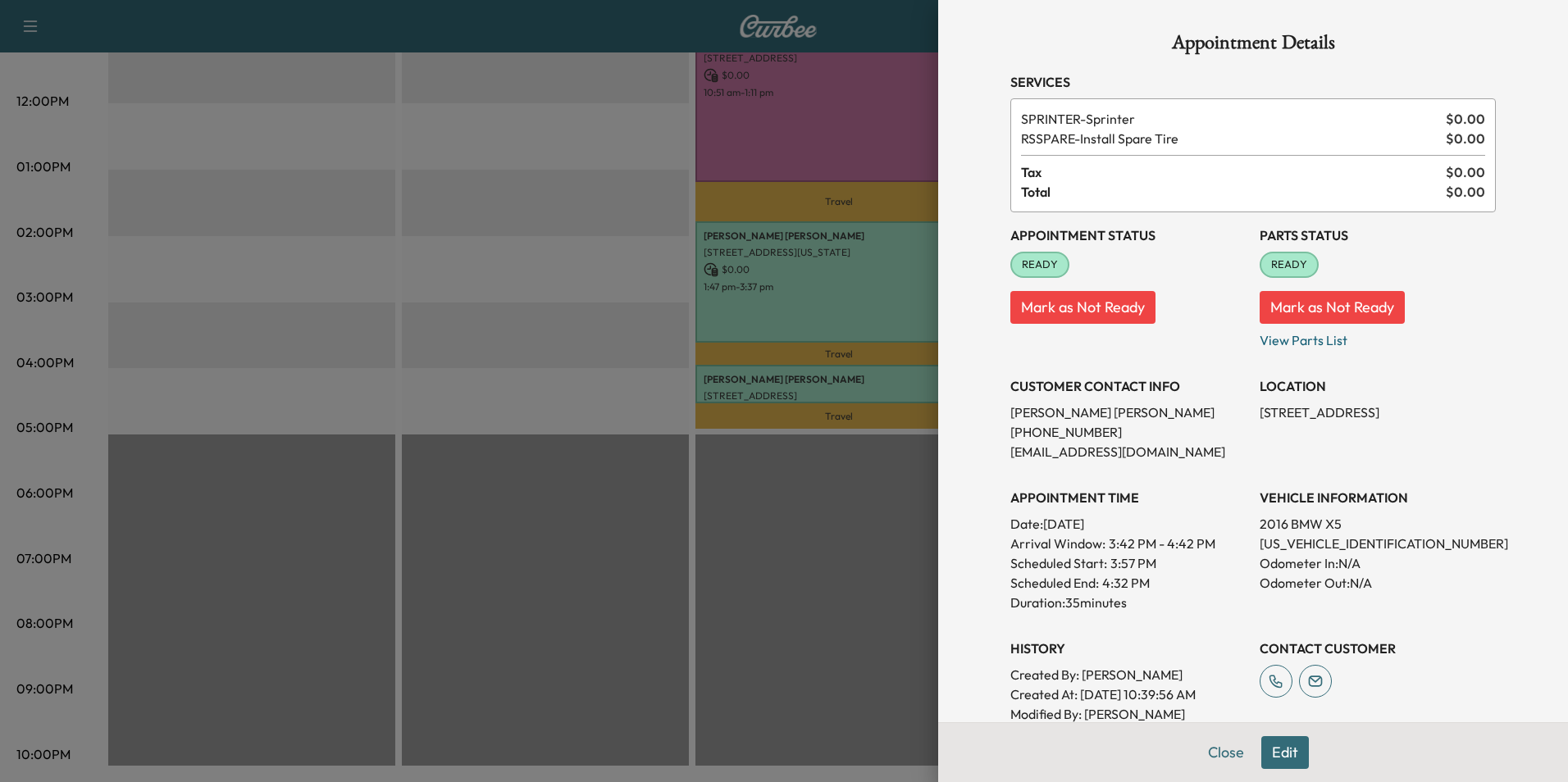
click at [1220, 755] on button "Close" at bounding box center [1225, 753] width 58 height 33
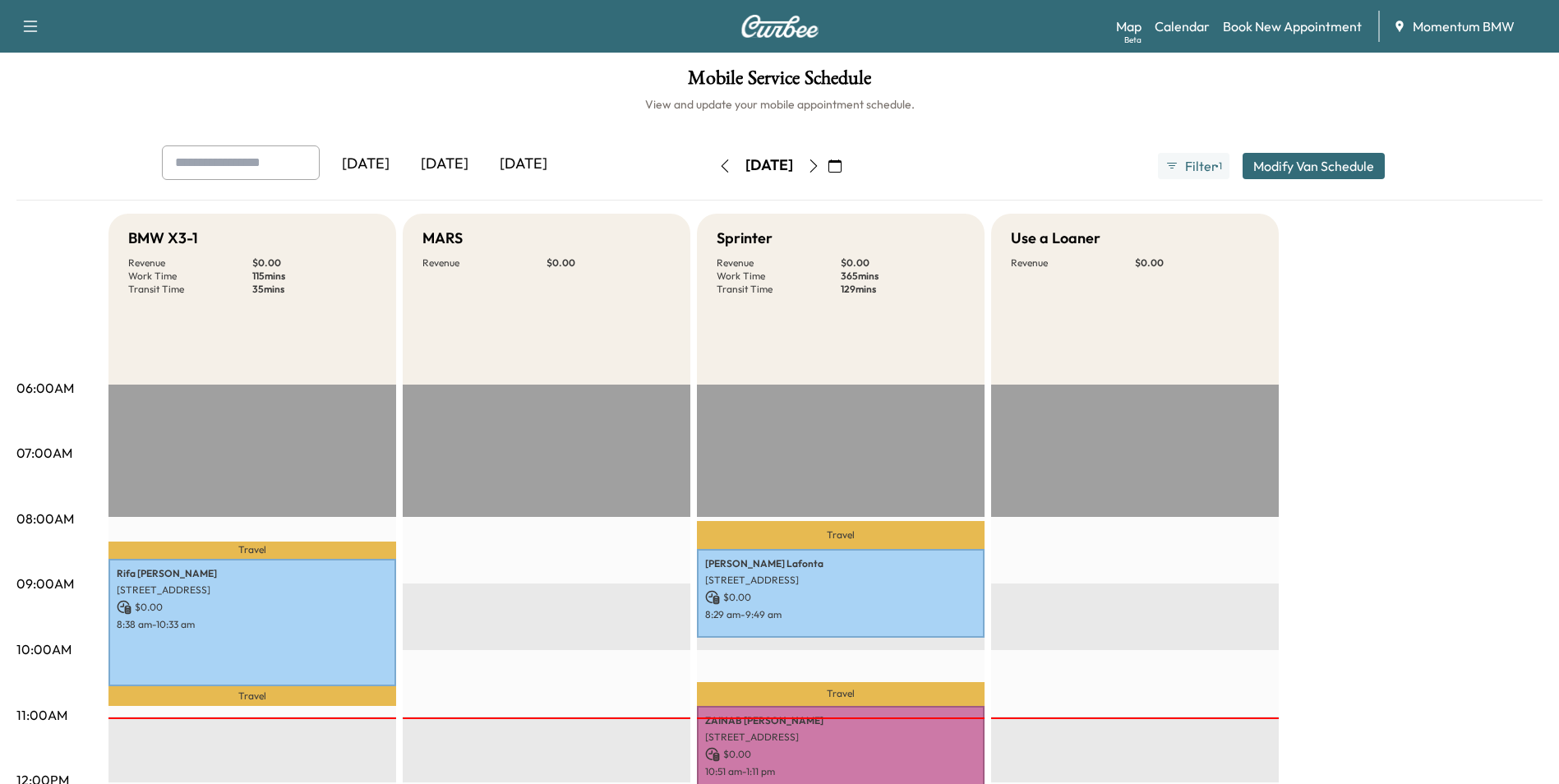
scroll to position [0, 0]
click at [842, 166] on icon "button" at bounding box center [835, 167] width 13 height 13
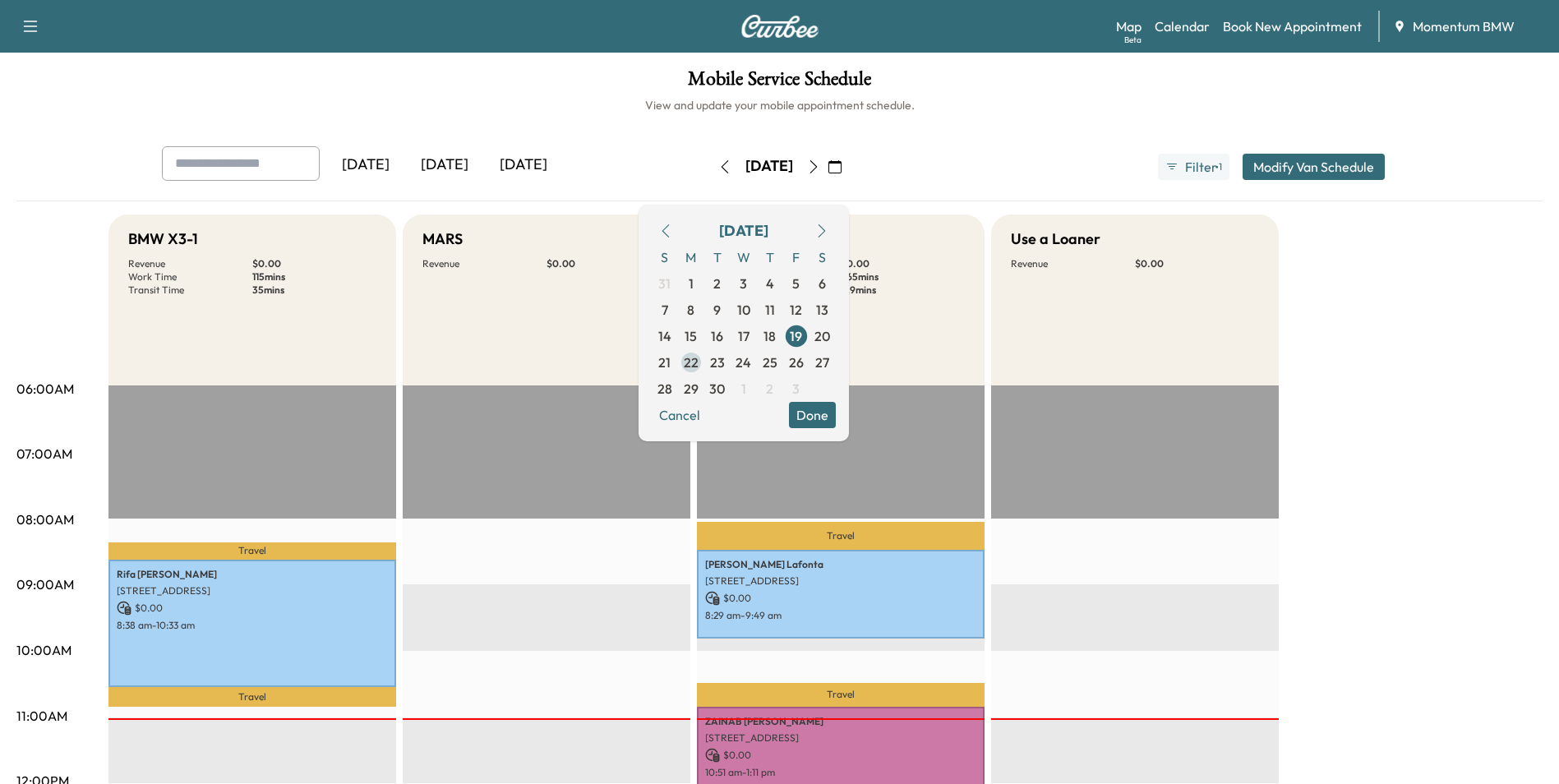
click at [699, 364] on span "22" at bounding box center [691, 362] width 15 height 19
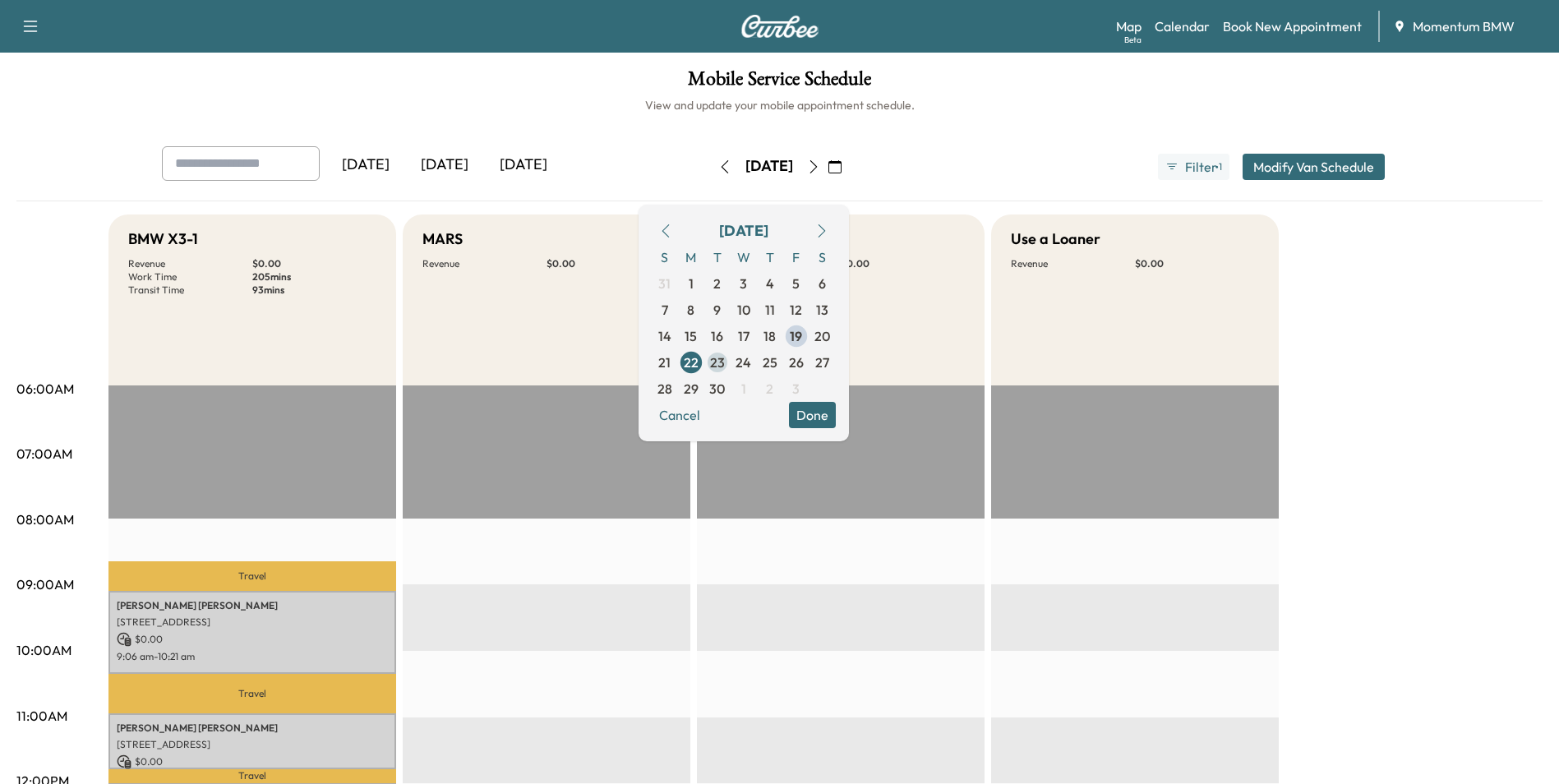
click at [725, 360] on span "23" at bounding box center [718, 362] width 15 height 19
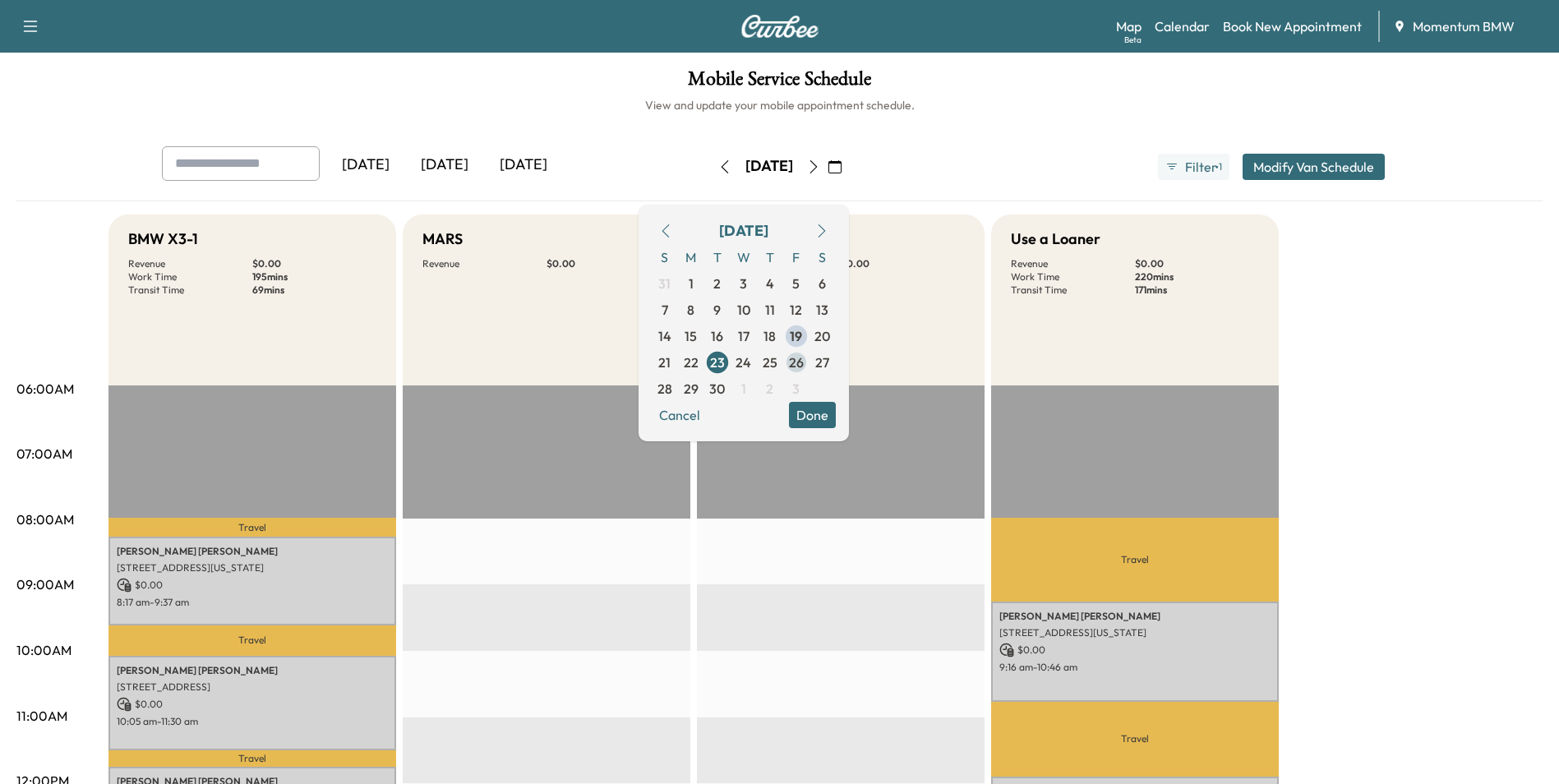
click at [804, 367] on span "26" at bounding box center [796, 362] width 15 height 19
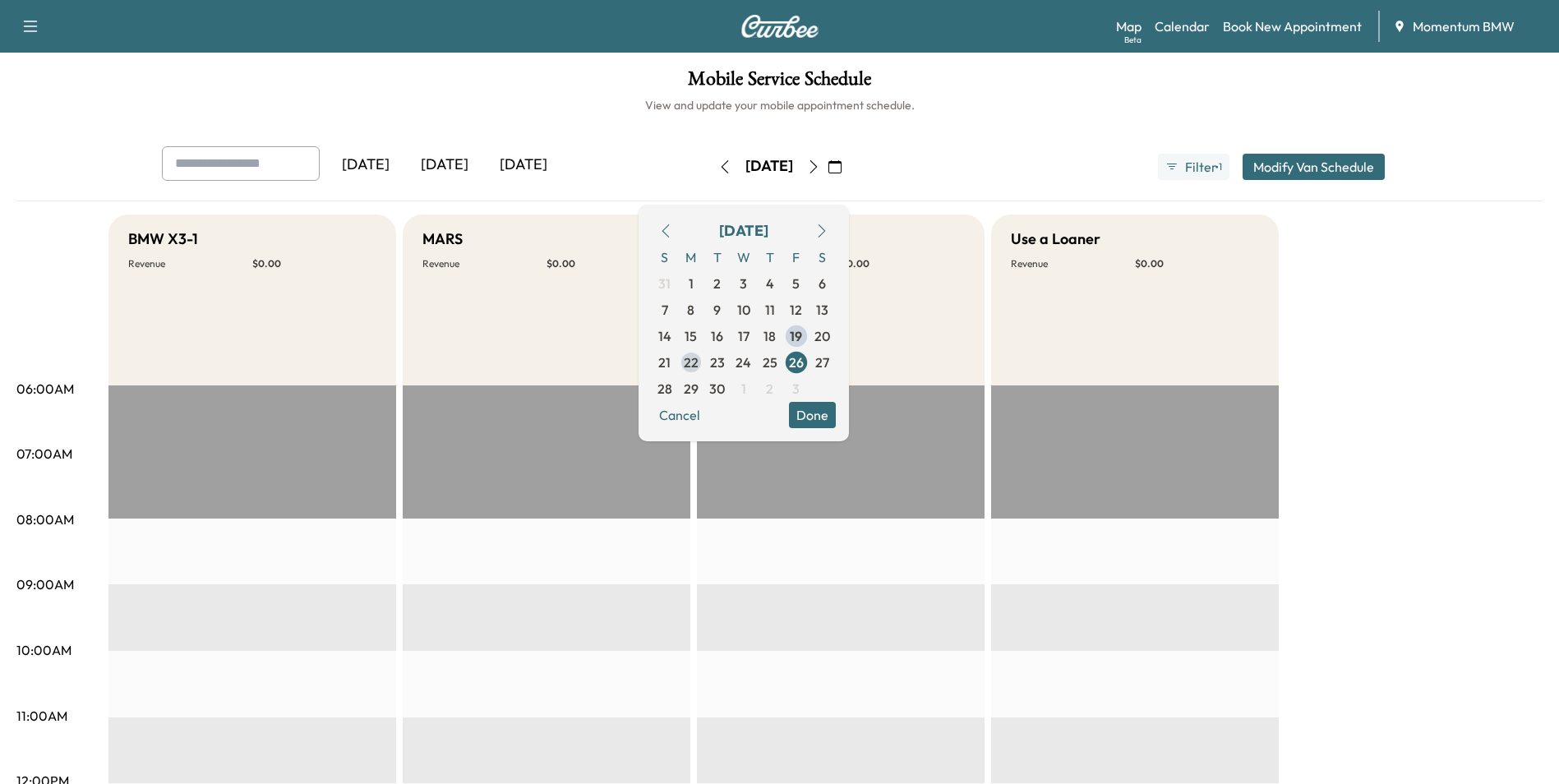
click at [699, 364] on span "22" at bounding box center [691, 362] width 15 height 19
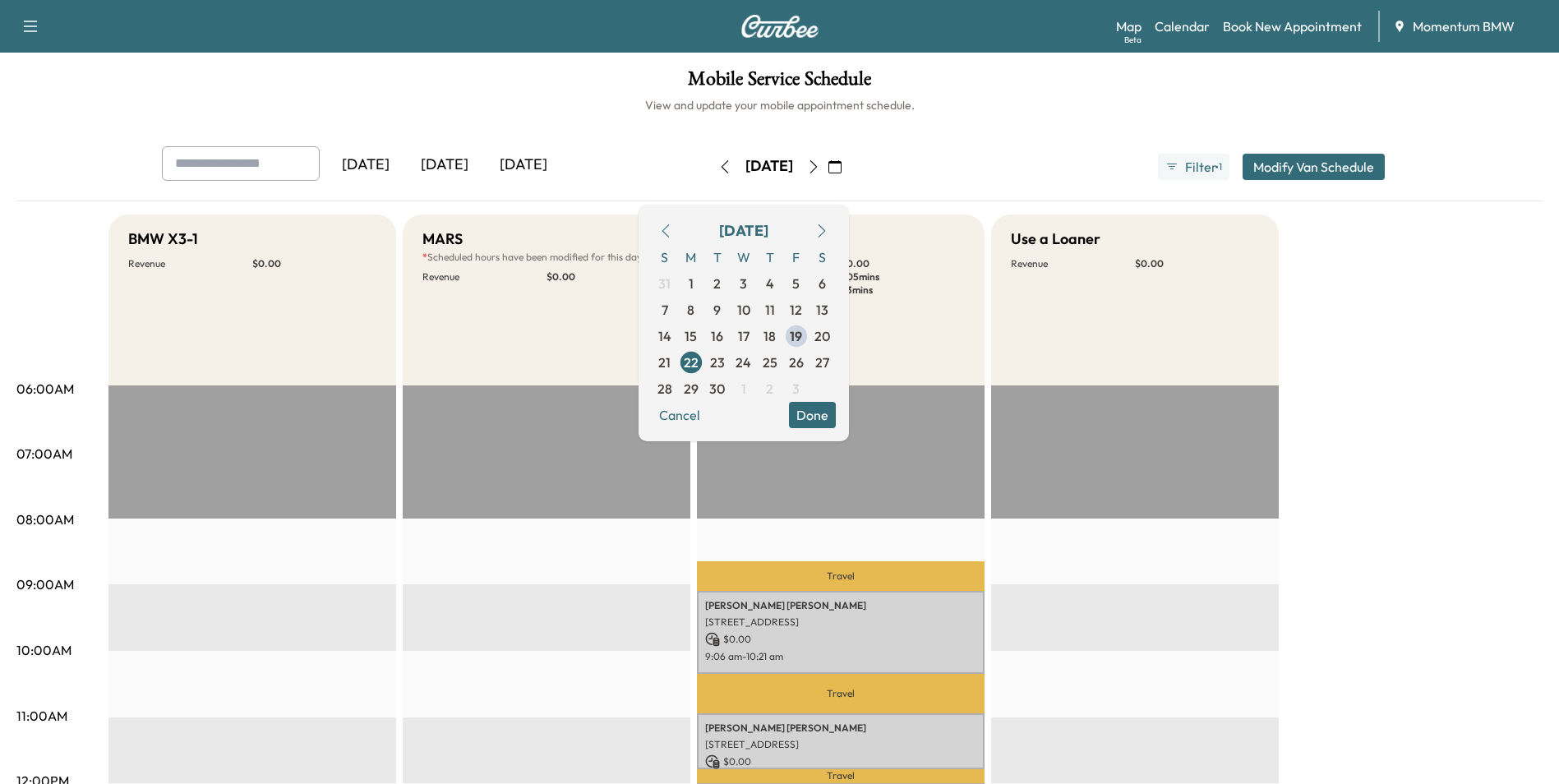
click at [28, 29] on icon "button" at bounding box center [29, 26] width 19 height 19
click at [34, 23] on icon "button" at bounding box center [29, 26] width 19 height 19
click at [718, 169] on icon "button" at bounding box center [724, 167] width 13 height 13
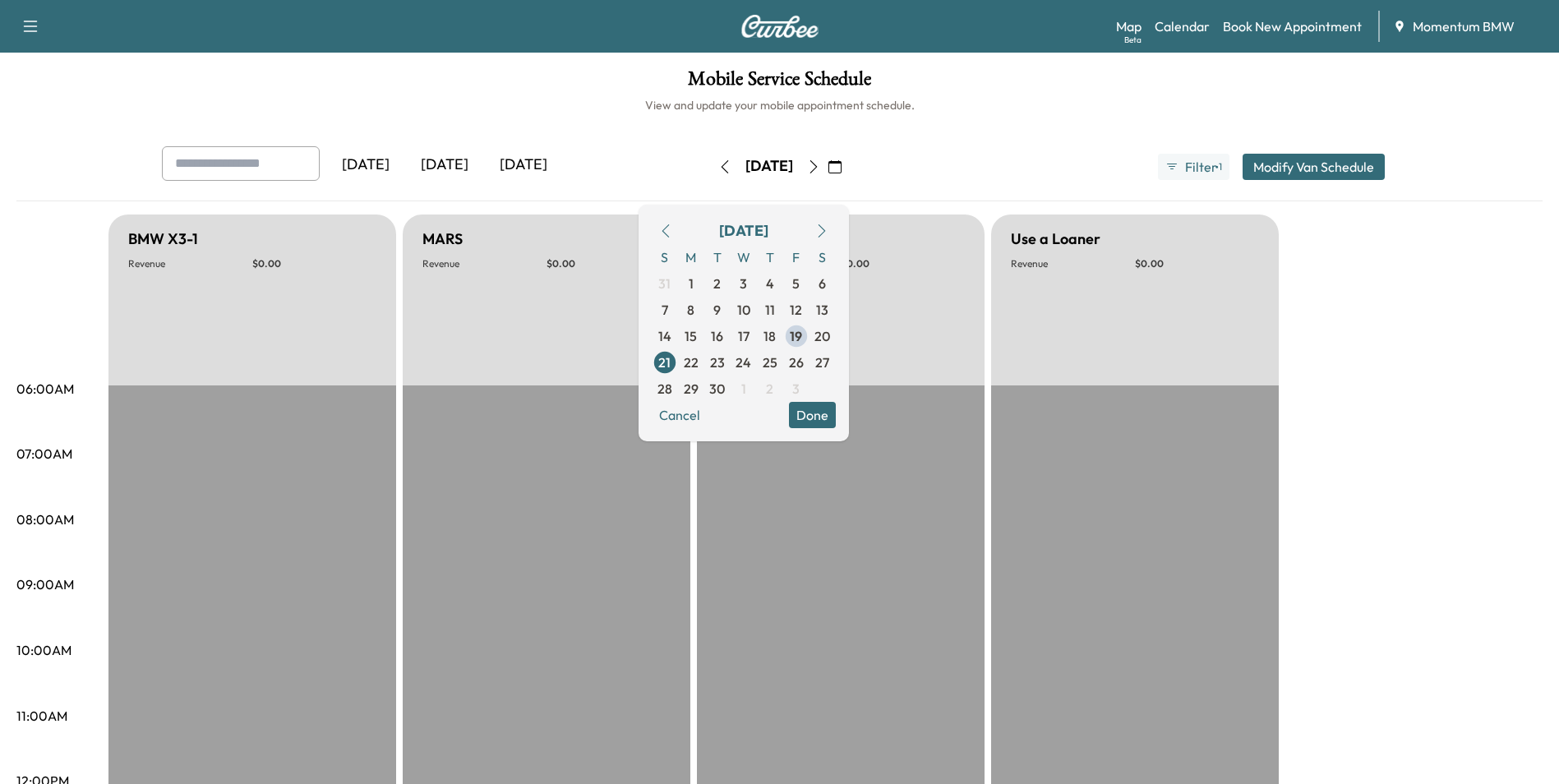
click at [721, 169] on icon "button" at bounding box center [724, 167] width 7 height 13
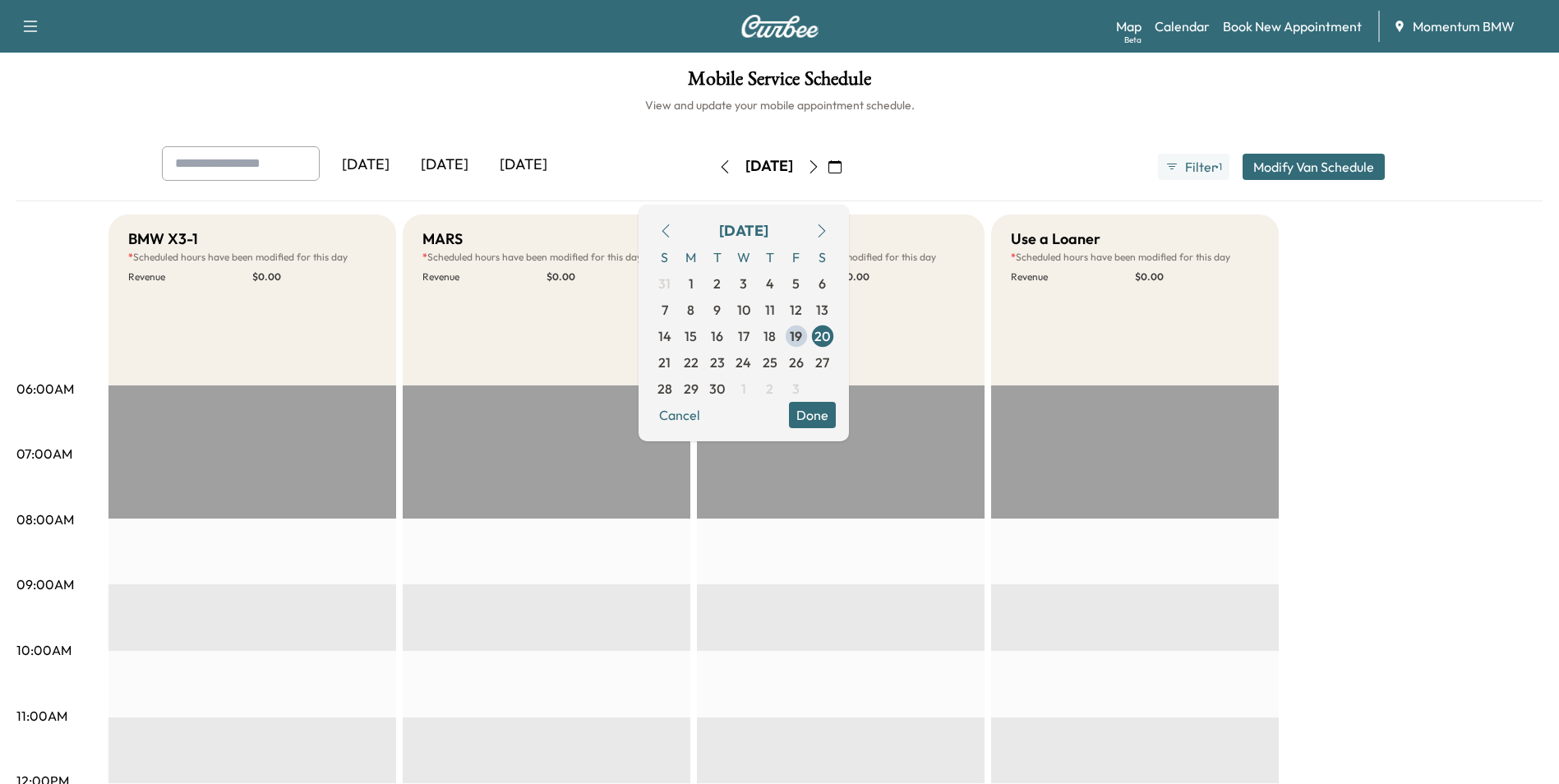
click at [711, 169] on button "button" at bounding box center [724, 166] width 28 height 27
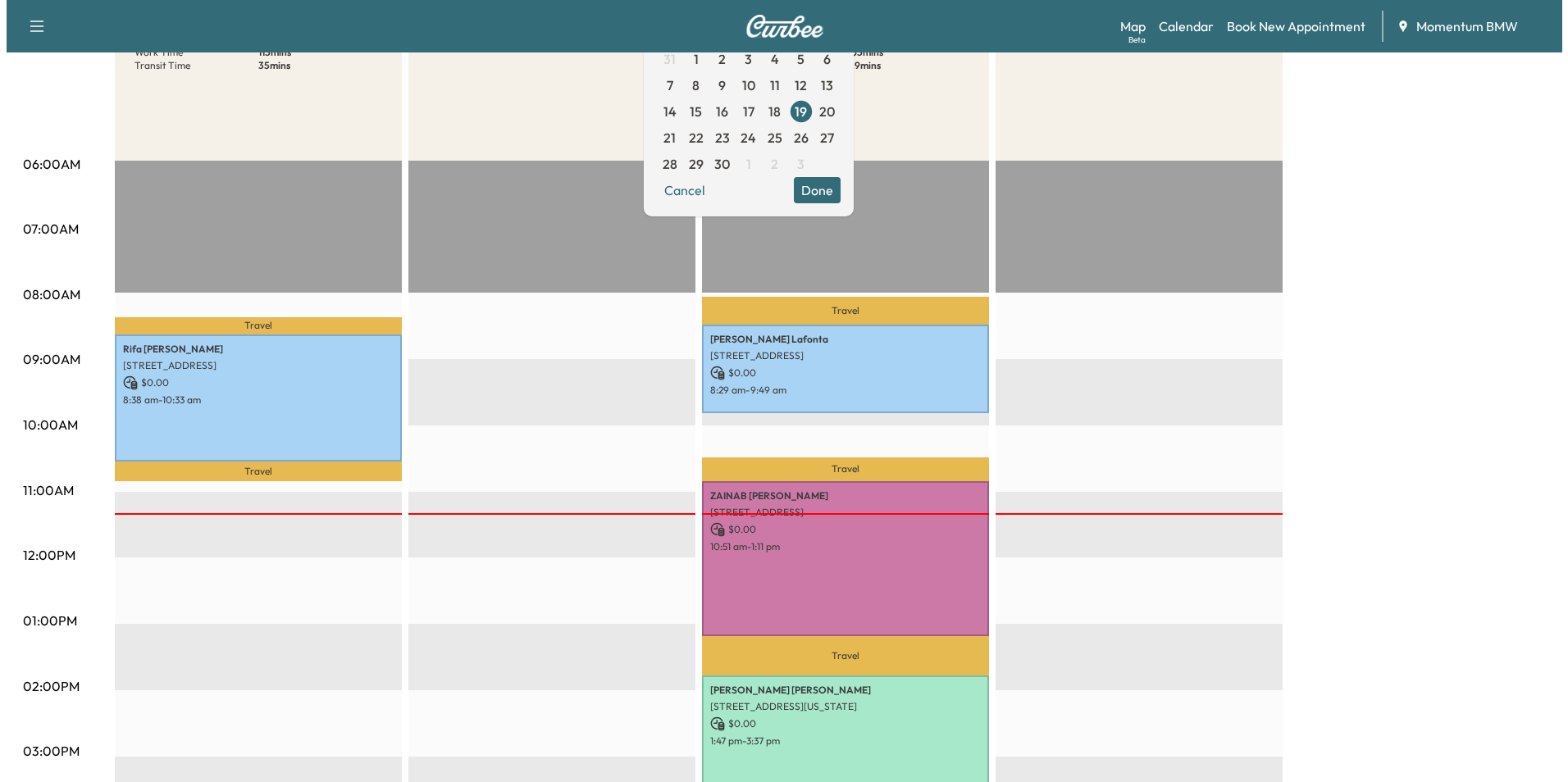
scroll to position [246, 0]
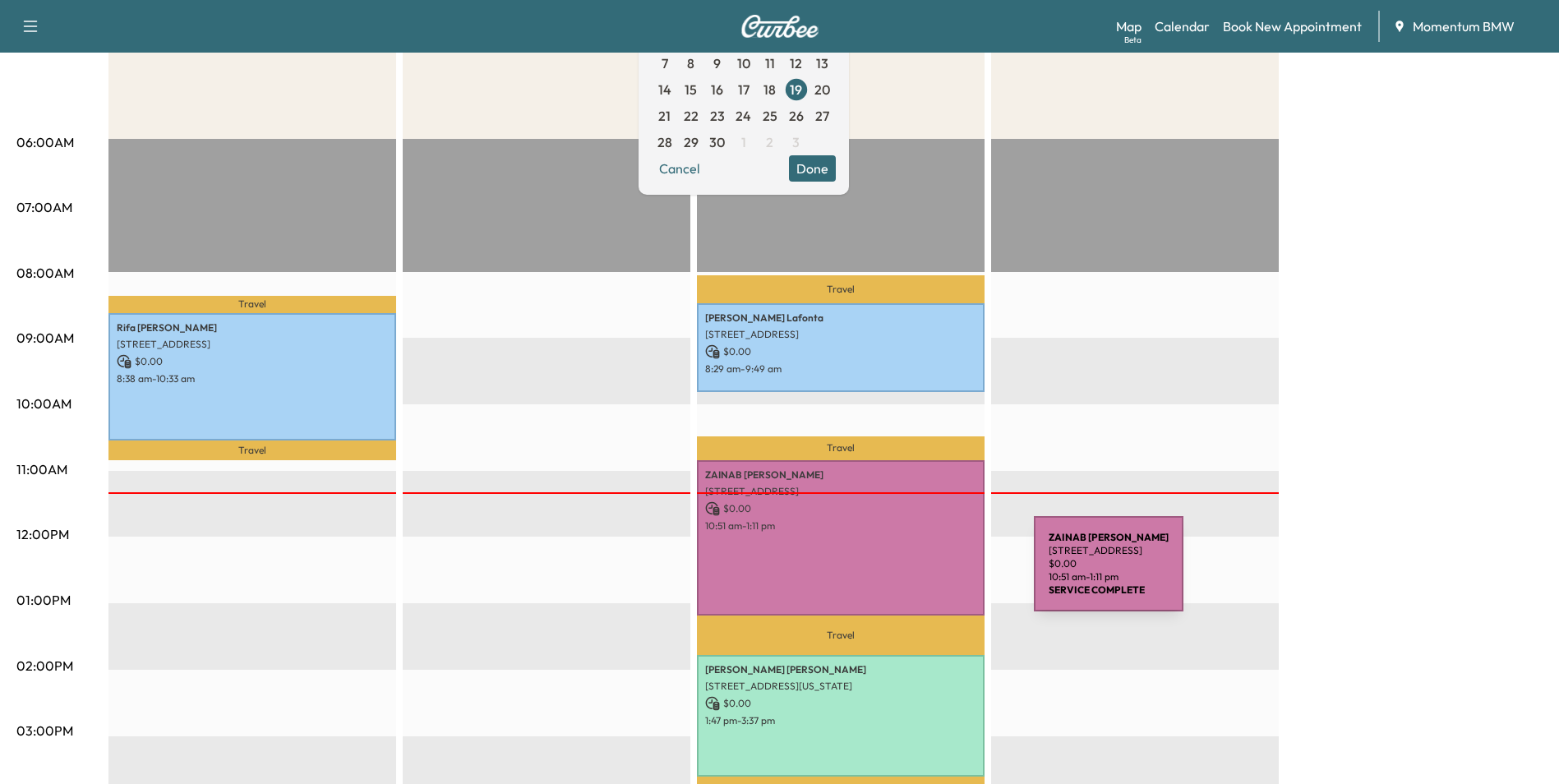
click at [911, 574] on div "[PERSON_NAME] [STREET_ADDRESS] $ 0.00 10:51 am - 1:11 pm" at bounding box center [840, 537] width 287 height 154
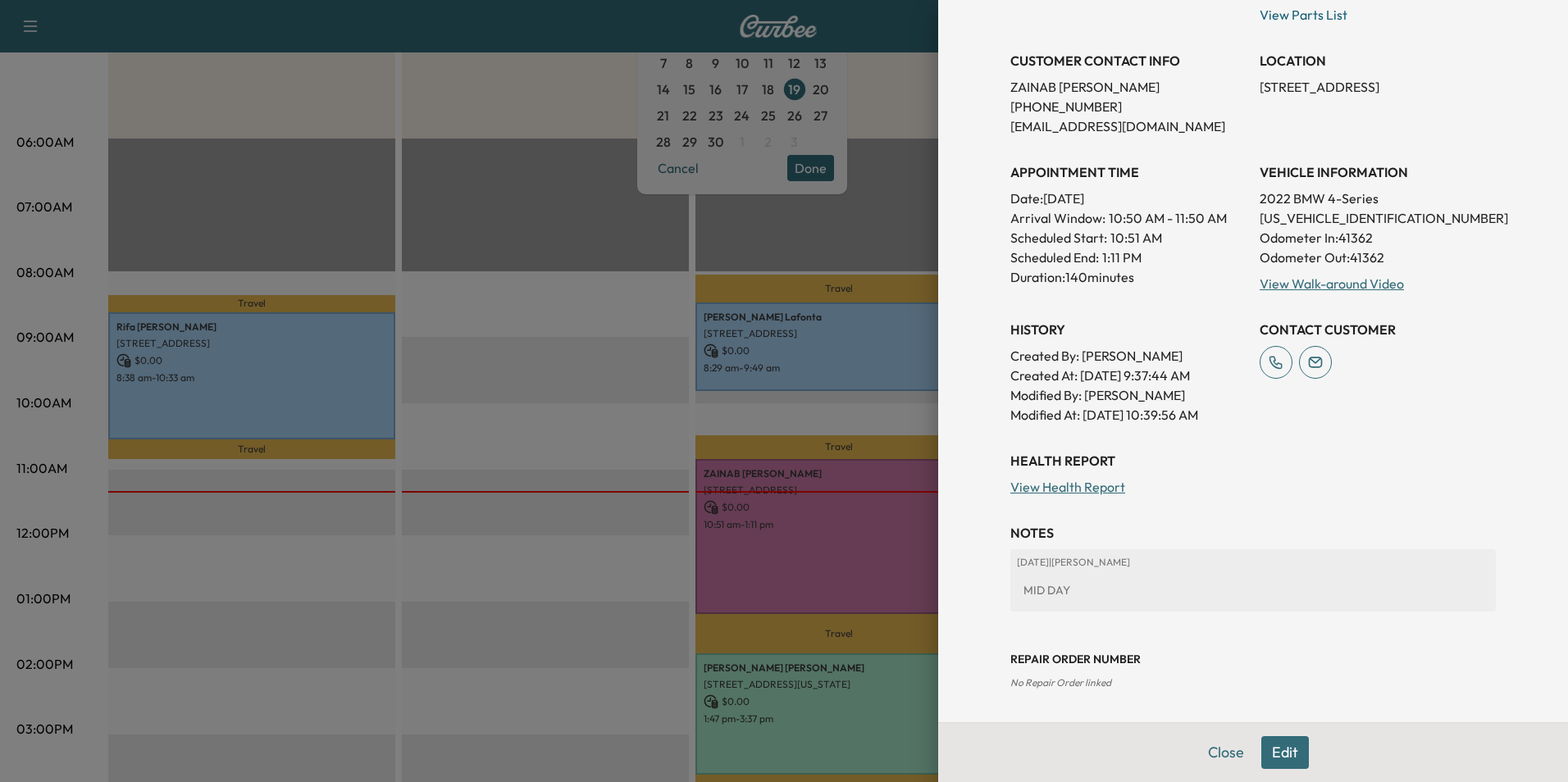
scroll to position [320, 0]
click at [1268, 746] on button "Edit" at bounding box center [1285, 753] width 48 height 33
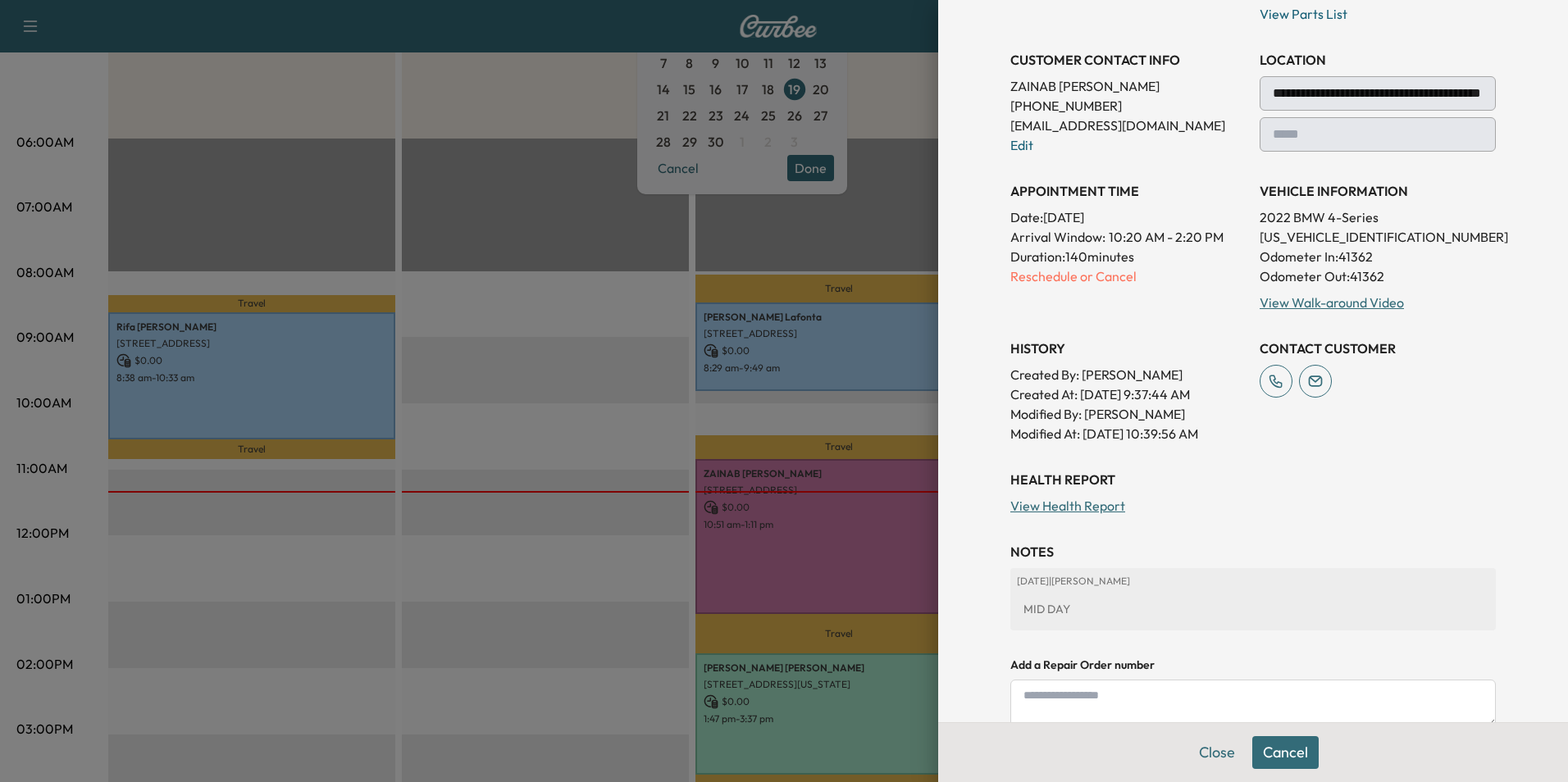
scroll to position [477, 0]
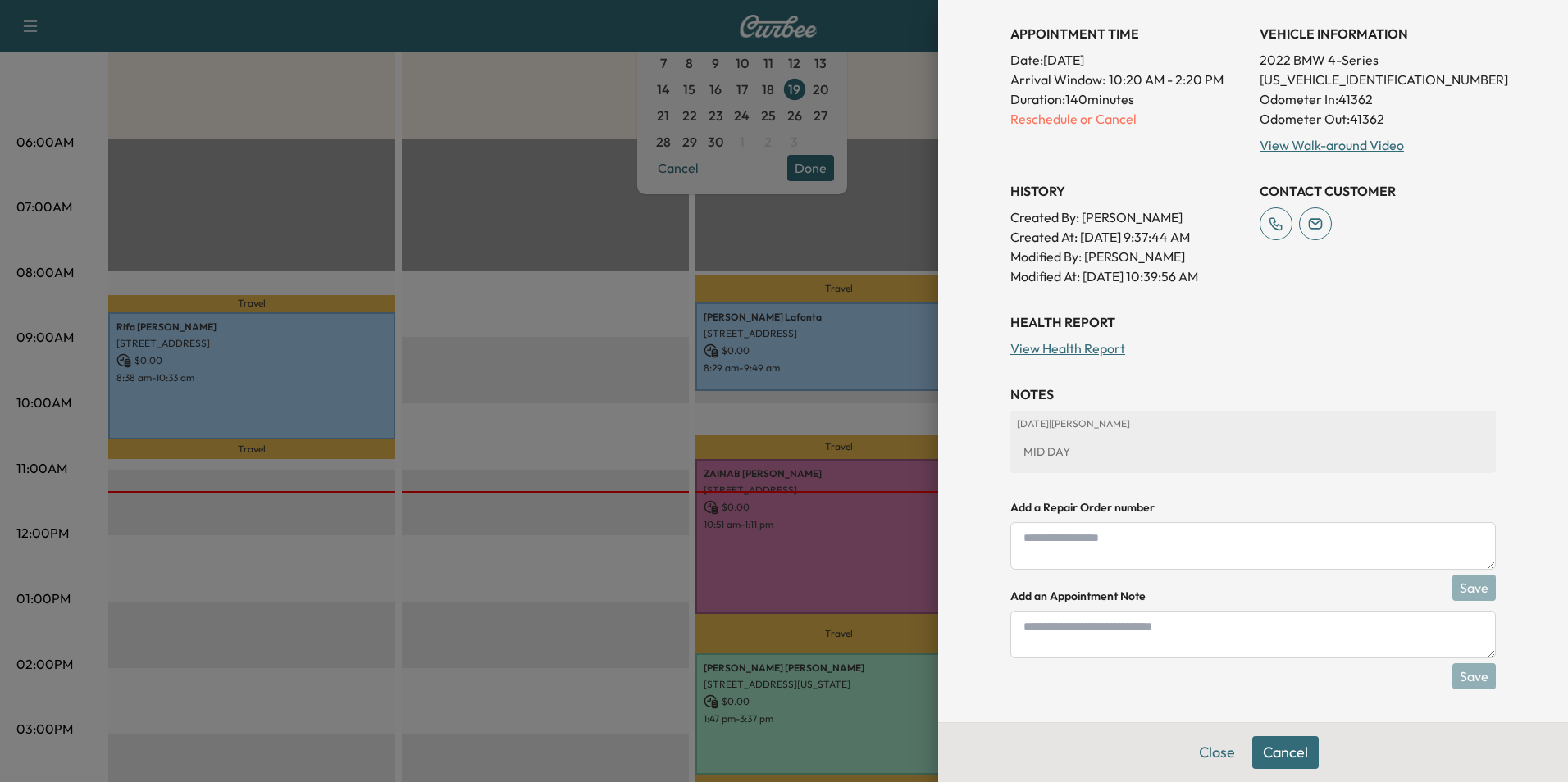
click at [1043, 637] on textarea at bounding box center [1253, 635] width 485 height 48
type textarea "****"
click at [1460, 675] on button "Save" at bounding box center [1474, 676] width 43 height 27
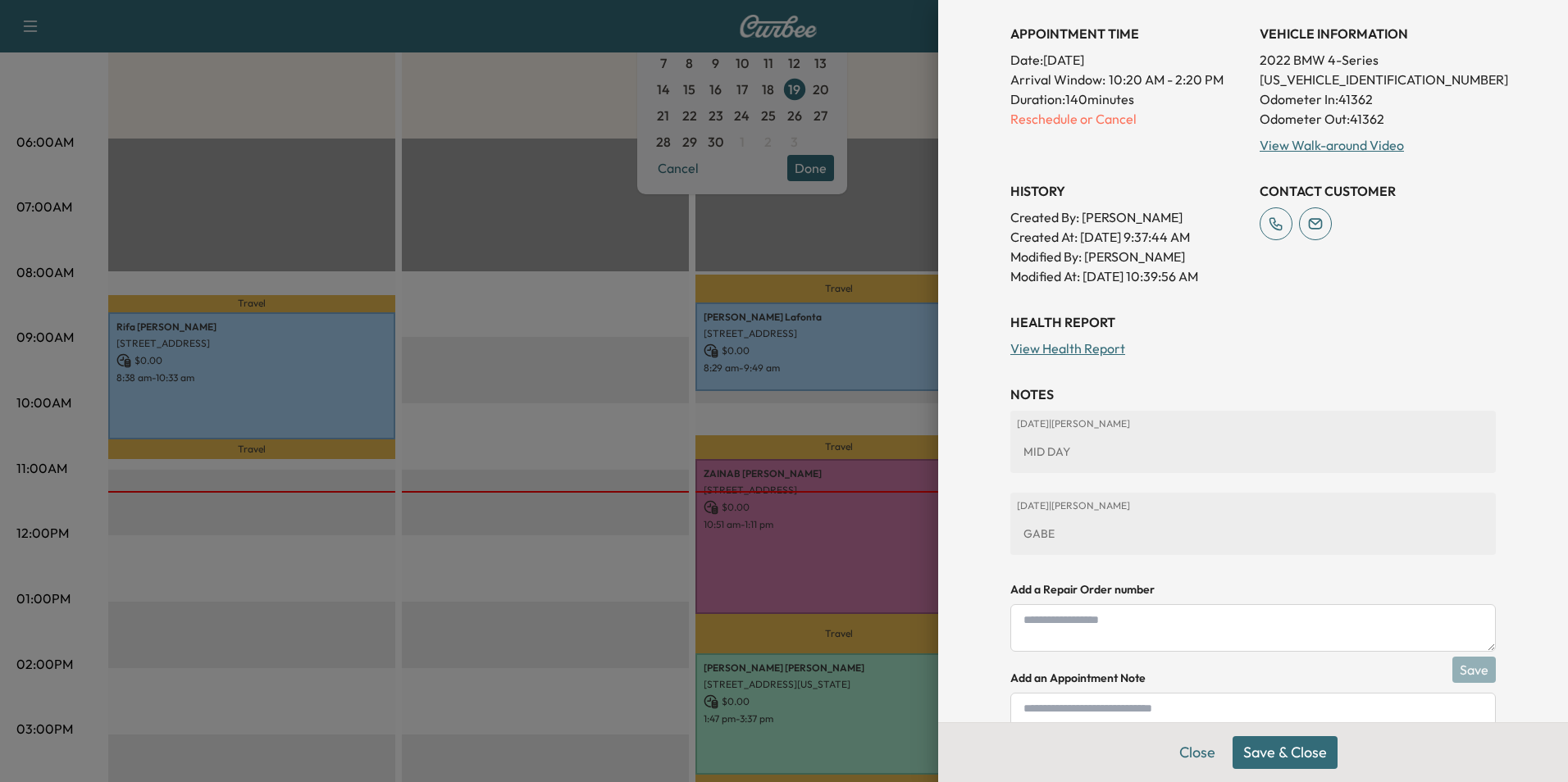
click at [1282, 760] on button "Save & Close" at bounding box center [1285, 753] width 105 height 33
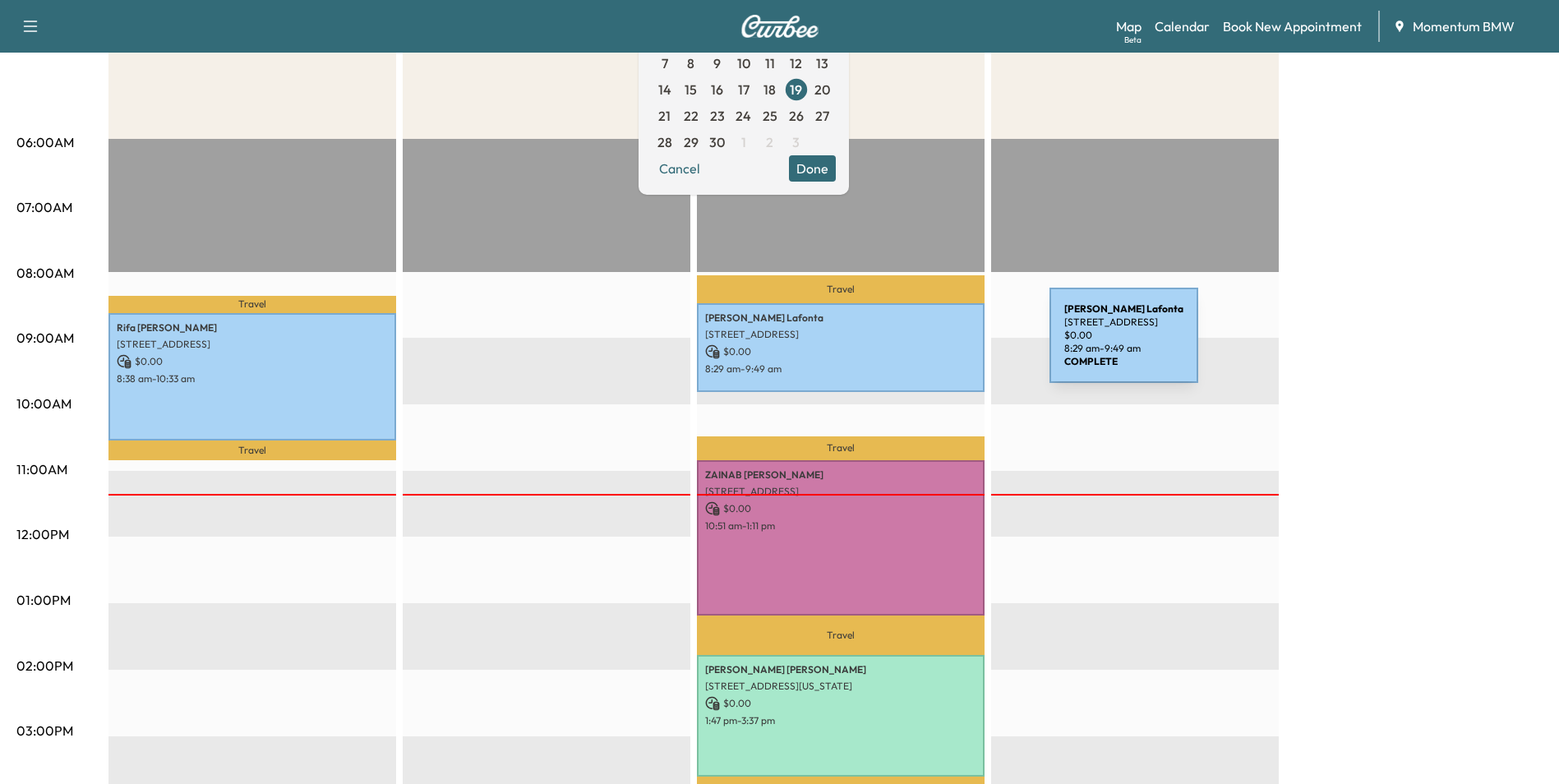
click at [927, 346] on p "$ 0.00" at bounding box center [840, 352] width 271 height 15
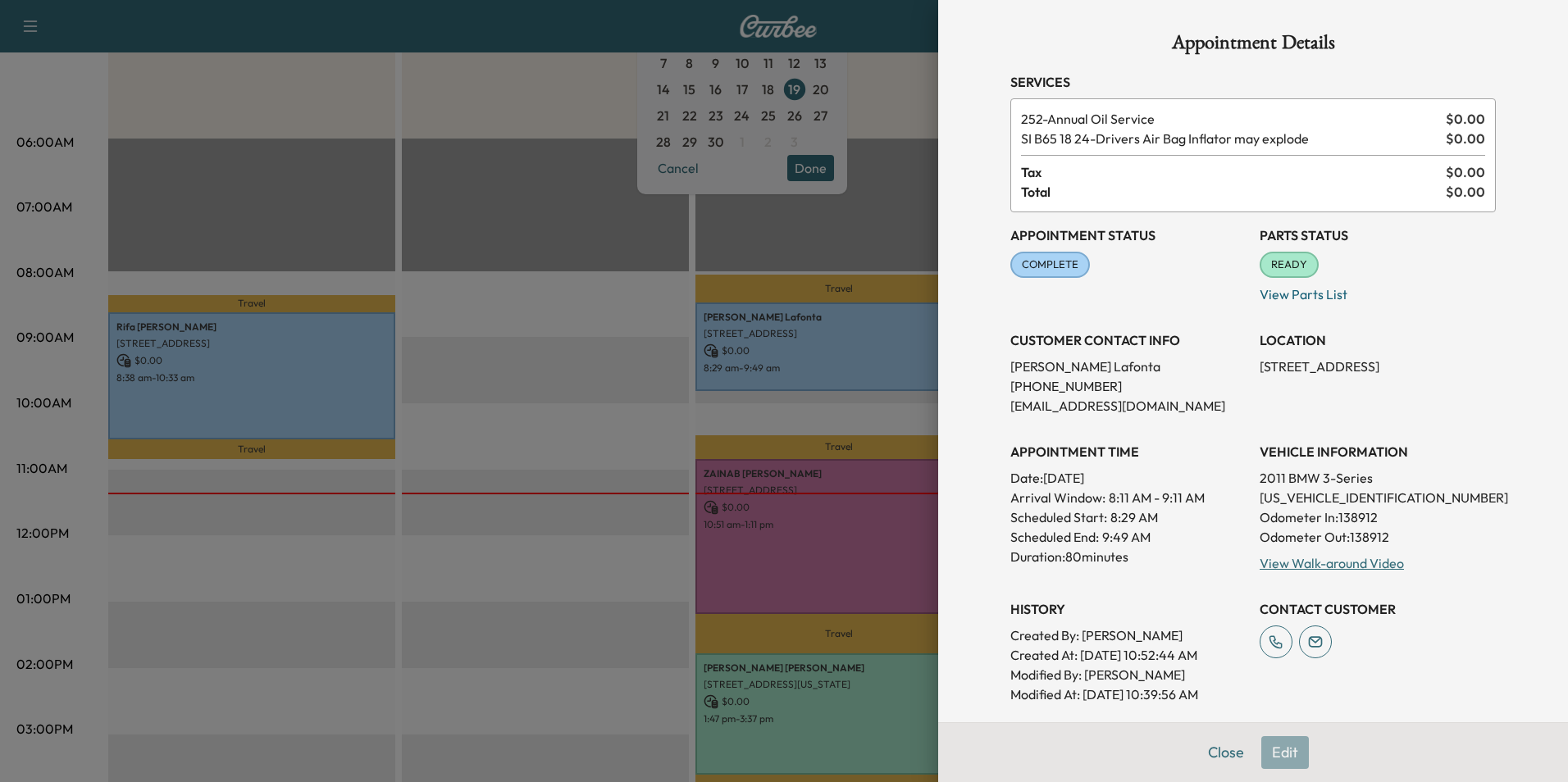
click at [851, 561] on div at bounding box center [784, 391] width 1568 height 782
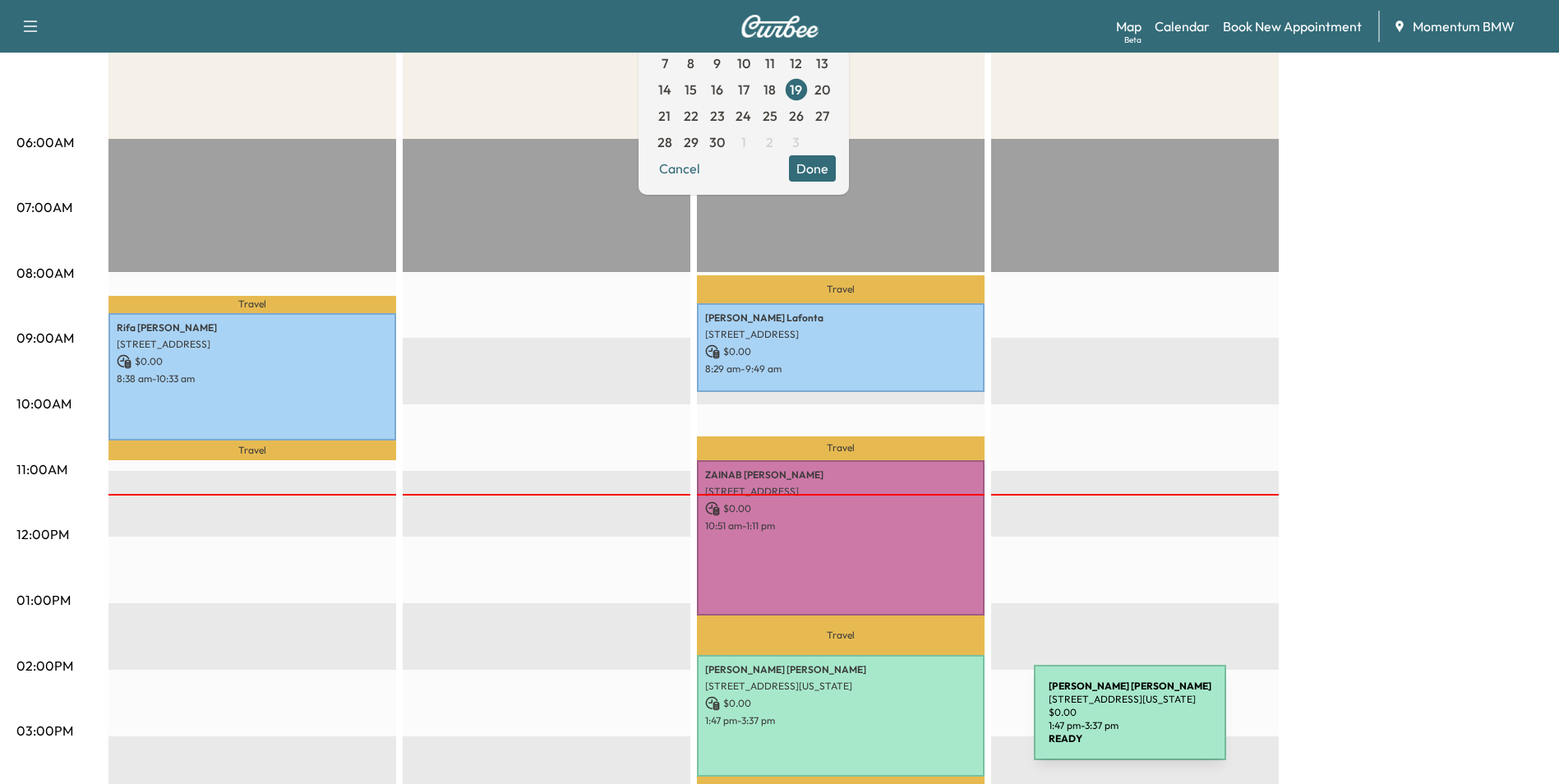
click at [911, 722] on div "[PERSON_NAME] [STREET_ADDRESS][PERSON_NAME][US_STATE] $ 0.00 1:47 pm - 3:37 pm" at bounding box center [840, 716] width 287 height 122
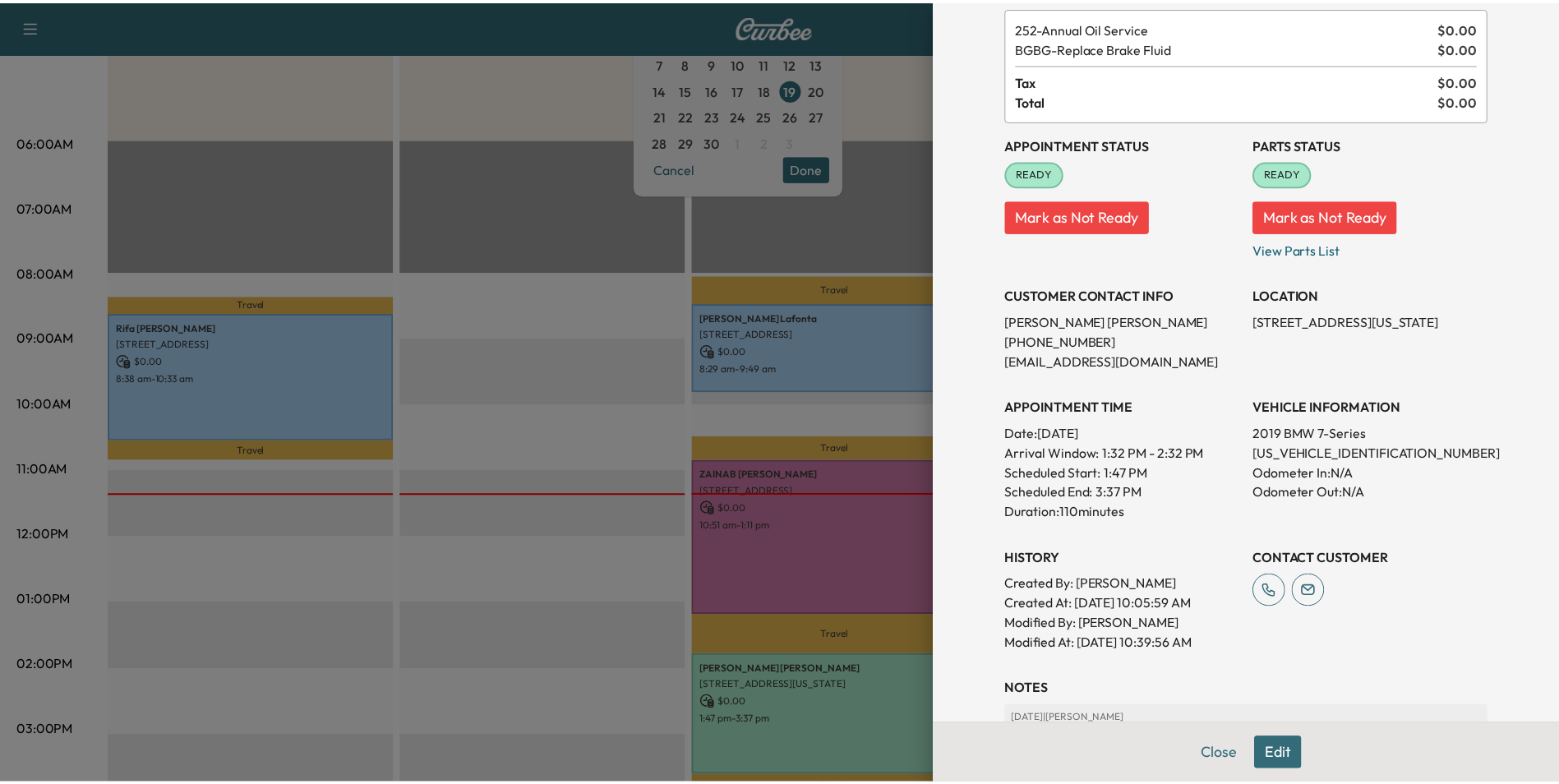
scroll to position [247, 0]
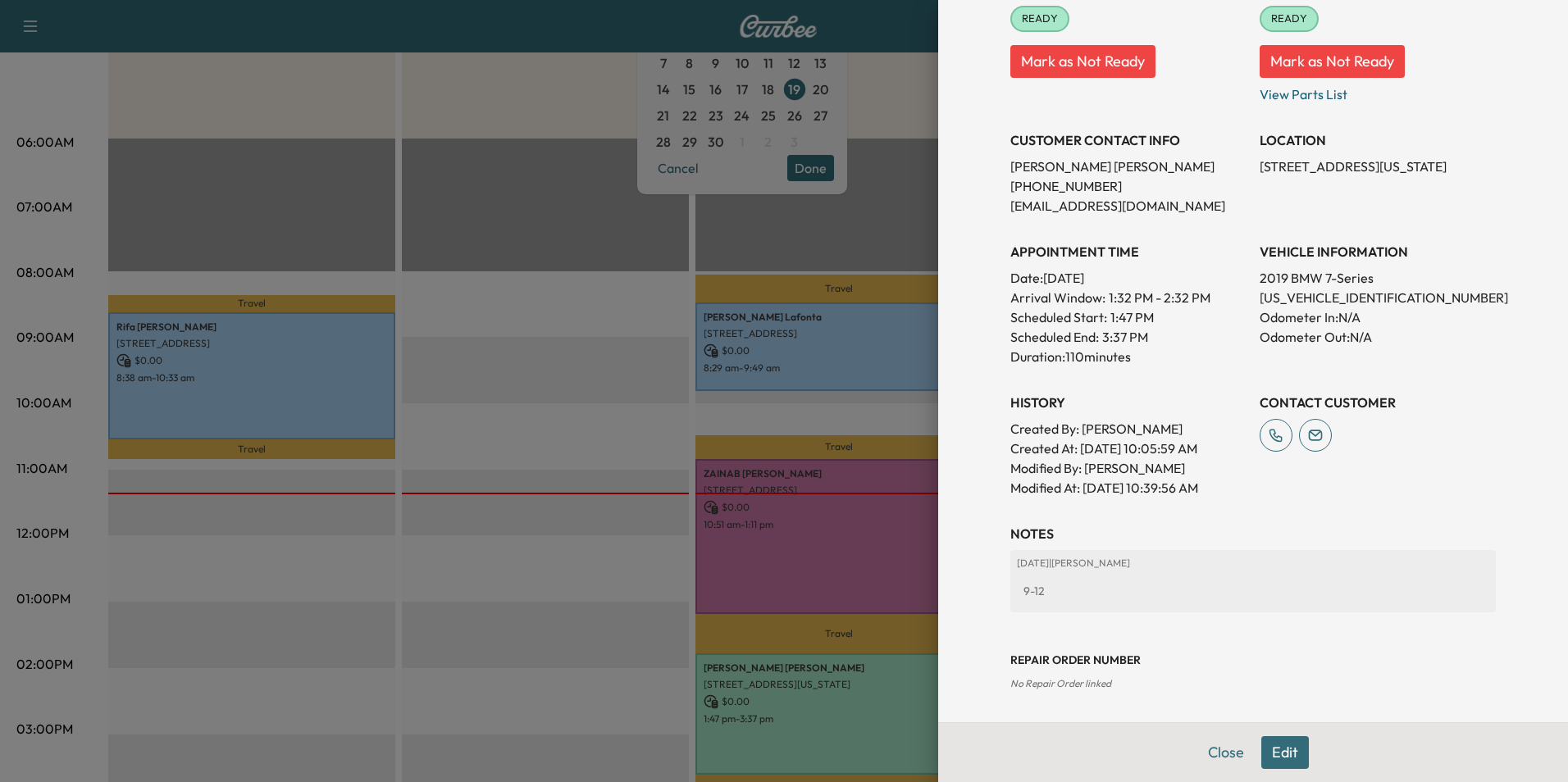
click at [865, 697] on div at bounding box center [784, 391] width 1568 height 782
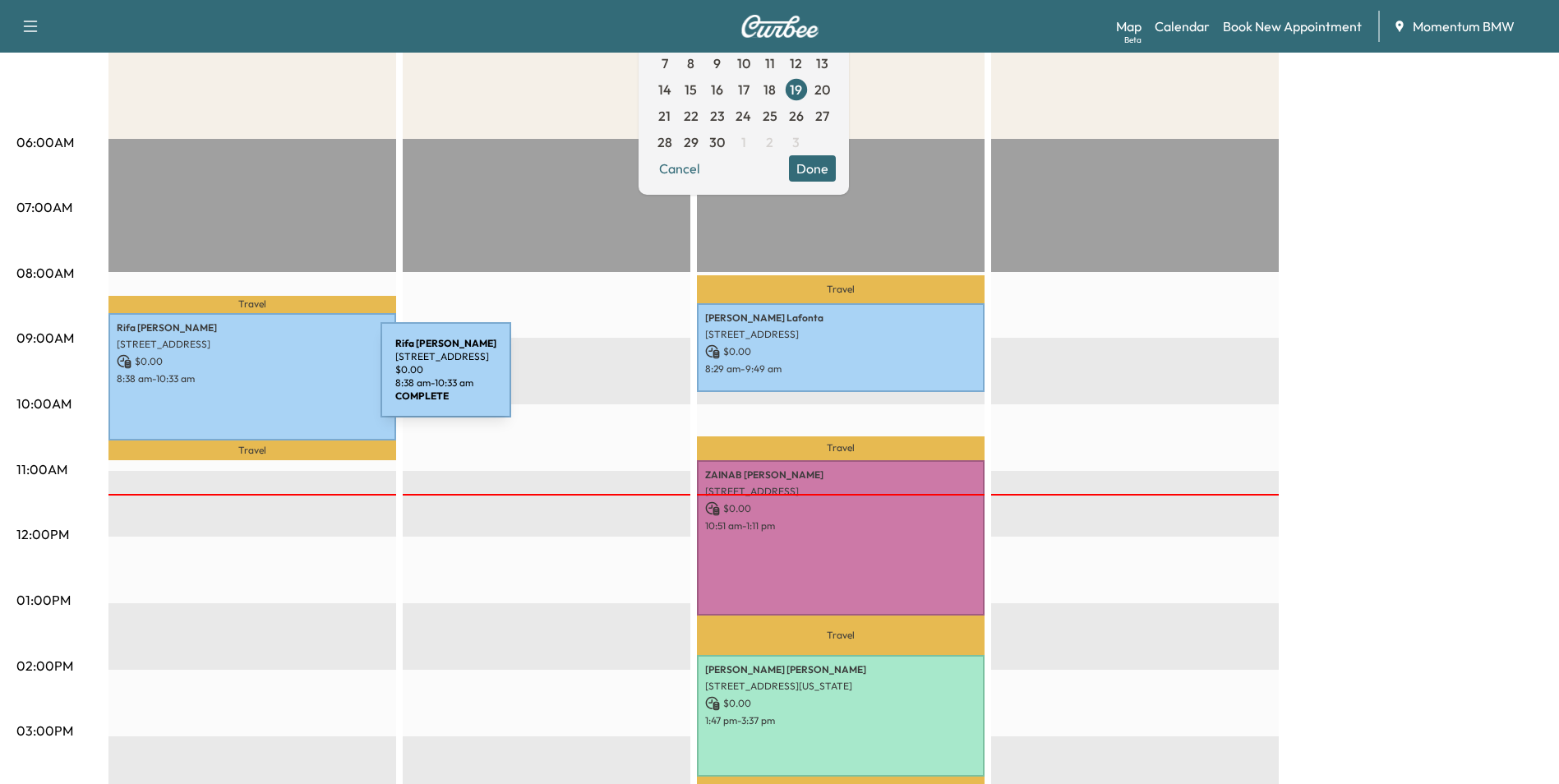
click at [257, 380] on p "8:38 am - 10:33 am" at bounding box center [252, 379] width 271 height 13
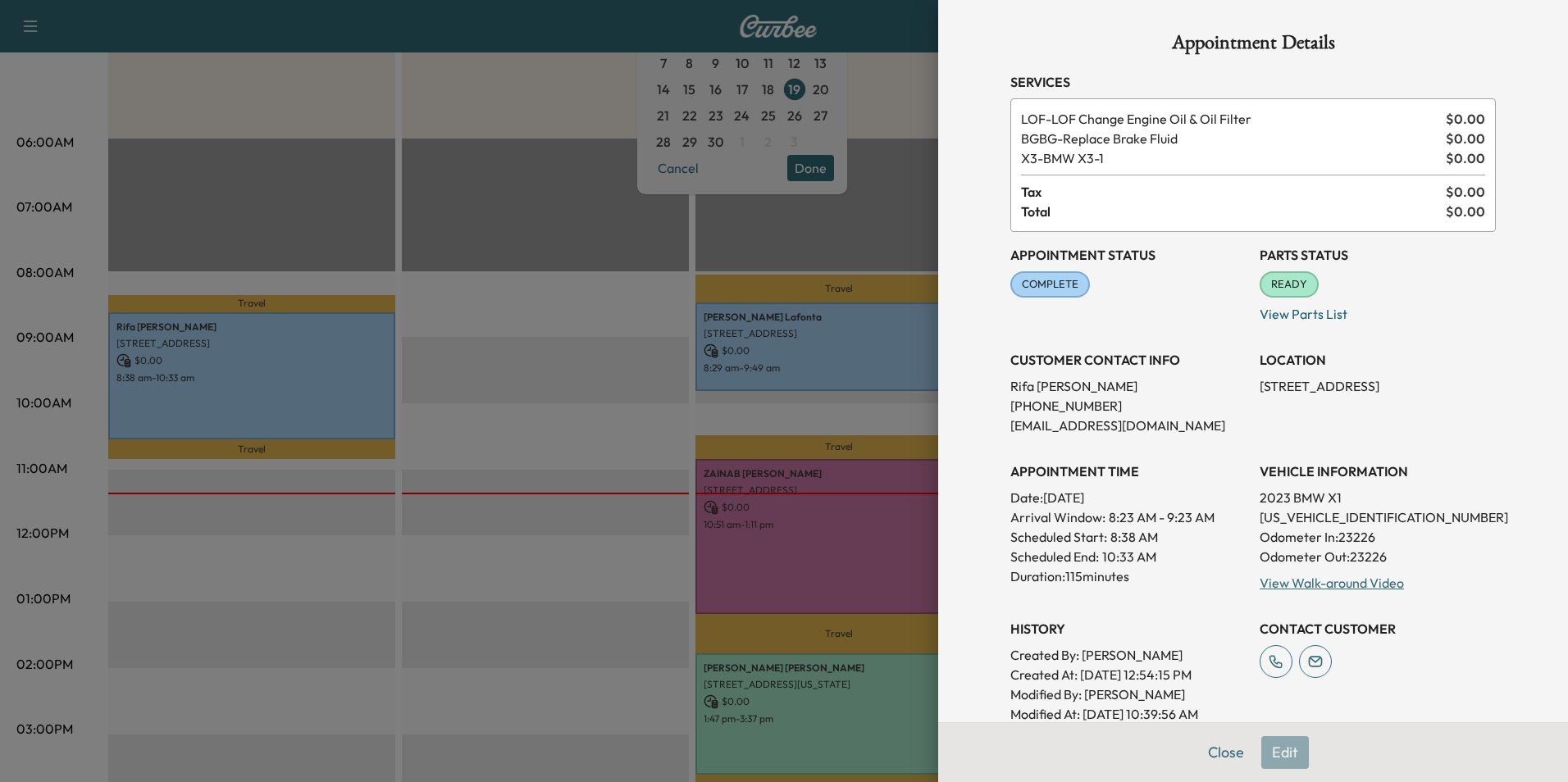
click at [256, 380] on div at bounding box center [784, 391] width 1568 height 782
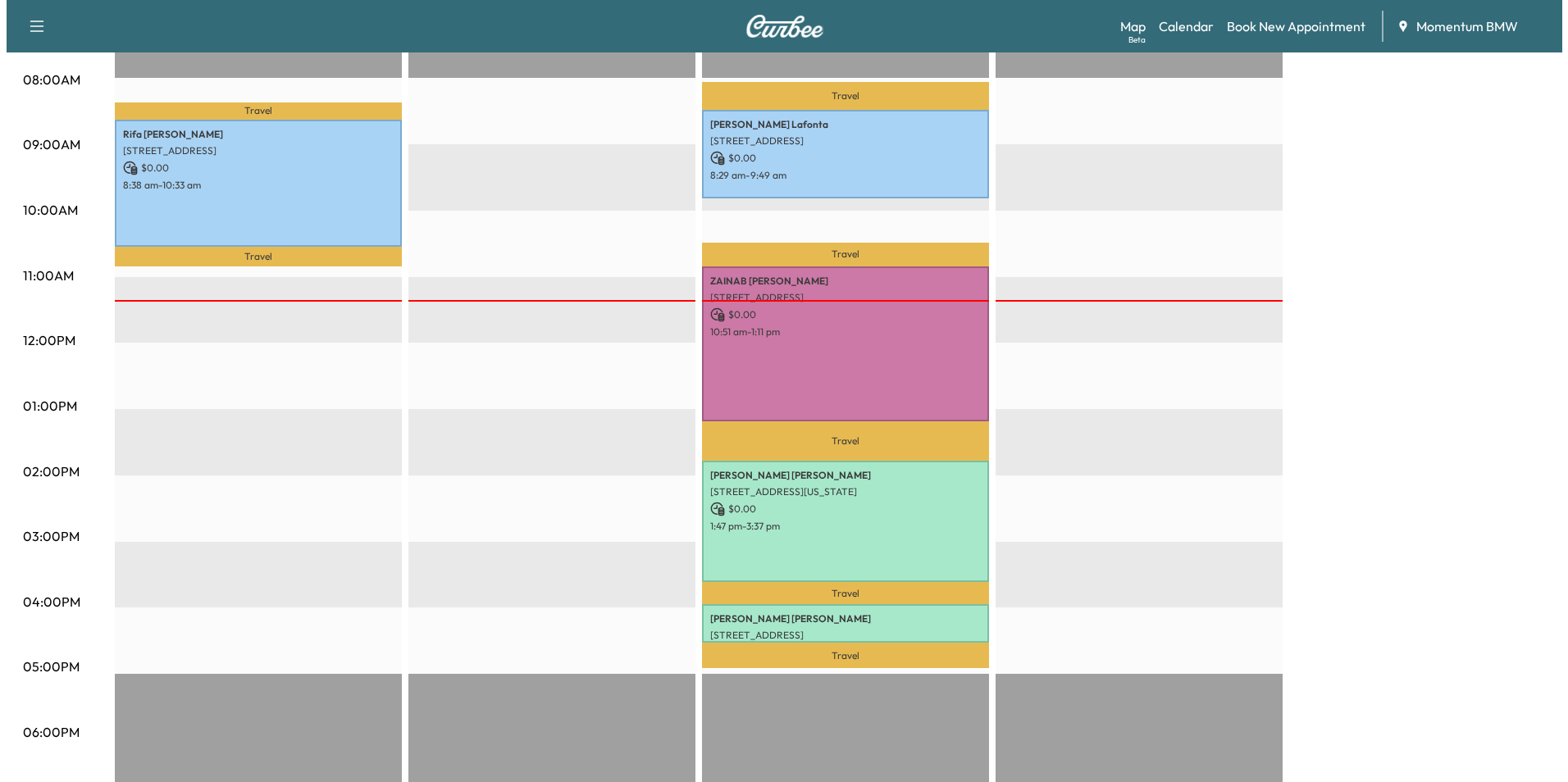
scroll to position [410, 0]
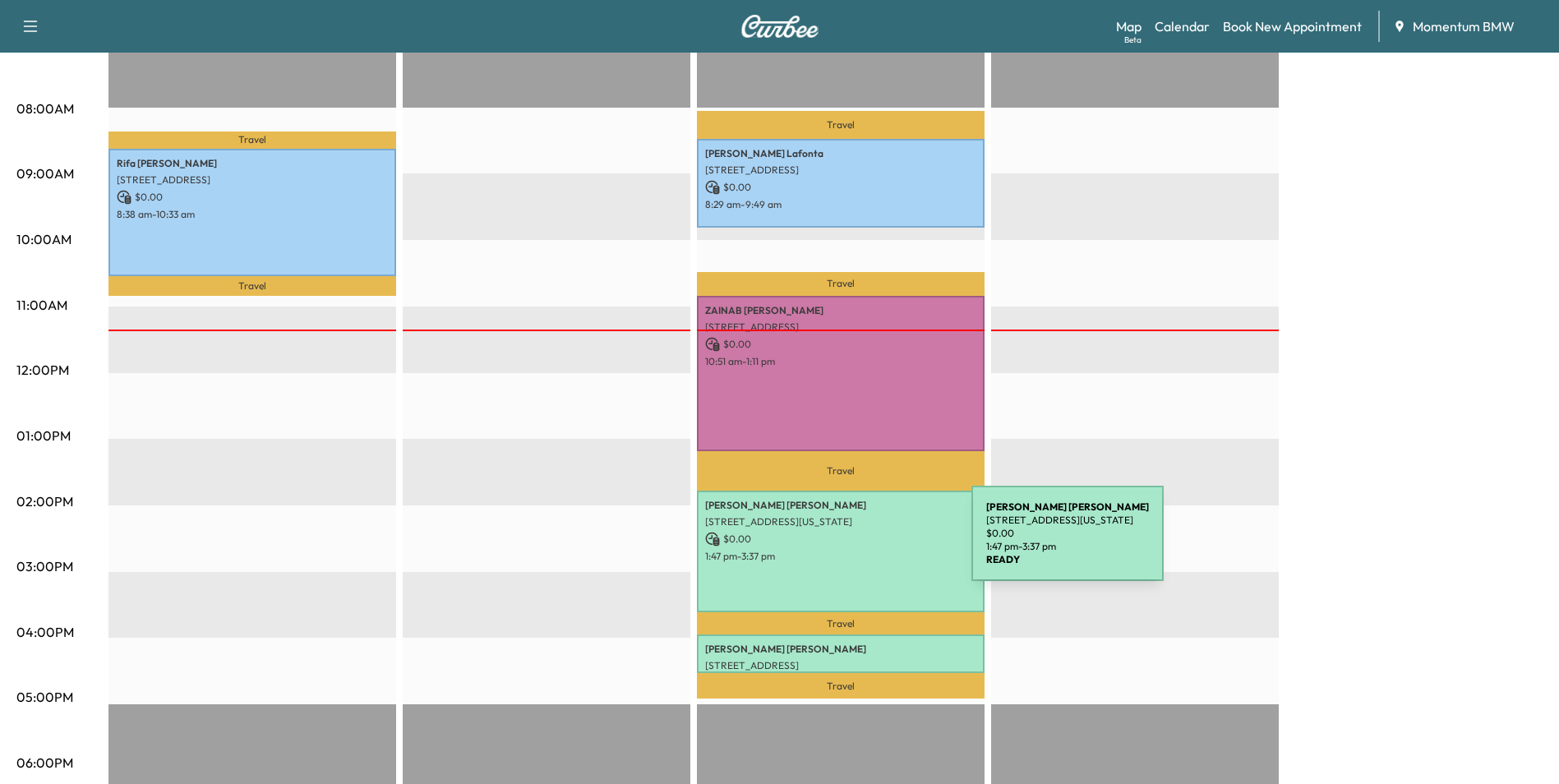
click at [848, 550] on p "1:47 pm - 3:37 pm" at bounding box center [840, 556] width 271 height 13
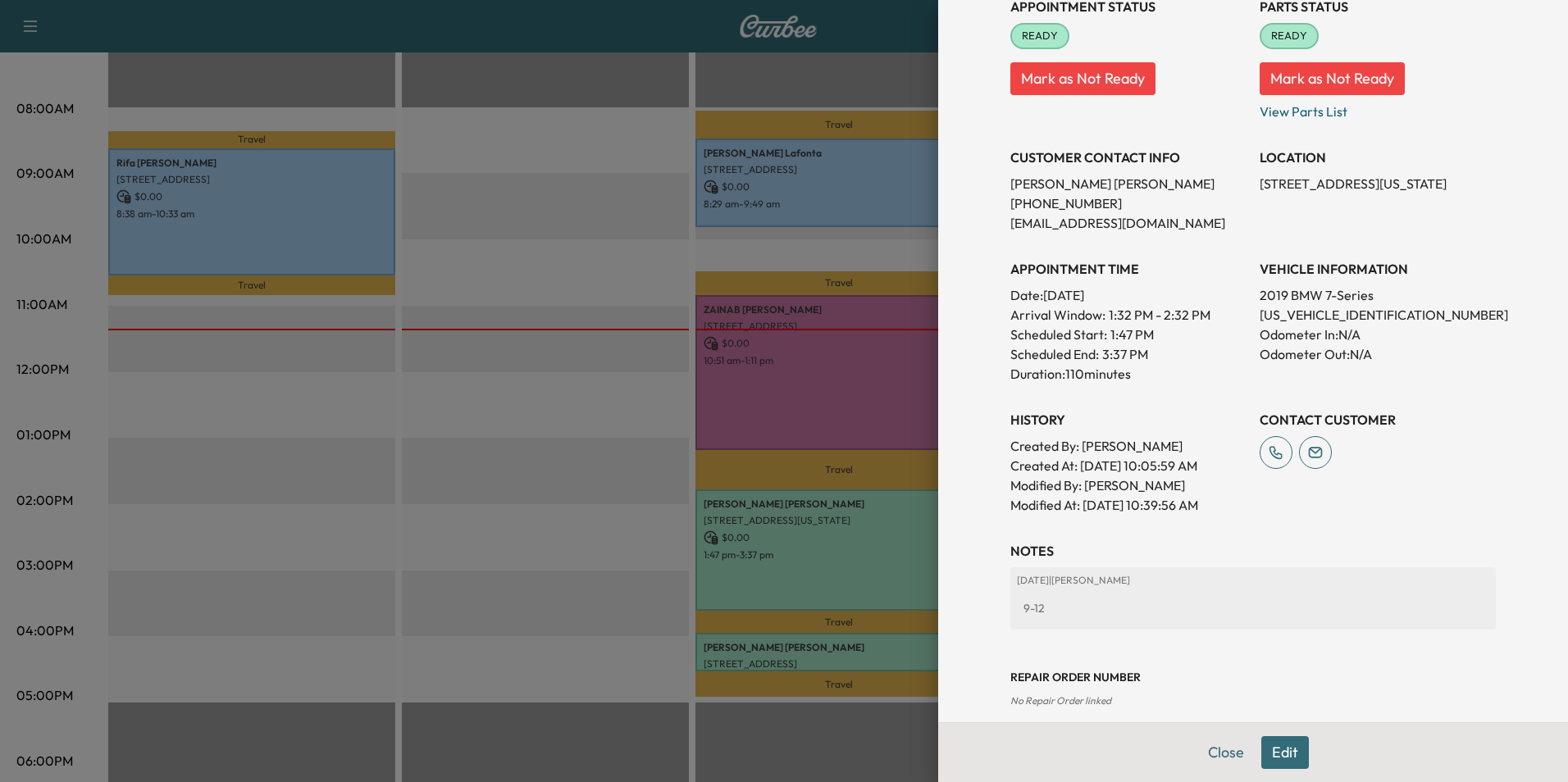
scroll to position [247, 0]
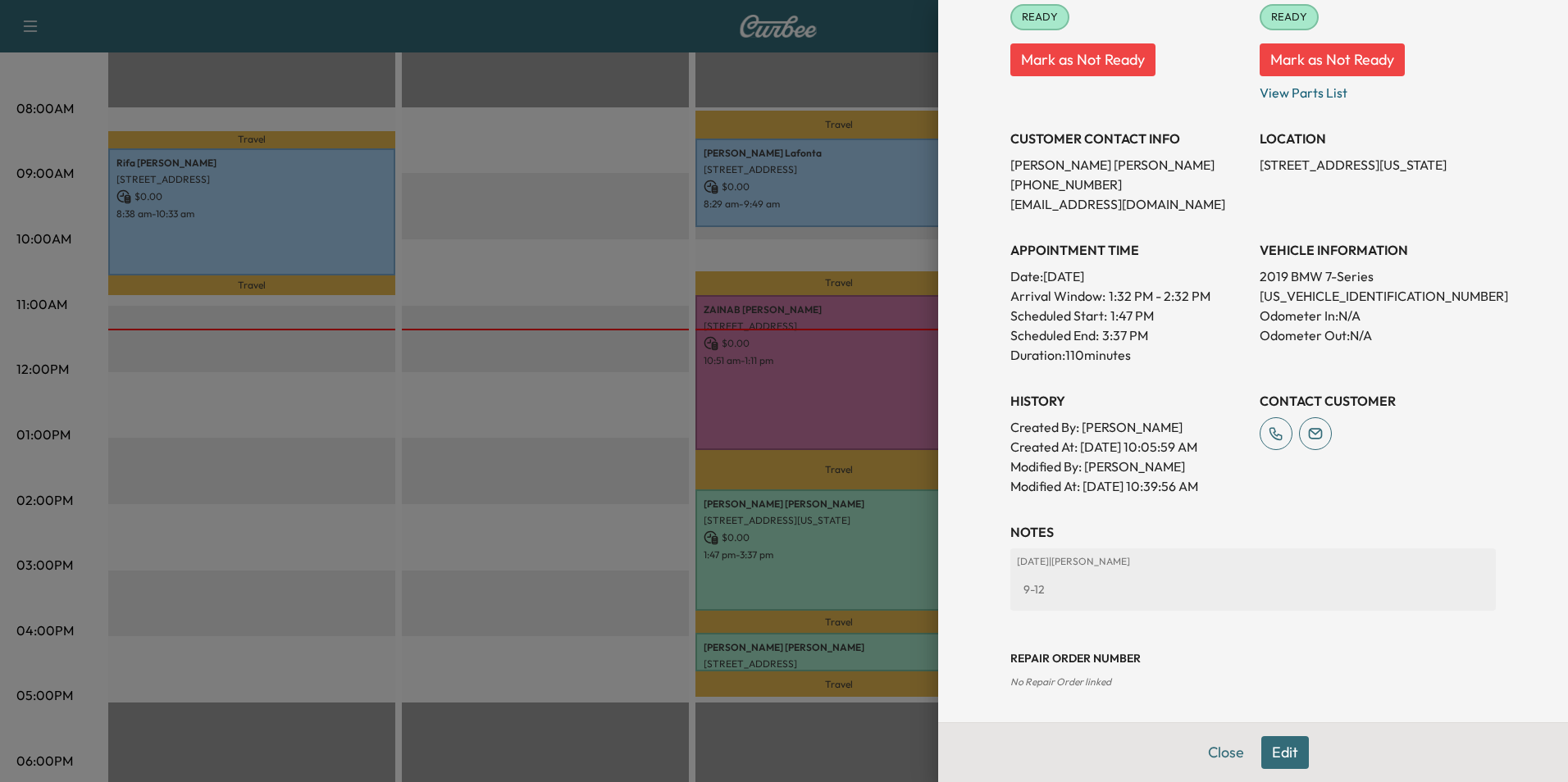
click at [1269, 753] on button "Edit" at bounding box center [1285, 753] width 48 height 33
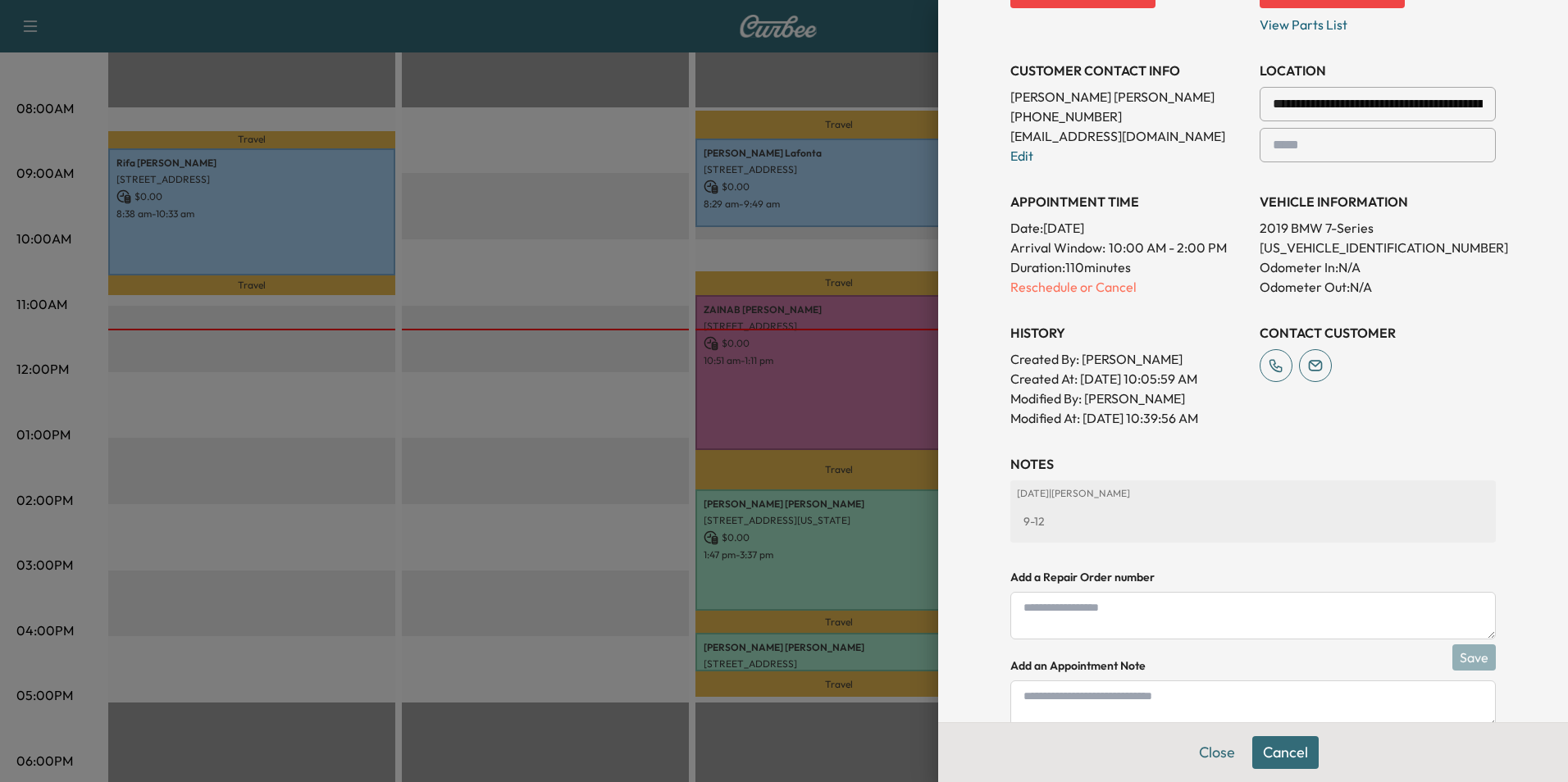
scroll to position [419, 0]
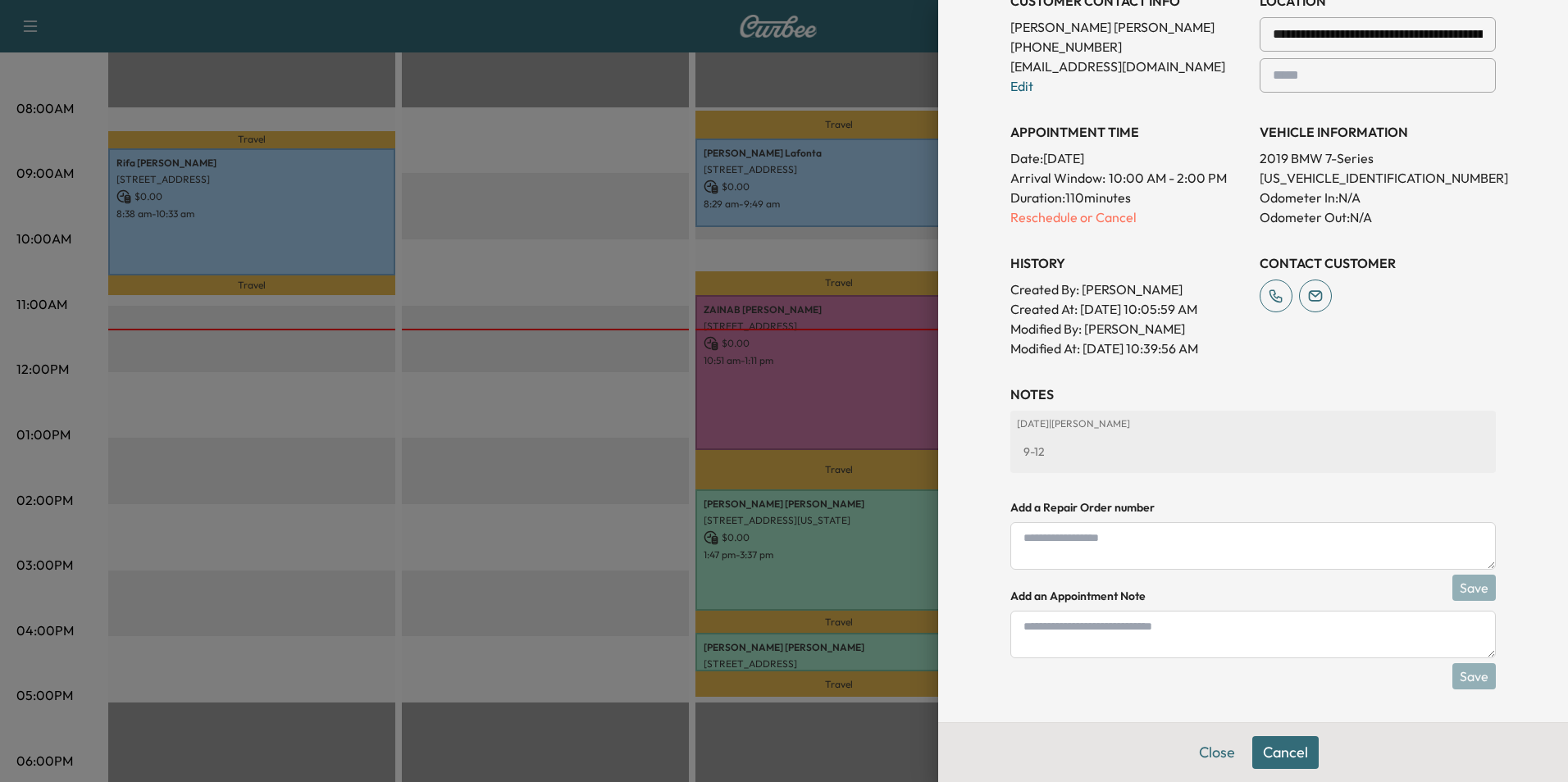
click at [1048, 638] on textarea at bounding box center [1253, 635] width 485 height 48
type textarea "*****"
click at [1469, 669] on button "Save" at bounding box center [1474, 676] width 43 height 27
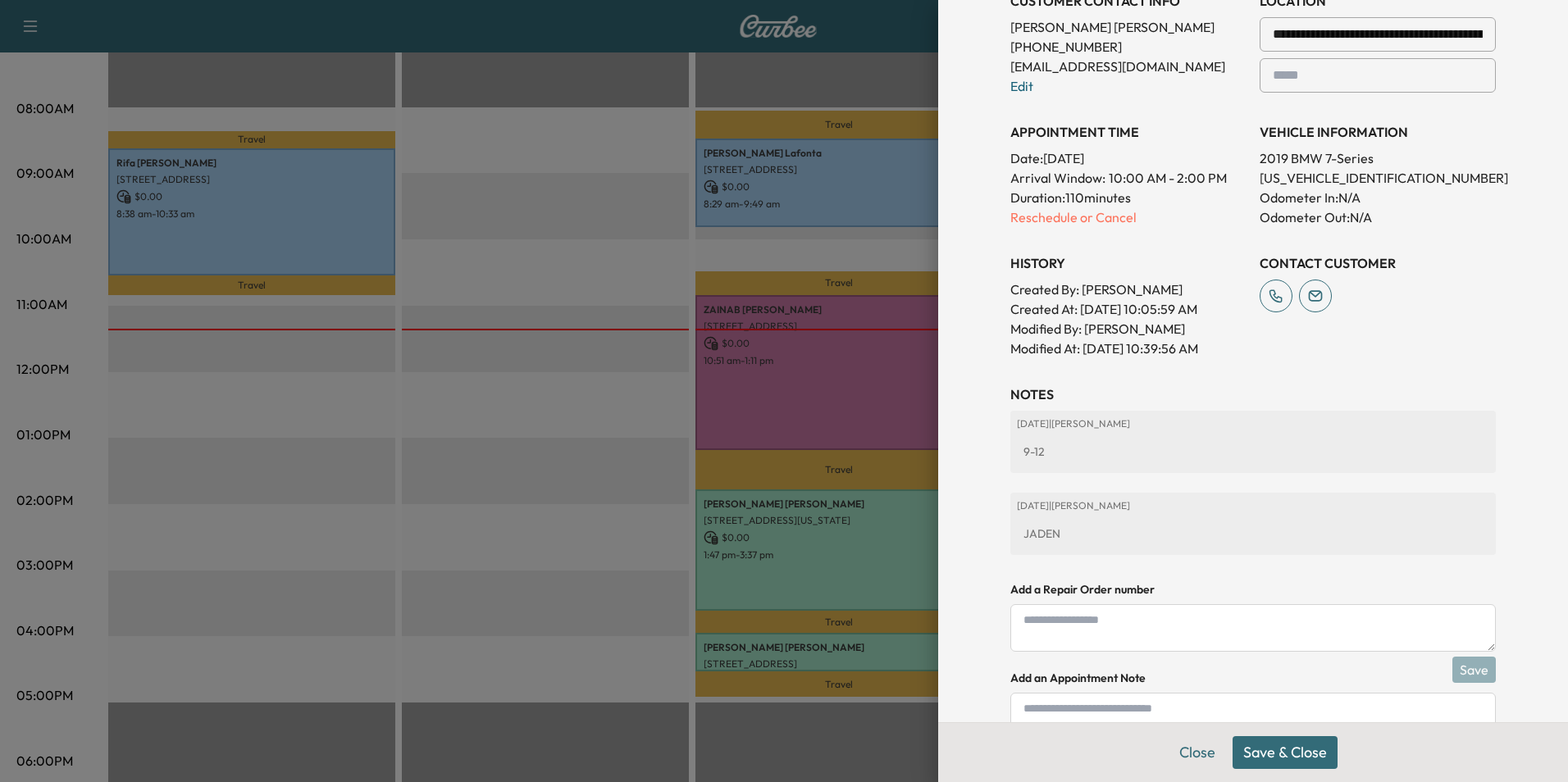
click at [1290, 751] on button "Save & Close" at bounding box center [1285, 753] width 105 height 33
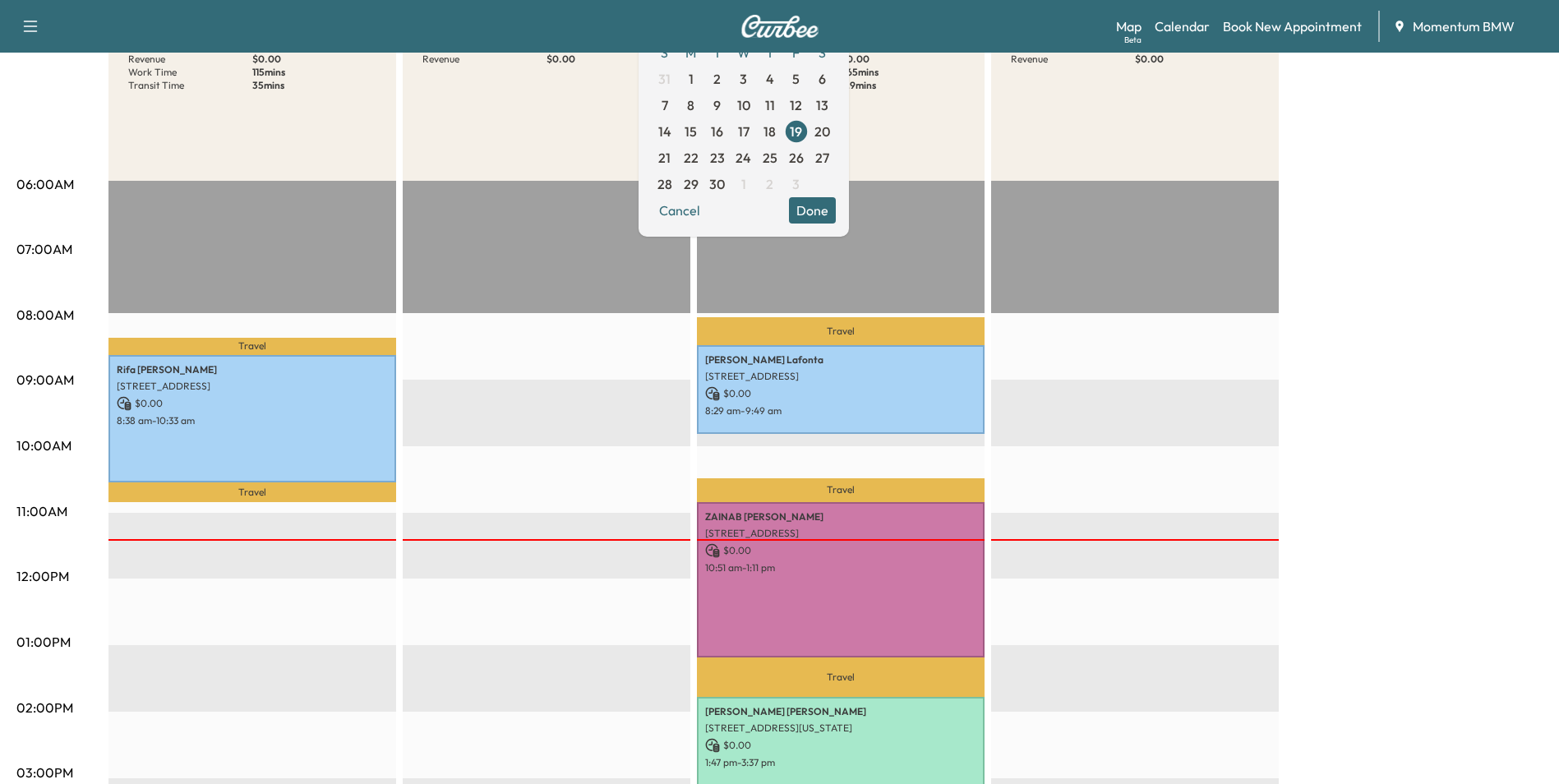
scroll to position [0, 0]
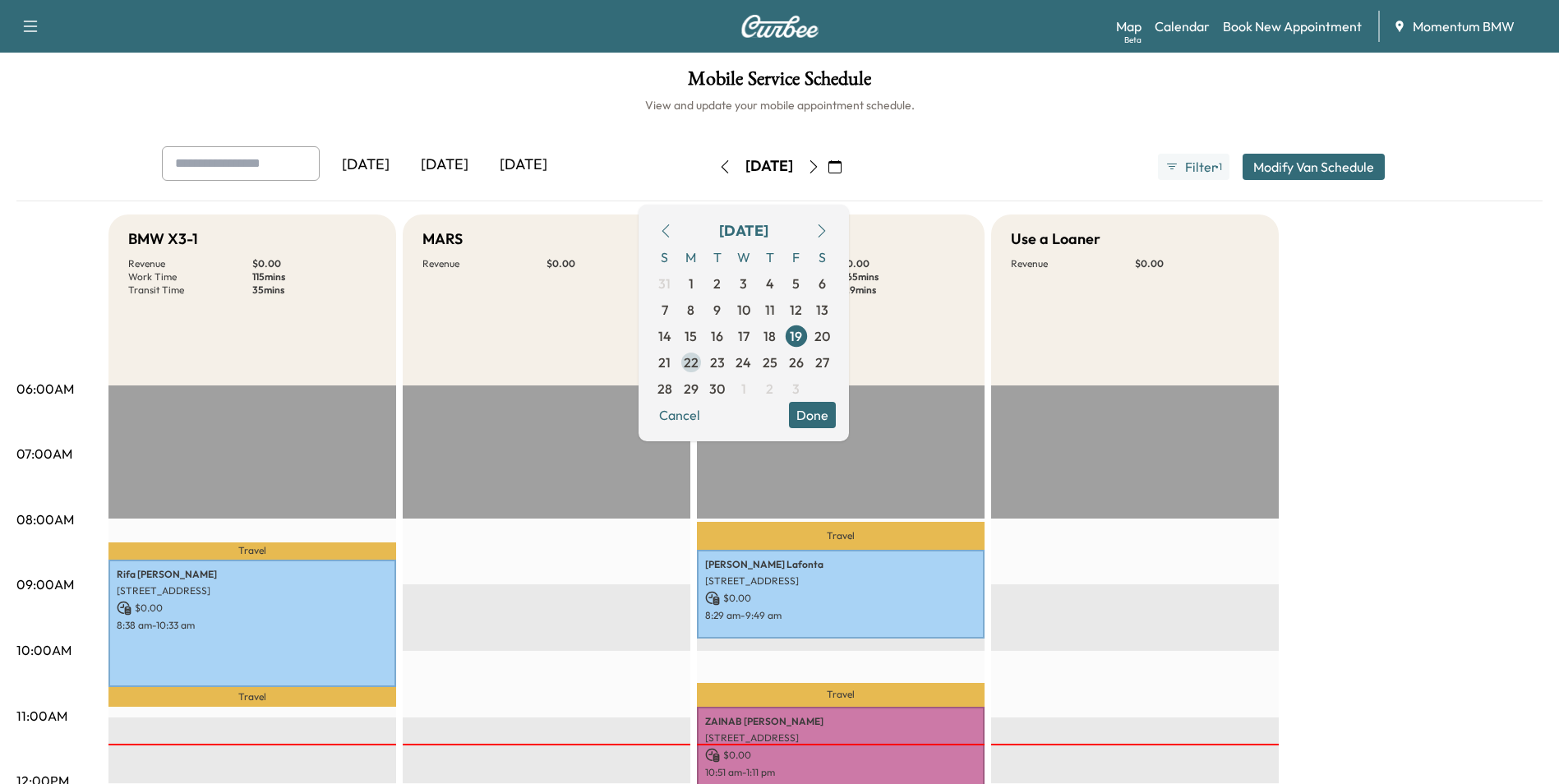
click at [699, 359] on span "22" at bounding box center [691, 362] width 15 height 19
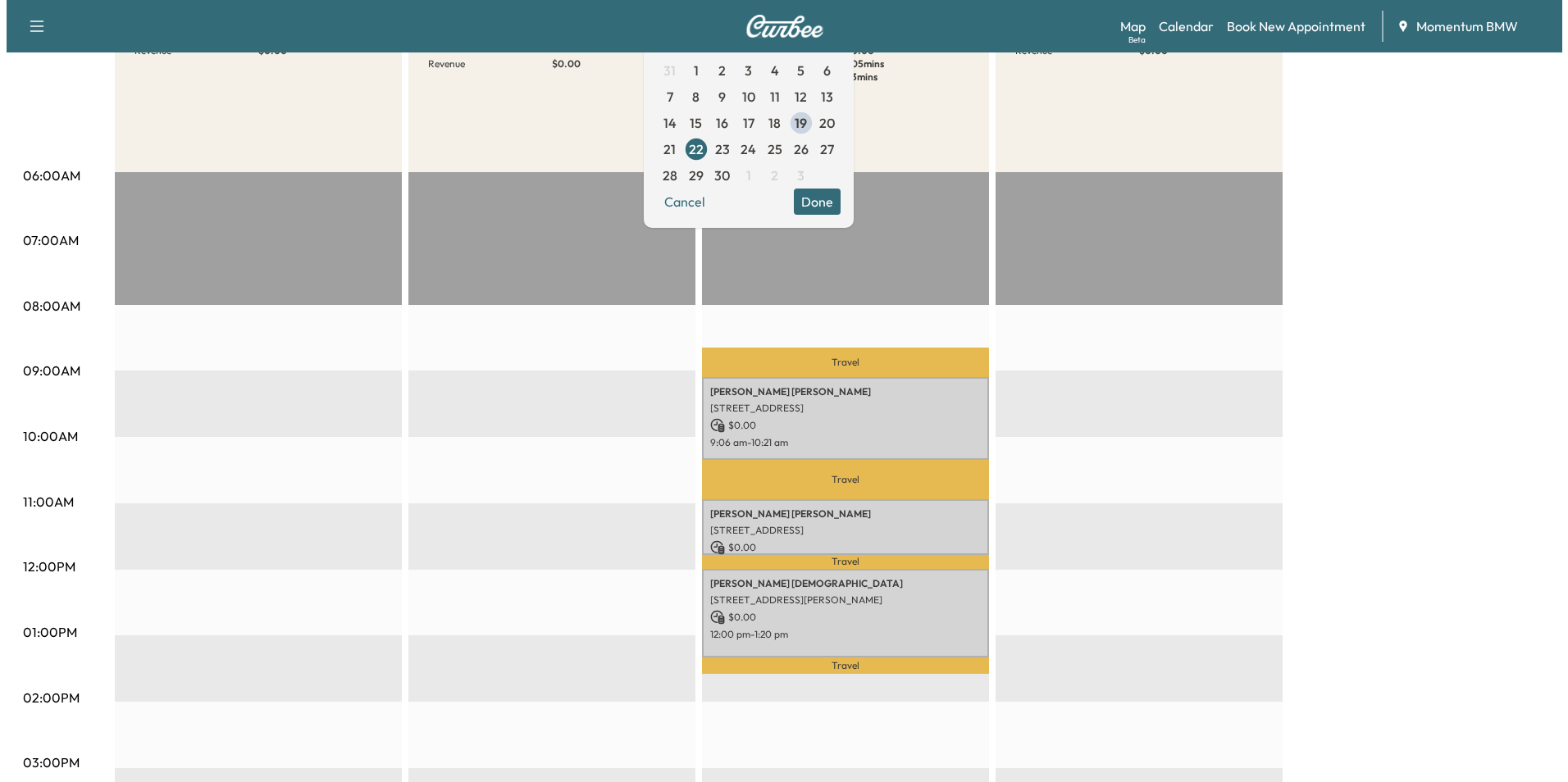
scroll to position [246, 0]
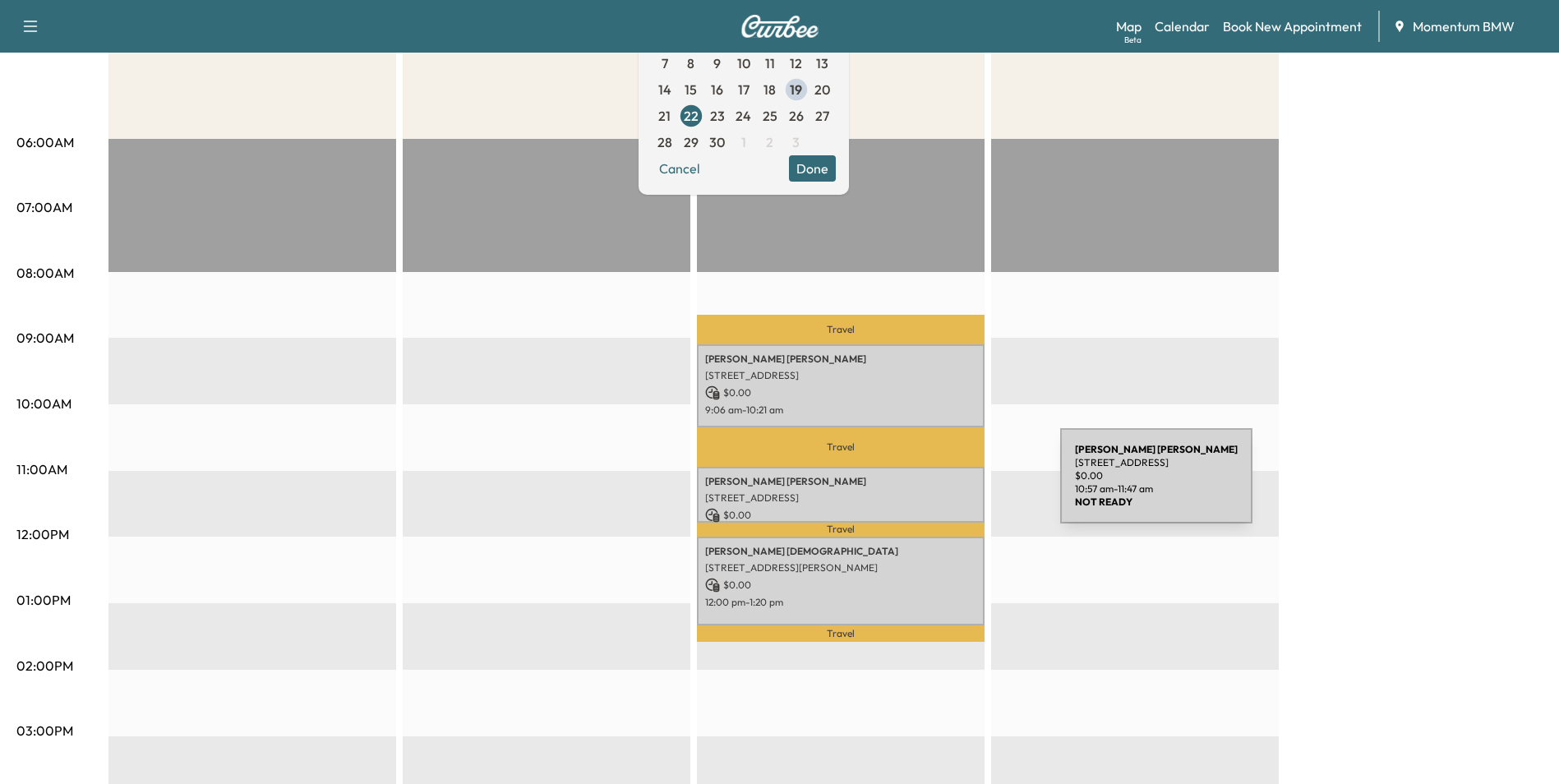
click at [937, 486] on div "[PERSON_NAME] [STREET_ADDRESS] $ 0.00 10:57 am - 11:47 am" at bounding box center [840, 495] width 287 height 55
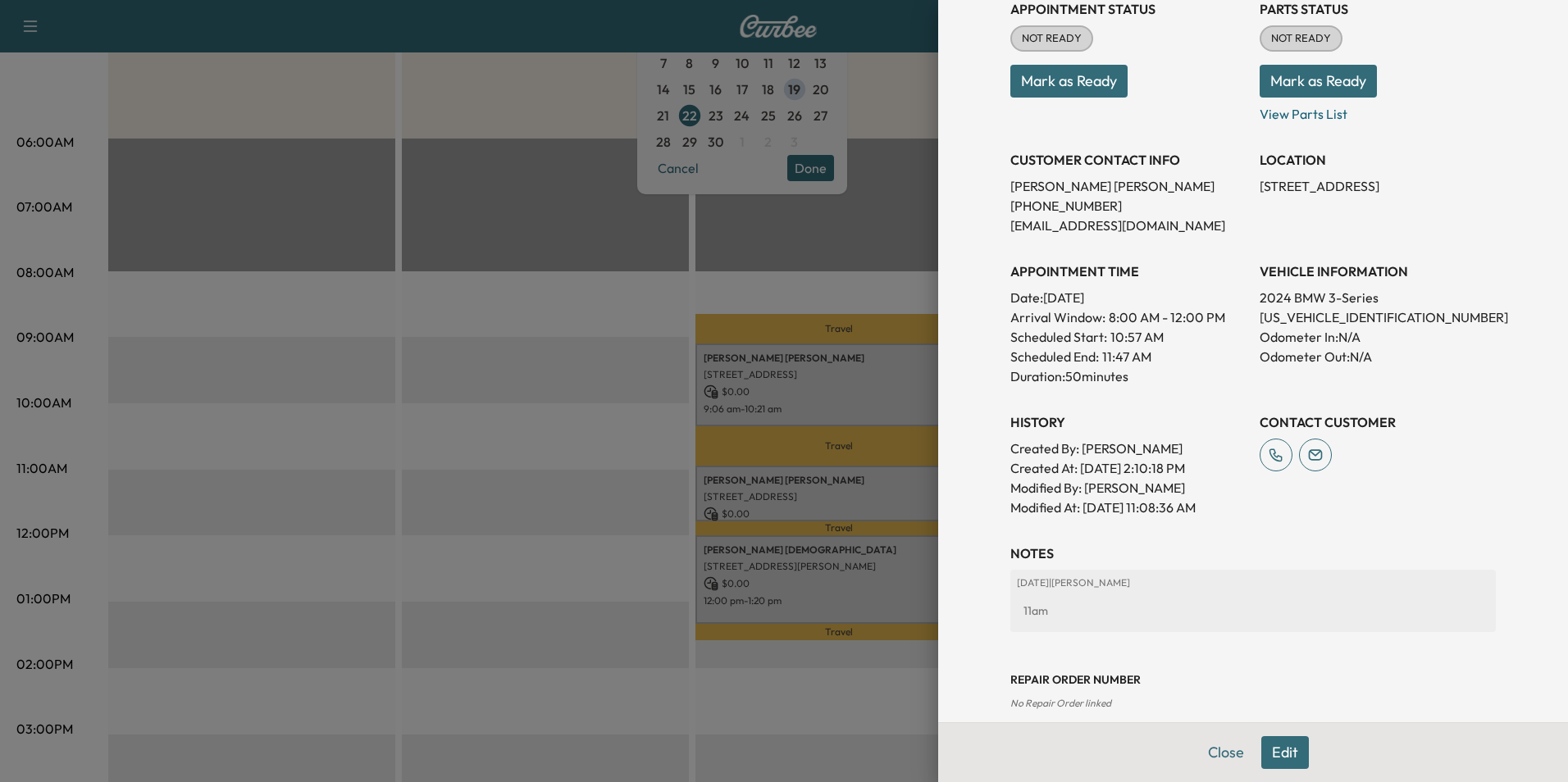
scroll to position [228, 0]
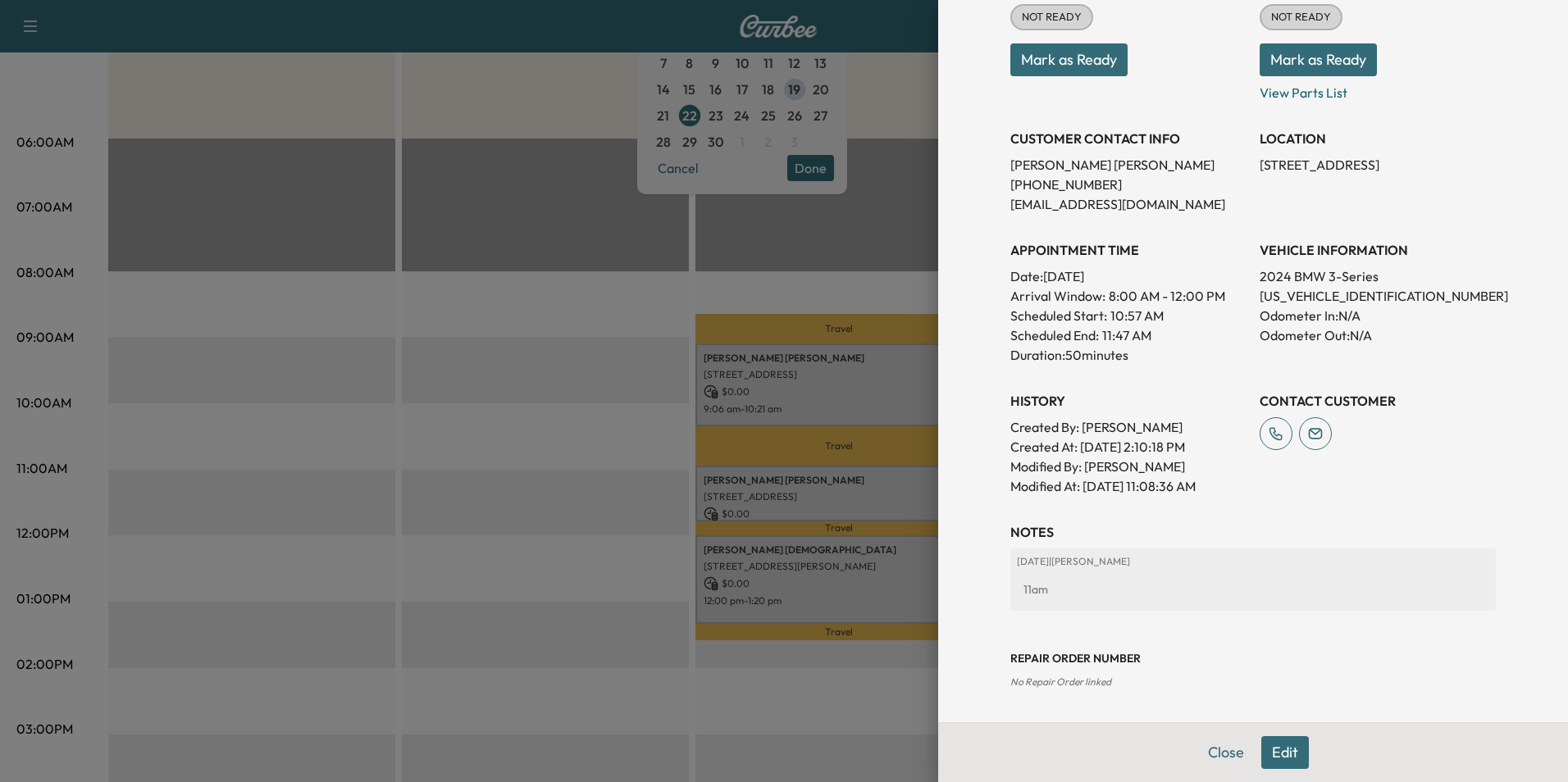
click at [1276, 752] on button "Edit" at bounding box center [1285, 753] width 48 height 33
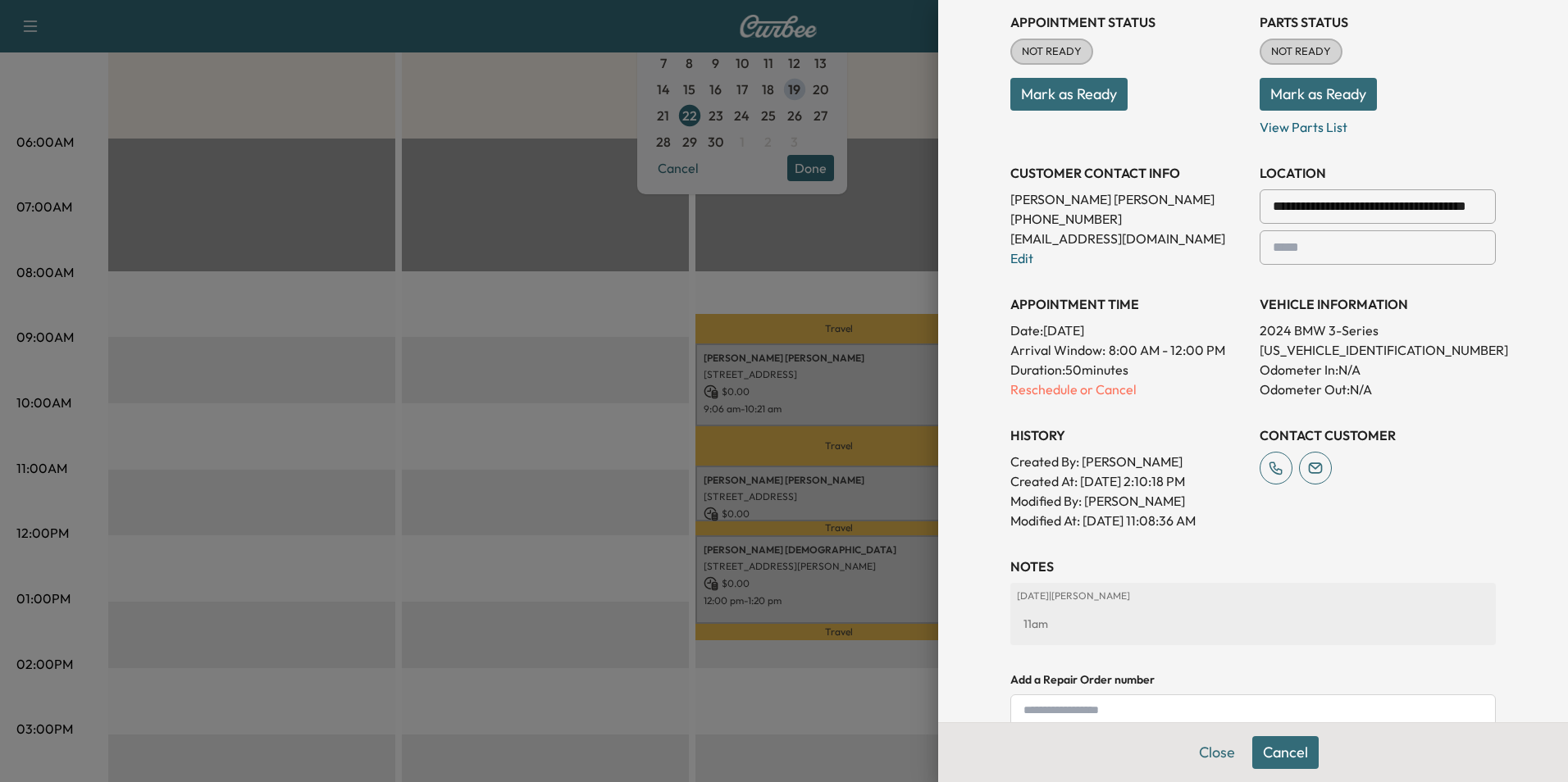
scroll to position [262, 0]
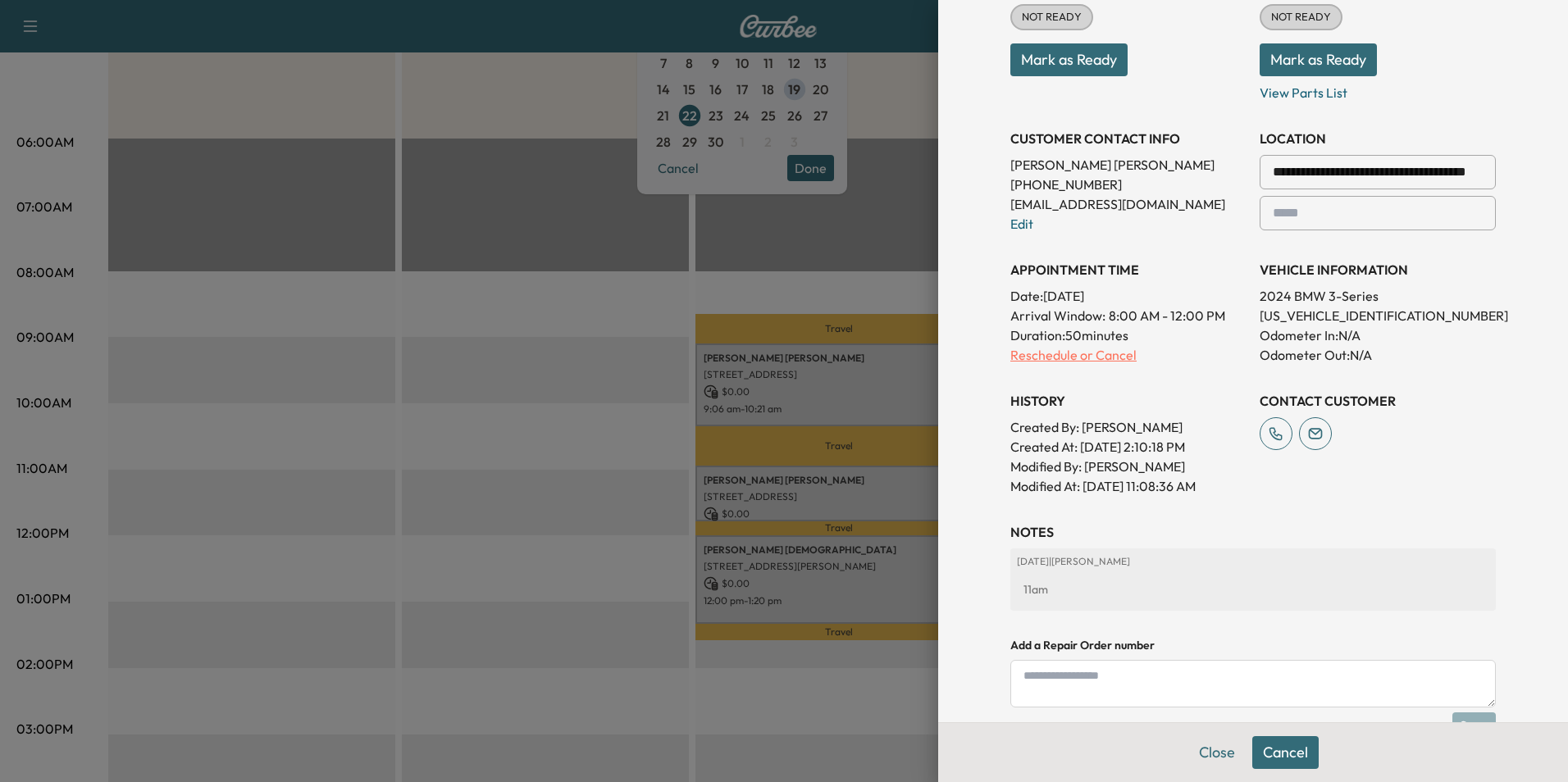
click at [1061, 352] on p "Reschedule or Cancel" at bounding box center [1128, 354] width 236 height 19
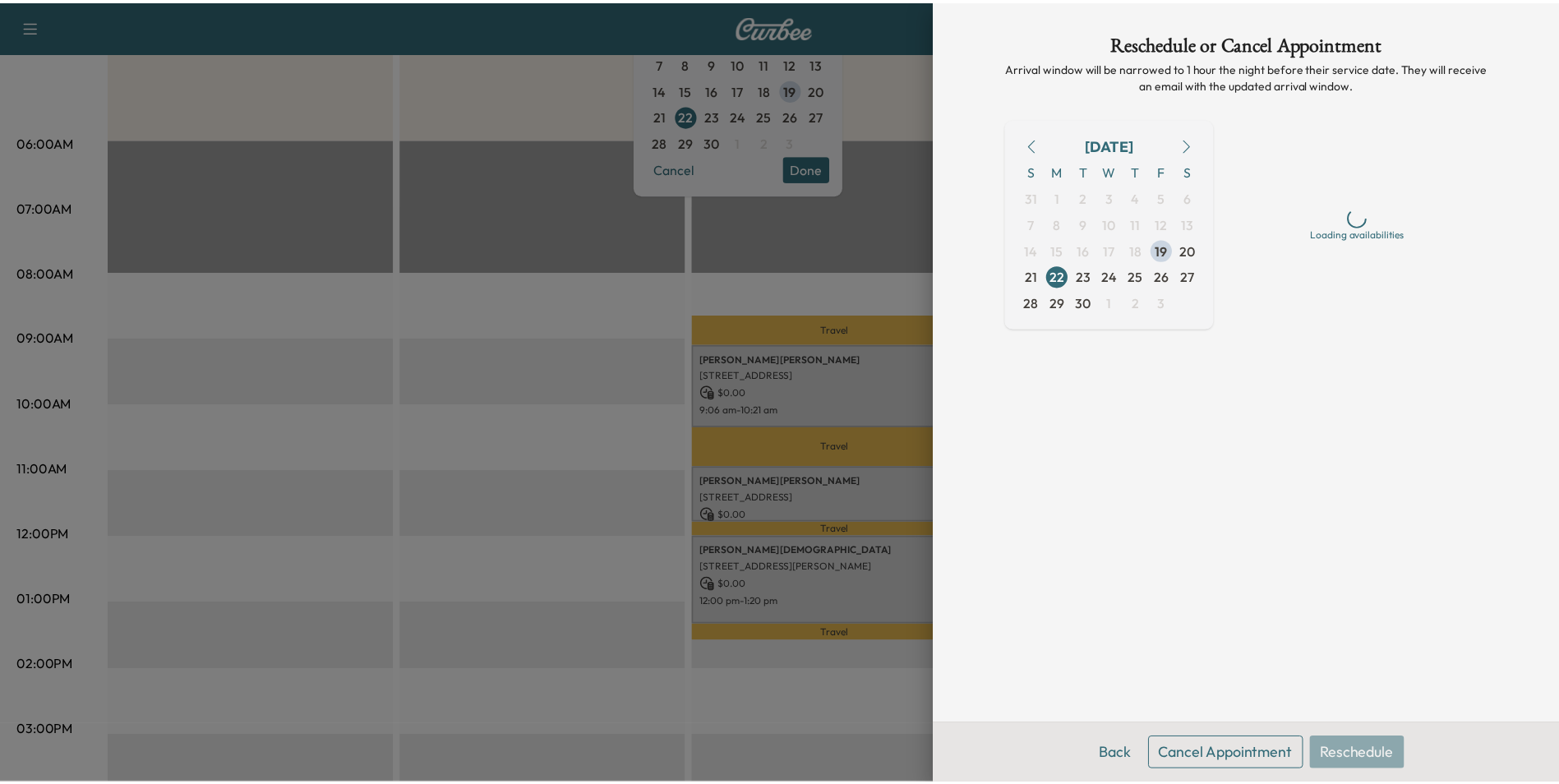
scroll to position [0, 0]
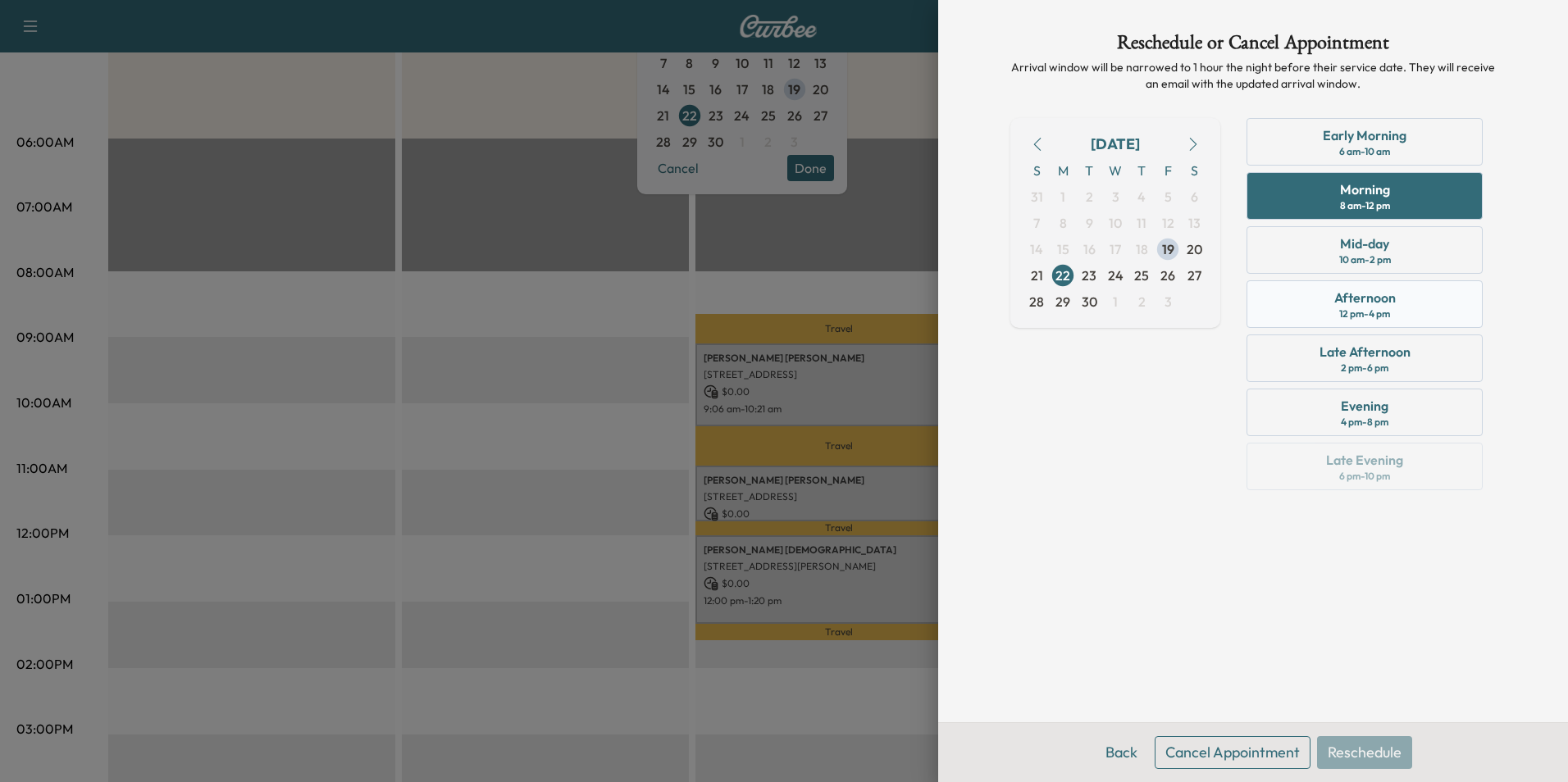
click at [1361, 295] on div "Afternoon" at bounding box center [1365, 297] width 61 height 19
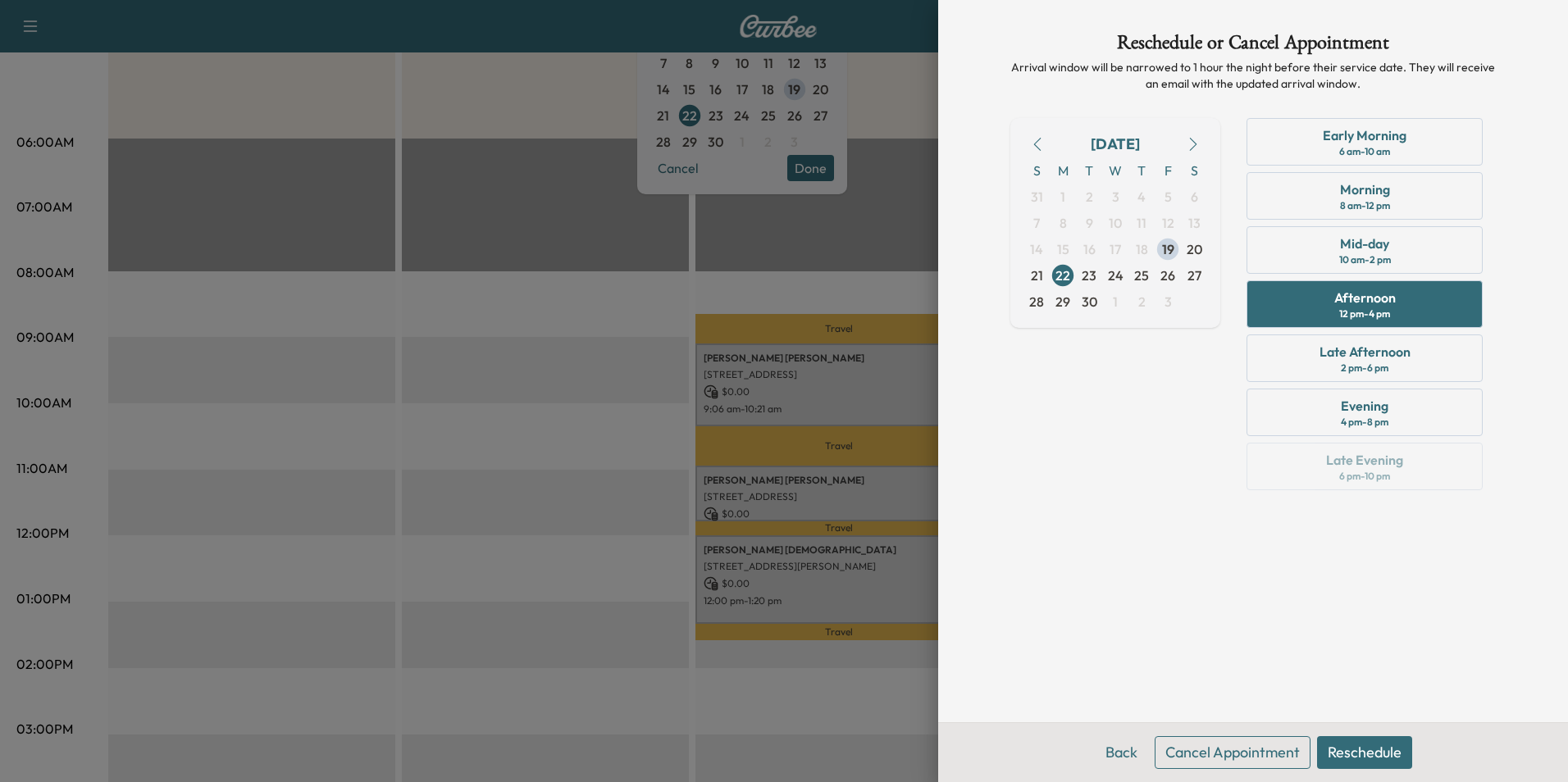
click at [1367, 756] on button "Reschedule" at bounding box center [1365, 753] width 95 height 33
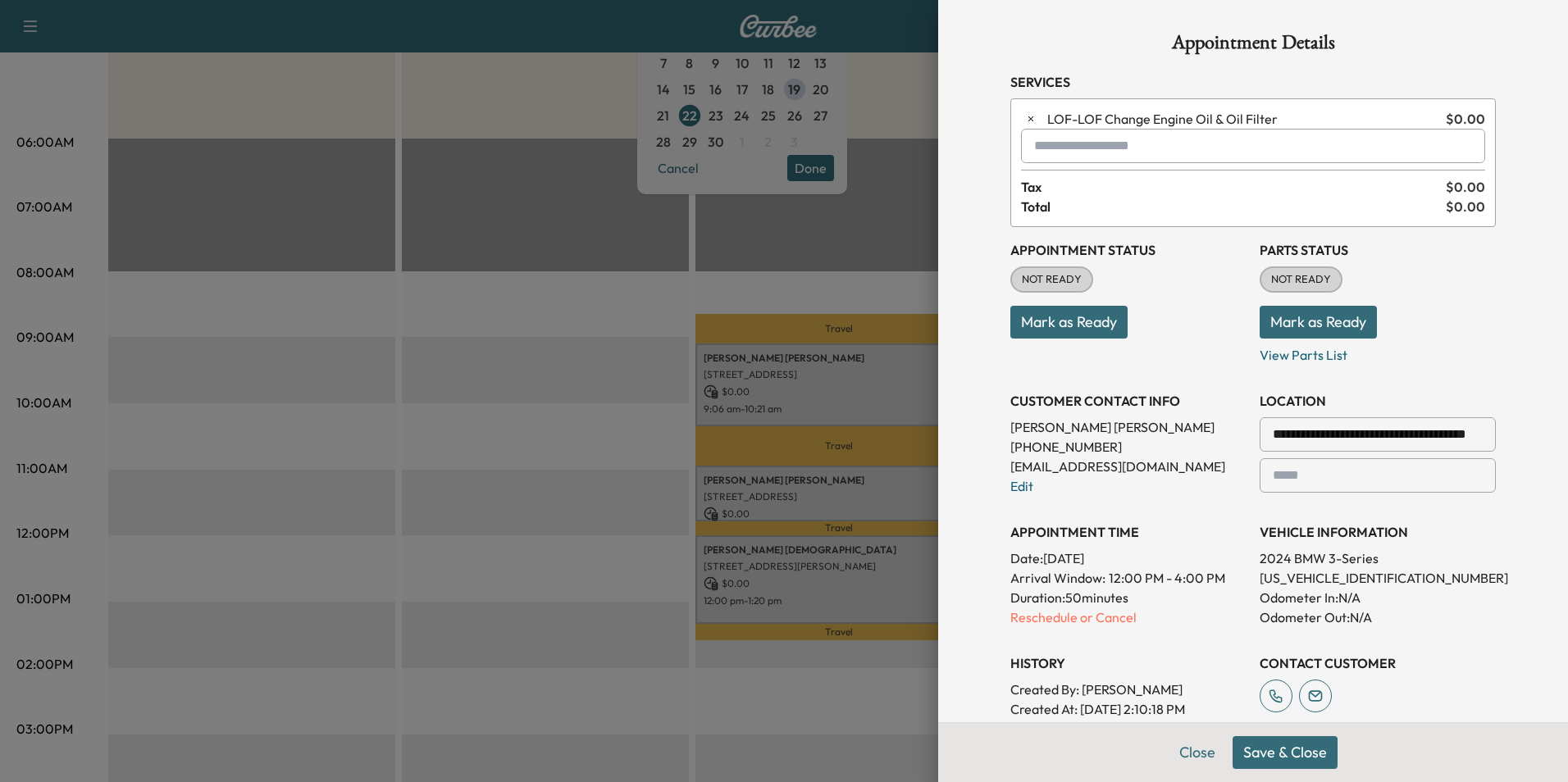
click at [1286, 753] on button "Save & Close" at bounding box center [1285, 753] width 105 height 33
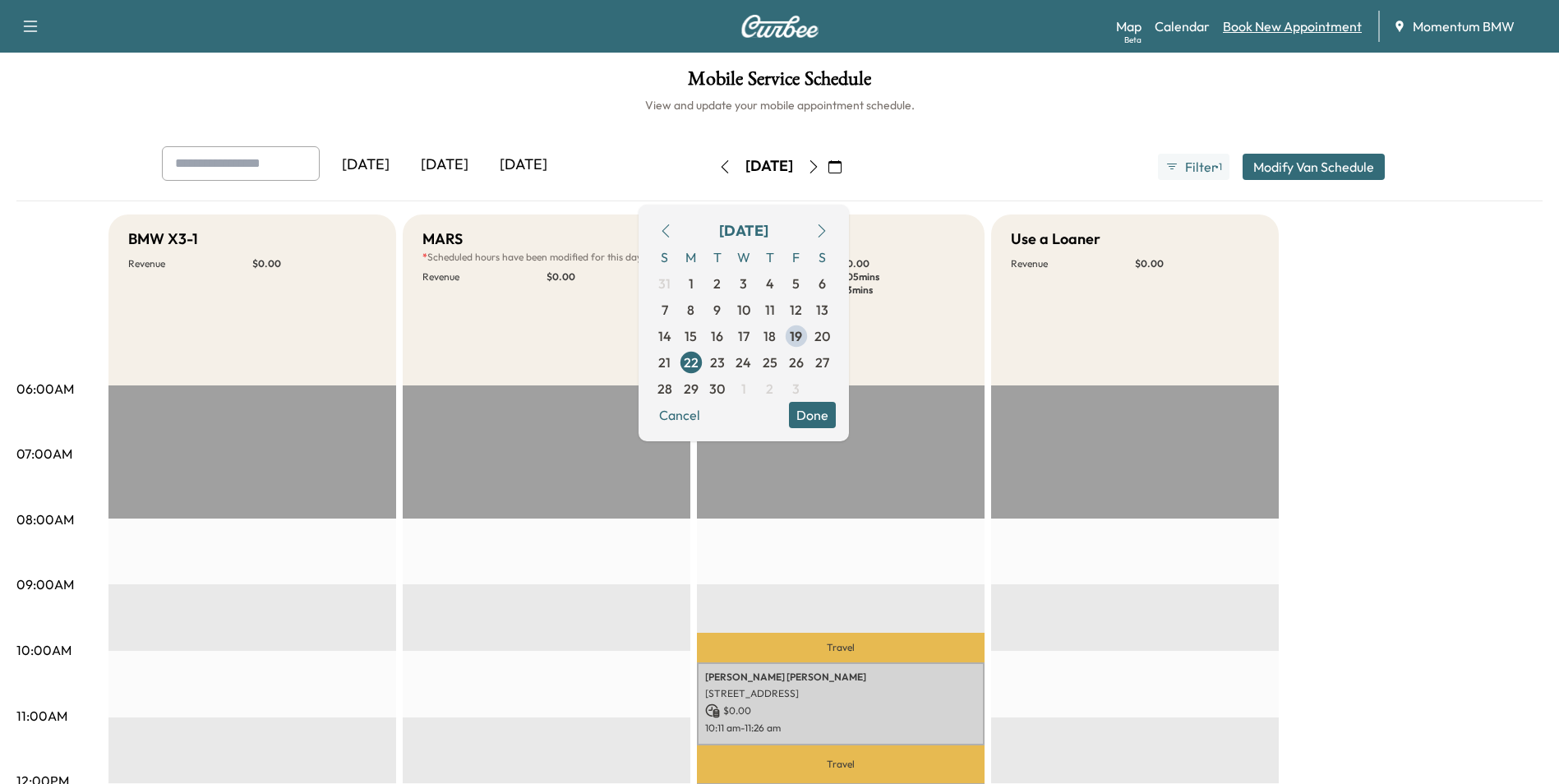
click at [1287, 28] on link "Book New Appointment" at bounding box center [1292, 26] width 139 height 19
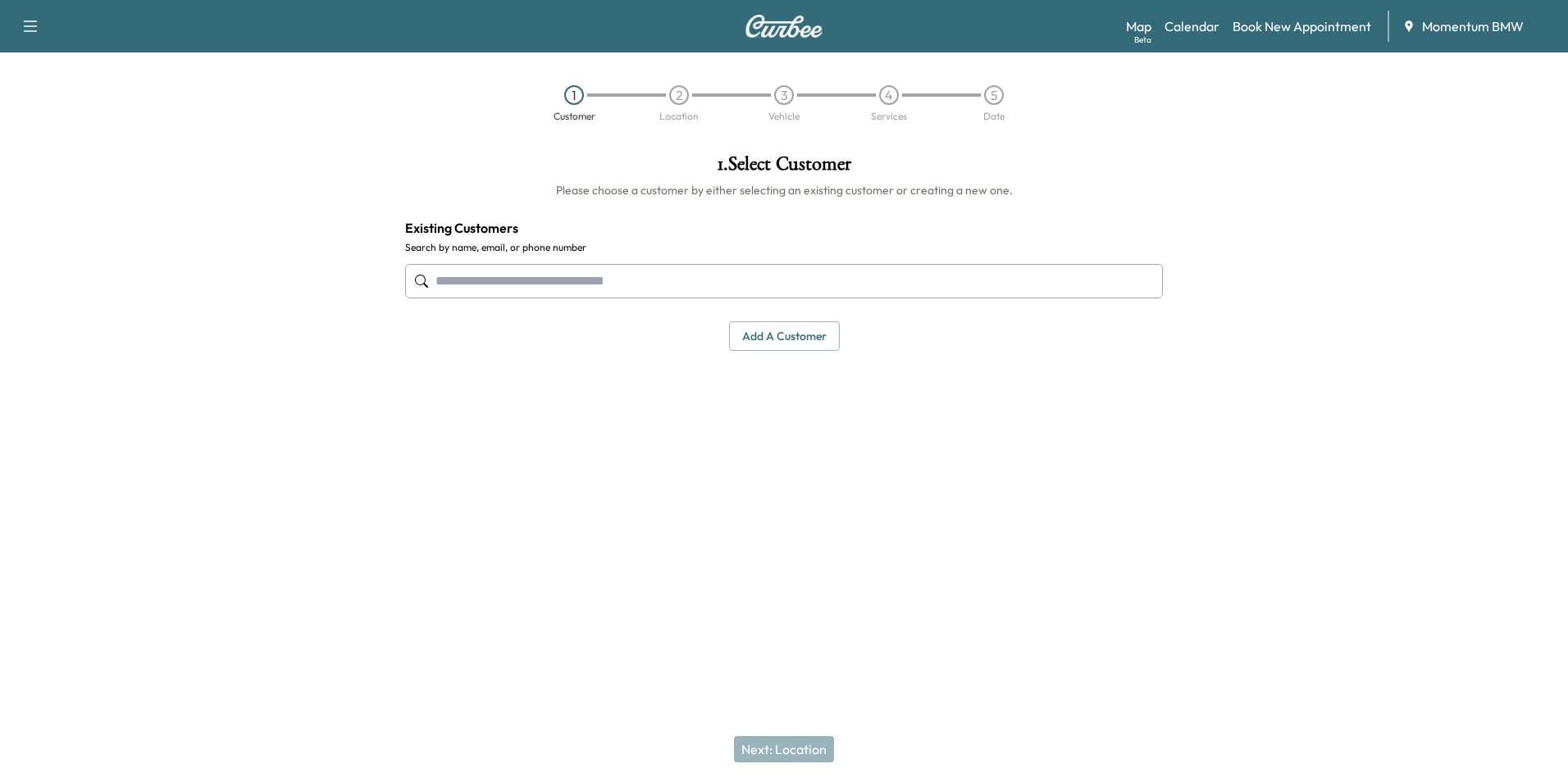
click at [783, 337] on button "Add a customer" at bounding box center [784, 336] width 111 height 30
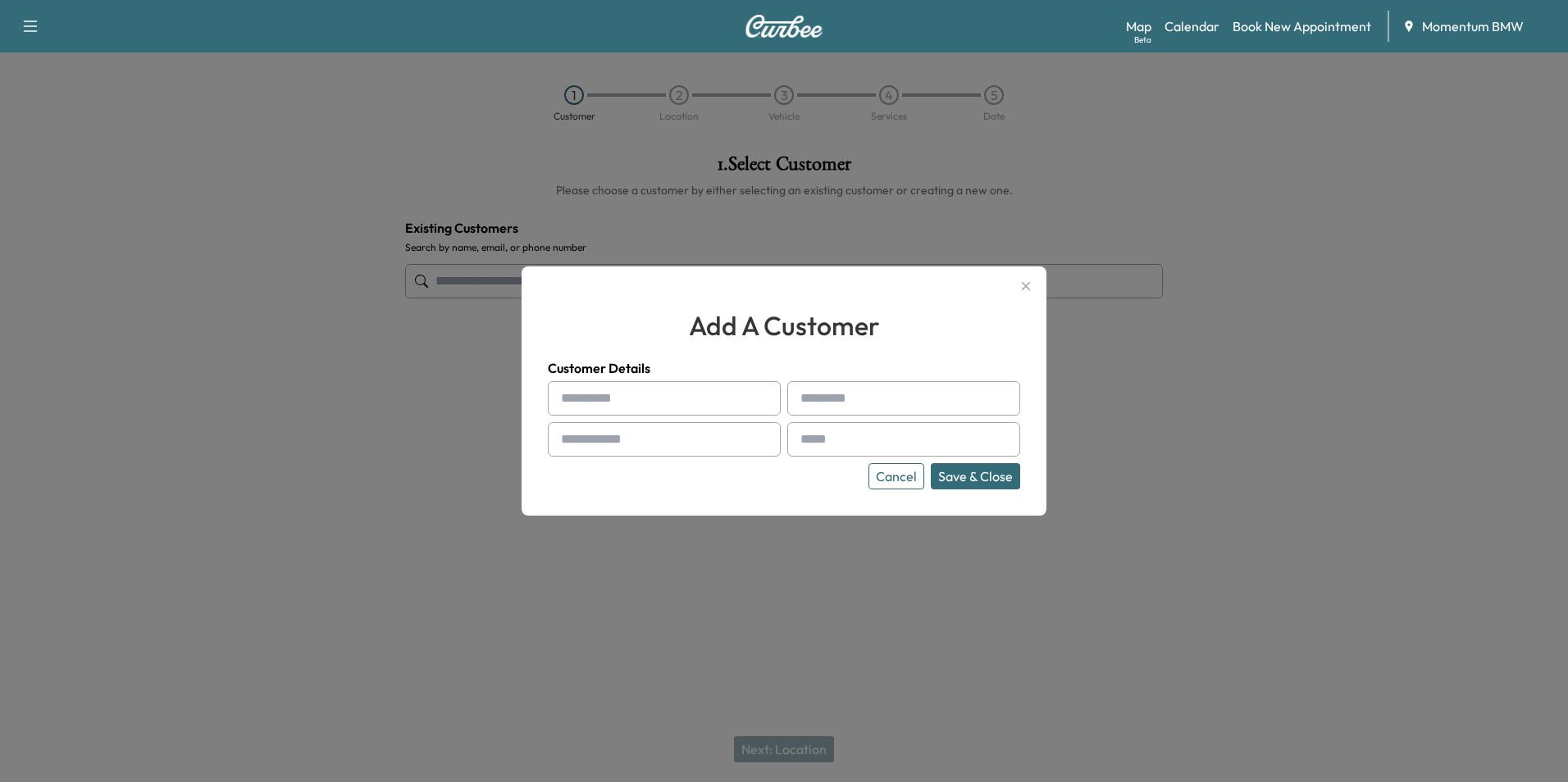
click at [630, 397] on input "text" at bounding box center [664, 398] width 233 height 35
drag, startPoint x: 571, startPoint y: 396, endPoint x: 911, endPoint y: 400, distance: 340.0
click at [912, 402] on input "text" at bounding box center [903, 398] width 233 height 35
click at [611, 401] on input "text" at bounding box center [664, 398] width 233 height 35
paste input "*******"
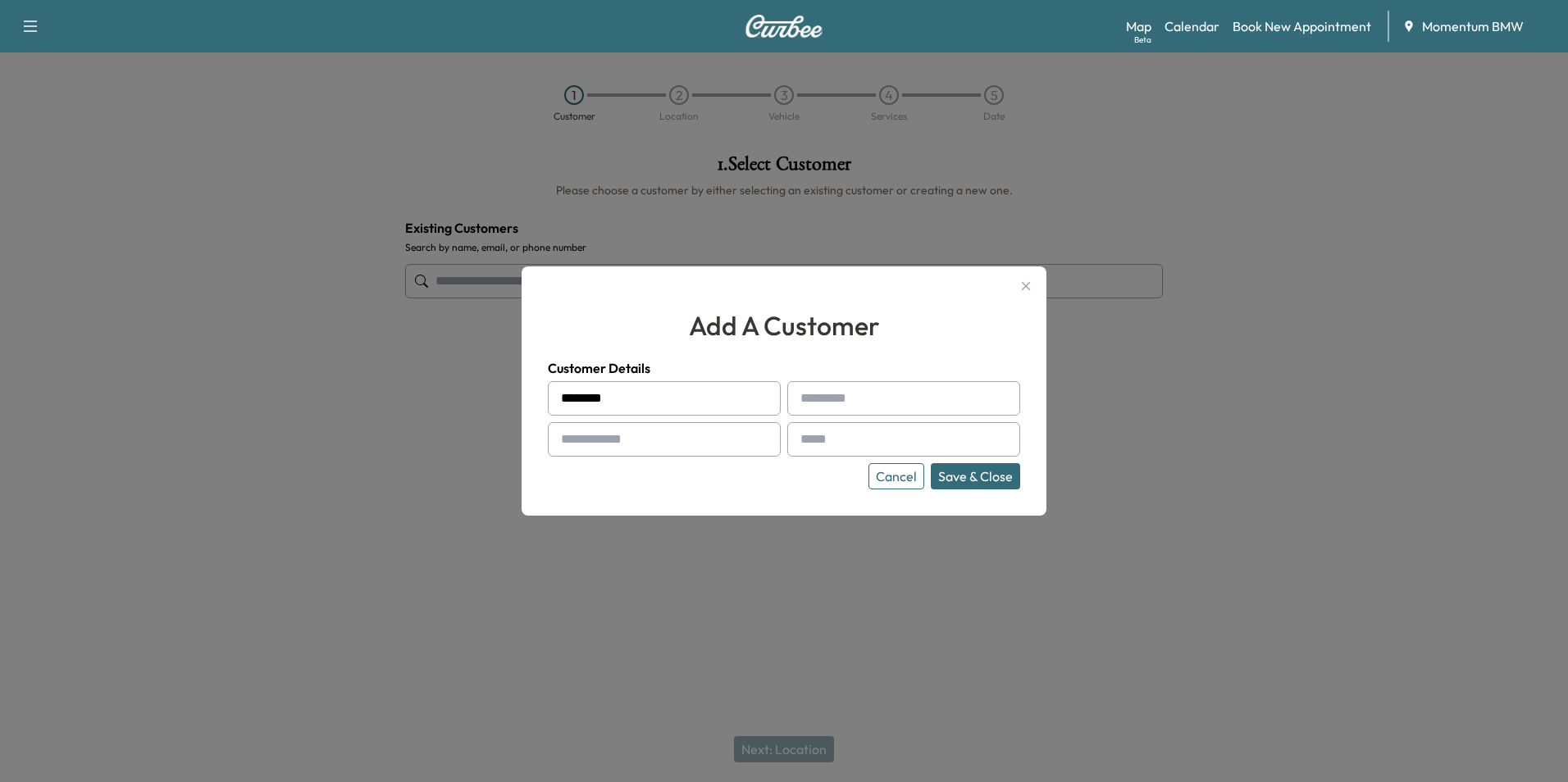
type input "*******"
click at [831, 402] on input "text" at bounding box center [903, 398] width 233 height 35
paste input "******"
type input "******"
click at [670, 446] on input "text" at bounding box center [664, 440] width 233 height 35
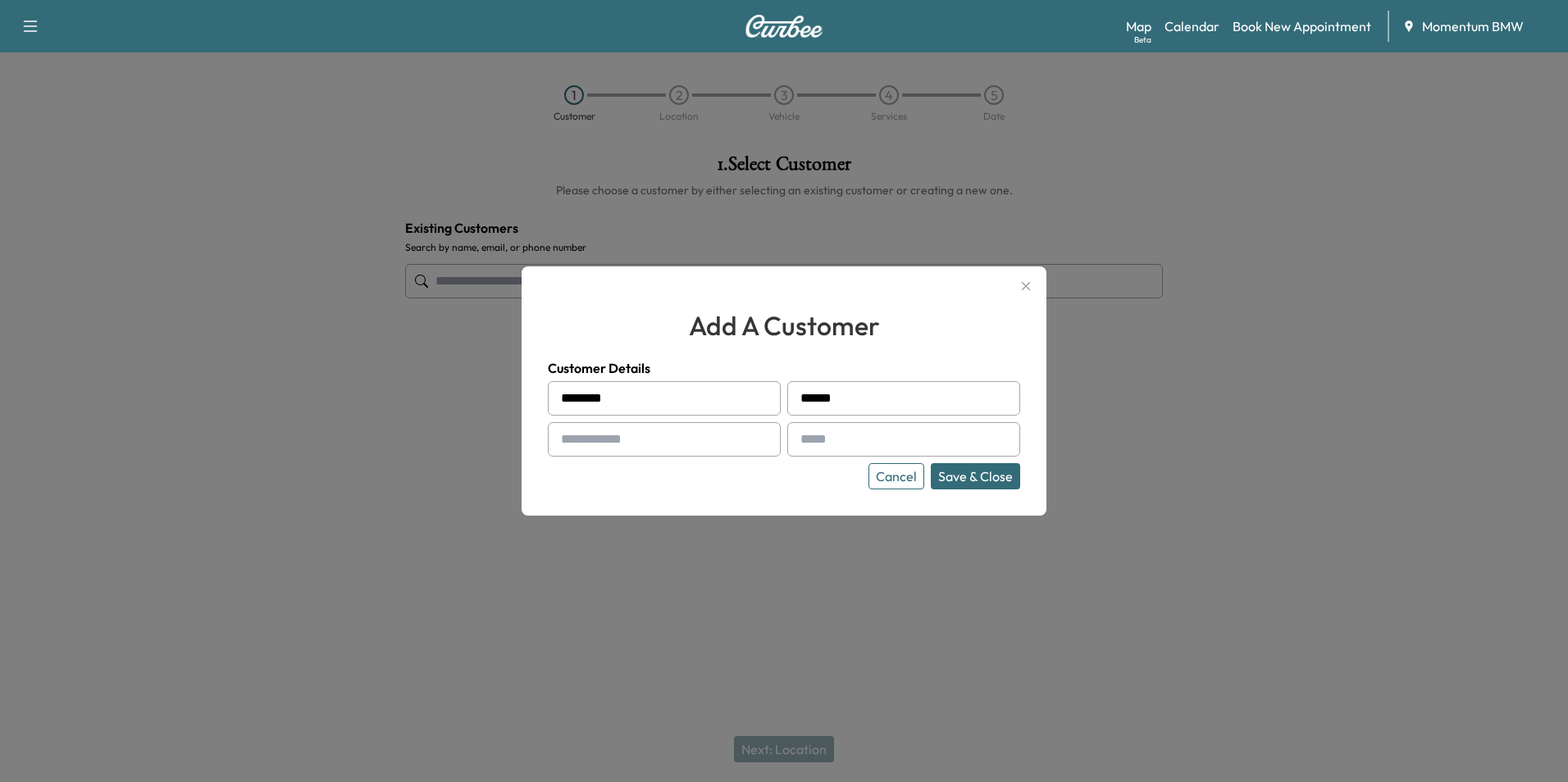
paste input "**********"
type input "**********"
click at [857, 442] on input "text" at bounding box center [903, 440] width 233 height 35
paste input "**********"
type input "**********"
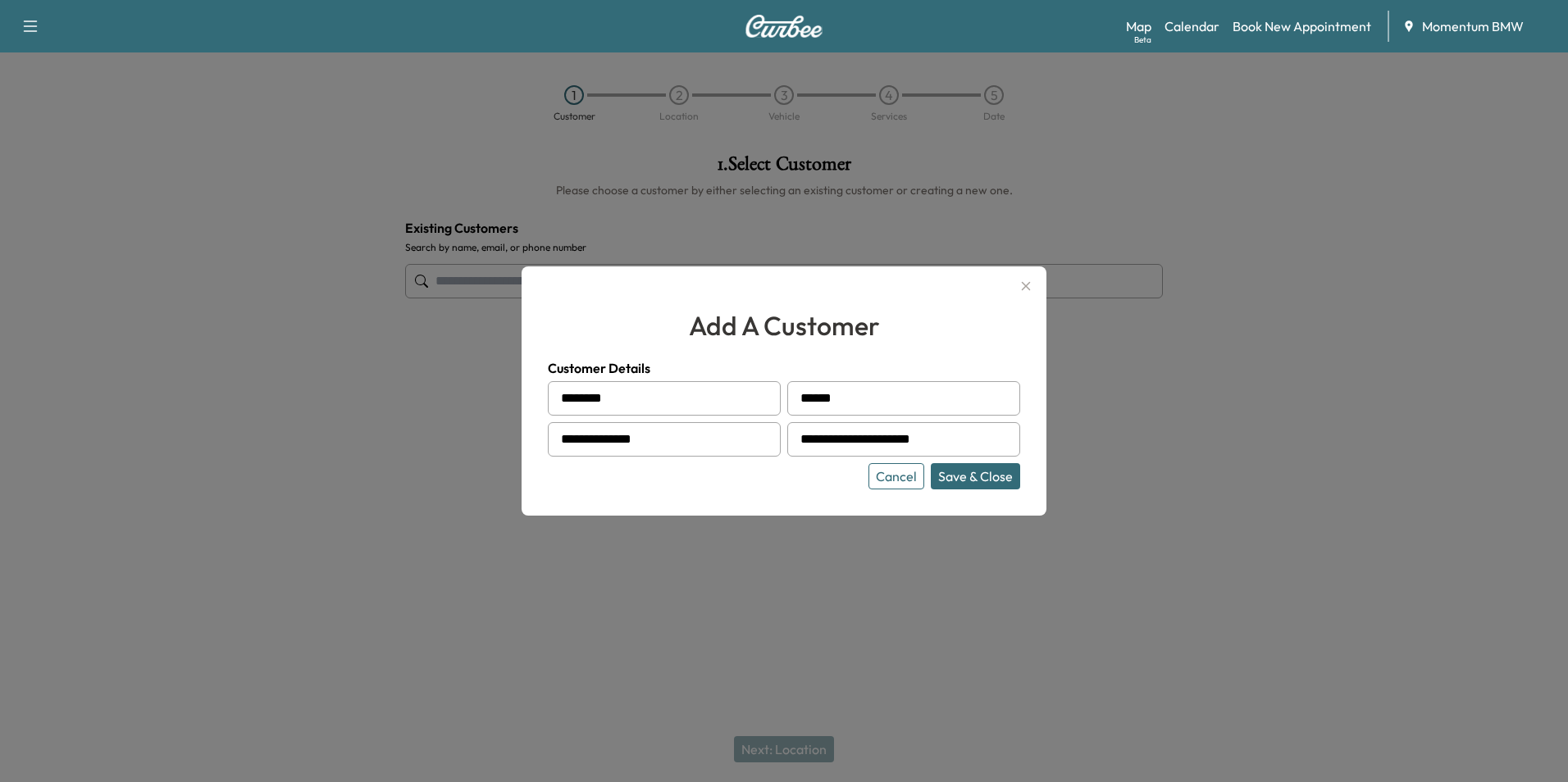
click at [985, 478] on button "Save & Close" at bounding box center [975, 476] width 90 height 27
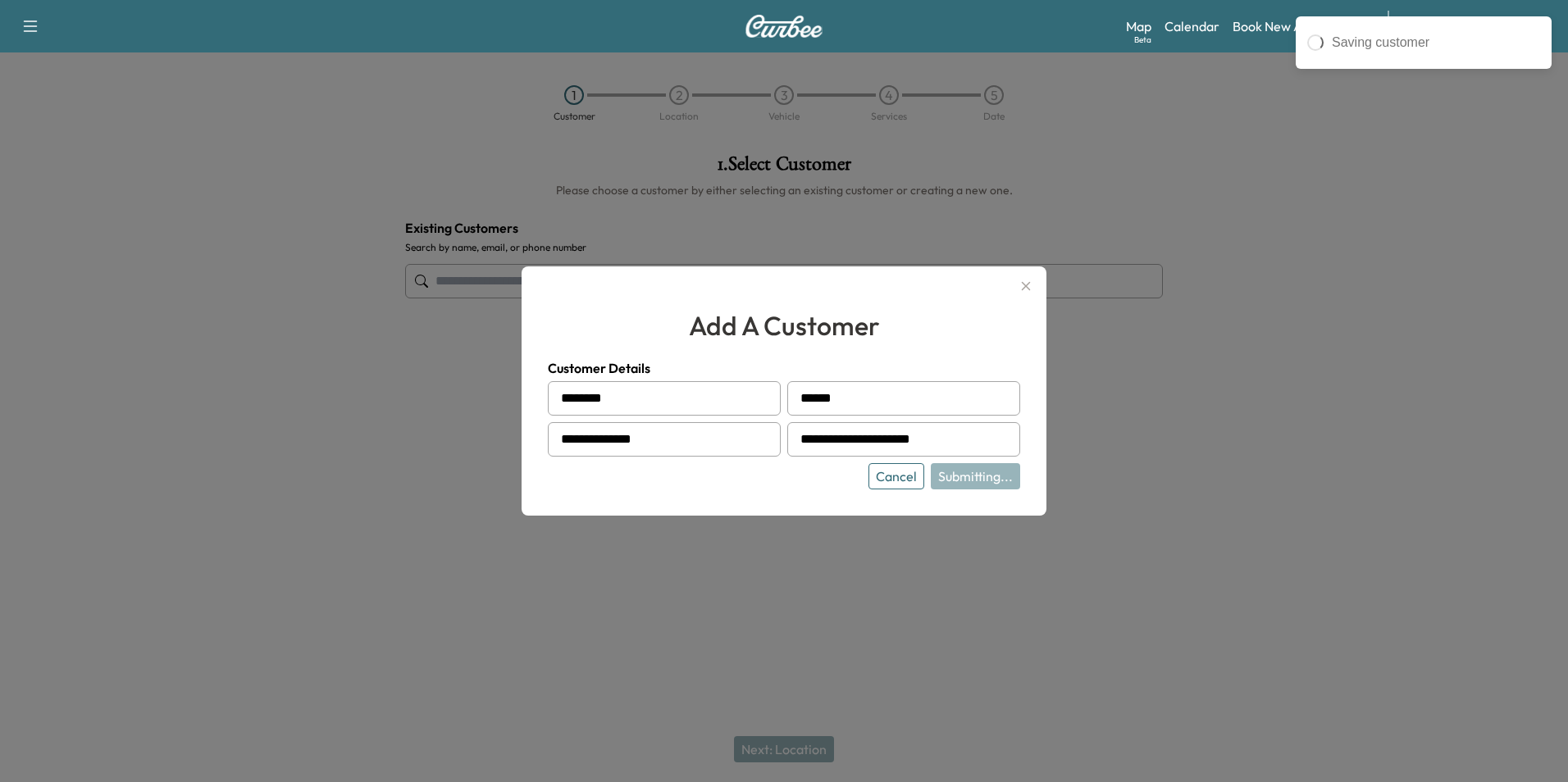
type input "**********"
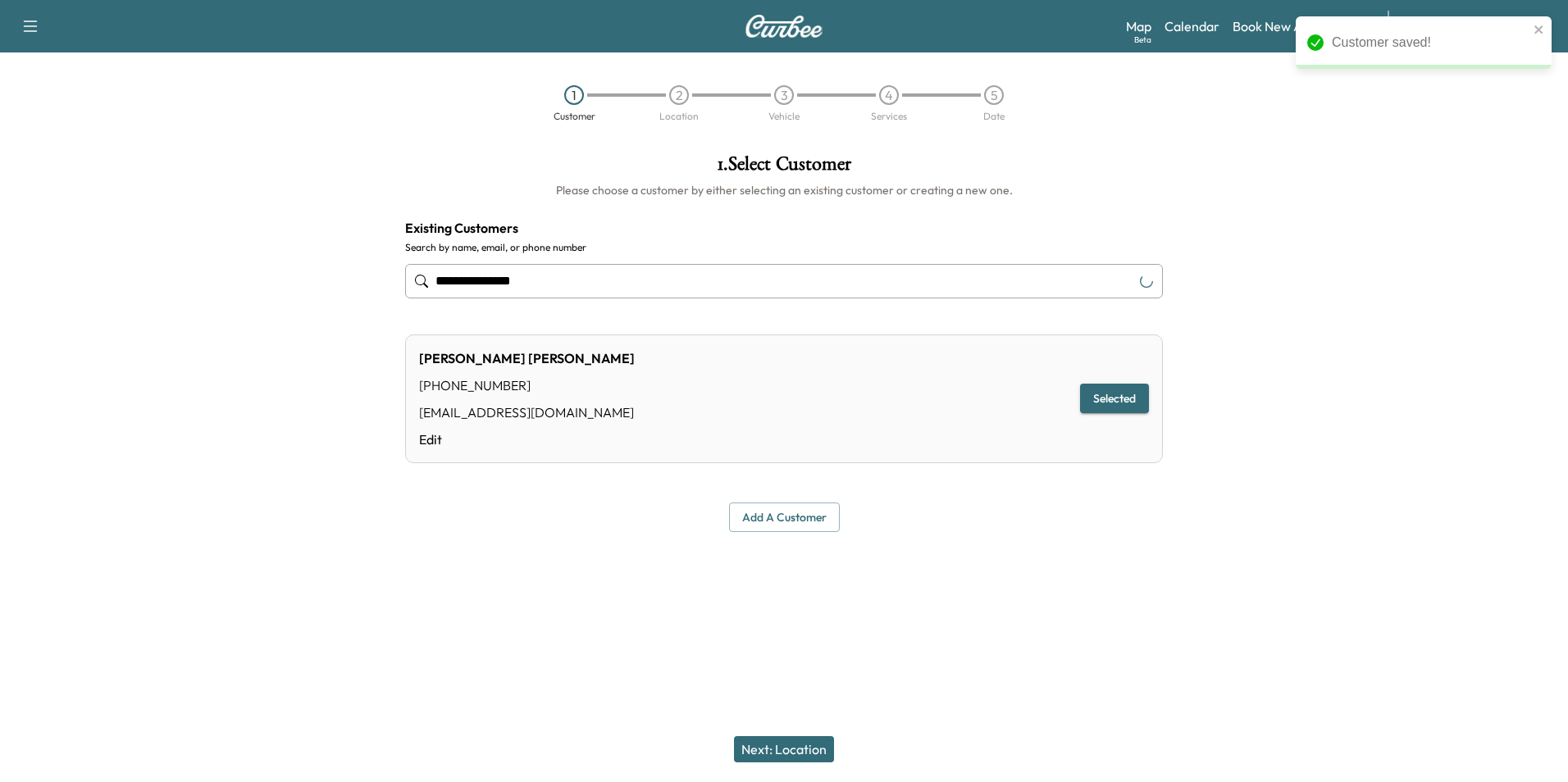
click at [795, 754] on button "Next: Location" at bounding box center [783, 749] width 100 height 27
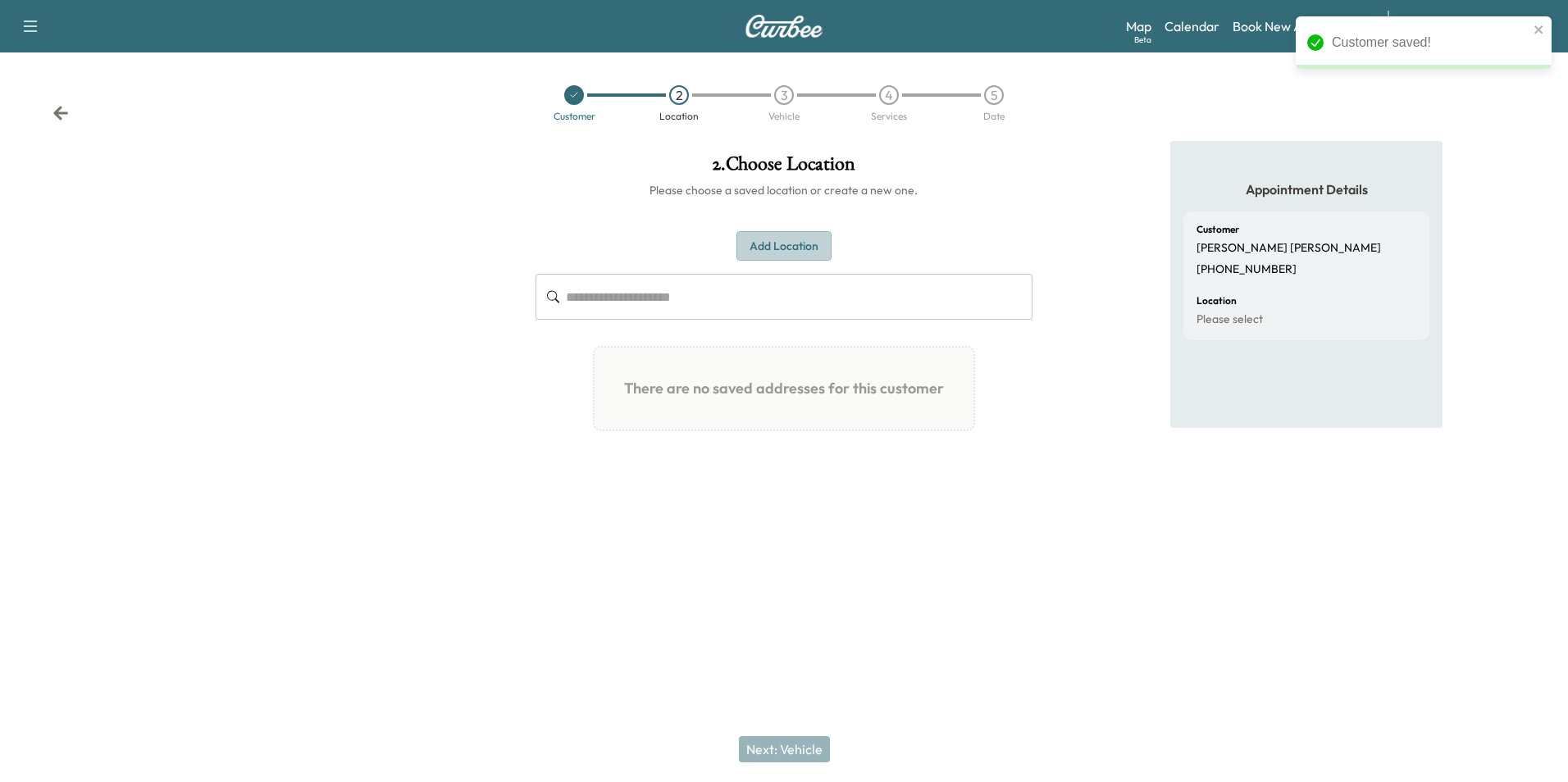
click at [776, 247] on button "Add Location" at bounding box center [784, 245] width 95 height 30
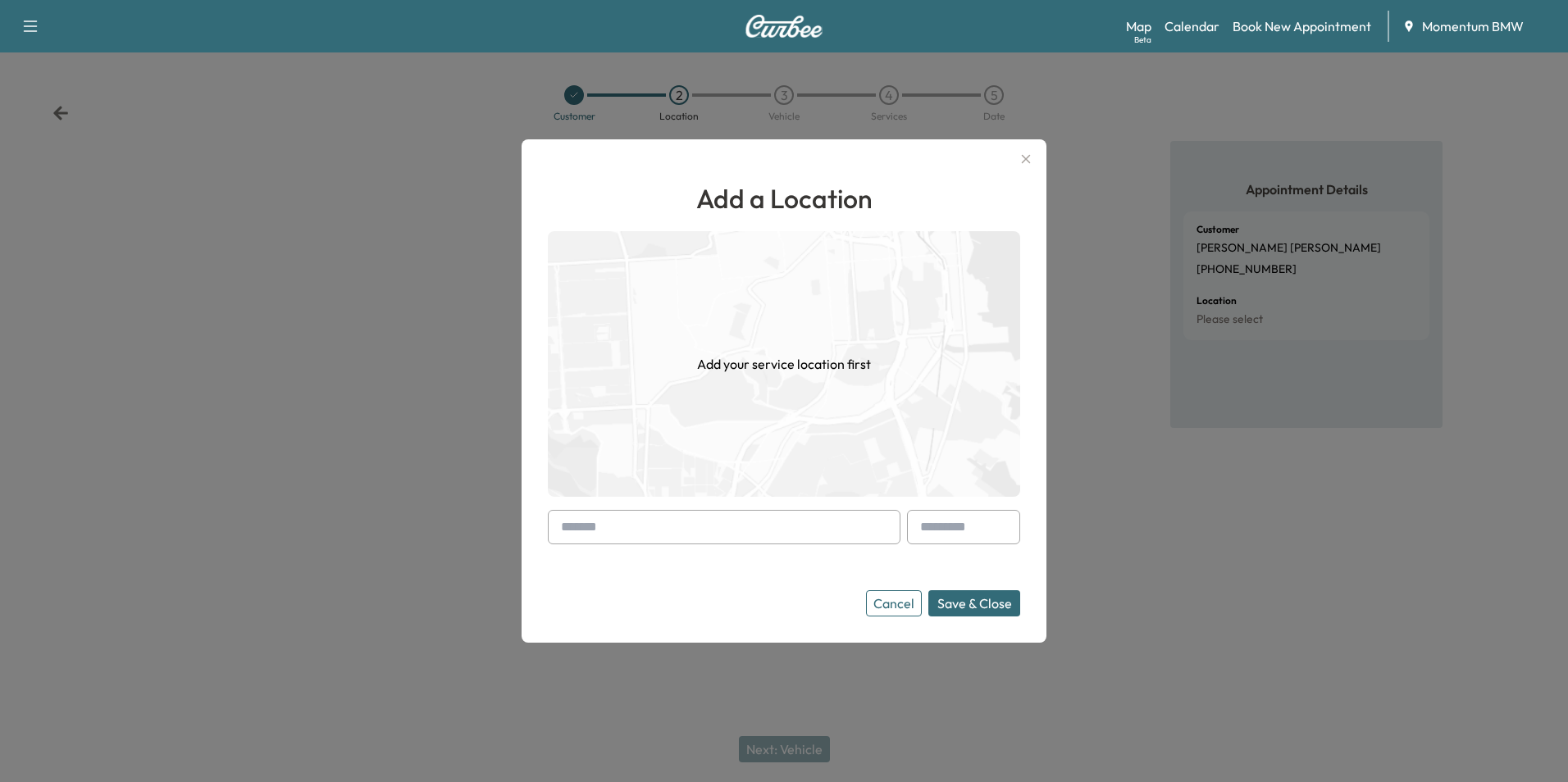
paste input "**********"
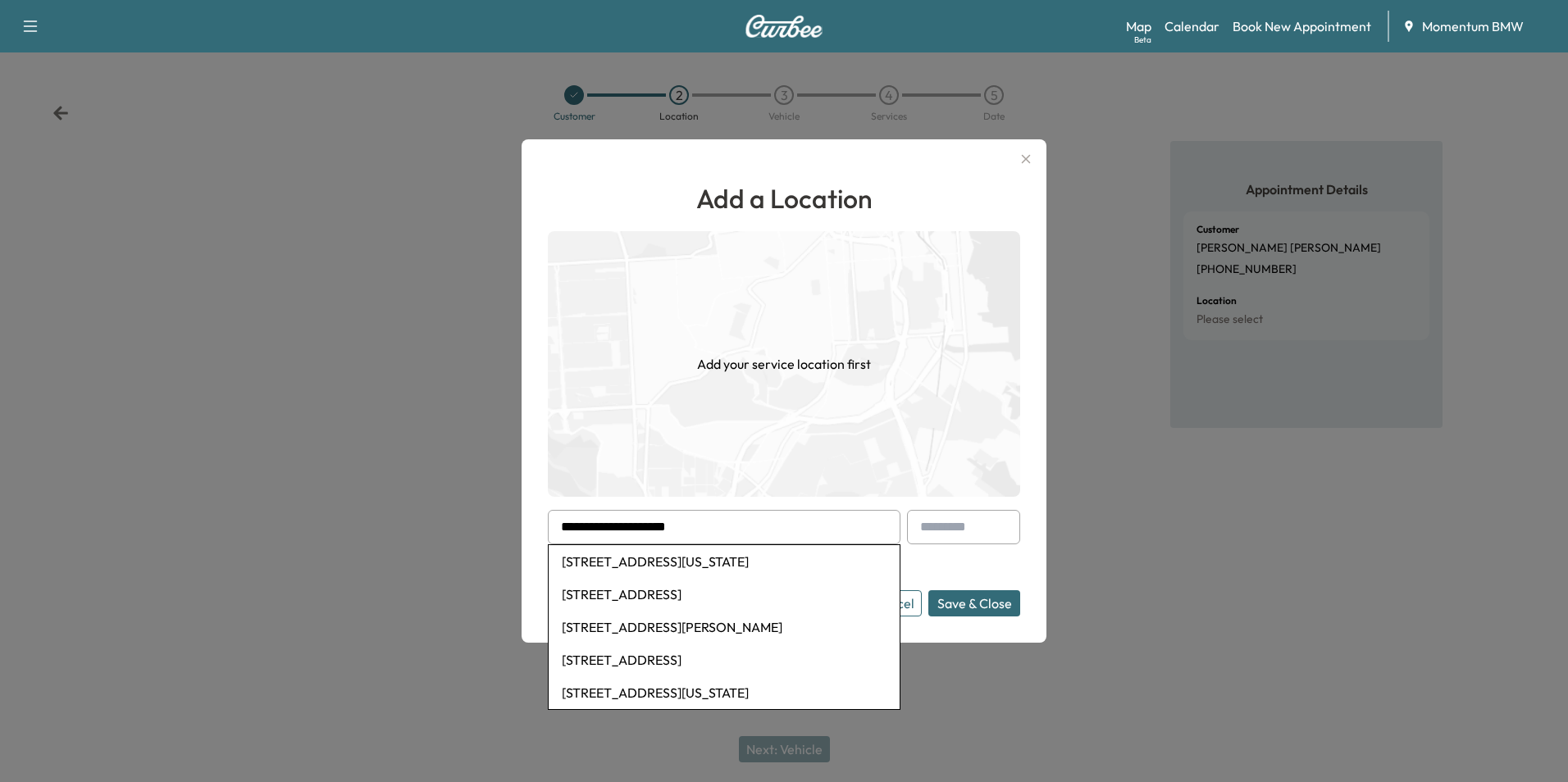
click at [693, 562] on li "[STREET_ADDRESS][US_STATE]" at bounding box center [724, 561] width 351 height 33
type input "**********"
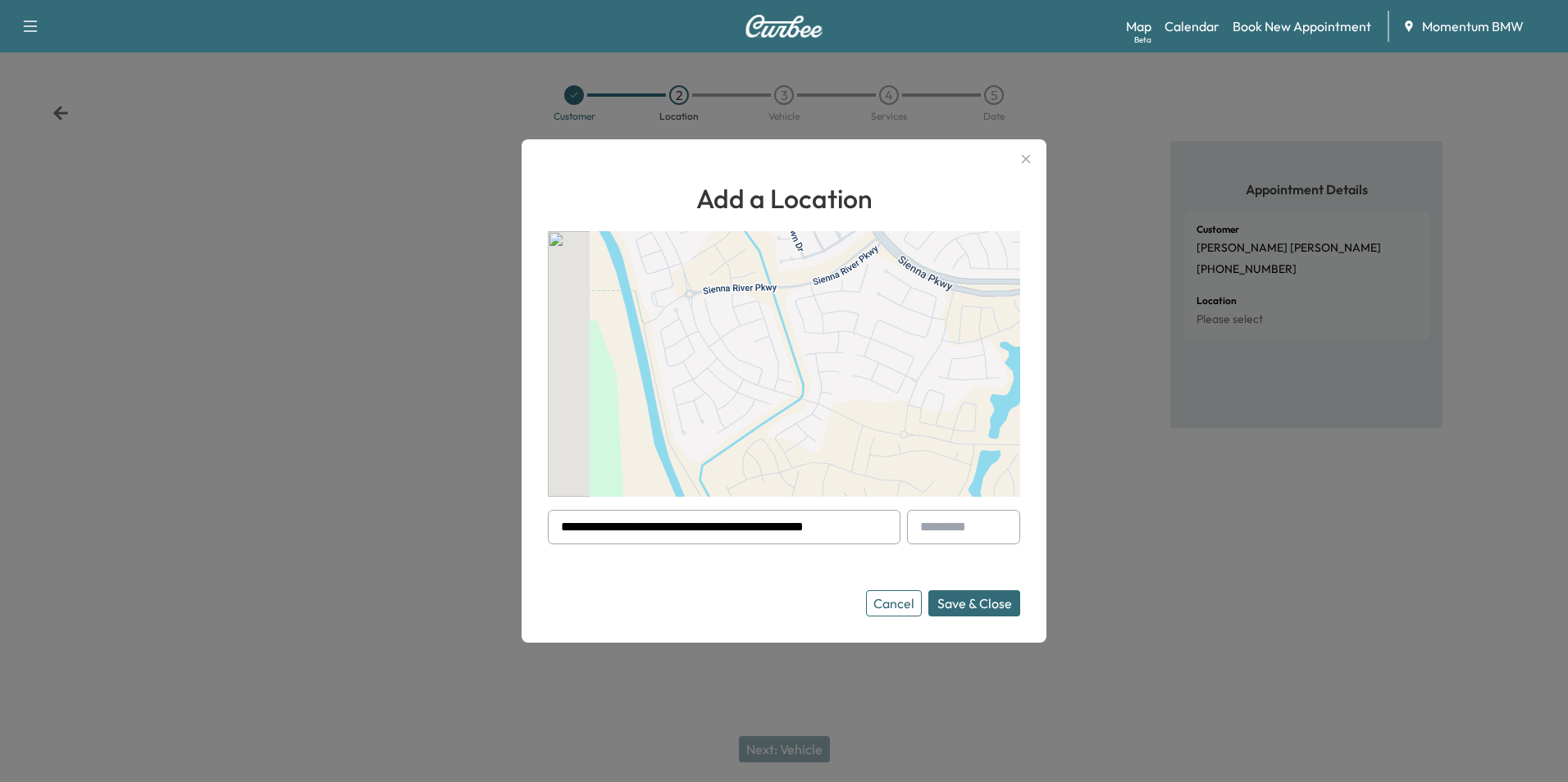
click at [982, 598] on button "Save & Close" at bounding box center [974, 603] width 92 height 27
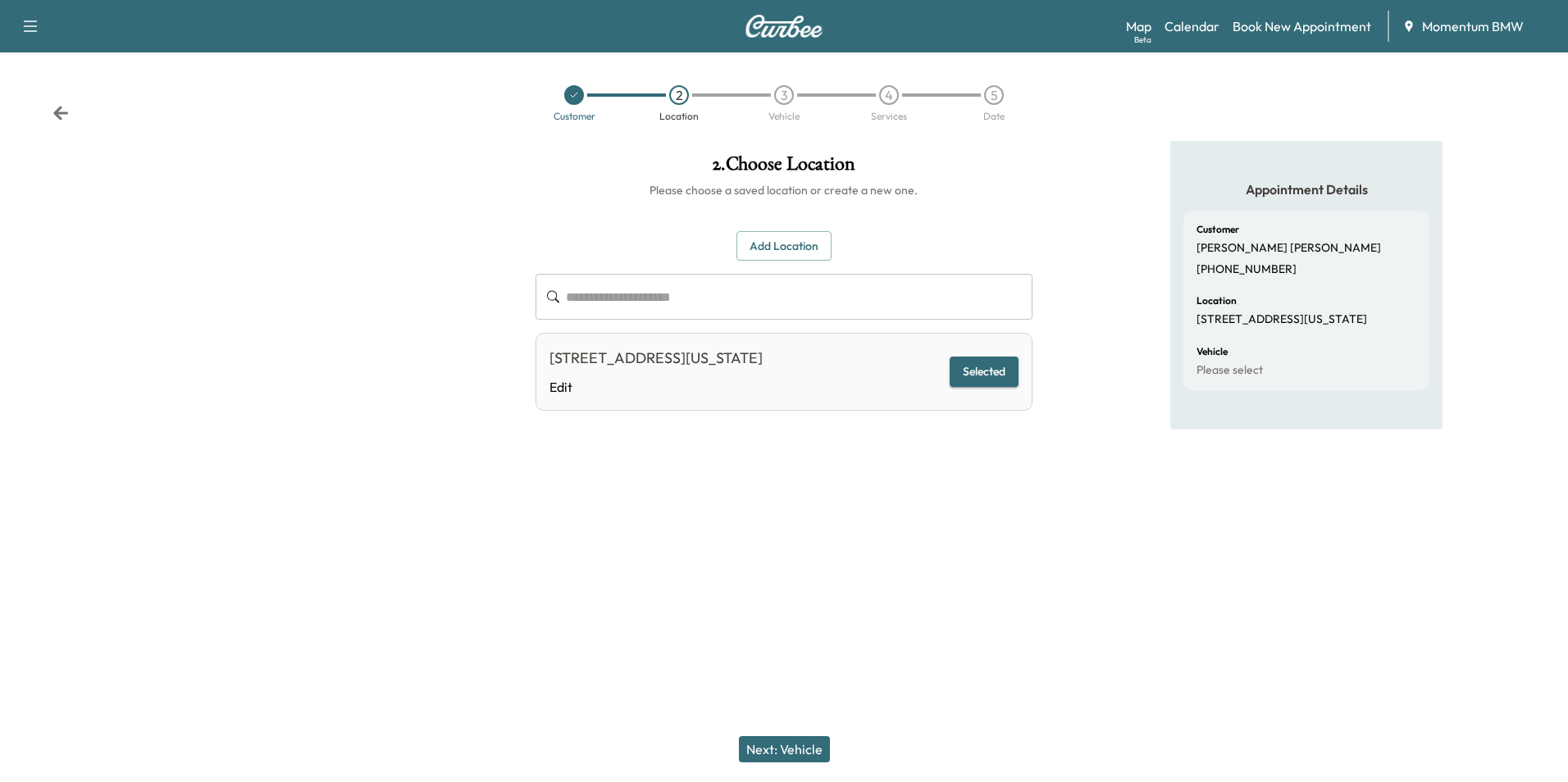
click at [796, 743] on button "Next: Vehicle" at bounding box center [784, 749] width 91 height 27
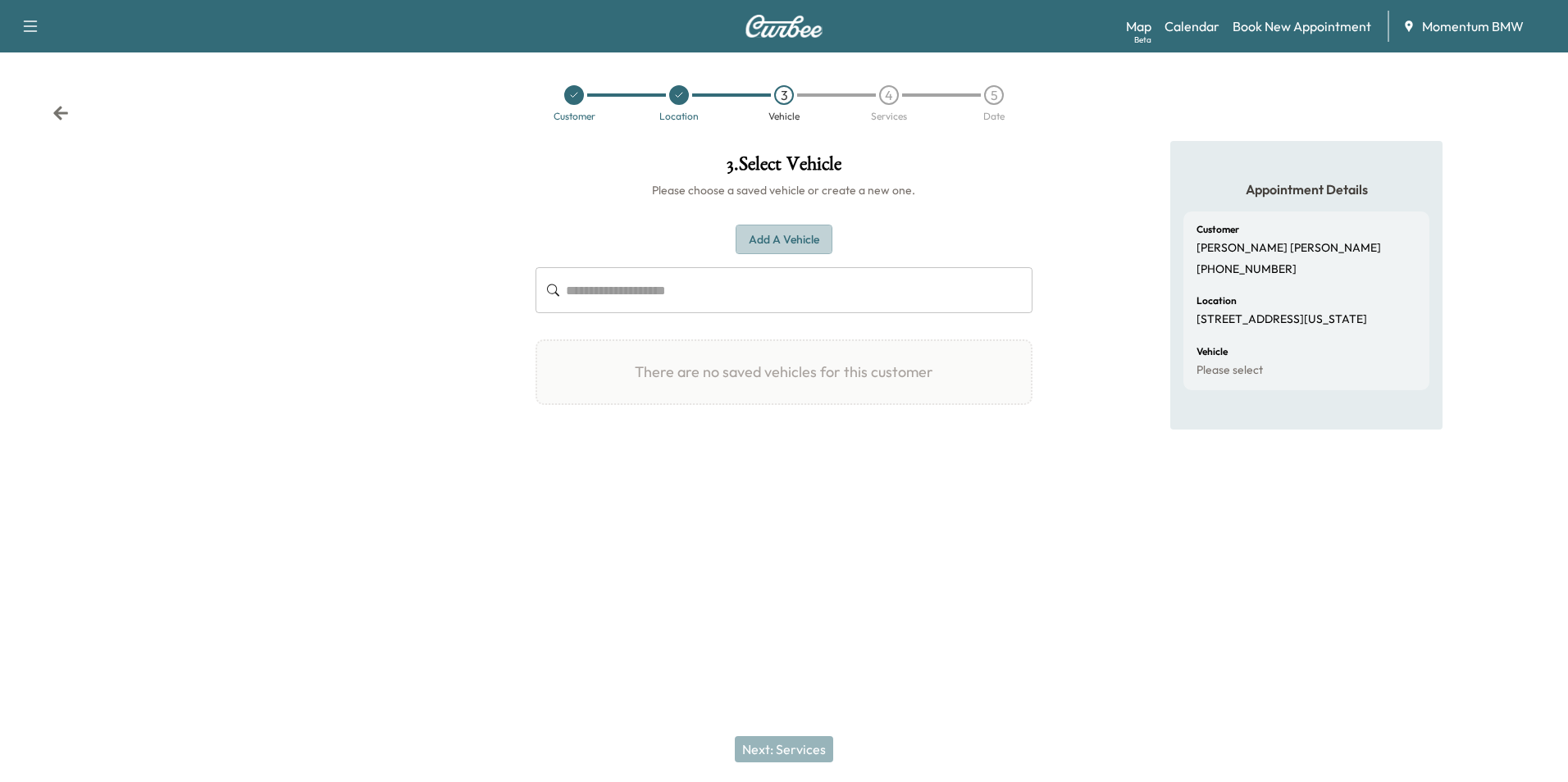
click at [779, 236] on button "Add a Vehicle" at bounding box center [784, 239] width 97 height 30
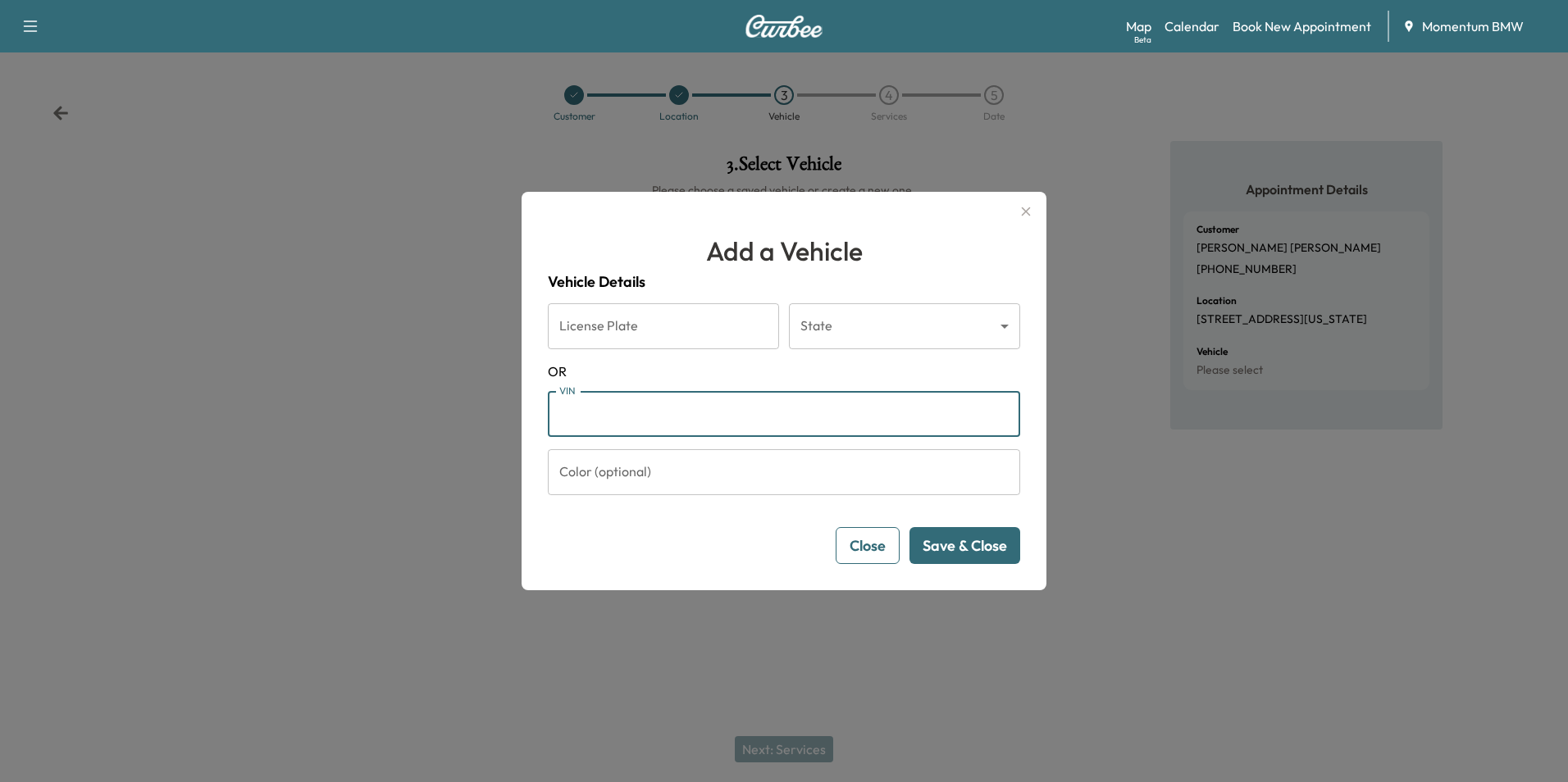
click at [575, 407] on input "VIN" at bounding box center [784, 414] width 473 height 46
paste input "**********"
type input "**********"
click at [990, 544] on button "Save & Close" at bounding box center [964, 546] width 111 height 37
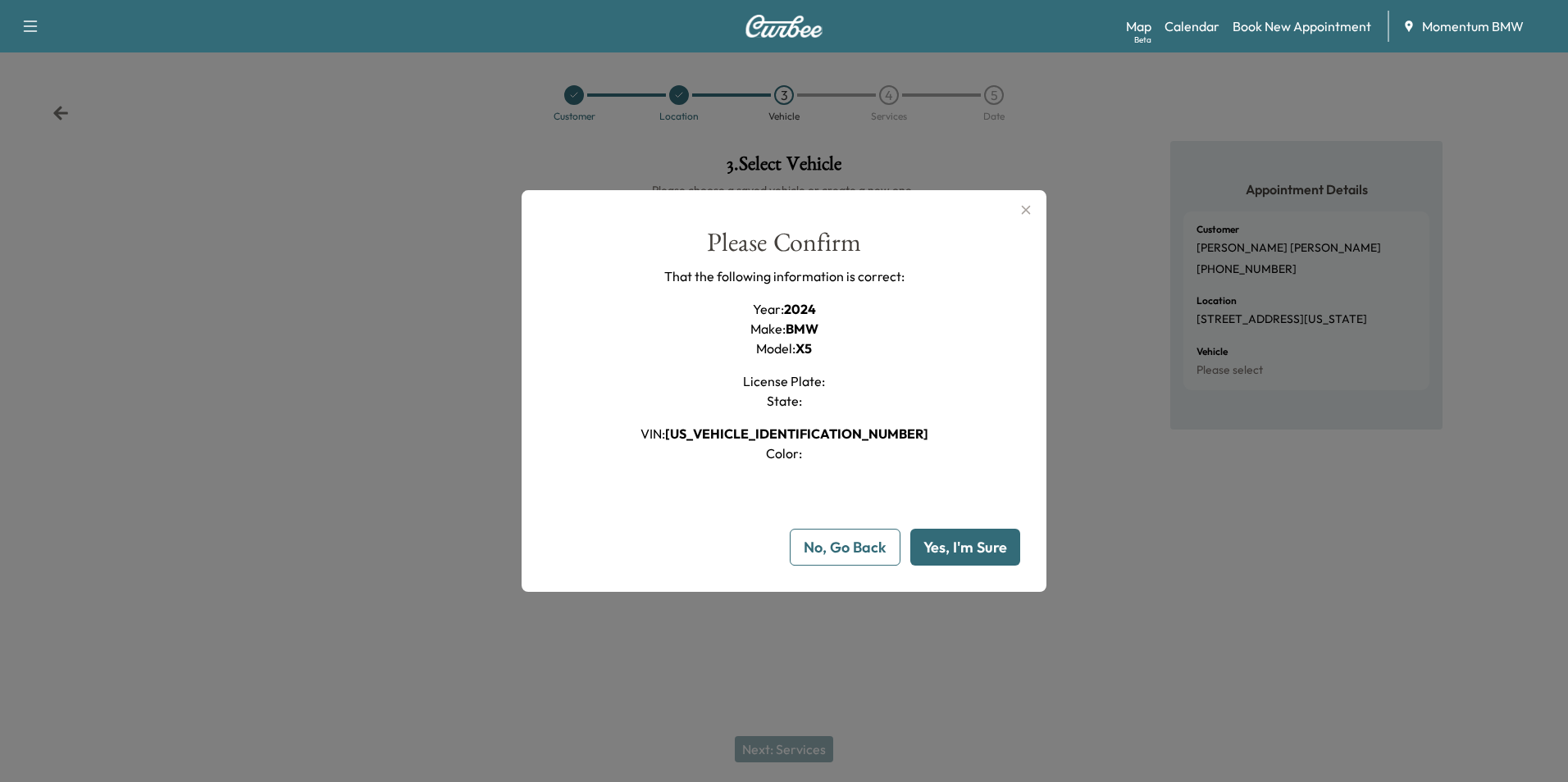
click at [982, 546] on button "Yes, I'm Sure" at bounding box center [965, 547] width 110 height 37
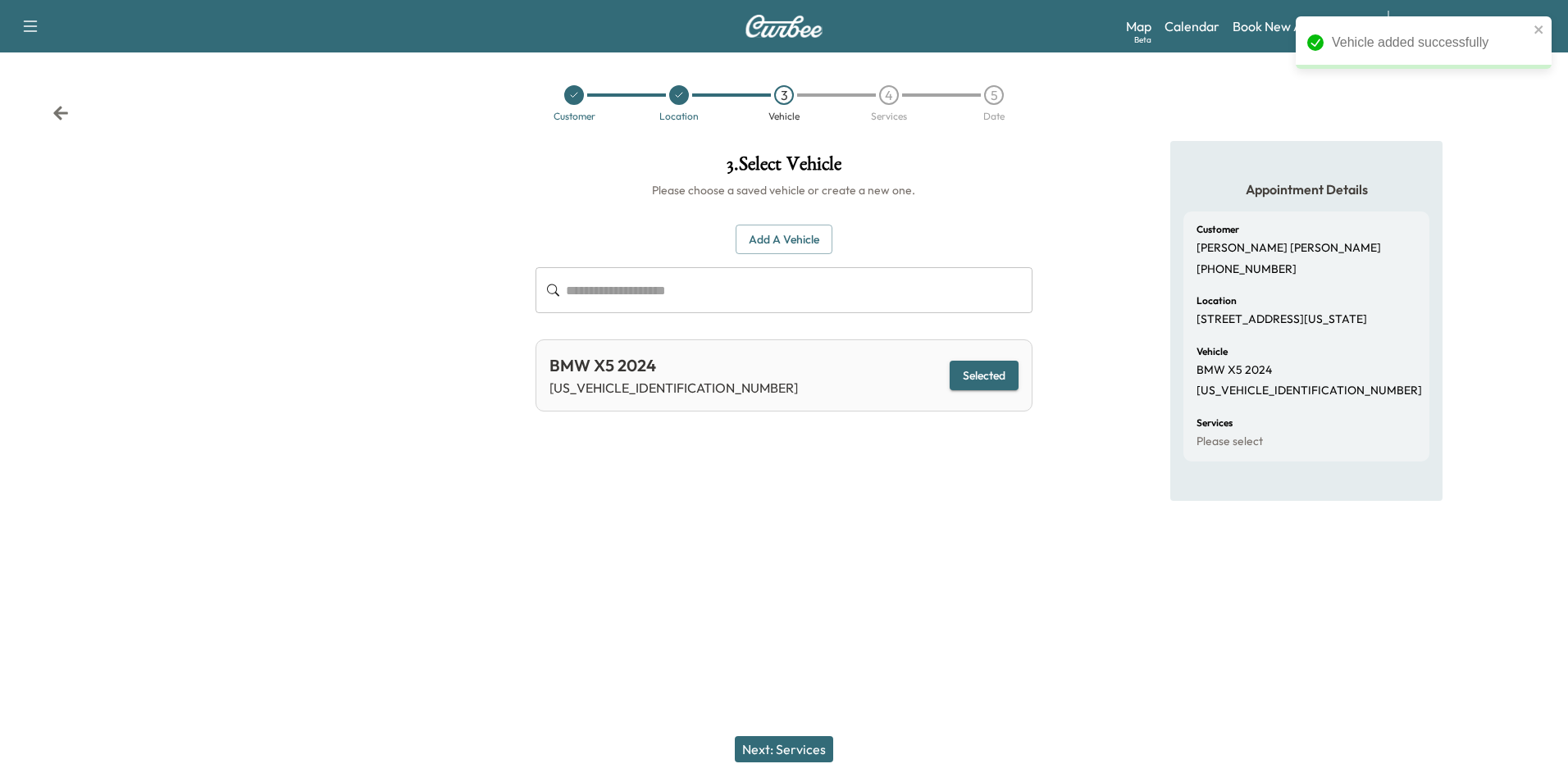
click at [796, 755] on button "Next: Services" at bounding box center [783, 749] width 98 height 27
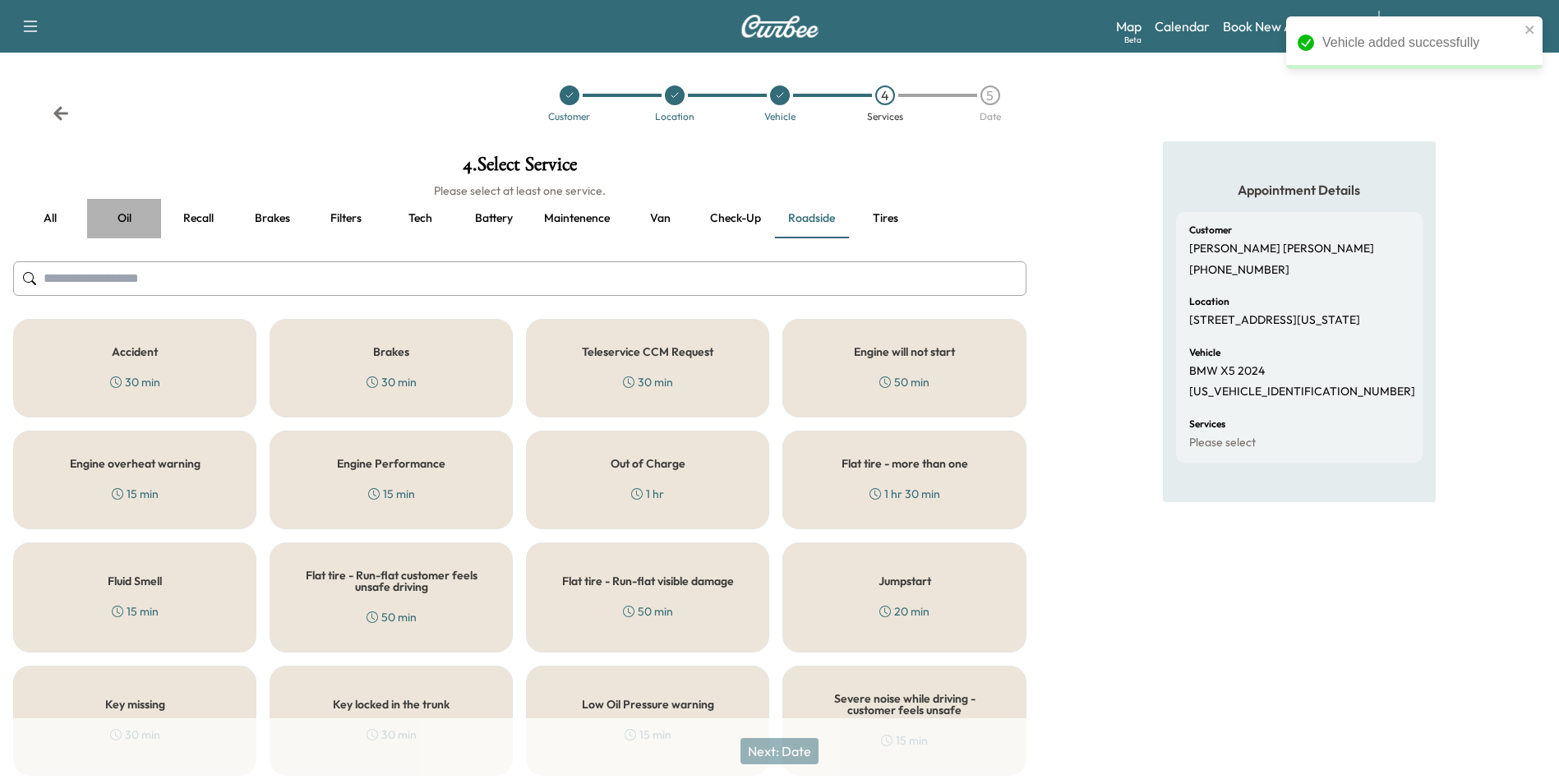
click at [122, 214] on button "Oil" at bounding box center [124, 218] width 74 height 39
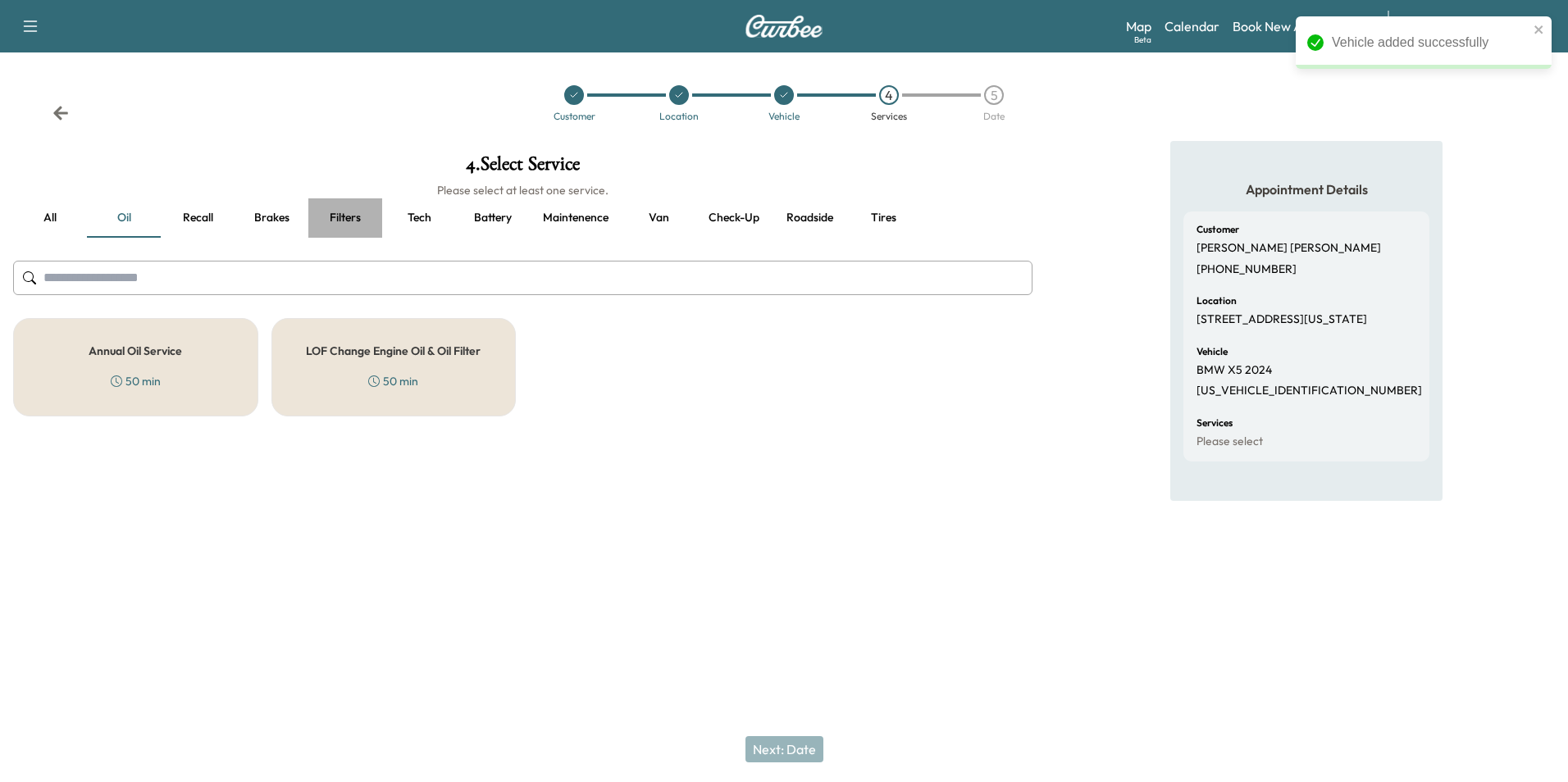
click at [341, 222] on button "Filters" at bounding box center [345, 218] width 74 height 39
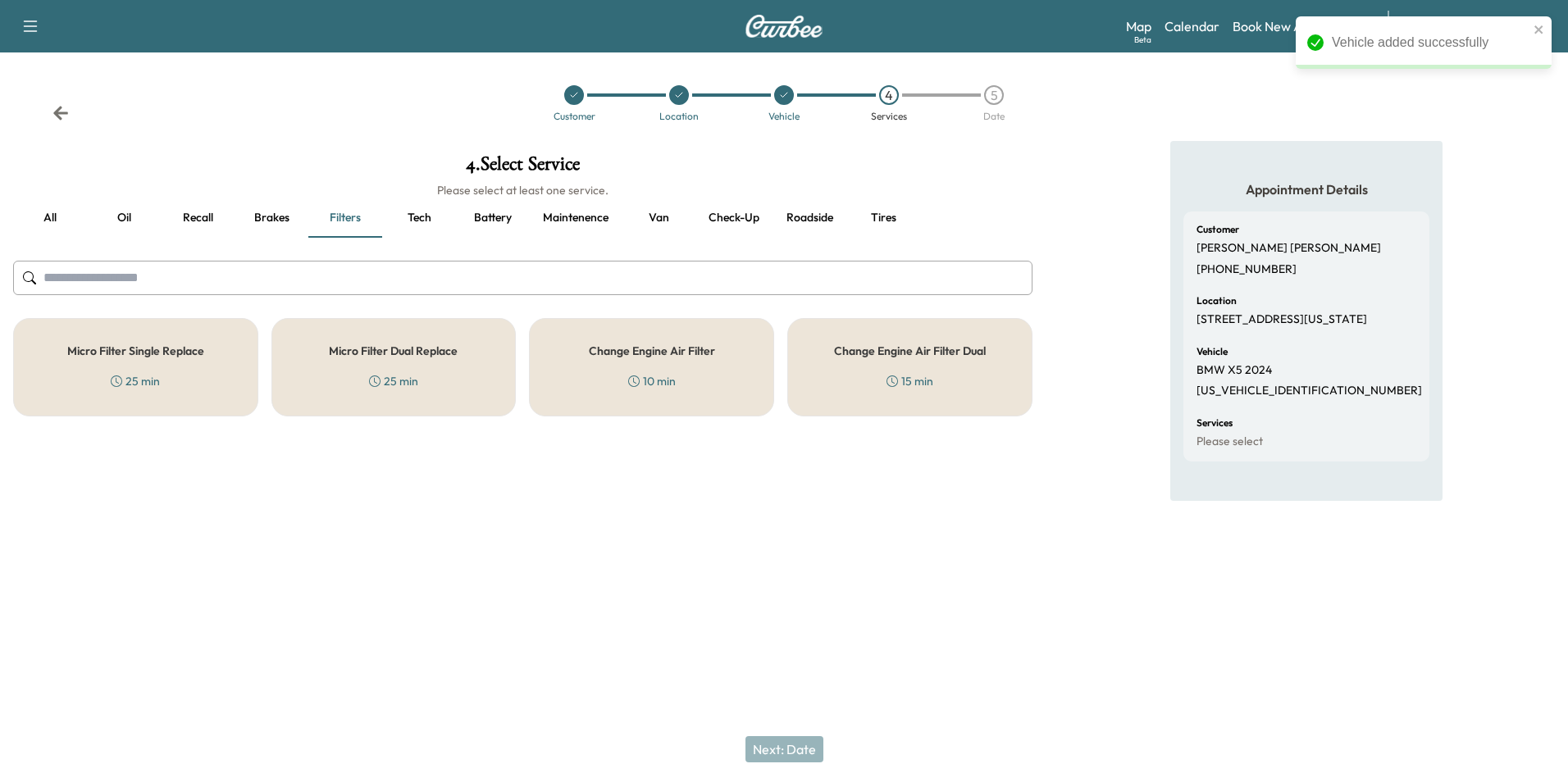
click at [226, 353] on div "Micro Filter Single Replace 25 min" at bounding box center [136, 366] width 245 height 98
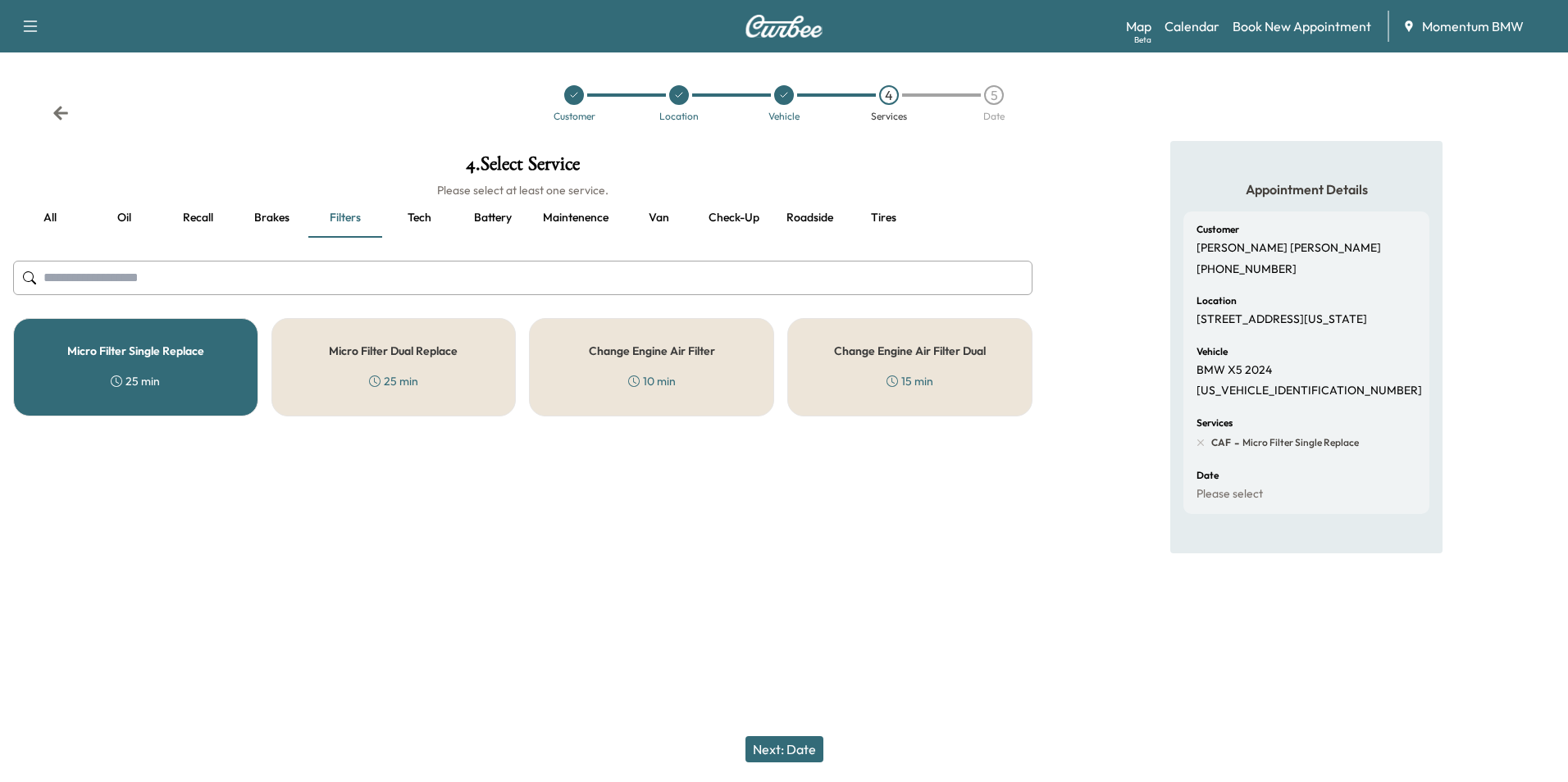
click at [789, 751] on button "Next: Date" at bounding box center [784, 749] width 78 height 27
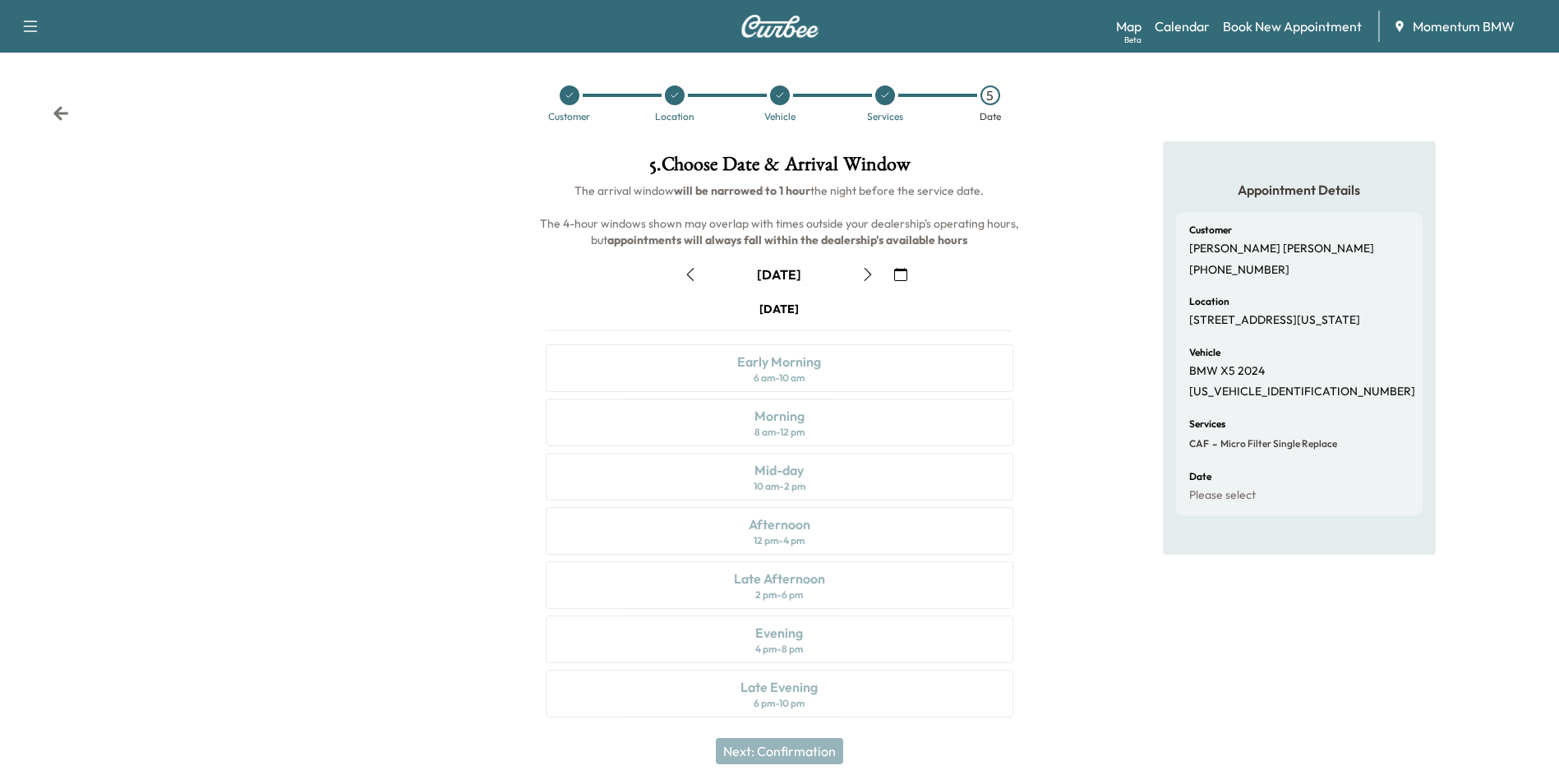
click at [900, 271] on icon "button" at bounding box center [901, 274] width 13 height 13
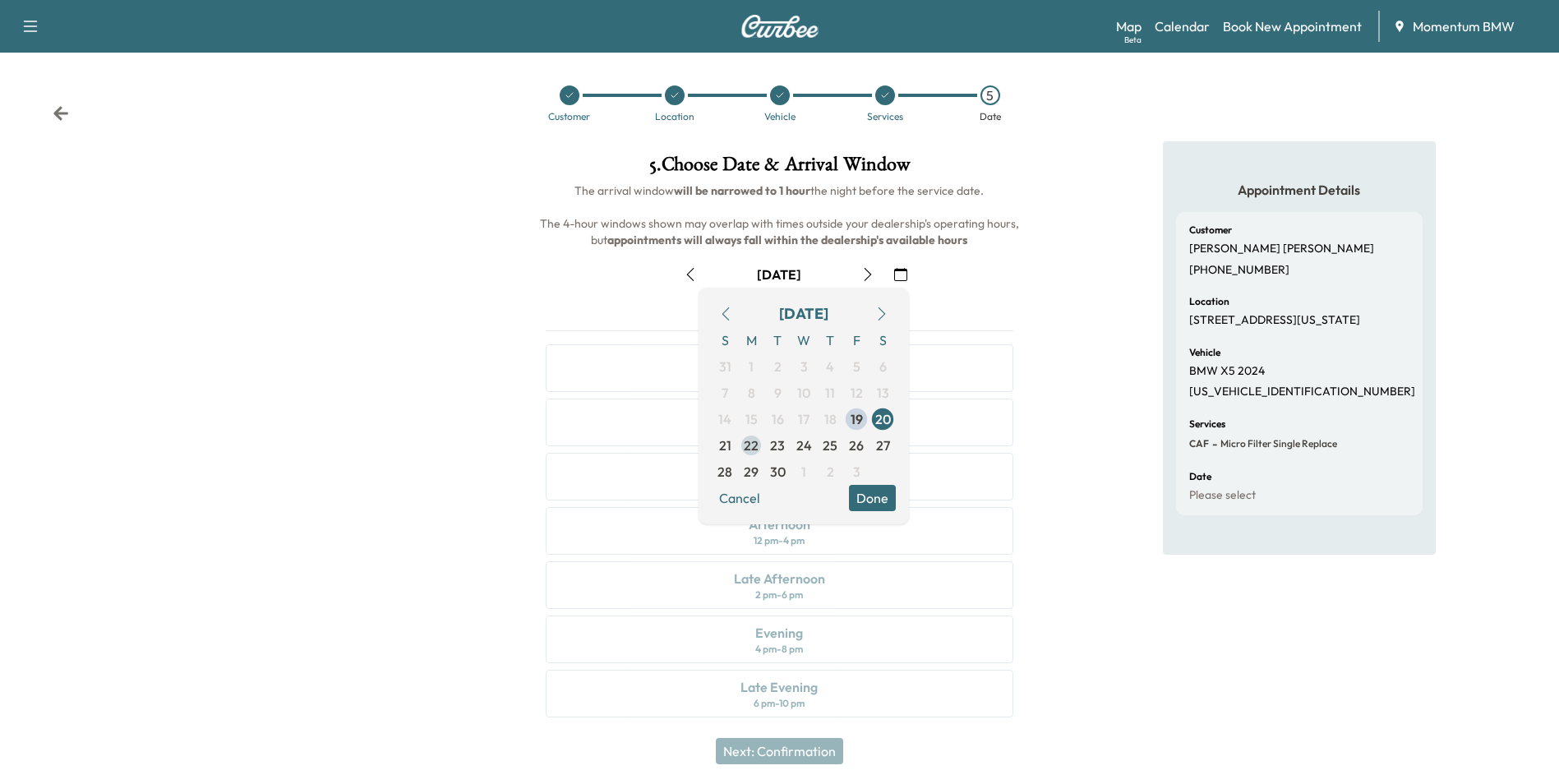
click at [752, 448] on span "22" at bounding box center [751, 445] width 15 height 19
click at [891, 499] on button "Done" at bounding box center [872, 498] width 47 height 27
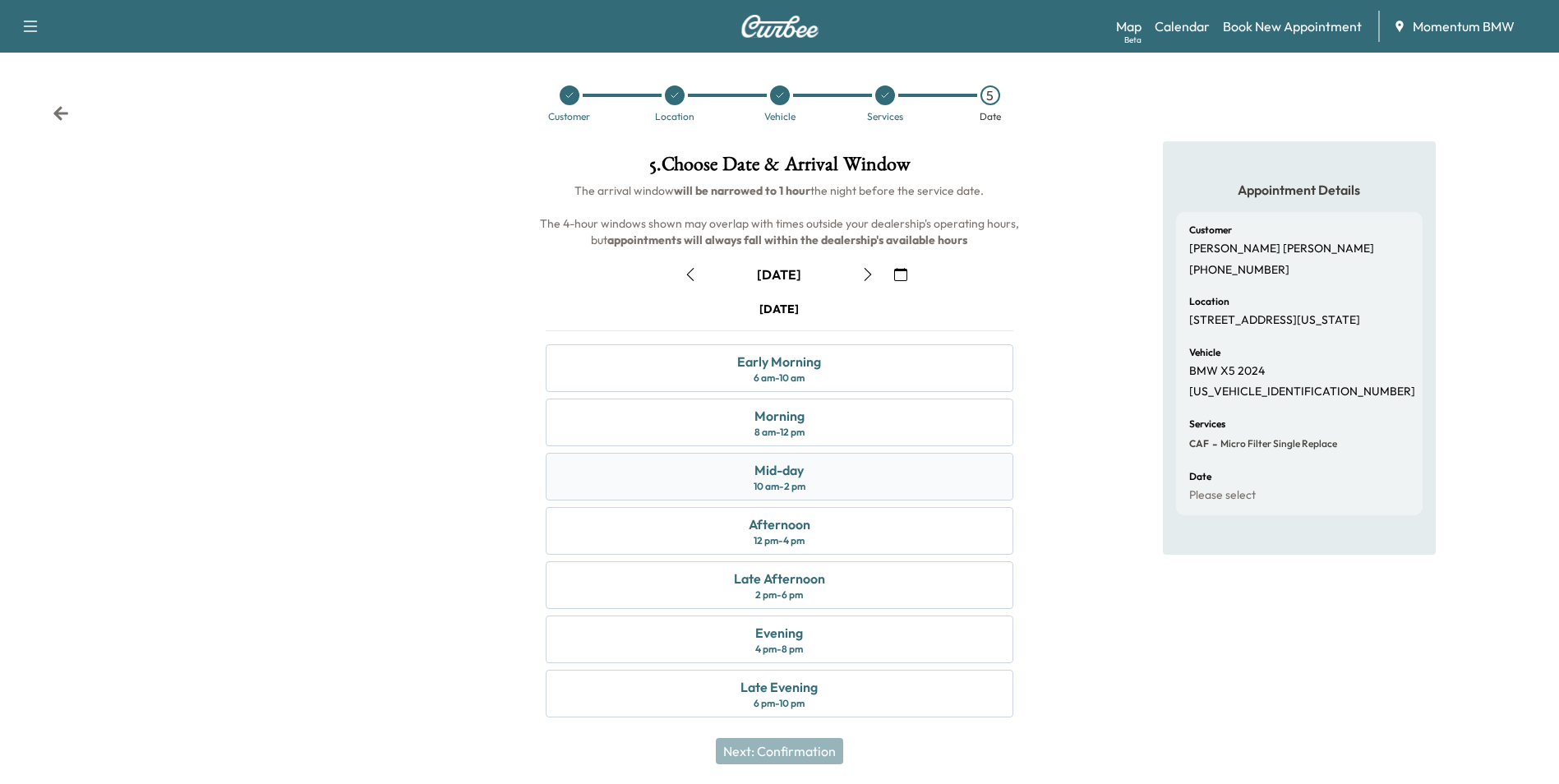
click at [790, 470] on div "Mid-day" at bounding box center [780, 469] width 50 height 19
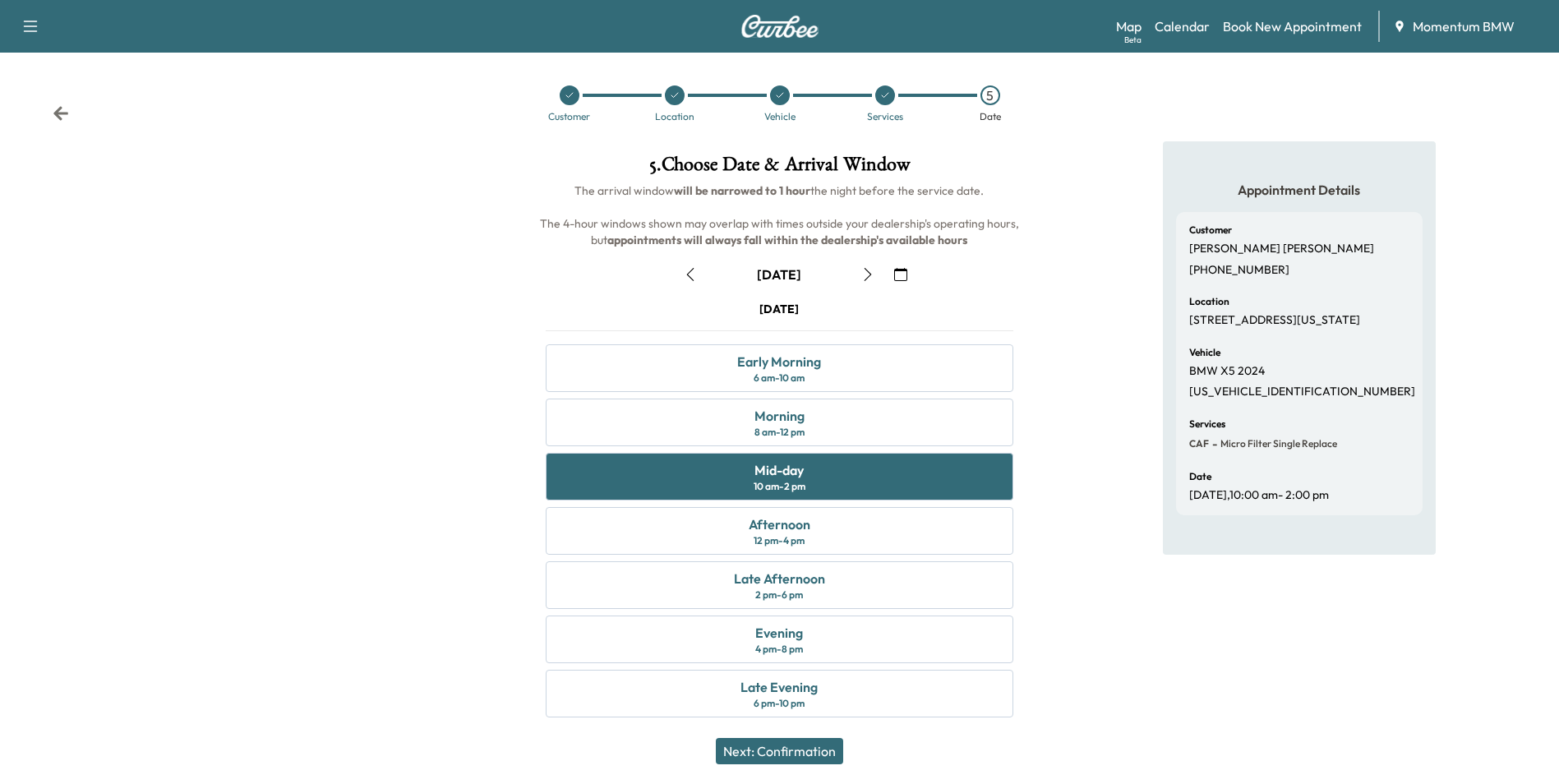
click at [787, 744] on button "Next: Confirmation" at bounding box center [780, 751] width 128 height 27
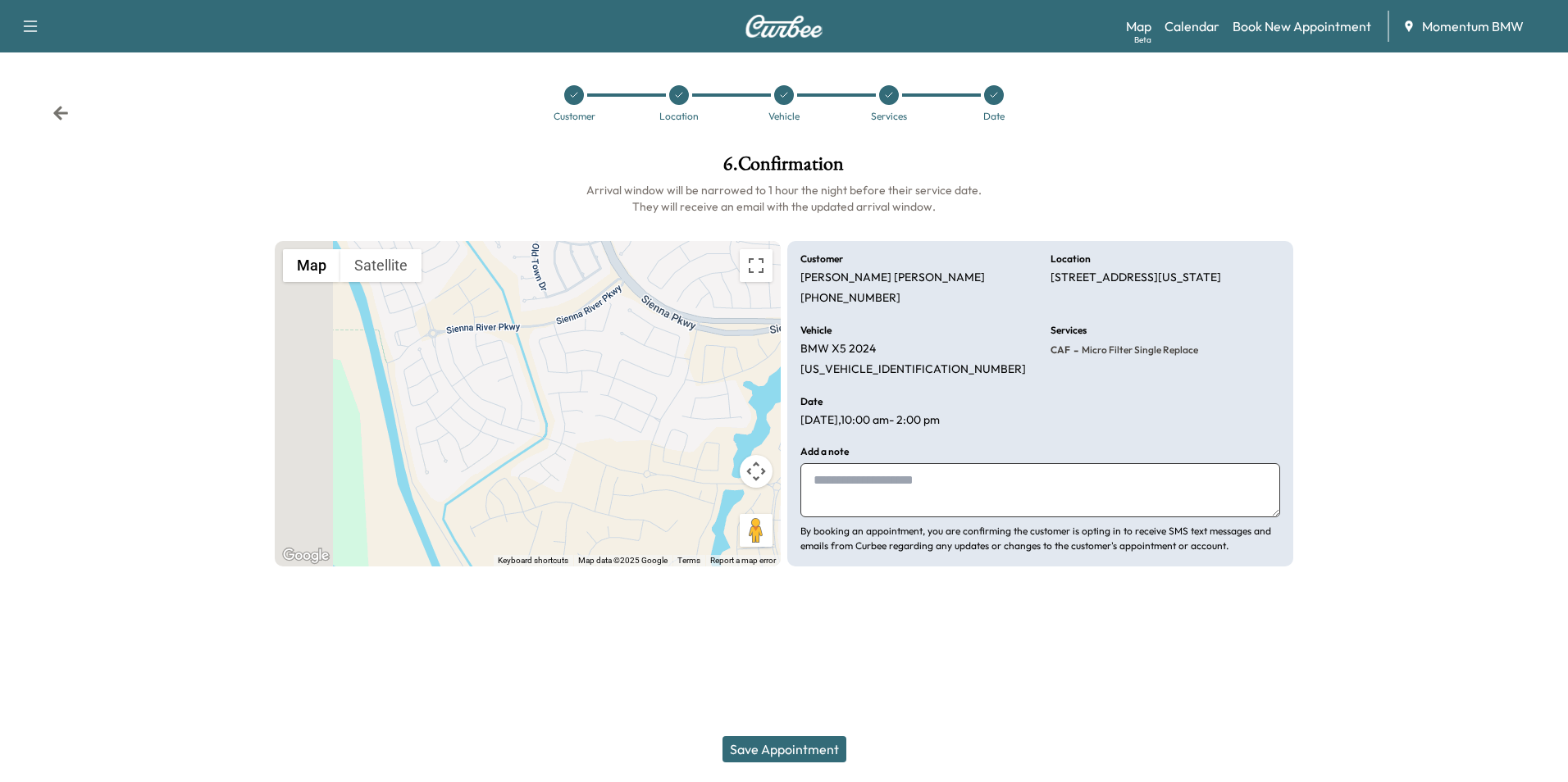
click at [855, 468] on textarea at bounding box center [1040, 490] width 480 height 54
type textarea "****"
click at [773, 745] on button "Save Appointment" at bounding box center [784, 749] width 124 height 27
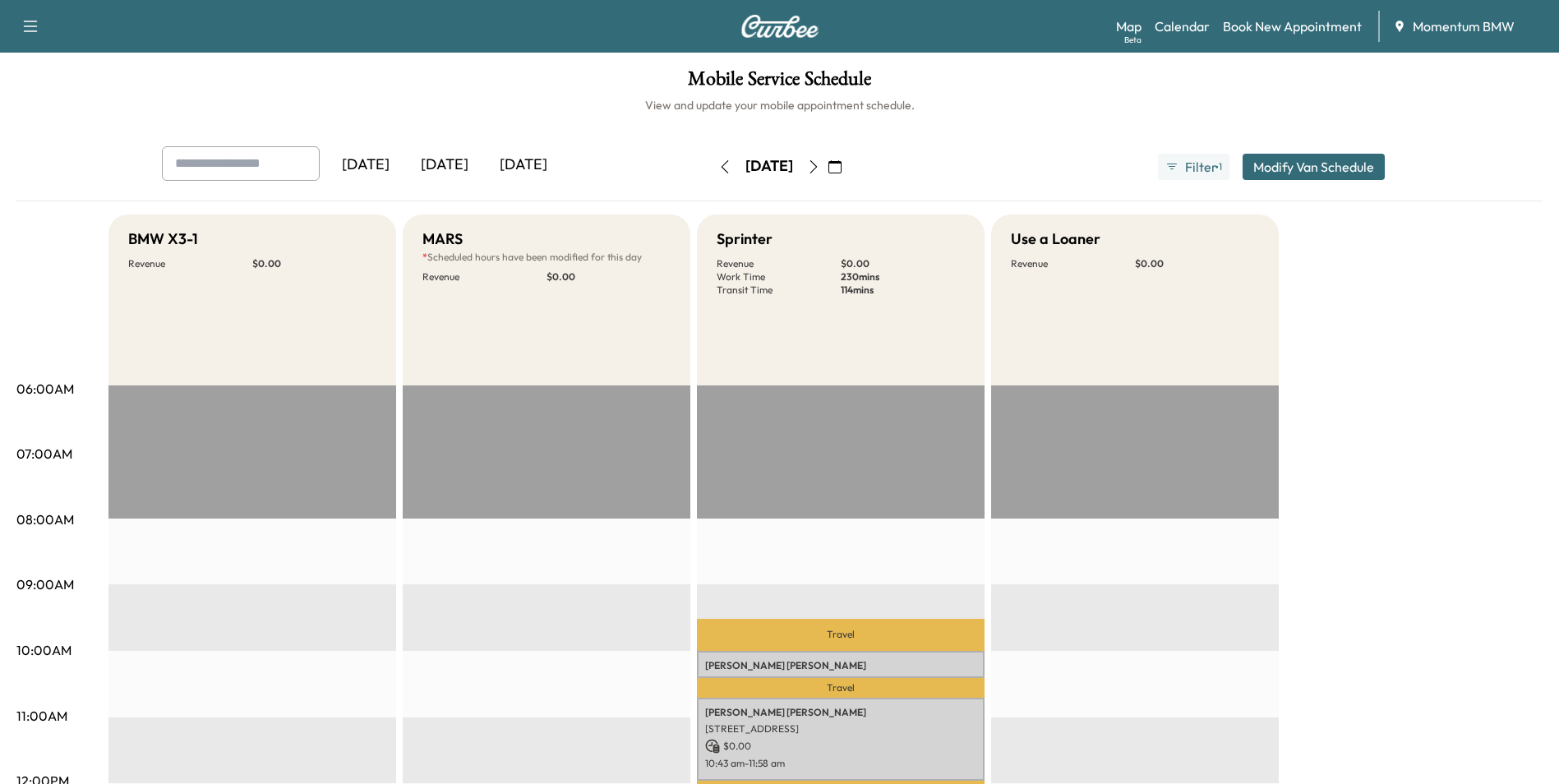
click at [842, 169] on icon "button" at bounding box center [835, 167] width 13 height 13
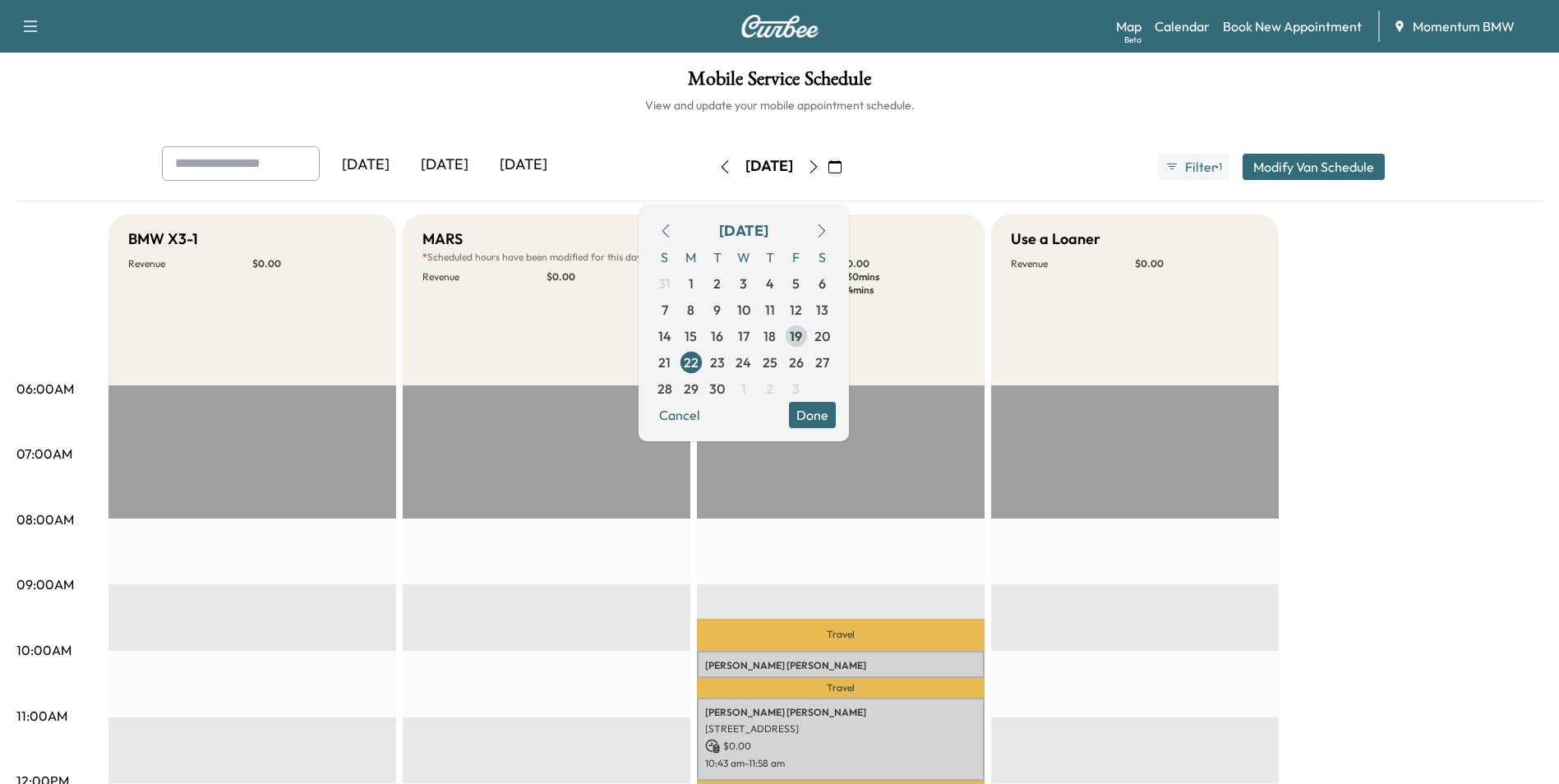
click at [802, 338] on span "19" at bounding box center [795, 335] width 12 height 19
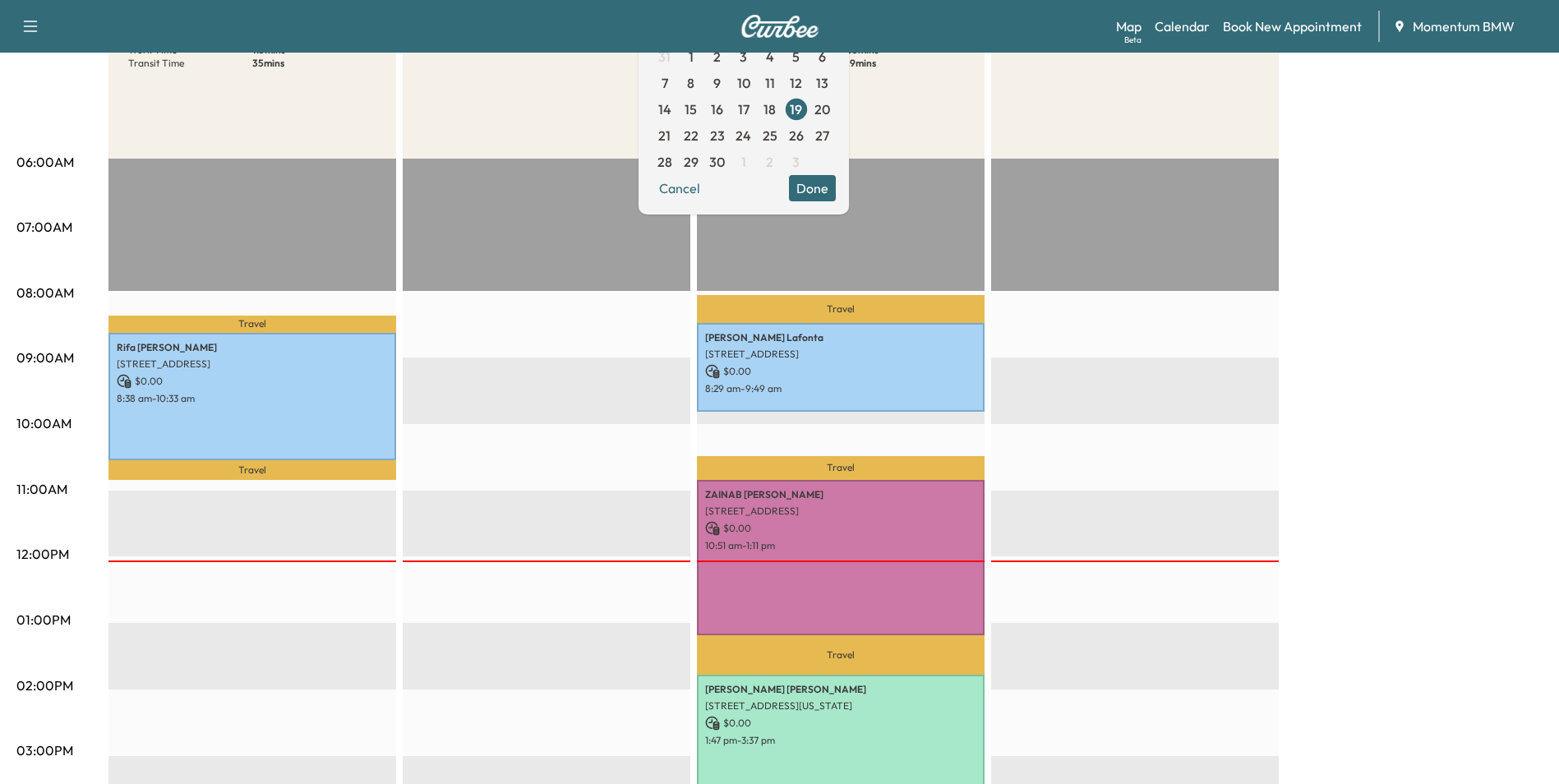
scroll to position [247, 0]
